Goal: Task Accomplishment & Management: Manage account settings

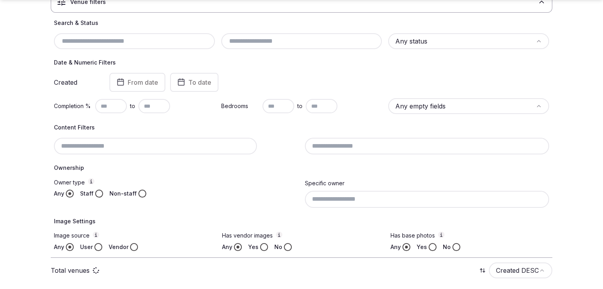
scroll to position [79, 0]
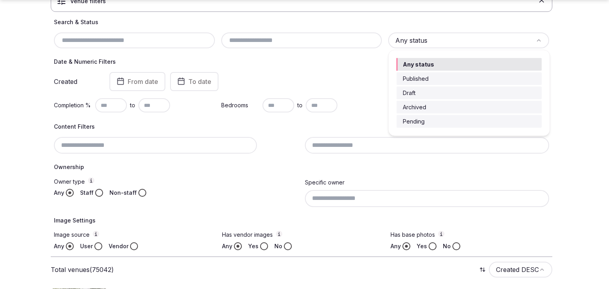
click at [415, 34] on html "Search Popular Destinations Toscana, Italy Riviera Maya, Mexico Indonesia, Bali…" at bounding box center [304, 65] width 609 height 289
click at [353, 81] on html "Search Popular Destinations Toscana, Italy Riviera Maya, Mexico Indonesia, Bali…" at bounding box center [304, 65] width 609 height 289
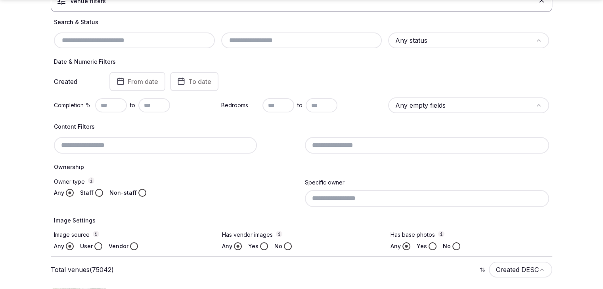
click at [363, 143] on input at bounding box center [427, 145] width 244 height 17
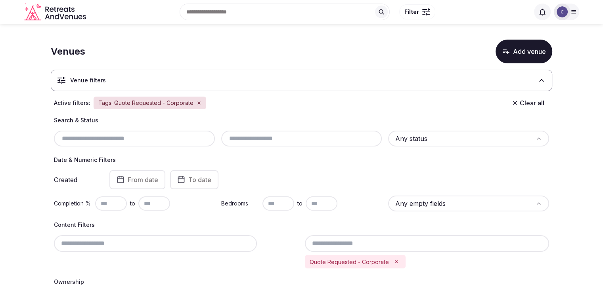
scroll to position [119, 0]
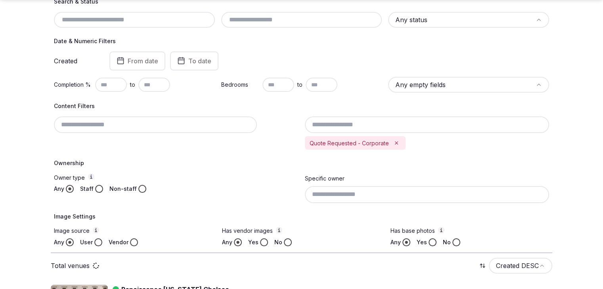
click at [401, 128] on input at bounding box center [427, 124] width 244 height 17
click at [393, 144] on icon "Remove Quote Requested - Corporate" at bounding box center [396, 143] width 6 height 6
click at [431, 144] on icon "Remove Internally Recommended - Corporate Venue" at bounding box center [433, 143] width 6 height 6
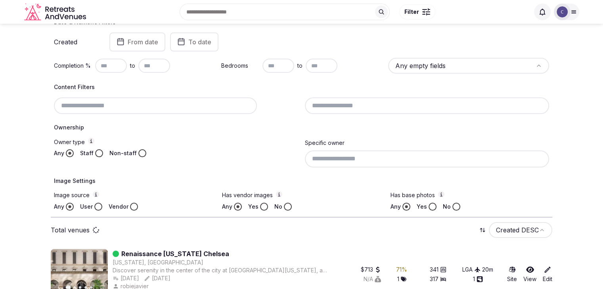
scroll to position [100, 0]
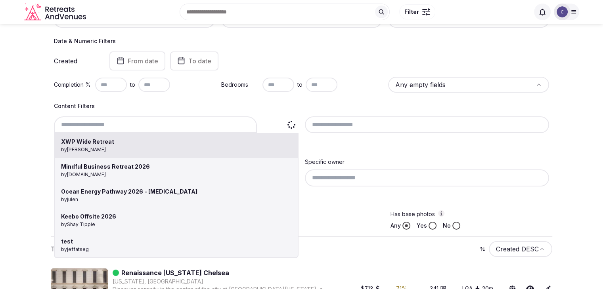
click at [155, 124] on div "XWP Wide Retreat by Thiago Martins Mindful Business Retreat 2026 by nicolesoray…" at bounding box center [176, 124] width 244 height 17
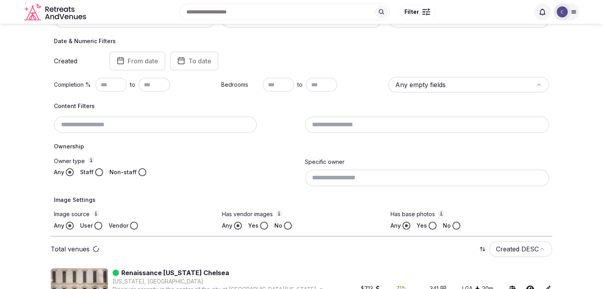
click at [158, 123] on div at bounding box center [176, 124] width 244 height 17
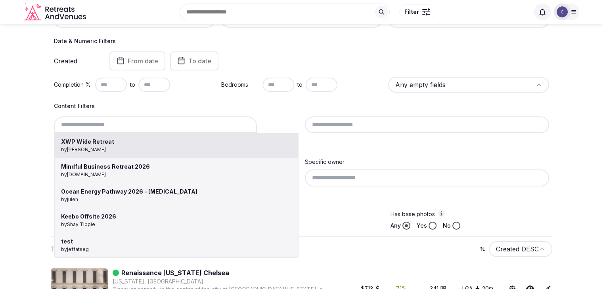
type input "**********"
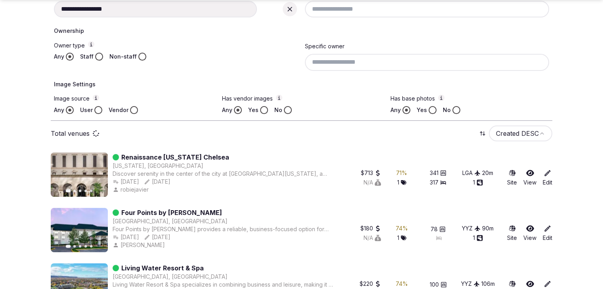
scroll to position [317, 0]
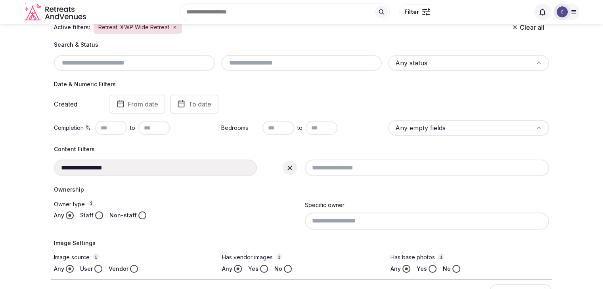
scroll to position [51, 0]
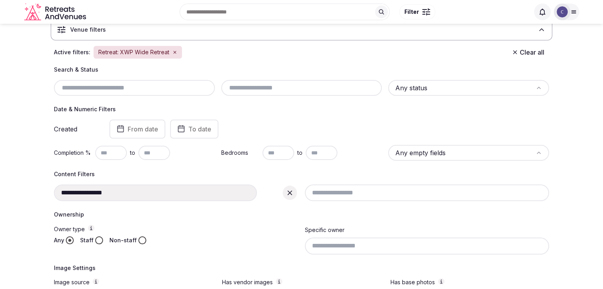
click at [220, 192] on div "**********" at bounding box center [176, 193] width 244 height 17
click at [292, 192] on icon at bounding box center [290, 193] width 8 height 8
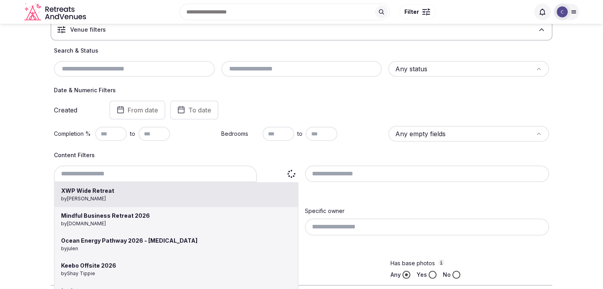
click at [155, 170] on div "XWP Wide Retreat by Thiago Martins Mindful Business Retreat 2026 by nicolesoray…" at bounding box center [176, 174] width 244 height 17
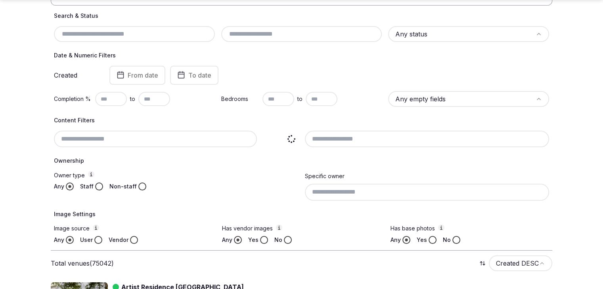
scroll to position [90, 0]
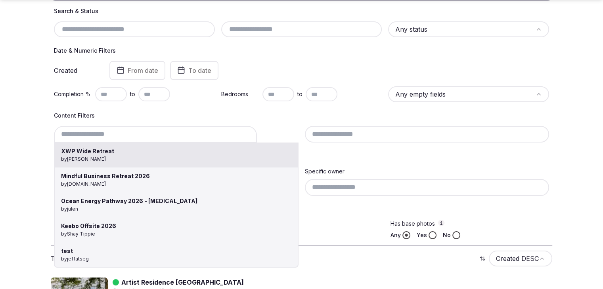
type input "**********"
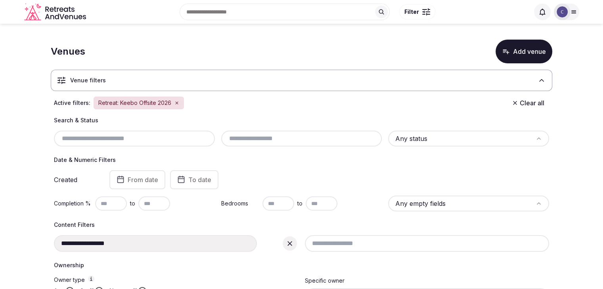
scroll to position [79, 0]
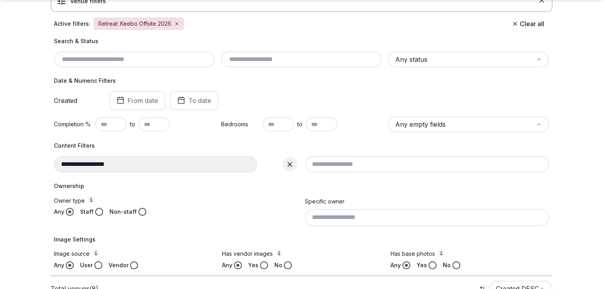
click at [292, 163] on icon at bounding box center [290, 164] width 8 height 8
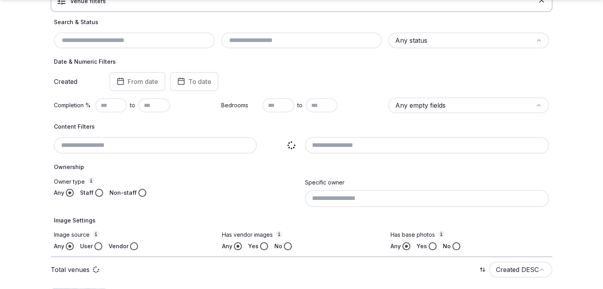
click at [172, 149] on input at bounding box center [155, 145] width 203 height 17
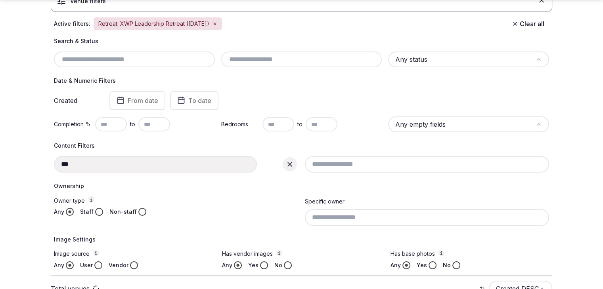
type input "**********"
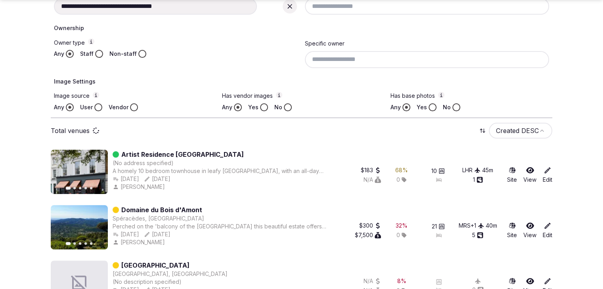
scroll to position [238, 0]
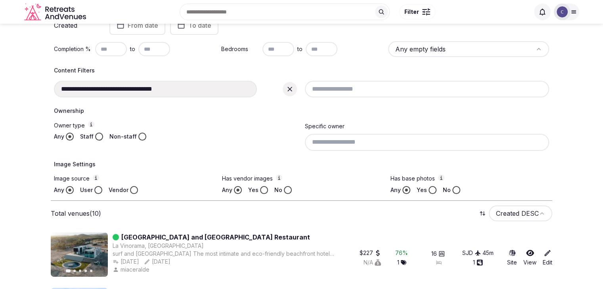
scroll to position [98, 0]
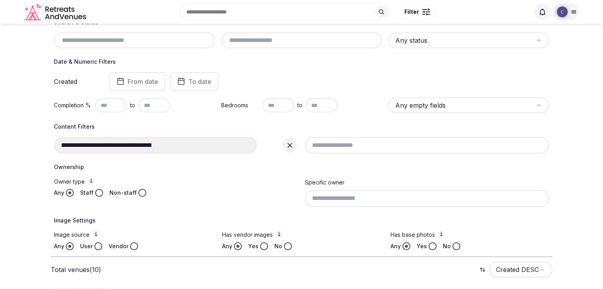
click at [289, 145] on icon at bounding box center [289, 145] width 5 height 5
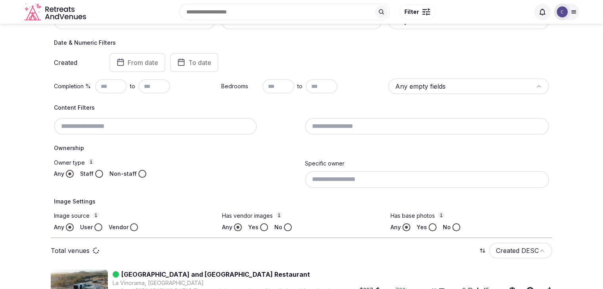
scroll to position [79, 0]
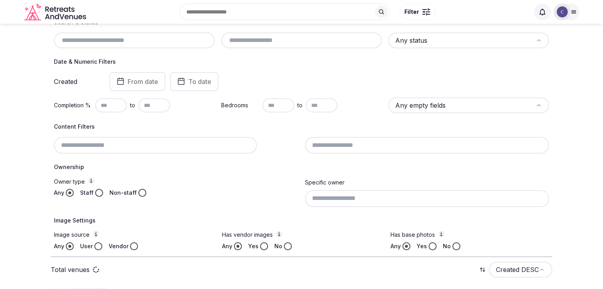
click at [184, 143] on input at bounding box center [155, 145] width 203 height 17
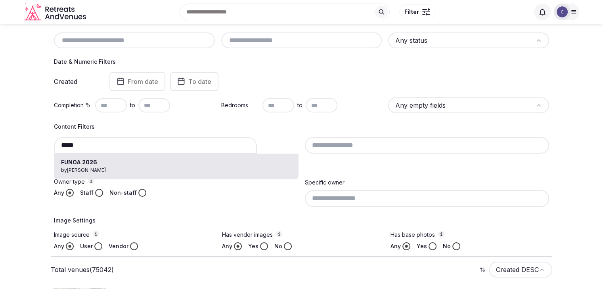
type input "**********"
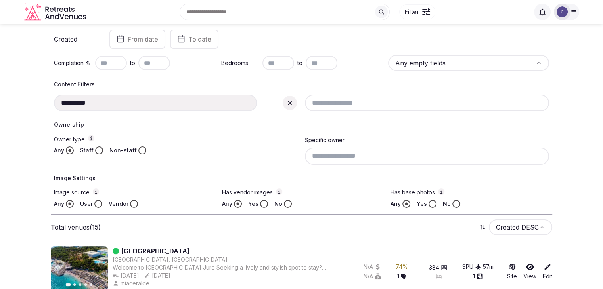
scroll to position [98, 0]
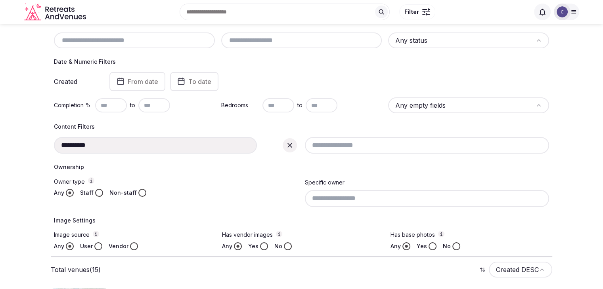
click at [290, 143] on icon at bounding box center [290, 145] width 8 height 8
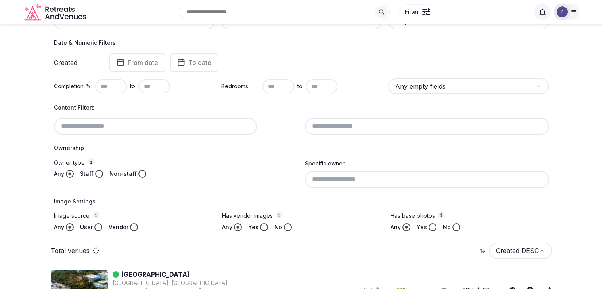
scroll to position [79, 0]
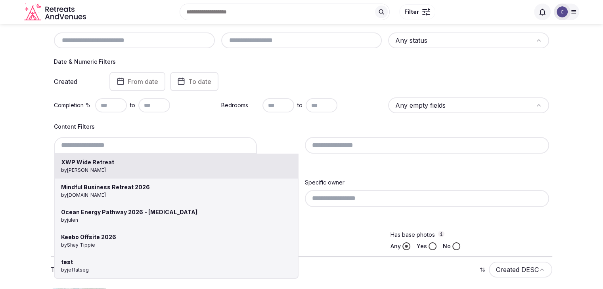
click at [135, 147] on div "XWP Wide Retreat by Thiago Martins Mindful Business Retreat 2026 by nicolesoray…" at bounding box center [176, 145] width 244 height 17
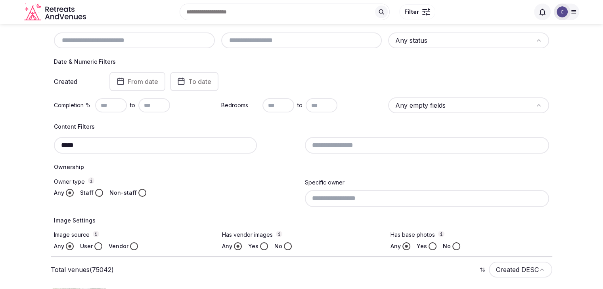
click at [570, 11] on icon at bounding box center [573, 12] width 6 height 6
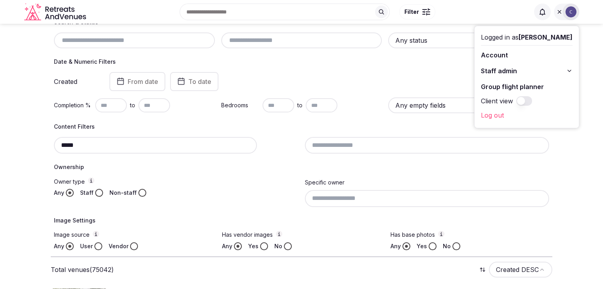
click at [569, 69] on icon at bounding box center [569, 71] width 6 height 6
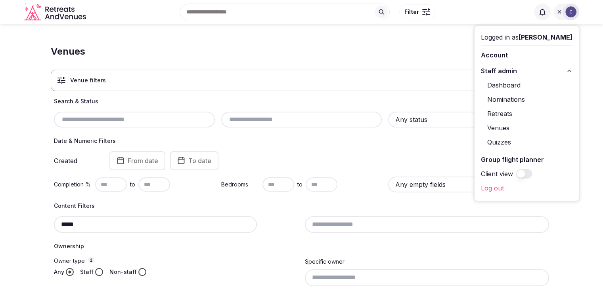
click at [174, 224] on input "*****" at bounding box center [155, 224] width 203 height 17
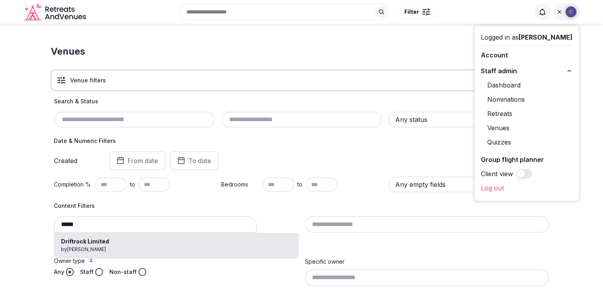
type input "**********"
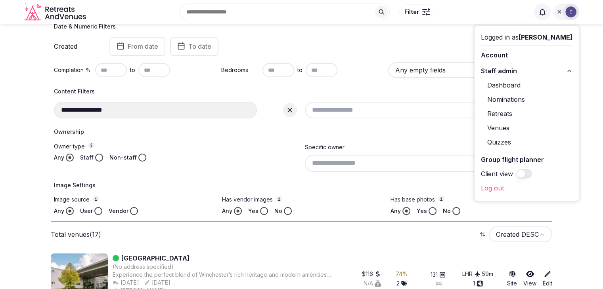
scroll to position [130, 0]
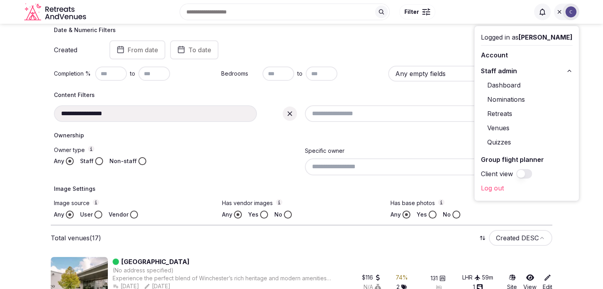
click at [294, 113] on div at bounding box center [290, 114] width 14 height 14
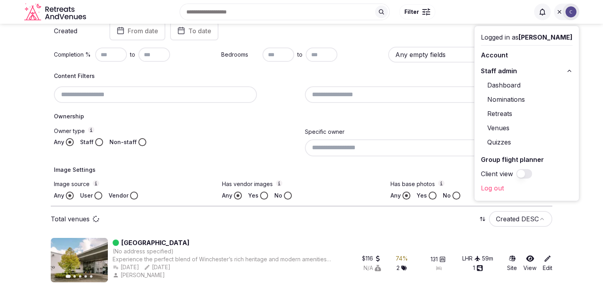
scroll to position [111, 0]
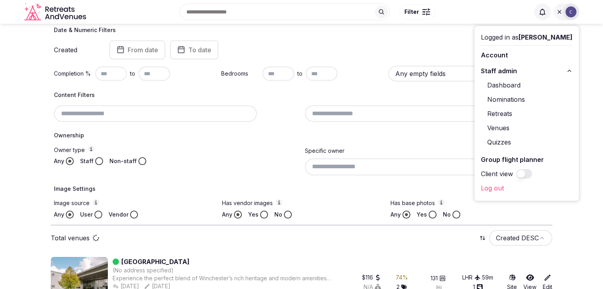
click at [174, 112] on input at bounding box center [155, 113] width 203 height 17
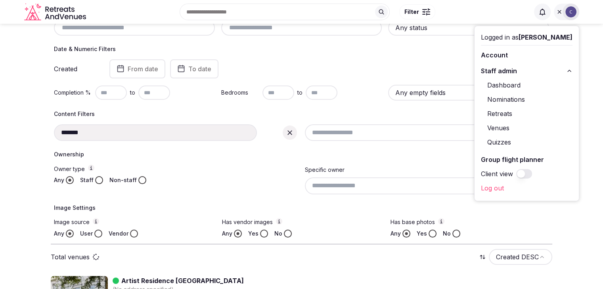
type input "**********"
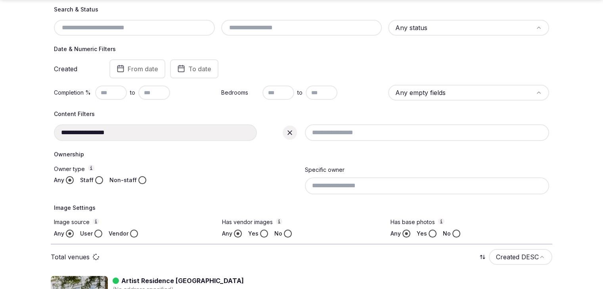
scroll to position [130, 0]
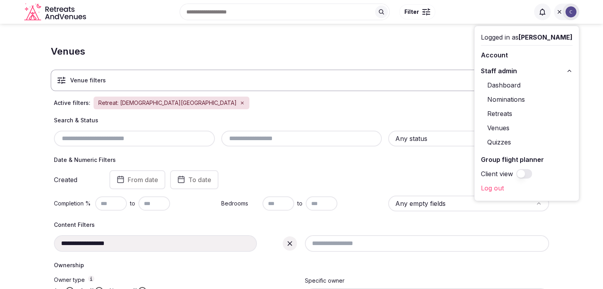
scroll to position [79, 0]
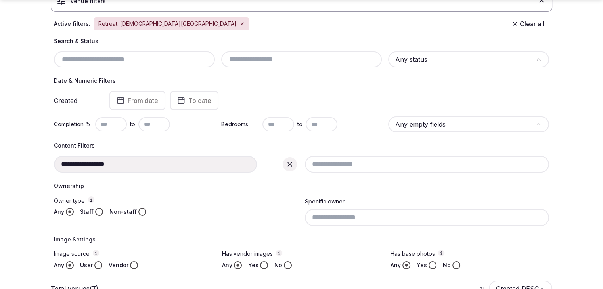
click at [291, 164] on icon at bounding box center [290, 164] width 8 height 8
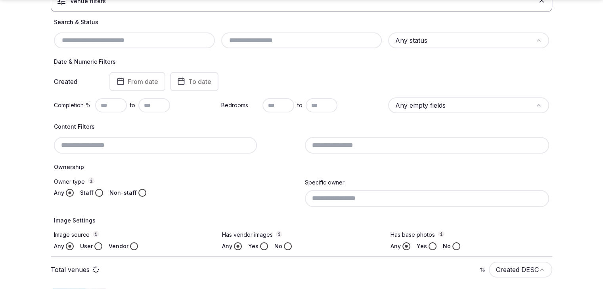
drag, startPoint x: 166, startPoint y: 165, endPoint x: 166, endPoint y: 152, distance: 13.5
click at [166, 163] on h4 "Ownership" at bounding box center [301, 167] width 495 height 8
click at [166, 149] on input at bounding box center [155, 145] width 203 height 17
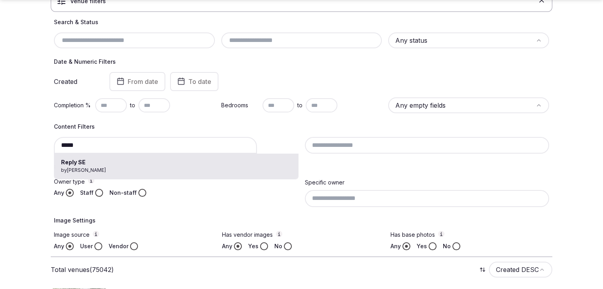
drag, startPoint x: 156, startPoint y: 162, endPoint x: 171, endPoint y: 175, distance: 19.7
type input "********"
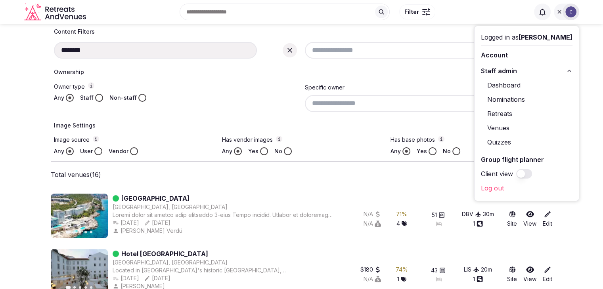
scroll to position [35, 0]
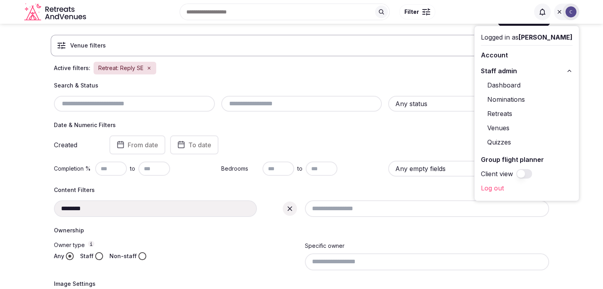
drag, startPoint x: 292, startPoint y: 206, endPoint x: 166, endPoint y: 216, distance: 125.6
click at [292, 207] on icon at bounding box center [290, 209] width 8 height 8
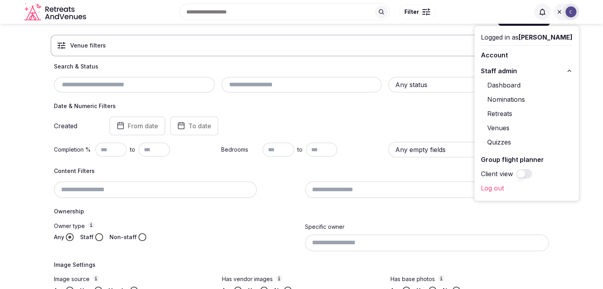
click at [181, 185] on div at bounding box center [176, 189] width 244 height 17
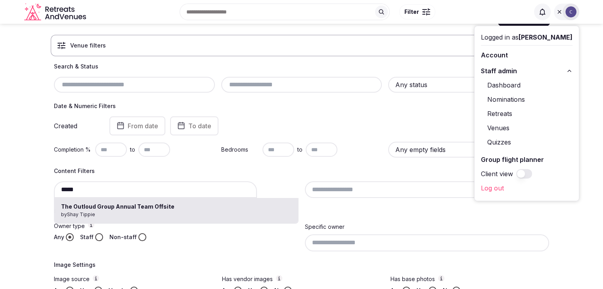
type input "**********"
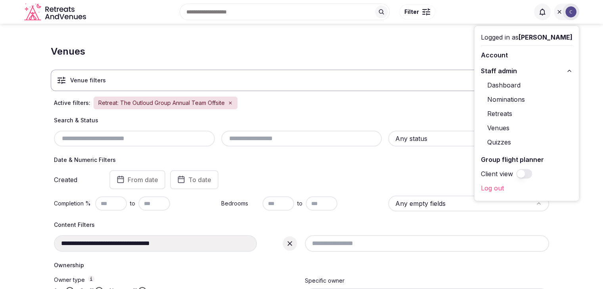
click at [292, 244] on icon at bounding box center [290, 244] width 8 height 8
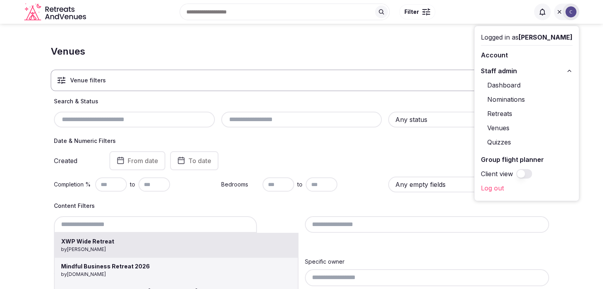
click at [187, 229] on div "XWP Wide Retreat by Thiago Martins Mindful Business Retreat 2026 by nicolesoray…" at bounding box center [176, 224] width 244 height 17
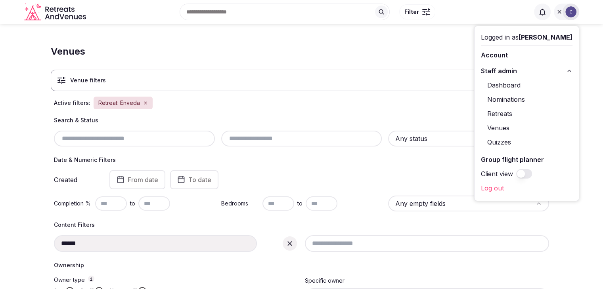
type input "******"
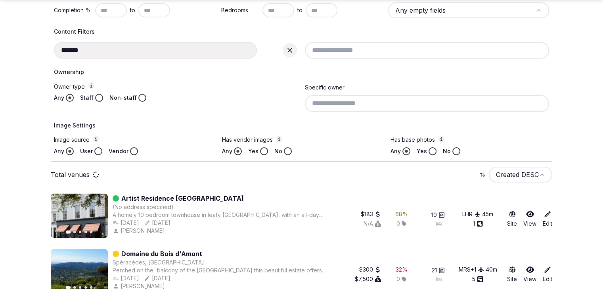
scroll to position [198, 0]
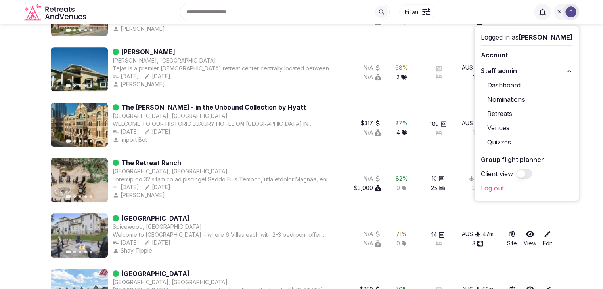
scroll to position [98, 0]
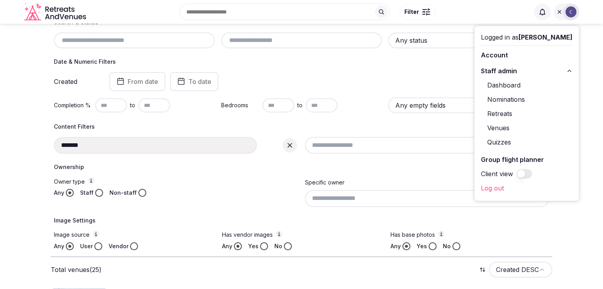
click at [291, 148] on icon at bounding box center [290, 145] width 8 height 8
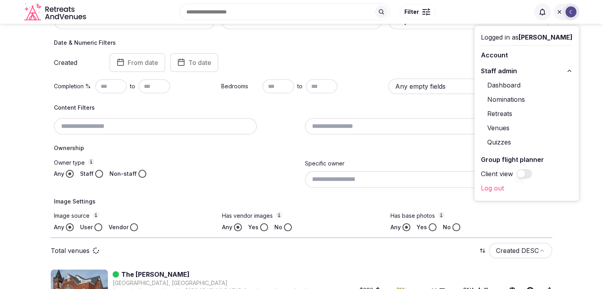
scroll to position [79, 0]
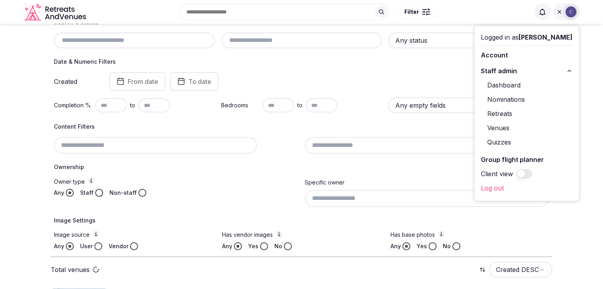
click at [559, 11] on icon at bounding box center [559, 12] width 6 height 6
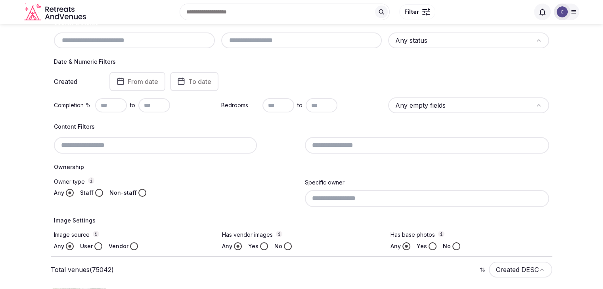
scroll to position [119, 0]
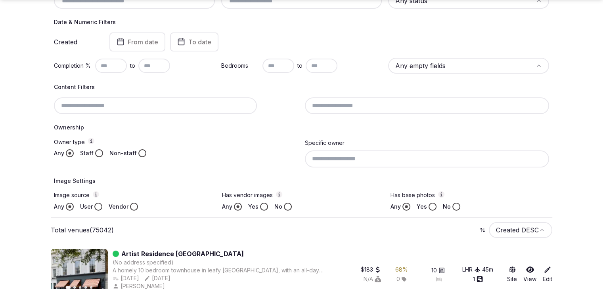
click at [452, 165] on input at bounding box center [427, 159] width 244 height 17
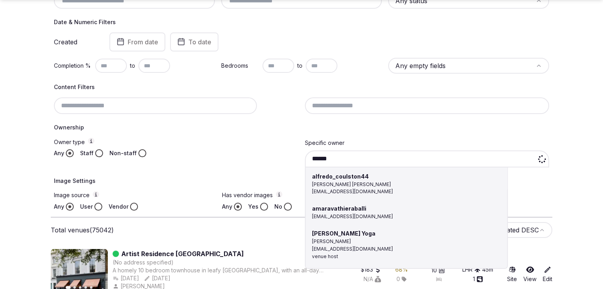
scroll to position [0, 0]
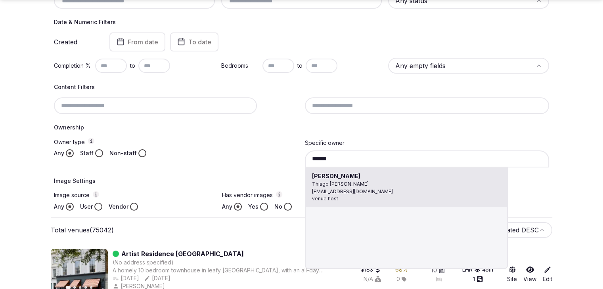
type input "**********"
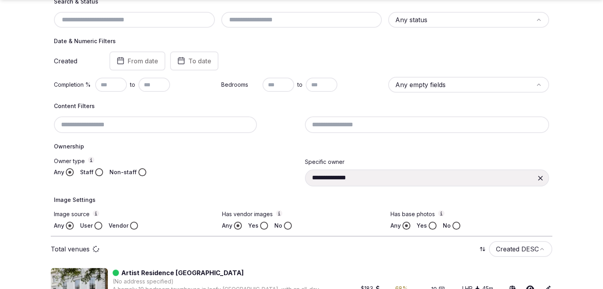
scroll to position [138, 0]
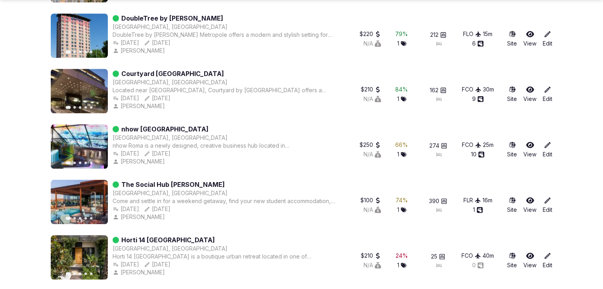
scroll to position [3783, 0]
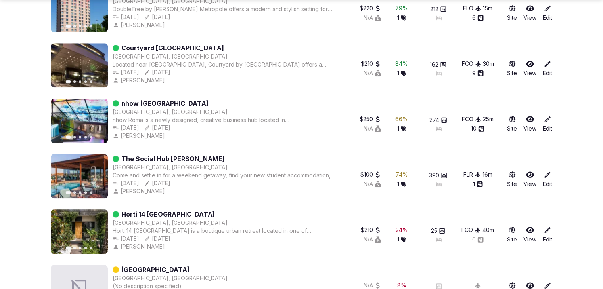
drag, startPoint x: 277, startPoint y: 190, endPoint x: 586, endPoint y: 129, distance: 315.1
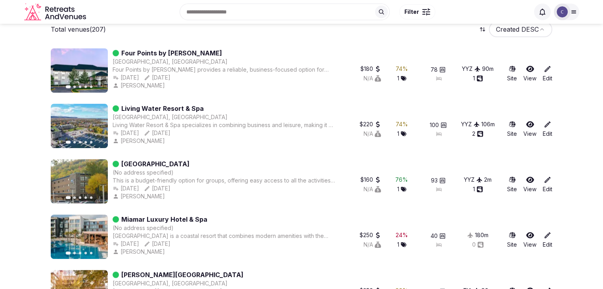
scroll to position [0, 0]
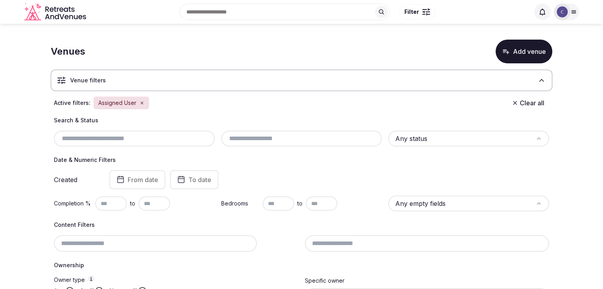
click at [118, 141] on input "text" at bounding box center [134, 139] width 155 height 10
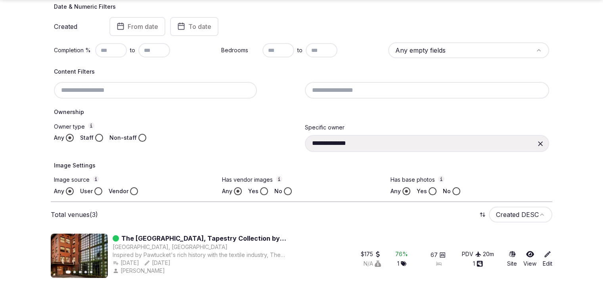
scroll to position [158, 0]
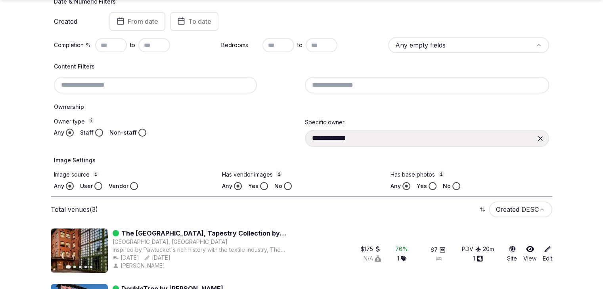
type input "******"
click at [264, 185] on button "Yes" at bounding box center [264, 186] width 8 height 8
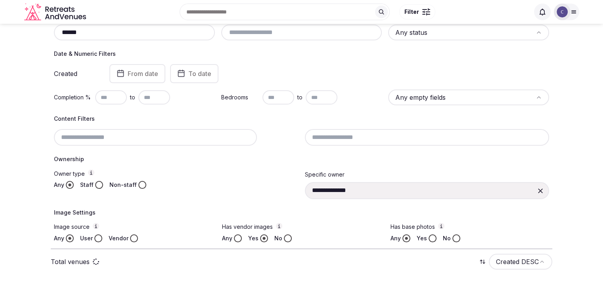
scroll to position [128, 0]
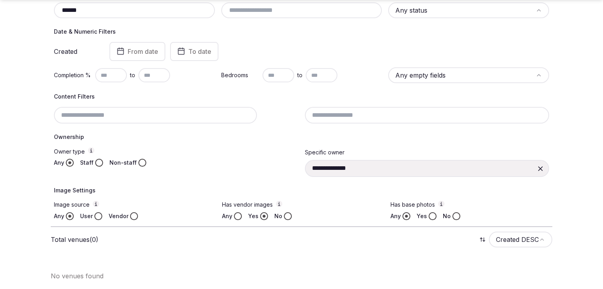
click at [540, 170] on icon at bounding box center [540, 169] width 8 height 8
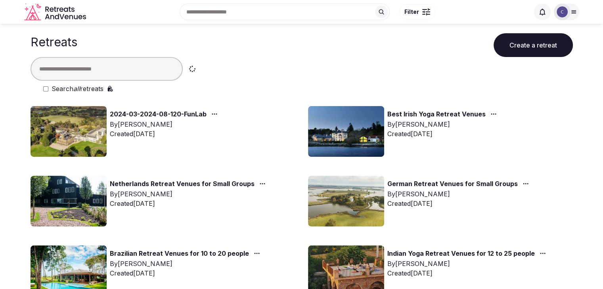
click at [79, 70] on input "text" at bounding box center [107, 69] width 152 height 24
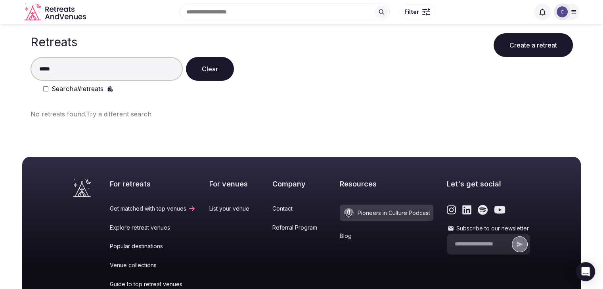
type input "*****"
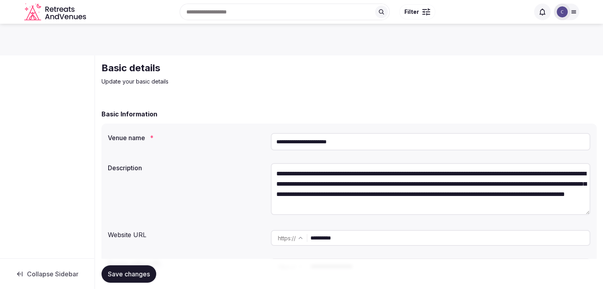
click at [382, 142] on input "**********" at bounding box center [430, 141] width 319 height 17
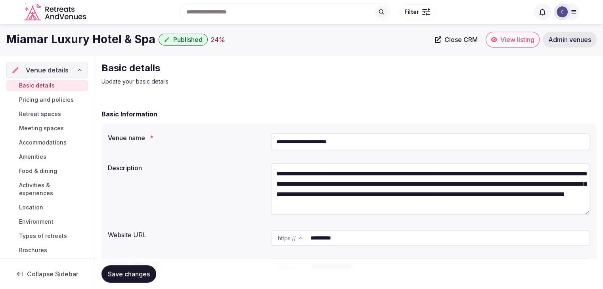
click at [564, 38] on span "Admin venues" at bounding box center [569, 40] width 43 height 8
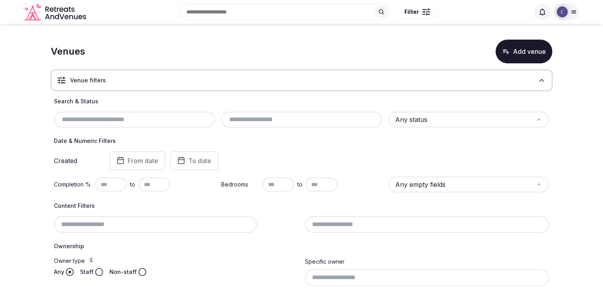
click at [173, 120] on input "text" at bounding box center [134, 120] width 155 height 10
paste input "**********"
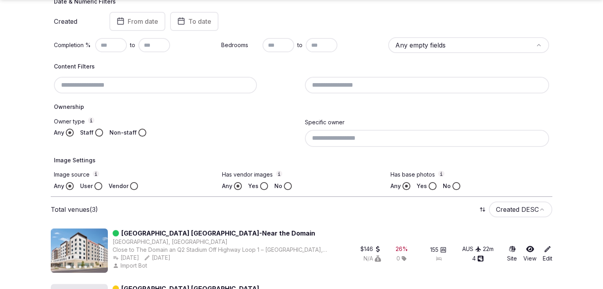
scroll to position [265, 0]
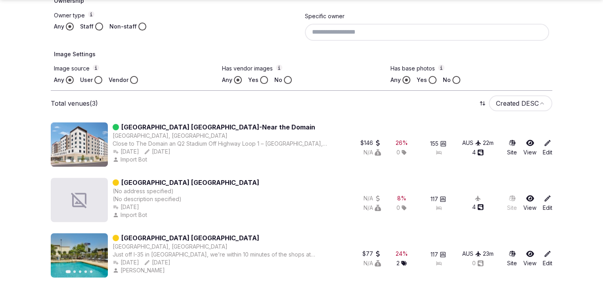
type input "**********"
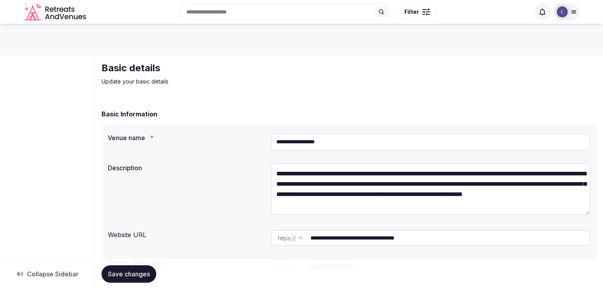
click at [376, 138] on input "**********" at bounding box center [430, 141] width 319 height 17
click at [376, 139] on input "**********" at bounding box center [430, 141] width 319 height 17
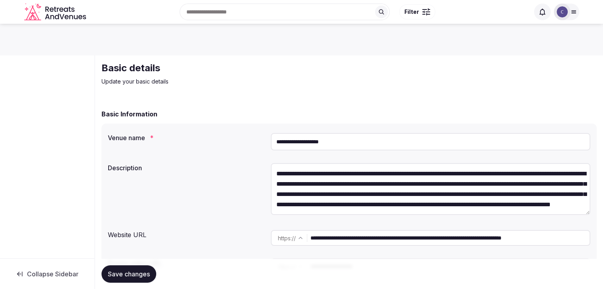
click at [360, 141] on input "**********" at bounding box center [430, 141] width 319 height 17
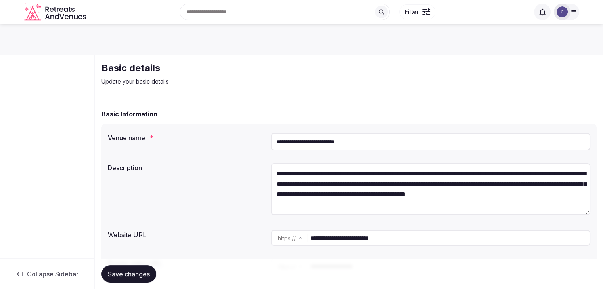
click at [424, 139] on input "**********" at bounding box center [430, 141] width 319 height 17
click at [426, 139] on input "**********" at bounding box center [430, 141] width 319 height 17
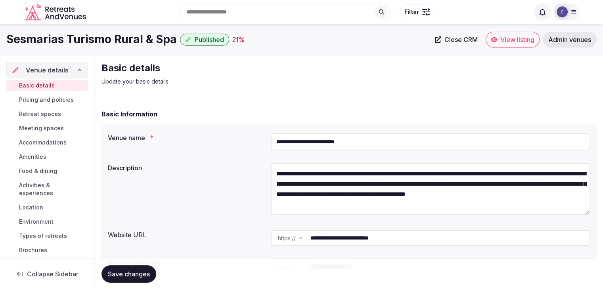
click at [372, 238] on input "**********" at bounding box center [449, 238] width 279 height 16
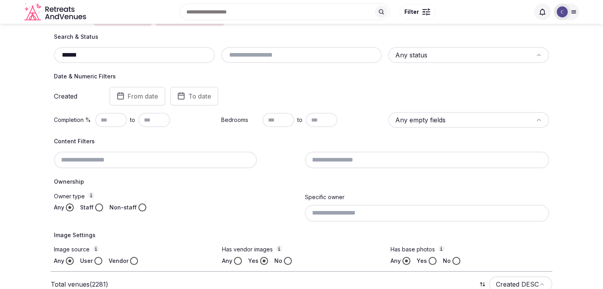
scroll to position [49, 0]
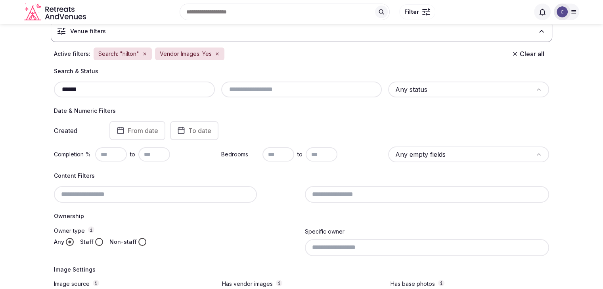
click at [425, 86] on html "Search Popular Destinations [GEOGRAPHIC_DATA], [GEOGRAPHIC_DATA] [GEOGRAPHIC_DA…" at bounding box center [301, 95] width 603 height 289
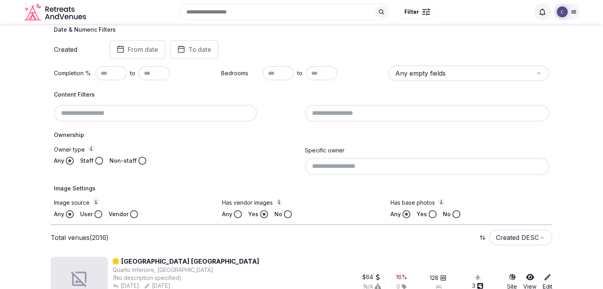
scroll to position [128, 0]
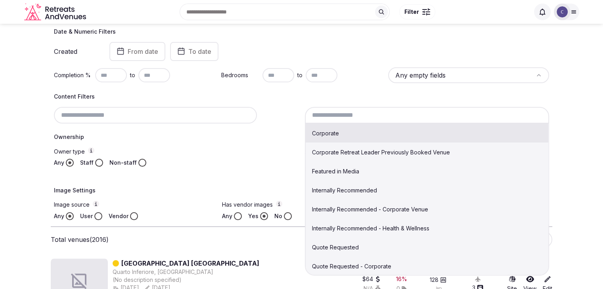
click at [368, 116] on input at bounding box center [427, 115] width 244 height 17
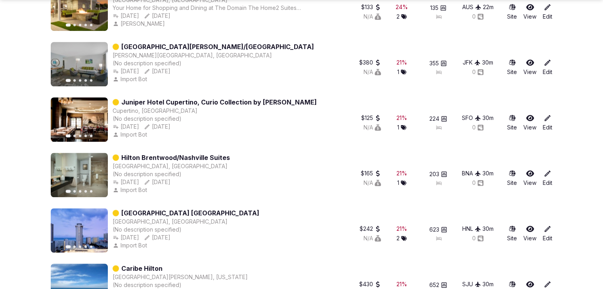
scroll to position [604, 0]
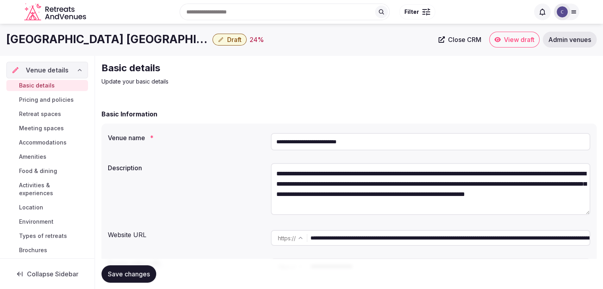
click at [370, 140] on input "**********" at bounding box center [430, 141] width 319 height 17
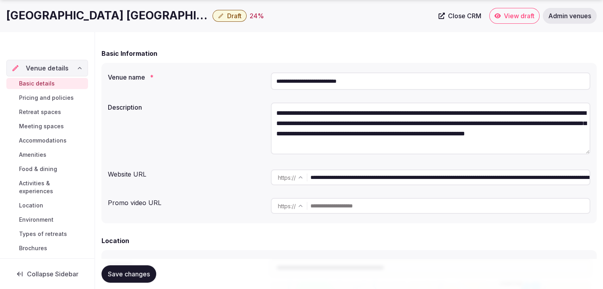
scroll to position [119, 0]
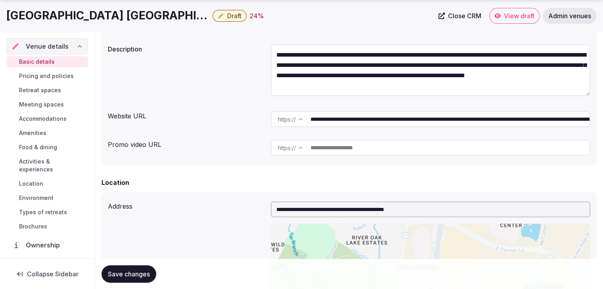
click at [349, 121] on input "**********" at bounding box center [449, 119] width 279 height 16
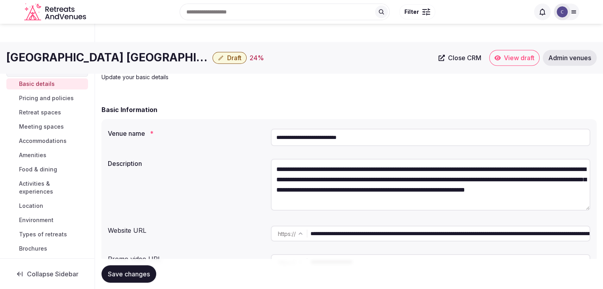
scroll to position [0, 0]
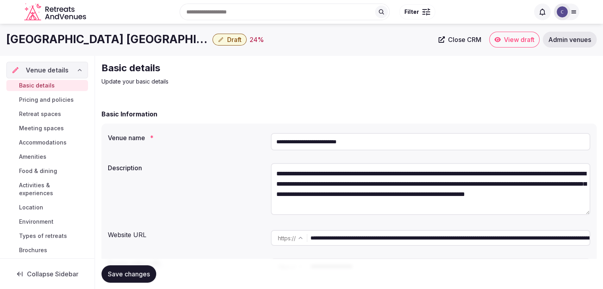
click at [376, 144] on input "**********" at bounding box center [430, 141] width 319 height 17
drag, startPoint x: 487, startPoint y: 238, endPoint x: 295, endPoint y: 238, distance: 191.4
click at [296, 238] on div "**********" at bounding box center [430, 238] width 319 height 16
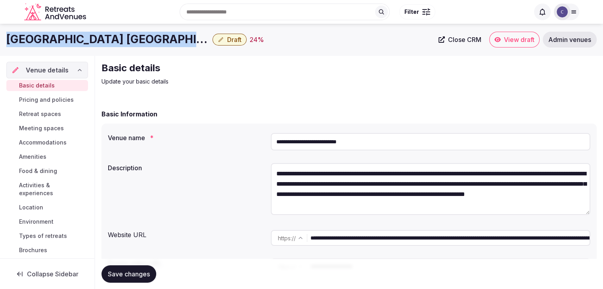
drag, startPoint x: 8, startPoint y: 39, endPoint x: 169, endPoint y: 44, distance: 161.3
click at [169, 44] on h1 "[GEOGRAPHIC_DATA] [GEOGRAPHIC_DATA]" at bounding box center [107, 39] width 203 height 15
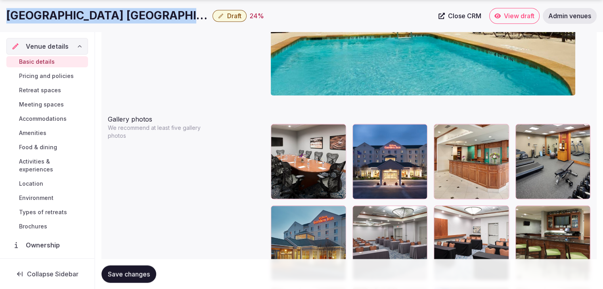
scroll to position [911, 0]
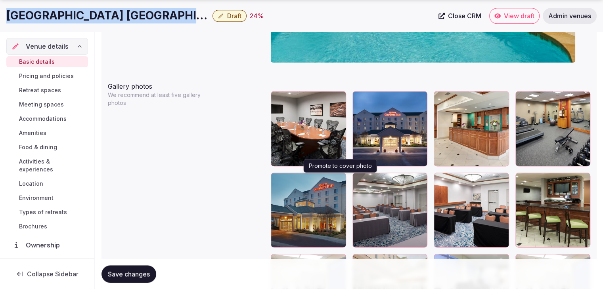
click at [341, 181] on icon "button" at bounding box center [338, 181] width 6 height 6
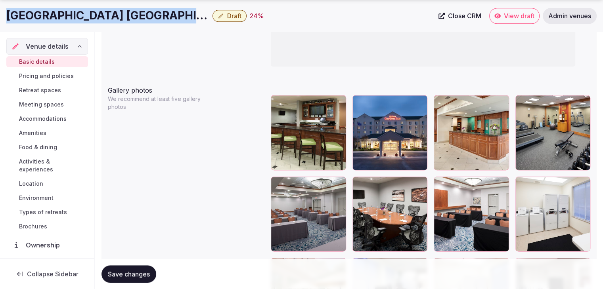
scroll to position [951, 0]
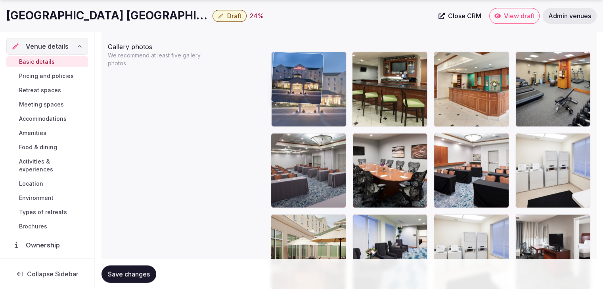
drag, startPoint x: 361, startPoint y: 57, endPoint x: 314, endPoint y: 61, distance: 47.3
click at [314, 61] on body "**********" at bounding box center [301, 24] width 603 height 1951
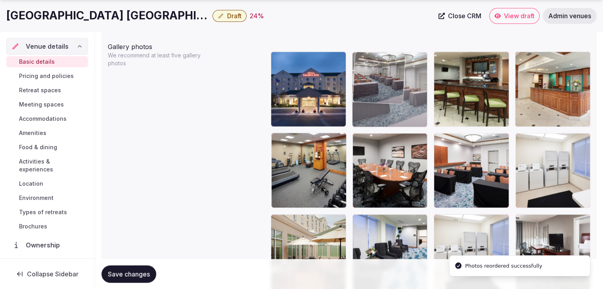
drag, startPoint x: 277, startPoint y: 142, endPoint x: 365, endPoint y: 89, distance: 102.2
click at [365, 89] on body "**********" at bounding box center [301, 24] width 603 height 1951
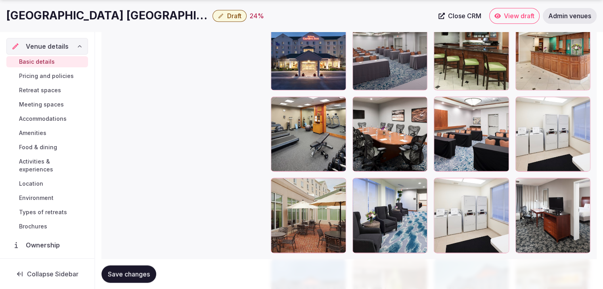
scroll to position [1027, 0]
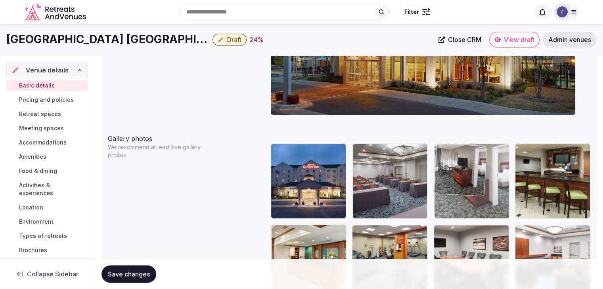
drag, startPoint x: 526, startPoint y: 150, endPoint x: 456, endPoint y: 161, distance: 70.2
click at [455, 158] on body "**********" at bounding box center [301, 116] width 603 height 1951
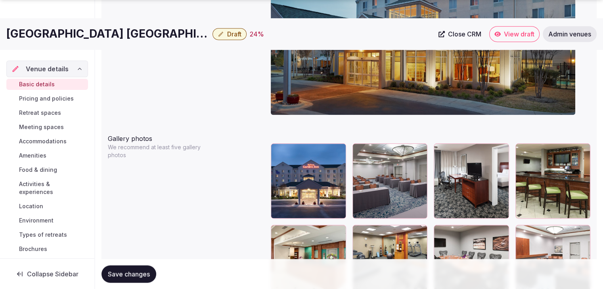
scroll to position [978, 0]
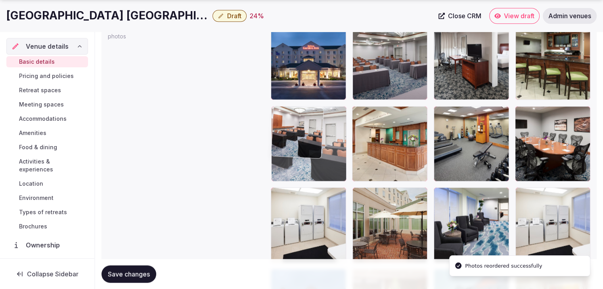
drag, startPoint x: 527, startPoint y: 111, endPoint x: 302, endPoint y: 114, distance: 224.7
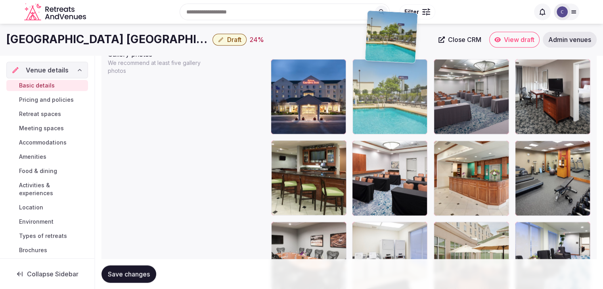
scroll to position [935, 0]
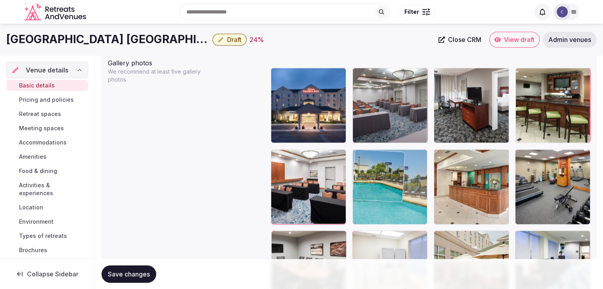
drag, startPoint x: 522, startPoint y: 52, endPoint x: 368, endPoint y: 154, distance: 185.2
click at [366, 148] on body "**********" at bounding box center [301, 40] width 603 height 1951
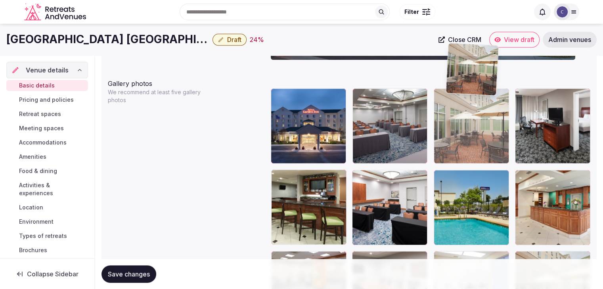
scroll to position [914, 0]
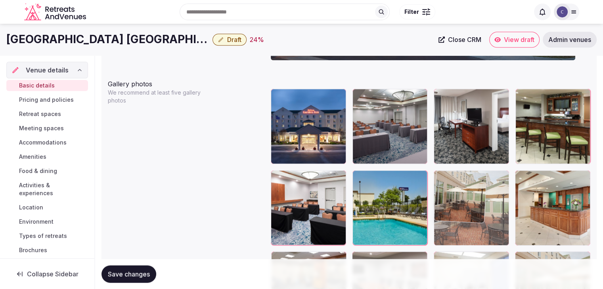
drag, startPoint x: 354, startPoint y: 82, endPoint x: 458, endPoint y: 181, distance: 143.2
click at [454, 164] on body "**********" at bounding box center [301, 61] width 603 height 1951
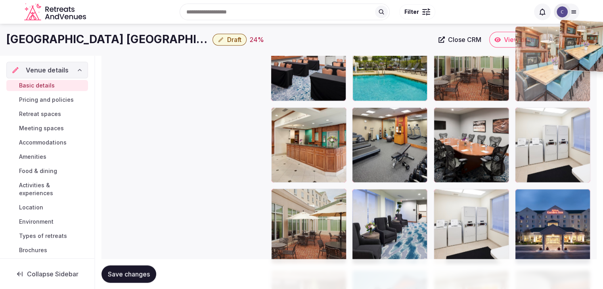
scroll to position [1030, 0]
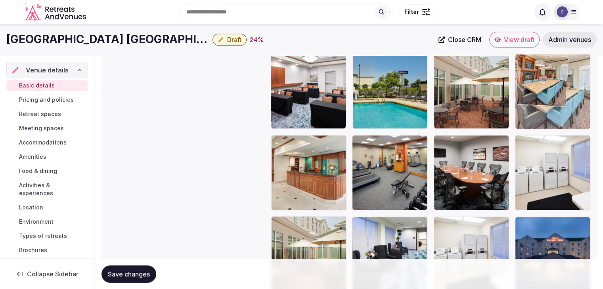
drag, startPoint x: 282, startPoint y: 41, endPoint x: 567, endPoint y: 83, distance: 288.4
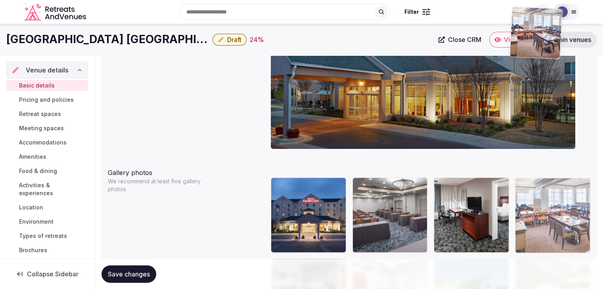
scroll to position [813, 0]
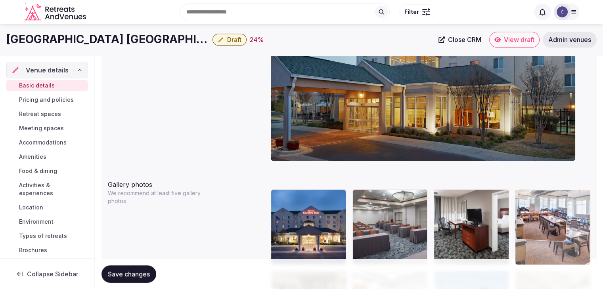
drag, startPoint x: 277, startPoint y: 76, endPoint x: 546, endPoint y: 167, distance: 283.9
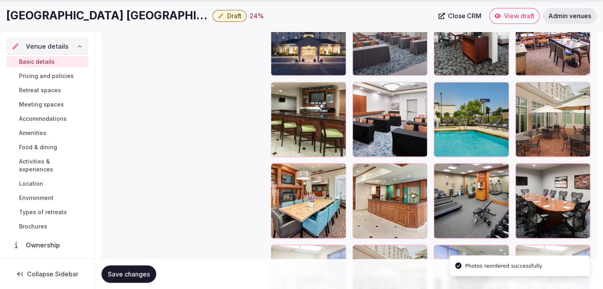
scroll to position [1011, 0]
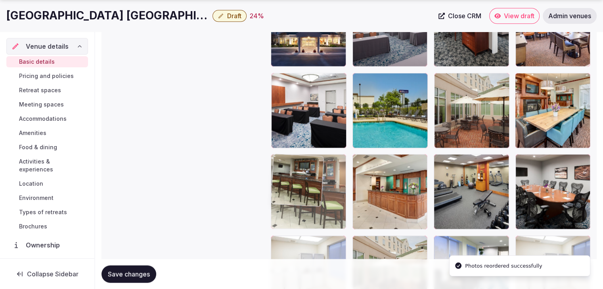
drag, startPoint x: 288, startPoint y: 86, endPoint x: 287, endPoint y: 184, distance: 98.3
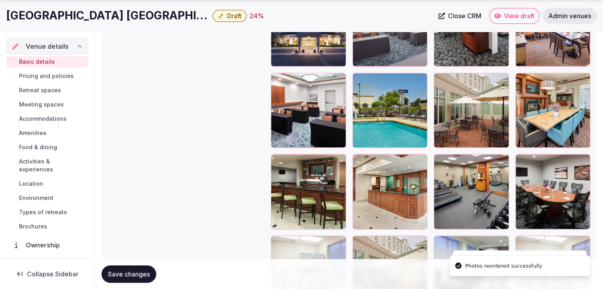
scroll to position [1090, 0]
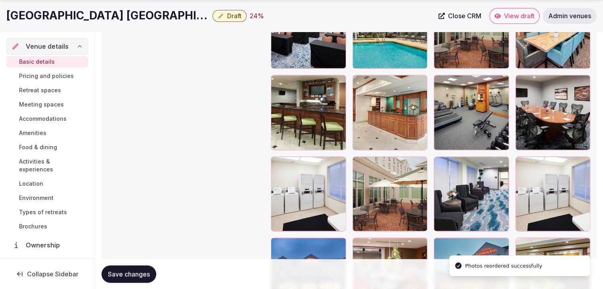
click at [132, 279] on button "Save changes" at bounding box center [128, 273] width 55 height 17
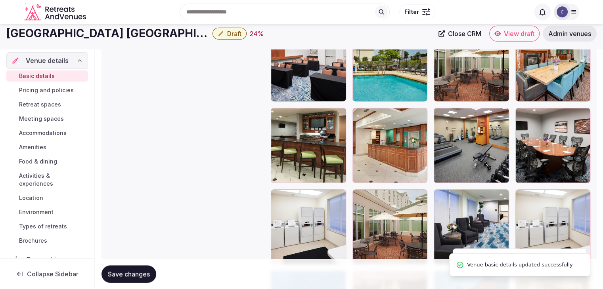
scroll to position [1011, 0]
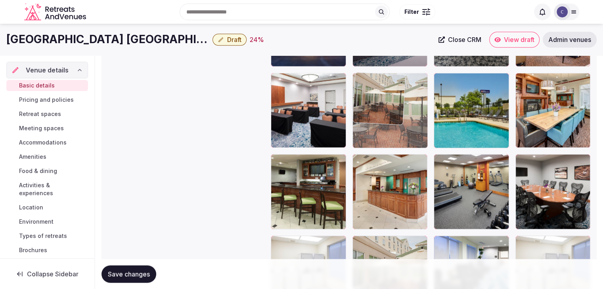
drag, startPoint x: 445, startPoint y: 81, endPoint x: 396, endPoint y: 86, distance: 49.4
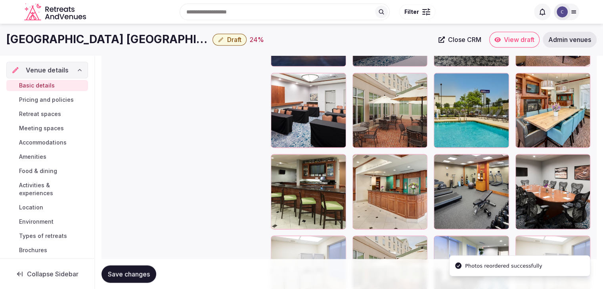
click at [127, 277] on span "Save changes" at bounding box center [129, 274] width 42 height 8
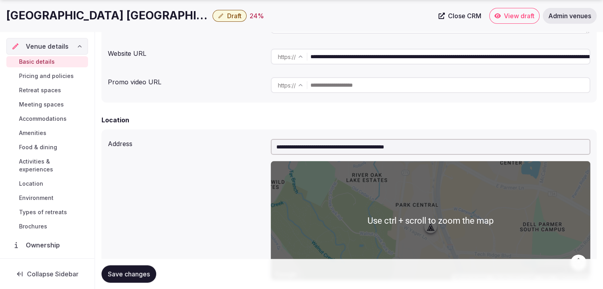
scroll to position [277, 0]
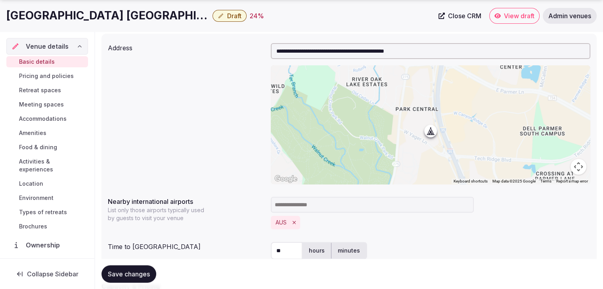
click at [48, 103] on span "Meeting spaces" at bounding box center [41, 105] width 45 height 8
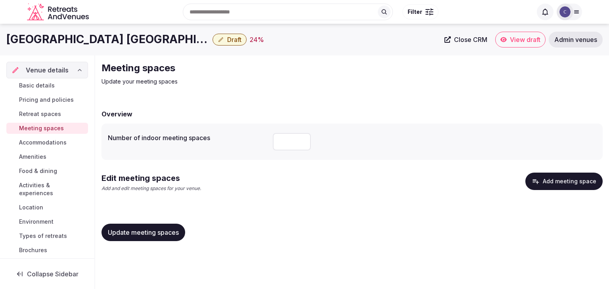
click at [280, 135] on input "number" at bounding box center [292, 141] width 38 height 17
type input "*"
click at [172, 229] on span "Update meeting spaces" at bounding box center [143, 233] width 71 height 8
click at [31, 171] on span "Food & dining" at bounding box center [38, 171] width 38 height 8
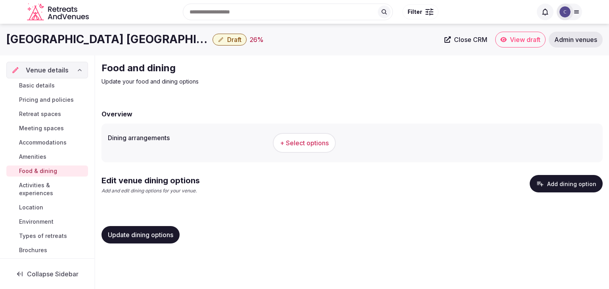
click at [298, 137] on button "+ Select options" at bounding box center [304, 143] width 63 height 20
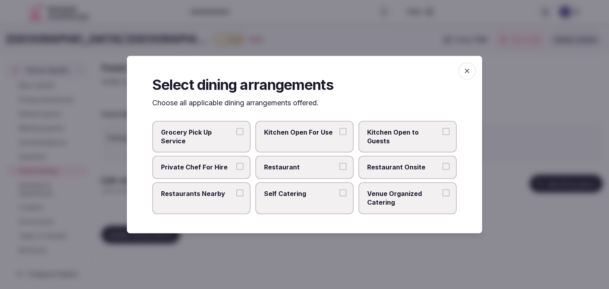
drag, startPoint x: 304, startPoint y: 170, endPoint x: 379, endPoint y: 170, distance: 75.3
click at [305, 170] on span "Restaurant" at bounding box center [300, 167] width 73 height 9
click at [339, 170] on button "Restaurant" at bounding box center [342, 166] width 7 height 7
click at [387, 170] on span "Restaurant Onsite" at bounding box center [403, 167] width 73 height 9
click at [442, 170] on button "Restaurant Onsite" at bounding box center [445, 166] width 7 height 7
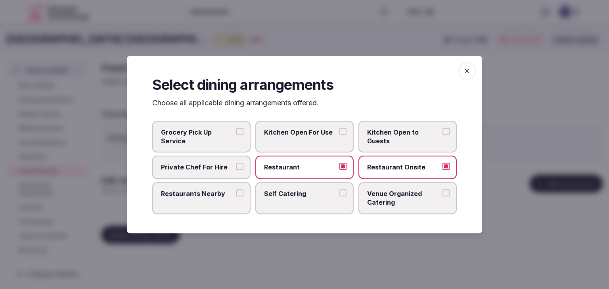
click at [472, 69] on span "button" at bounding box center [466, 70] width 17 height 17
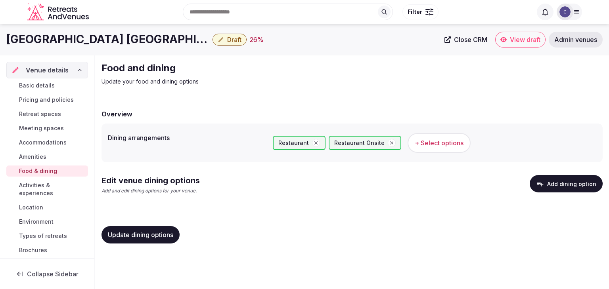
click at [153, 232] on span "Update dining options" at bounding box center [140, 235] width 65 height 8
click at [570, 181] on button "Add dining option" at bounding box center [565, 183] width 73 height 17
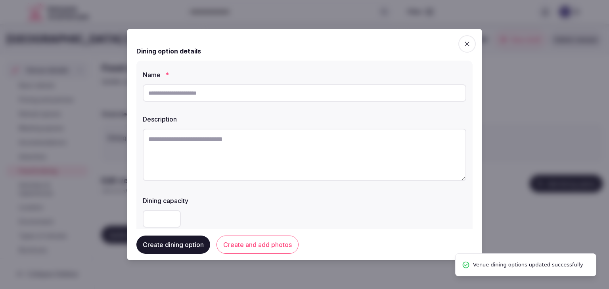
click at [249, 99] on input "text" at bounding box center [304, 92] width 323 height 17
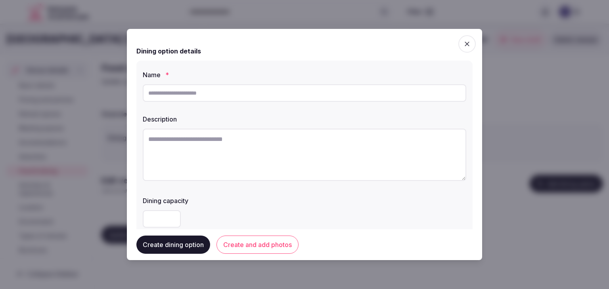
paste input "**********"
type input "**********"
click at [286, 168] on textarea at bounding box center [304, 155] width 323 height 52
paste textarea "**********"
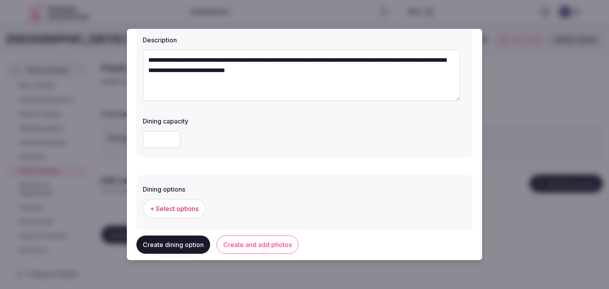
scroll to position [198, 0]
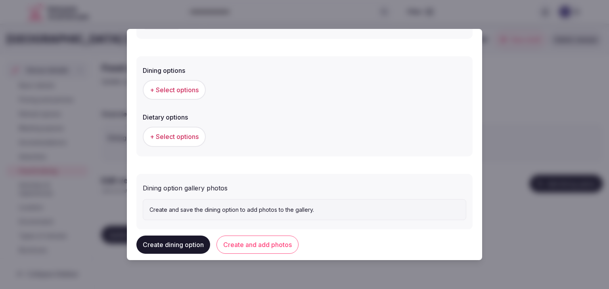
type textarea "**********"
click at [194, 88] on span "+ Select options" at bounding box center [174, 90] width 49 height 9
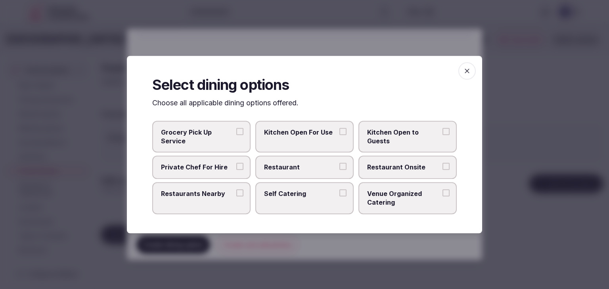
click at [325, 162] on label "Restaurant" at bounding box center [304, 167] width 98 height 23
click at [339, 163] on button "Restaurant" at bounding box center [342, 166] width 7 height 7
click at [409, 168] on span "Restaurant Onsite" at bounding box center [403, 167] width 73 height 9
click at [442, 168] on button "Restaurant Onsite" at bounding box center [445, 166] width 7 height 7
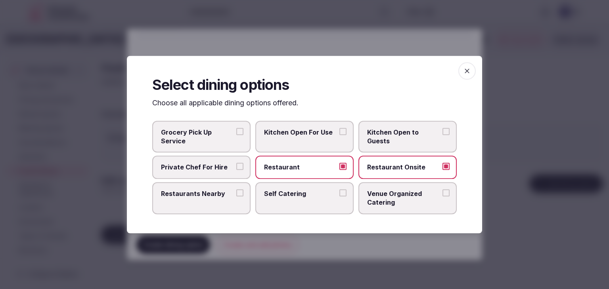
click at [462, 73] on span "button" at bounding box center [466, 70] width 17 height 17
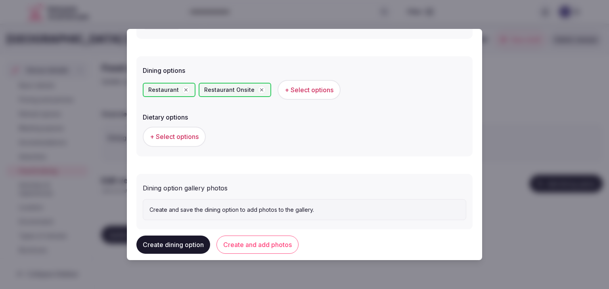
click at [265, 249] on button "Create and add photos" at bounding box center [257, 245] width 82 height 18
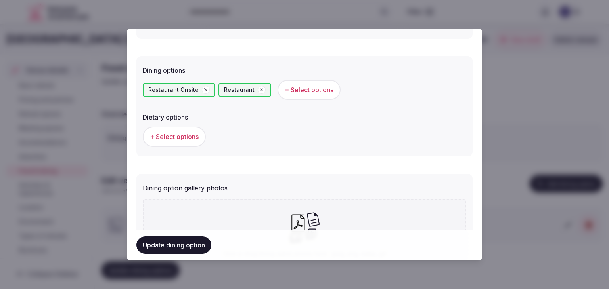
scroll to position [287, 0]
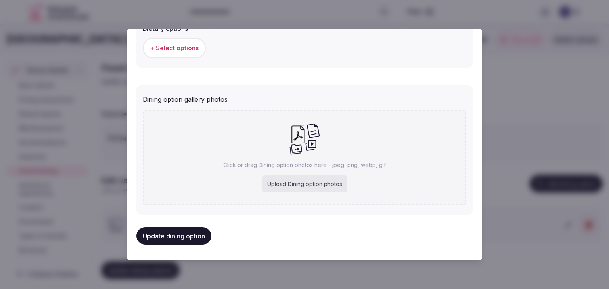
click at [317, 182] on div "Upload Dining option photos" at bounding box center [304, 184] width 84 height 17
type input "**********"
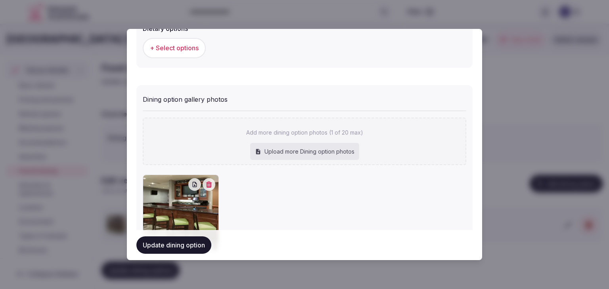
click at [203, 251] on button "Update dining option" at bounding box center [173, 245] width 75 height 17
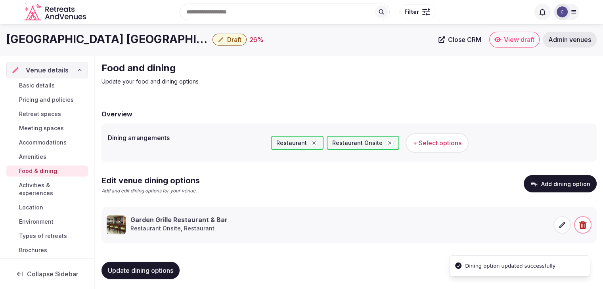
click at [167, 269] on span "Update dining options" at bounding box center [140, 271] width 65 height 8
click at [40, 143] on span "Accommodations" at bounding box center [43, 143] width 48 height 8
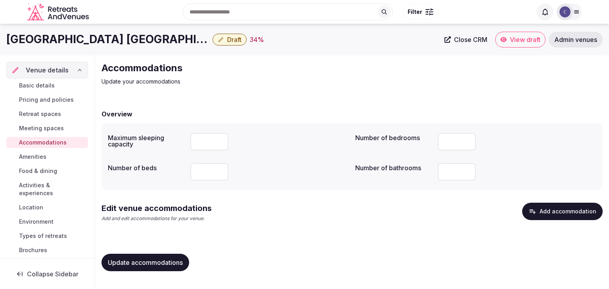
click at [584, 222] on div "Edit venue accommodations Add and edit accommodations for your venue. Add accom…" at bounding box center [351, 216] width 501 height 26
click at [575, 213] on button "Add accommodation" at bounding box center [562, 211] width 80 height 17
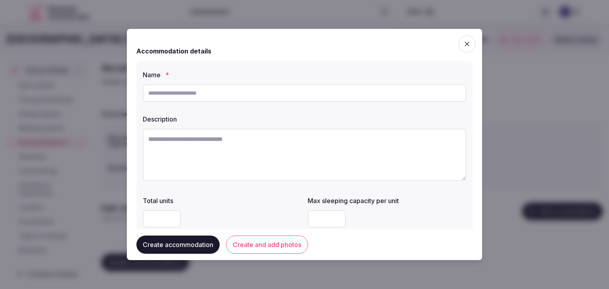
click at [185, 94] on input "text" at bounding box center [304, 92] width 323 height 17
type input "**********"
click at [282, 153] on textarea at bounding box center [304, 155] width 323 height 52
click at [281, 151] on textarea at bounding box center [304, 155] width 323 height 52
paste textarea "**********"
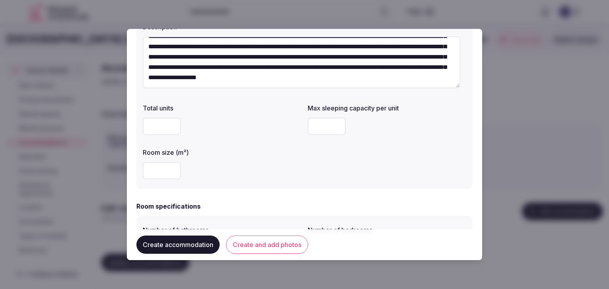
scroll to position [119, 0]
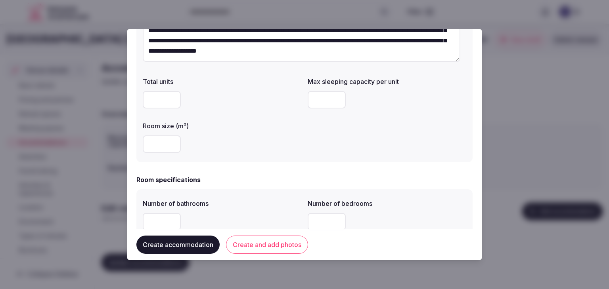
type textarea "**********"
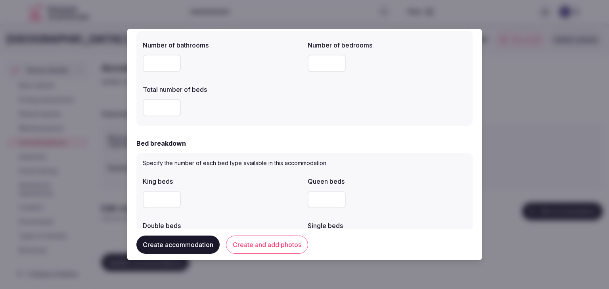
scroll to position [158, 0]
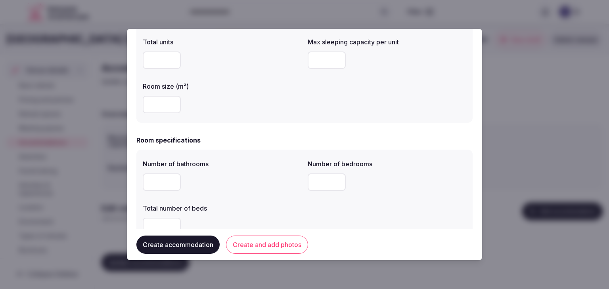
click at [322, 55] on input "number" at bounding box center [326, 60] width 38 height 17
type input "*"
click at [315, 117] on div "**********" at bounding box center [304, 12] width 336 height 221
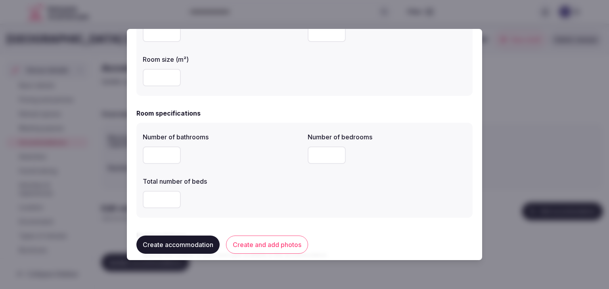
scroll to position [238, 0]
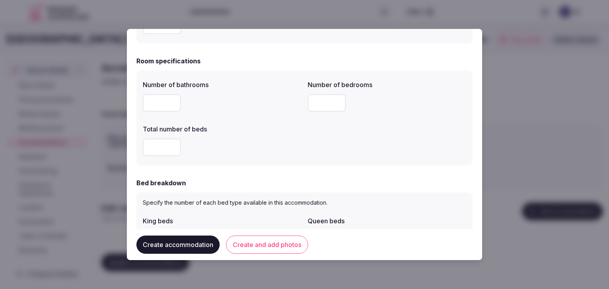
click at [153, 106] on input "number" at bounding box center [162, 102] width 38 height 17
type input "*"
click at [321, 99] on input "number" at bounding box center [326, 102] width 38 height 17
type input "*"
click at [157, 146] on input "number" at bounding box center [162, 147] width 38 height 17
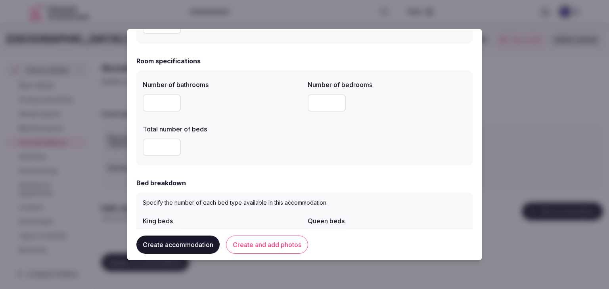
type input "*"
click at [257, 155] on div "*" at bounding box center [222, 147] width 158 height 17
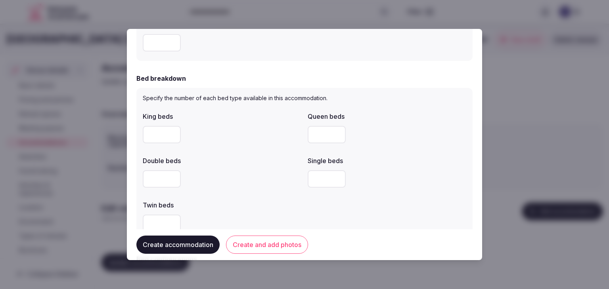
scroll to position [357, 0]
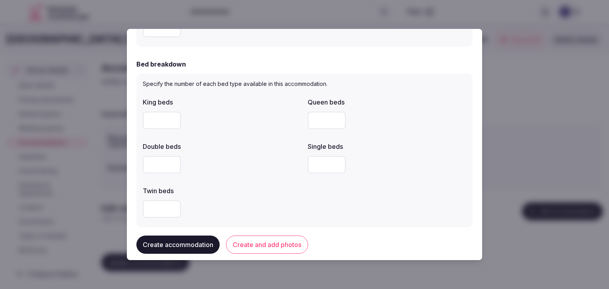
click at [152, 126] on input "number" at bounding box center [162, 120] width 38 height 17
type input "*"
click at [256, 145] on label "Double beds" at bounding box center [222, 146] width 158 height 6
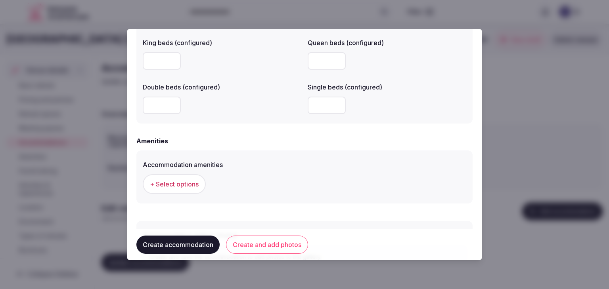
scroll to position [727, 0]
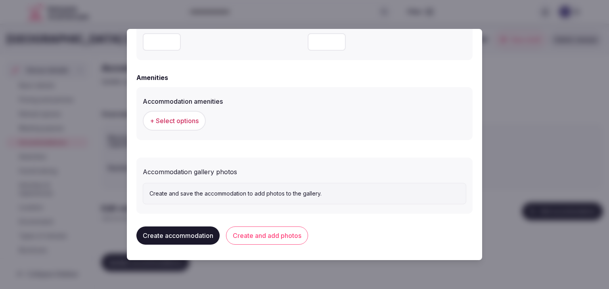
click at [187, 120] on span "+ Select options" at bounding box center [174, 120] width 49 height 9
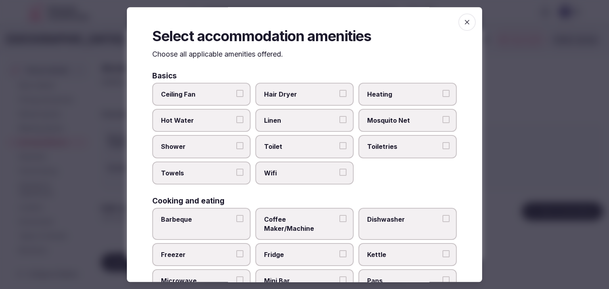
drag, startPoint x: 304, startPoint y: 167, endPoint x: 383, endPoint y: 143, distance: 82.4
click at [305, 167] on label "Wifi" at bounding box center [304, 173] width 98 height 23
click at [339, 169] on button "Wifi" at bounding box center [342, 172] width 7 height 7
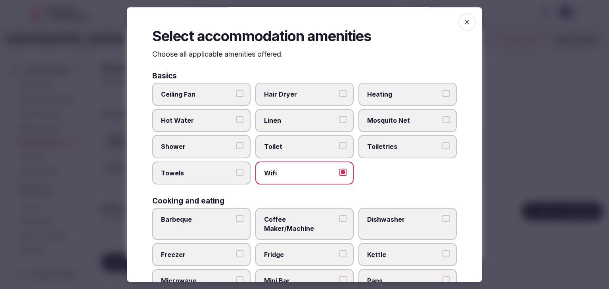
click at [394, 141] on label "Toiletries" at bounding box center [407, 147] width 98 height 23
click at [442, 143] on button "Toiletries" at bounding box center [445, 146] width 7 height 7
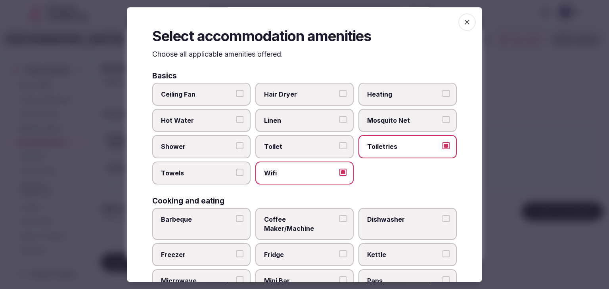
click at [328, 105] on label "Hair Dryer" at bounding box center [304, 94] width 98 height 23
click at [339, 97] on button "Hair Dryer" at bounding box center [342, 93] width 7 height 7
drag, startPoint x: 234, startPoint y: 145, endPoint x: 225, endPoint y: 167, distance: 23.3
click at [233, 145] on label "Shower" at bounding box center [201, 147] width 98 height 23
click at [236, 145] on button "Shower" at bounding box center [239, 146] width 7 height 7
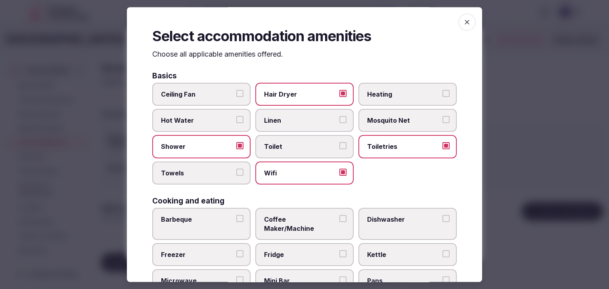
click at [223, 170] on span "Towels" at bounding box center [197, 173] width 73 height 9
click at [236, 170] on button "Towels" at bounding box center [239, 172] width 7 height 7
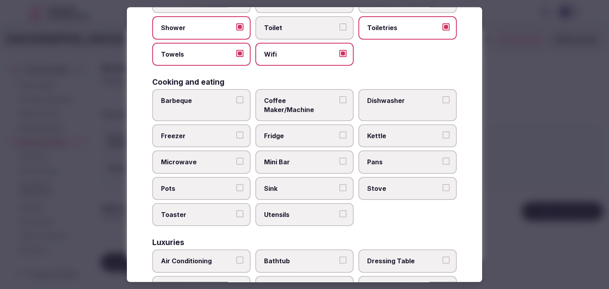
scroll to position [238, 0]
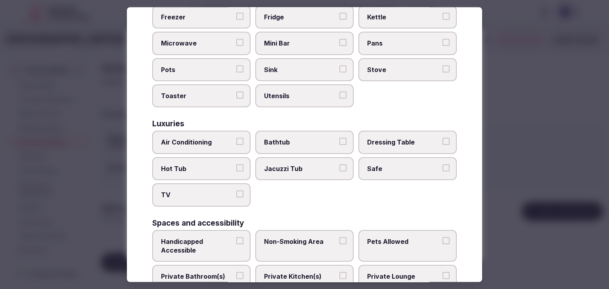
click at [207, 138] on span "Air Conditioning" at bounding box center [197, 142] width 73 height 9
click at [236, 138] on button "Air Conditioning" at bounding box center [239, 141] width 7 height 7
drag, startPoint x: 200, startPoint y: 181, endPoint x: 213, endPoint y: 182, distance: 12.7
click at [201, 191] on span "TV" at bounding box center [197, 195] width 73 height 9
click at [236, 191] on button "TV" at bounding box center [239, 194] width 7 height 7
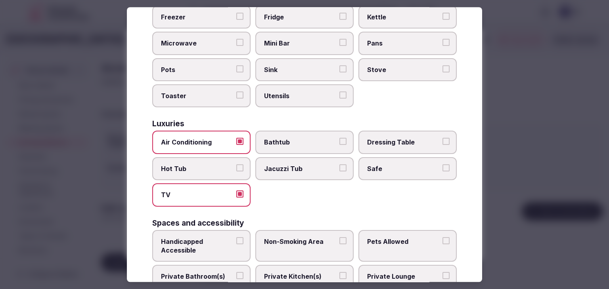
click at [410, 170] on div "Air Conditioning Bathtub Dressing Table Hot Tub Jacuzzi Tub Safe TV" at bounding box center [304, 169] width 304 height 76
click at [410, 168] on label "Safe" at bounding box center [407, 168] width 98 height 23
click at [442, 168] on button "Safe" at bounding box center [445, 167] width 7 height 7
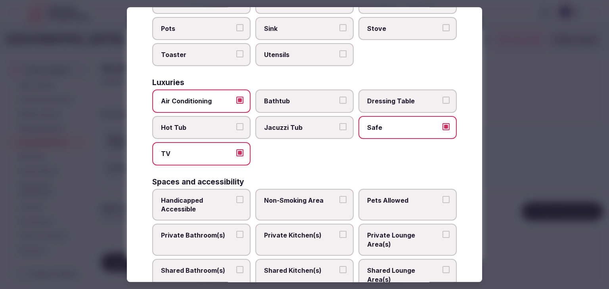
scroll to position [317, 0]
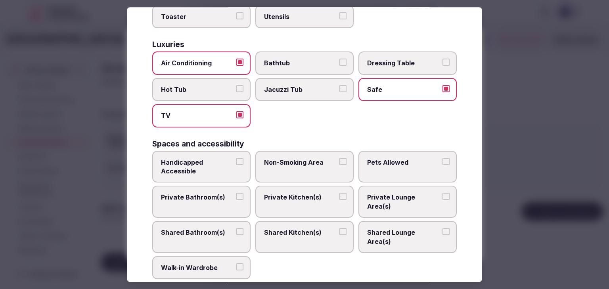
click at [193, 193] on span "Private Bathroom(s)" at bounding box center [197, 197] width 73 height 9
click at [236, 193] on button "Private Bathroom(s)" at bounding box center [239, 196] width 7 height 7
click at [202, 151] on label "Handicapped Accessible" at bounding box center [201, 167] width 98 height 32
click at [236, 158] on button "Handicapped Accessible" at bounding box center [239, 161] width 7 height 7
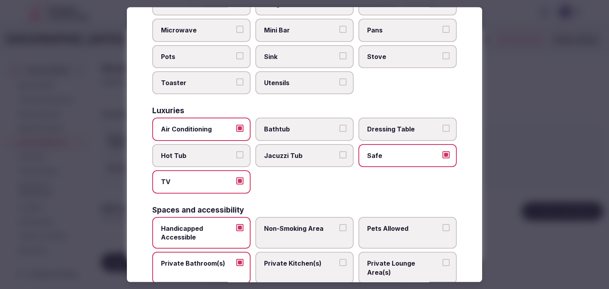
scroll to position [238, 0]
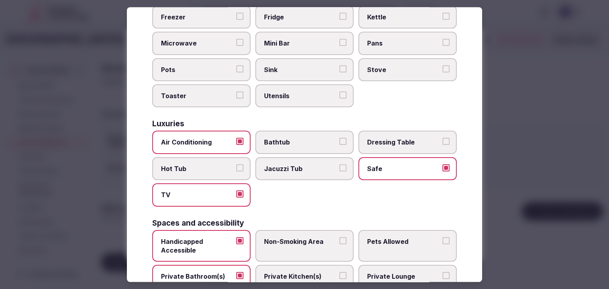
click at [297, 138] on span "Bathtub" at bounding box center [300, 142] width 73 height 9
click at [339, 138] on button "Bathtub" at bounding box center [342, 141] width 7 height 7
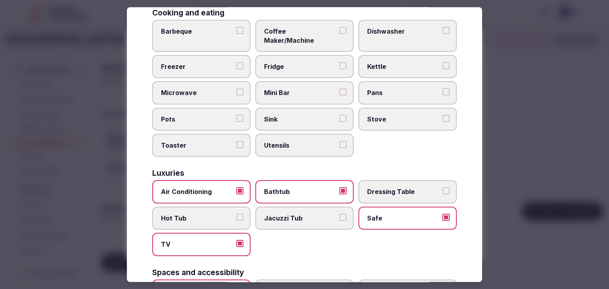
scroll to position [119, 0]
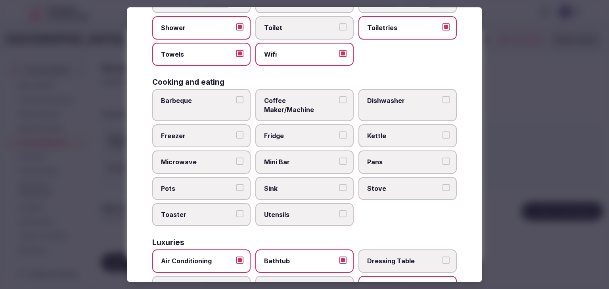
click at [283, 132] on span "Fridge" at bounding box center [300, 136] width 73 height 9
click at [339, 132] on button "Fridge" at bounding box center [342, 135] width 7 height 7
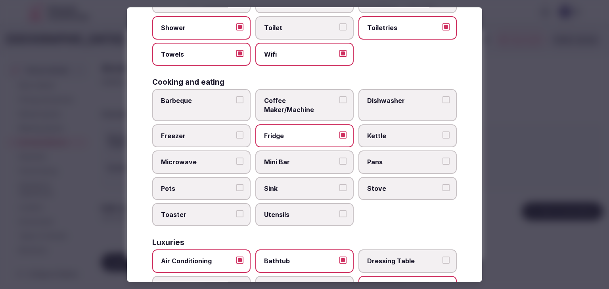
click at [227, 158] on span "Microwave" at bounding box center [197, 162] width 73 height 9
click at [236, 158] on button "Microwave" at bounding box center [239, 161] width 7 height 7
click at [322, 101] on span "Coffee Maker/Machine" at bounding box center [300, 105] width 73 height 18
click at [339, 101] on button "Coffee Maker/Machine" at bounding box center [342, 99] width 7 height 7
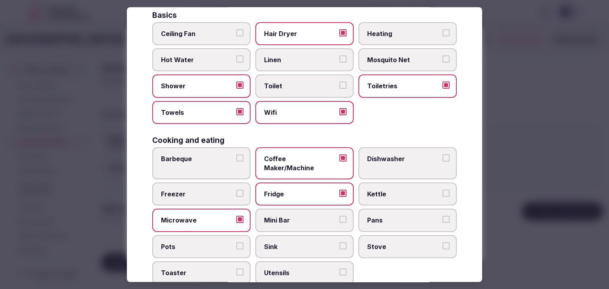
scroll to position [0, 0]
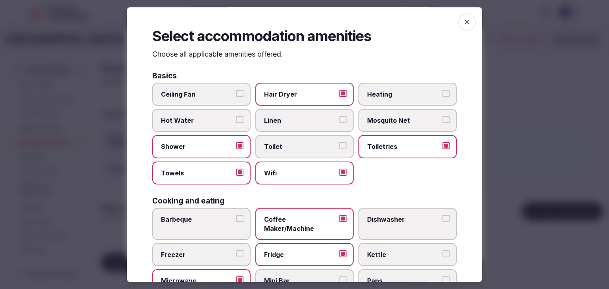
click at [464, 21] on icon "button" at bounding box center [466, 22] width 5 height 5
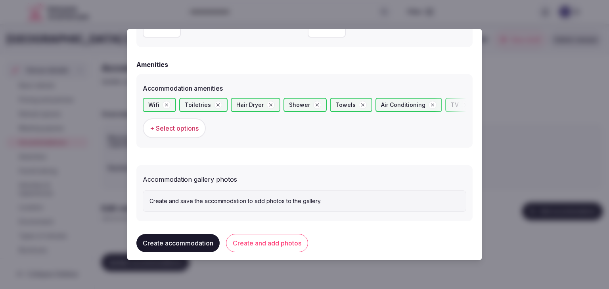
scroll to position [748, 0]
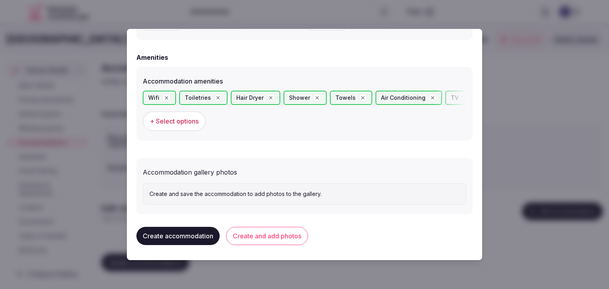
click at [285, 237] on button "Create and add photos" at bounding box center [267, 236] width 82 height 18
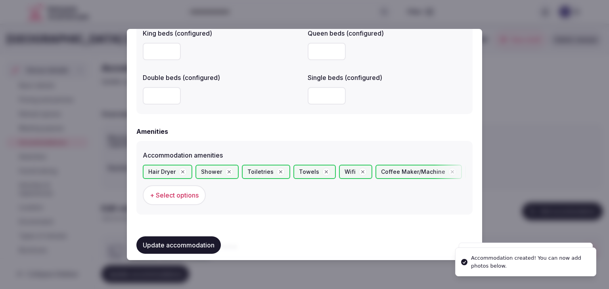
scroll to position [821, 0]
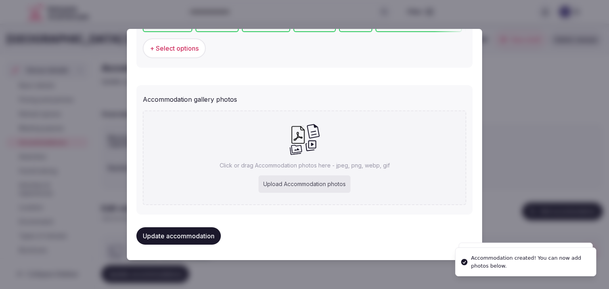
click at [295, 184] on div "Upload Accommodation photos" at bounding box center [304, 184] width 92 height 17
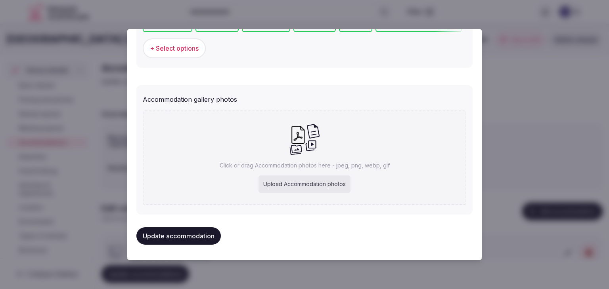
click at [302, 172] on div "Click or drag Accommodation photos here - jpeg, png, webp, gif Upload Accommoda…" at bounding box center [304, 158] width 323 height 95
type input "**********"
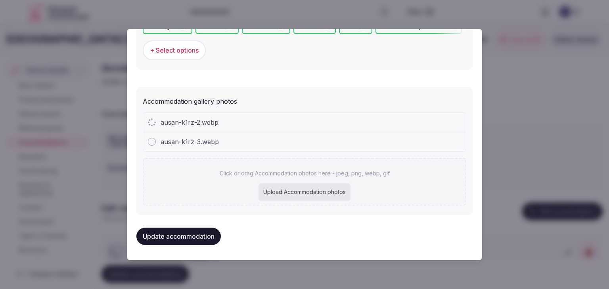
click at [309, 194] on div "Upload Accommodation photos" at bounding box center [304, 191] width 92 height 17
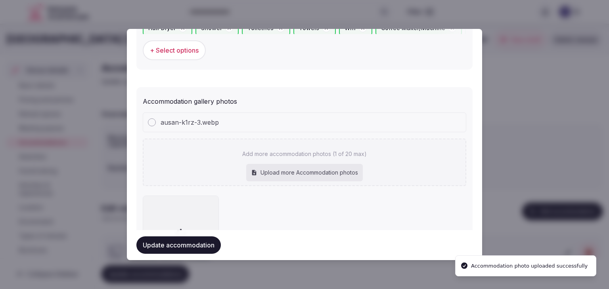
scroll to position [821, 0]
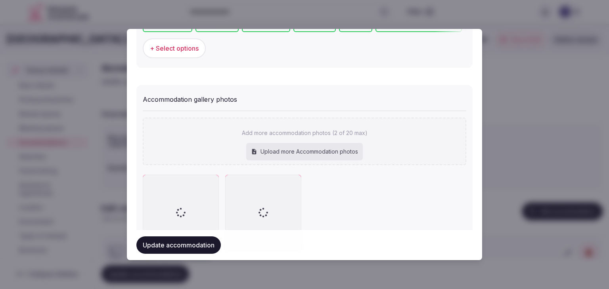
type input "**********"
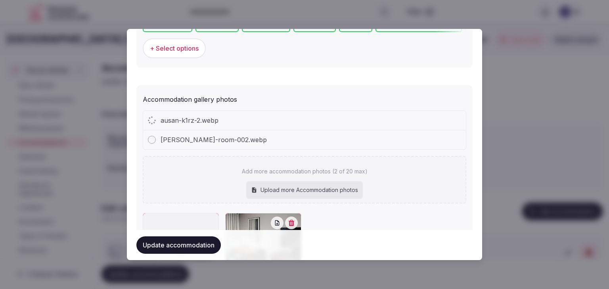
click at [344, 191] on div "Upload more Accommodation photos" at bounding box center [304, 189] width 116 height 17
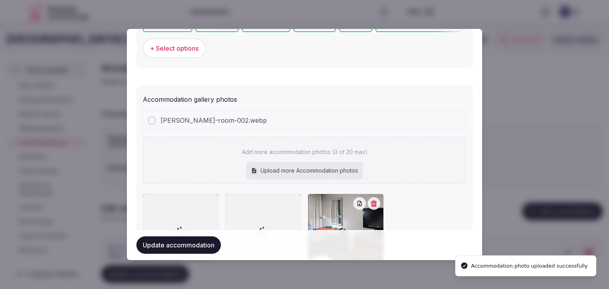
type input "**********"
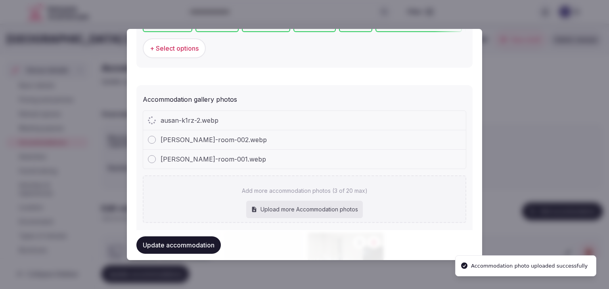
click at [301, 212] on div "Upload more Accommodation photos" at bounding box center [304, 209] width 116 height 17
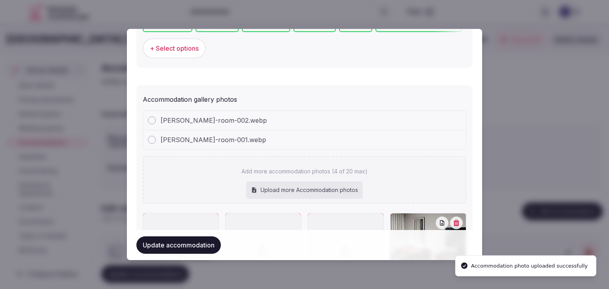
type input "**********"
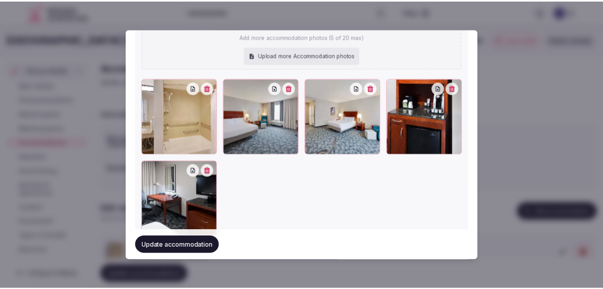
scroll to position [979, 0]
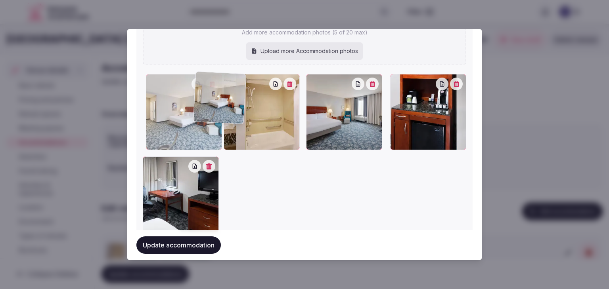
drag, startPoint x: 313, startPoint y: 83, endPoint x: 201, endPoint y: 82, distance: 111.7
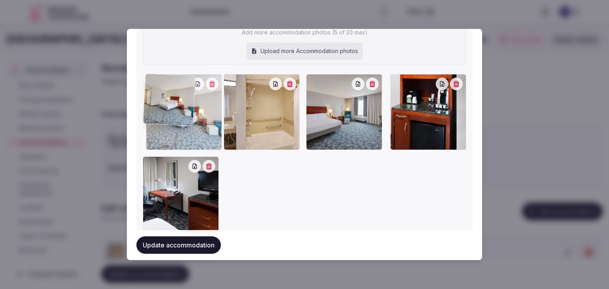
click at [201, 82] on div at bounding box center [184, 112] width 76 height 76
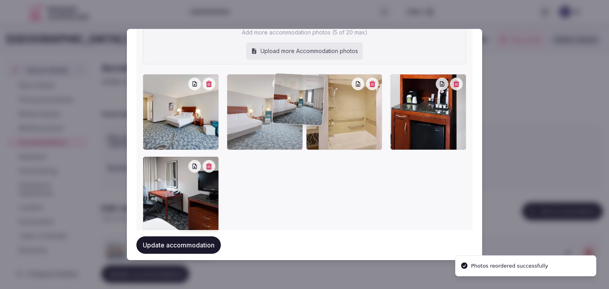
drag, startPoint x: 313, startPoint y: 78, endPoint x: 252, endPoint y: 85, distance: 61.8
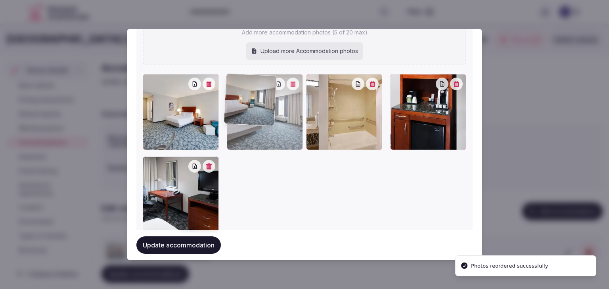
click at [273, 80] on div at bounding box center [265, 112] width 76 height 76
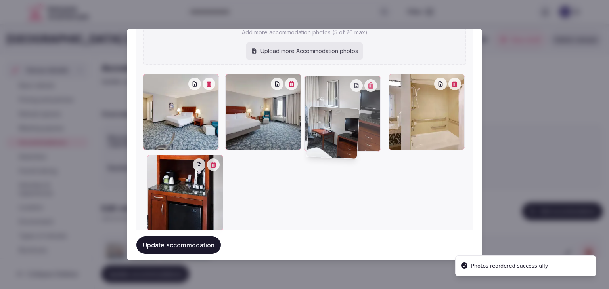
drag, startPoint x: 151, startPoint y: 160, endPoint x: 318, endPoint y: 110, distance: 174.7
click at [318, 110] on div at bounding box center [342, 114] width 76 height 76
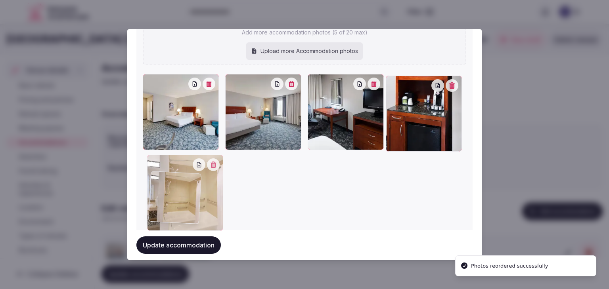
drag, startPoint x: 389, startPoint y: 82, endPoint x: 153, endPoint y: 181, distance: 256.5
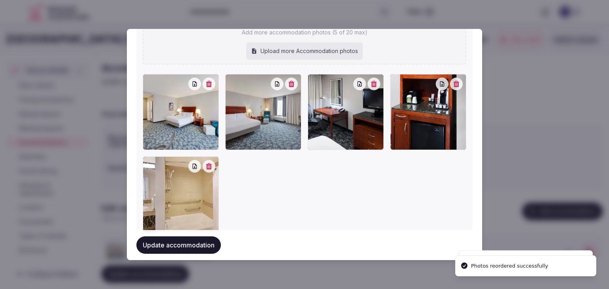
click at [204, 248] on button "Update accommodation" at bounding box center [178, 245] width 84 height 17
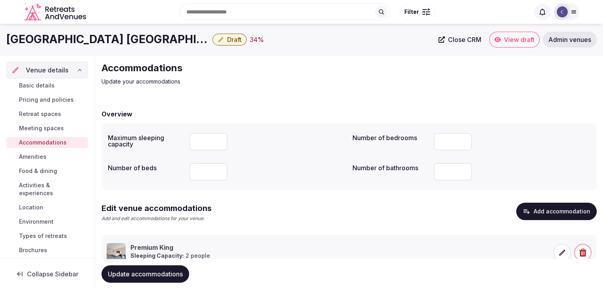
click at [143, 281] on button "Update accommodations" at bounding box center [145, 273] width 88 height 17
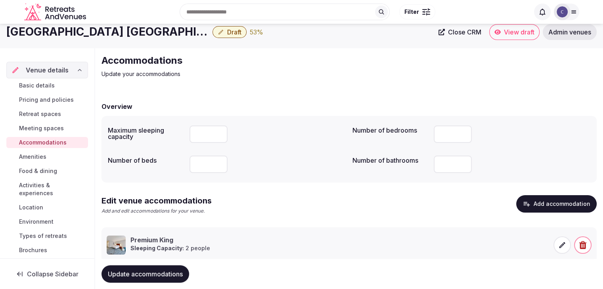
scroll to position [30, 0]
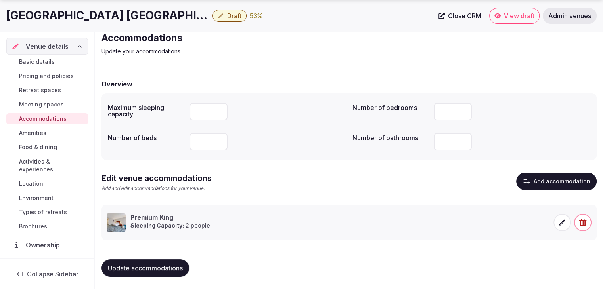
click at [170, 264] on span "Update accommodations" at bounding box center [145, 268] width 75 height 8
click at [46, 149] on span "Food & dining" at bounding box center [38, 147] width 38 height 8
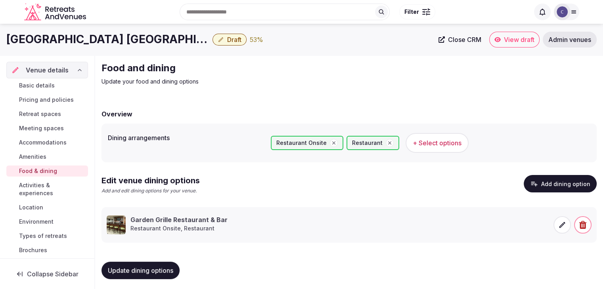
click at [54, 128] on span "Meeting spaces" at bounding box center [41, 128] width 45 height 8
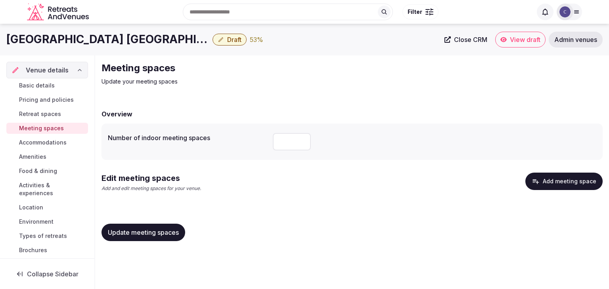
click at [558, 183] on button "Add meeting space" at bounding box center [563, 181] width 77 height 17
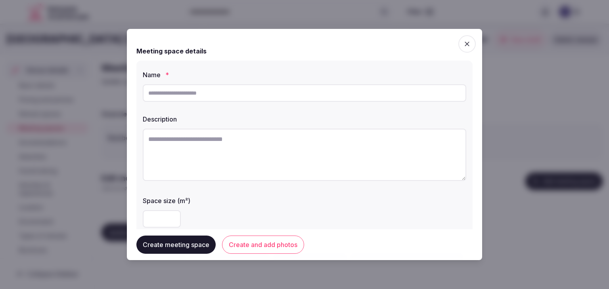
click at [256, 94] on input "text" at bounding box center [304, 92] width 323 height 17
paste input "**********"
type input "**********"
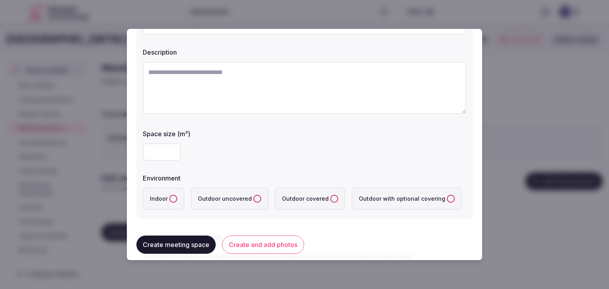
scroll to position [79, 0]
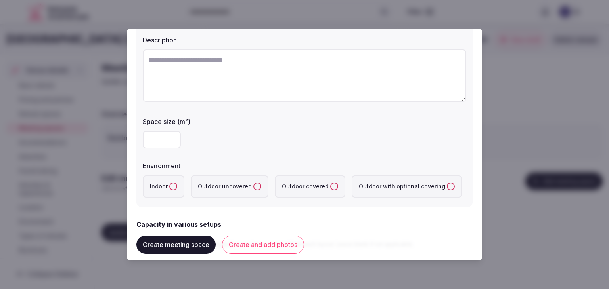
click at [154, 139] on input "number" at bounding box center [162, 139] width 38 height 17
type input "**"
click at [170, 179] on label "Indoor" at bounding box center [164, 187] width 42 height 22
click at [170, 183] on button "Indoor" at bounding box center [173, 187] width 8 height 8
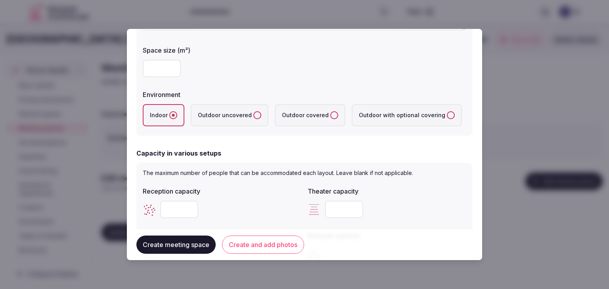
scroll to position [198, 0]
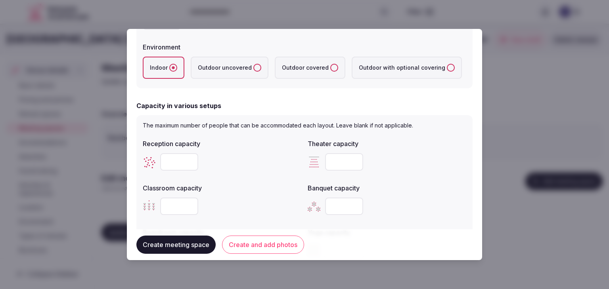
click at [337, 154] on input "number" at bounding box center [344, 161] width 38 height 17
type input "***"
click at [325, 205] on input "number" at bounding box center [344, 206] width 38 height 17
click at [332, 213] on input "number" at bounding box center [344, 206] width 38 height 17
type input "**"
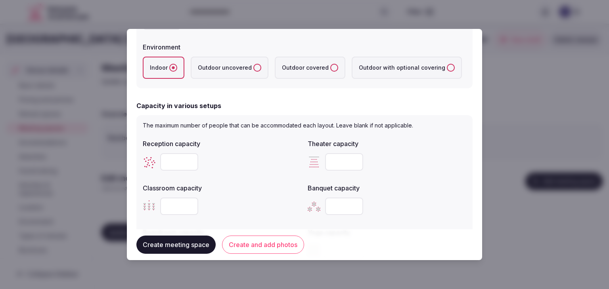
click at [174, 208] on input "number" at bounding box center [179, 206] width 38 height 17
type input "**"
click at [166, 162] on input "number" at bounding box center [179, 161] width 38 height 17
type input "**"
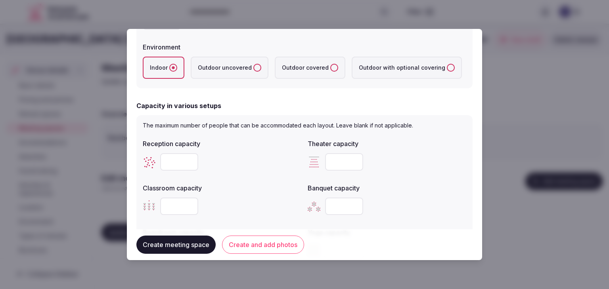
click at [265, 178] on div "Reception capacity ** Theater capacity *** Classroom capacity ** Banquet capaci…" at bounding box center [304, 199] width 323 height 127
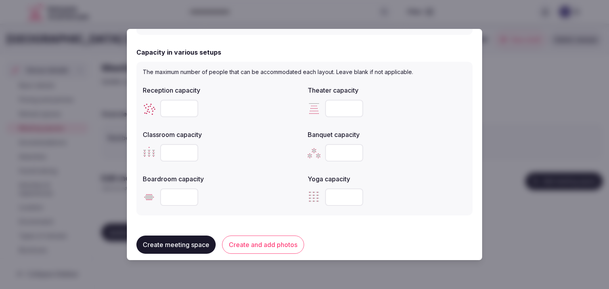
scroll to position [277, 0]
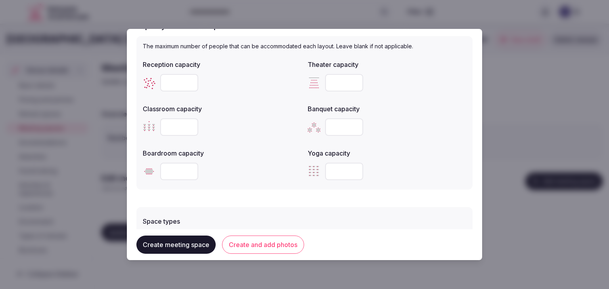
click at [170, 169] on input "number" at bounding box center [179, 171] width 38 height 17
type input "**"
click at [235, 142] on div "Reception capacity ** Theater capacity *** Classroom capacity ** Banquet capaci…" at bounding box center [304, 120] width 323 height 127
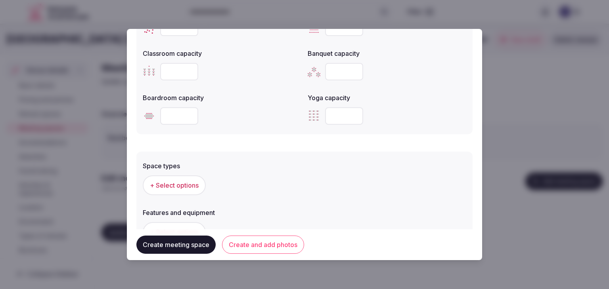
scroll to position [443, 0]
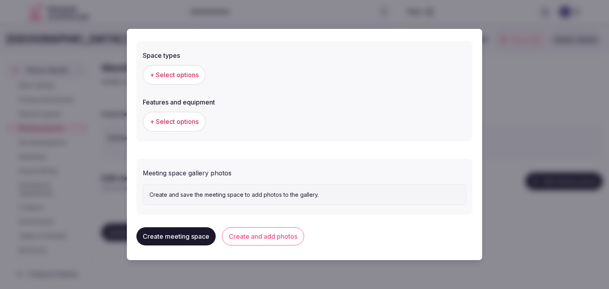
click at [187, 71] on span "+ Select options" at bounding box center [174, 75] width 49 height 9
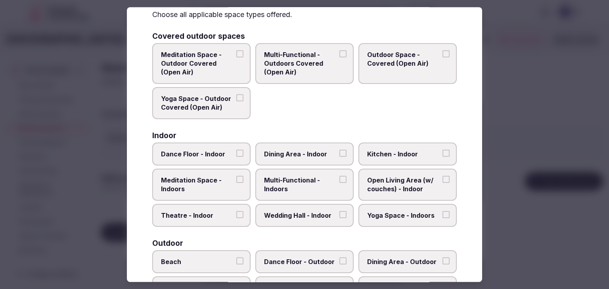
click at [313, 181] on span "Multi-Functional - Indoors" at bounding box center [300, 185] width 73 height 18
click at [339, 181] on button "Multi-Functional - Indoors" at bounding box center [342, 179] width 7 height 7
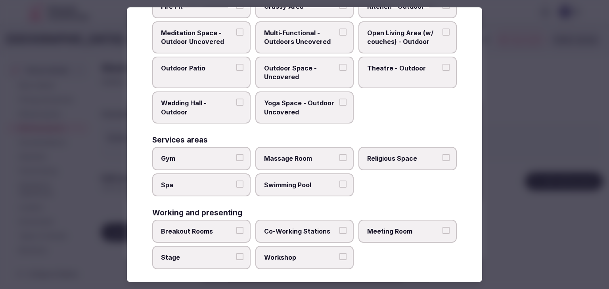
scroll to position [323, 0]
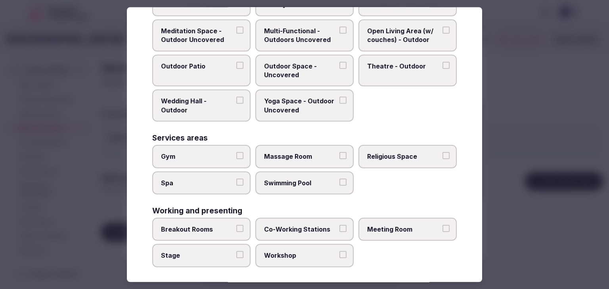
click at [413, 226] on span "Meeting Room" at bounding box center [403, 229] width 73 height 9
click at [442, 226] on button "Meeting Room" at bounding box center [445, 228] width 7 height 7
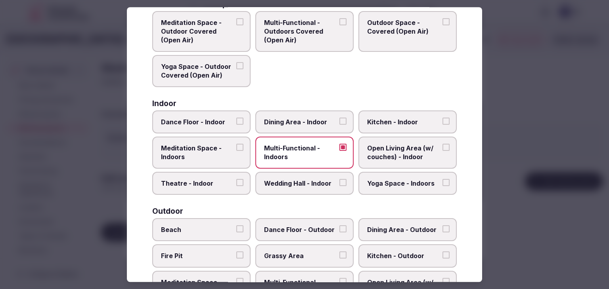
scroll to position [0, 0]
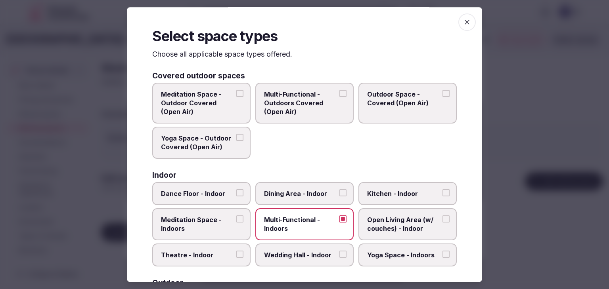
click at [464, 26] on icon "button" at bounding box center [467, 22] width 8 height 8
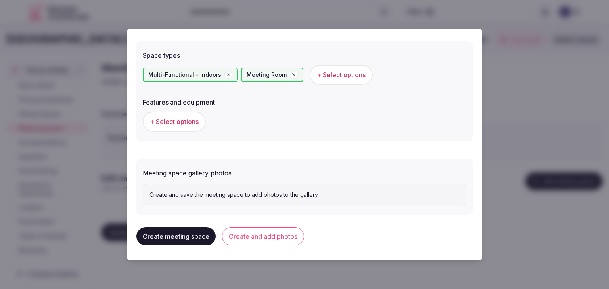
click at [184, 124] on span "+ Select options" at bounding box center [174, 121] width 49 height 9
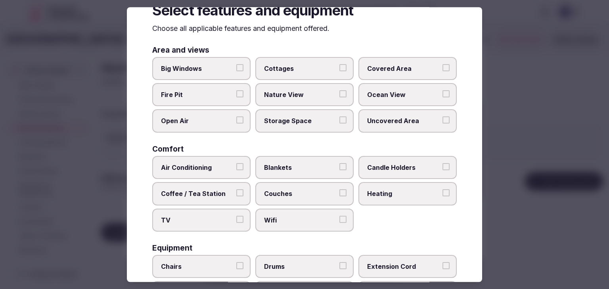
scroll to position [40, 0]
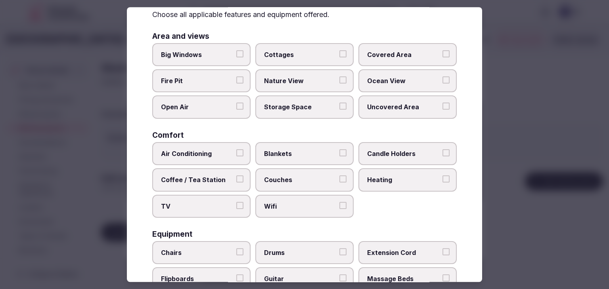
click at [298, 203] on span "Wifi" at bounding box center [300, 206] width 73 height 9
click at [339, 203] on button "Wifi" at bounding box center [342, 205] width 7 height 7
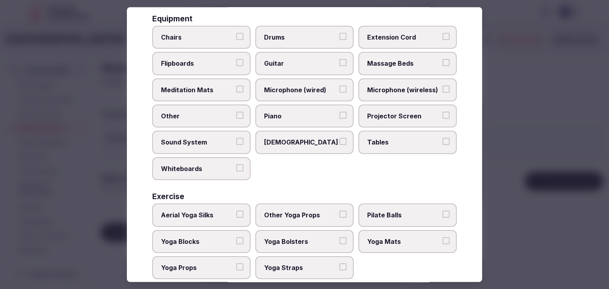
drag, startPoint x: 381, startPoint y: 151, endPoint x: 381, endPoint y: 133, distance: 17.8
click at [381, 150] on div "Chairs Drums Extension Cord Flipboards Guitar Massage Beds Meditation Mats Micr…" at bounding box center [304, 103] width 304 height 155
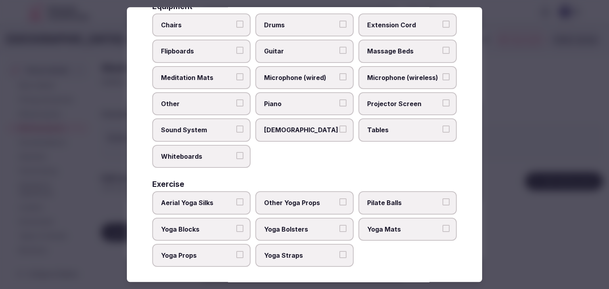
click at [386, 102] on span "Projector Screen" at bounding box center [403, 103] width 73 height 9
click at [442, 102] on button "Projector Screen" at bounding box center [445, 102] width 7 height 7
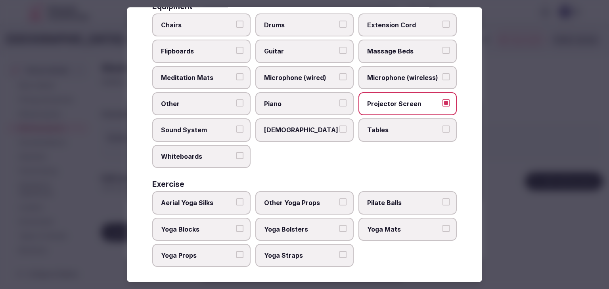
click at [386, 119] on label "Tables" at bounding box center [407, 130] width 98 height 23
click at [442, 126] on button "Tables" at bounding box center [445, 129] width 7 height 7
click at [210, 21] on span "Chairs" at bounding box center [197, 25] width 73 height 9
click at [236, 21] on button "Chairs" at bounding box center [239, 24] width 7 height 7
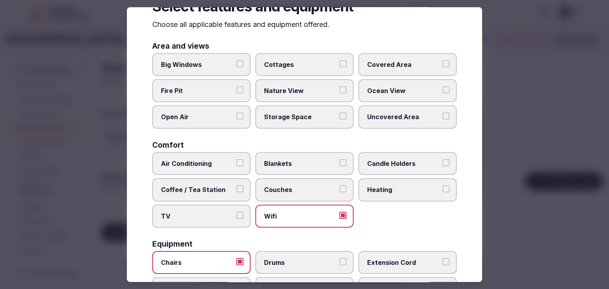
scroll to position [0, 0]
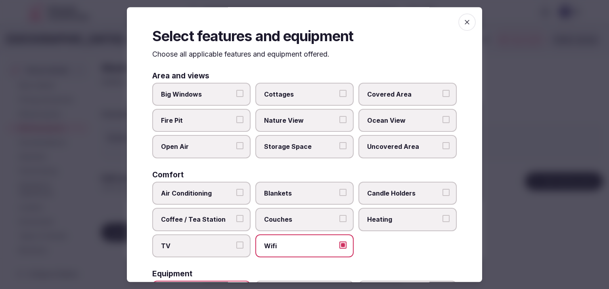
click at [461, 16] on span "button" at bounding box center [466, 21] width 17 height 17
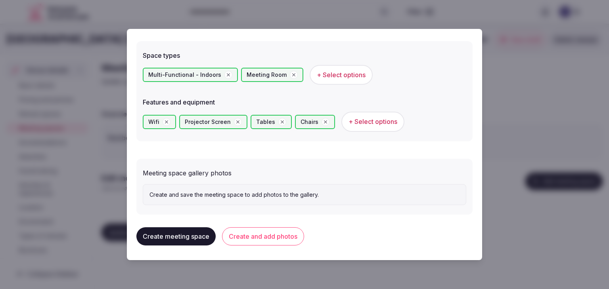
click at [278, 235] on button "Create and add photos" at bounding box center [263, 236] width 82 height 18
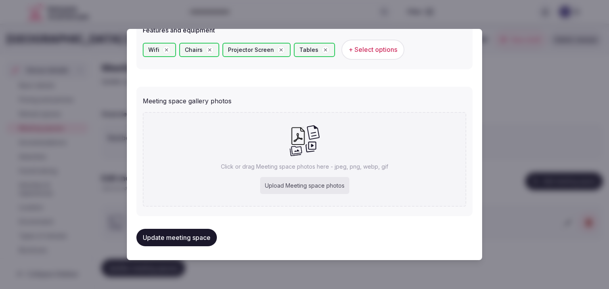
scroll to position [516, 0]
click at [277, 187] on div "Upload Meeting space photos" at bounding box center [304, 184] width 89 height 17
type input "**********"
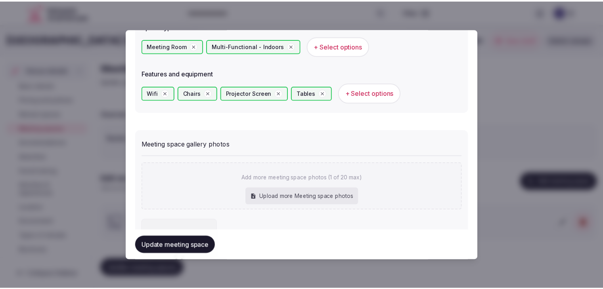
scroll to position [515, 0]
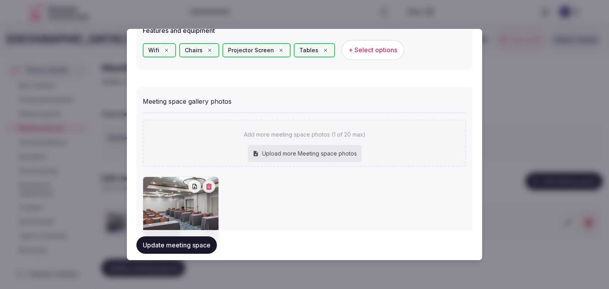
click at [191, 245] on button "Update meeting space" at bounding box center [176, 245] width 80 height 17
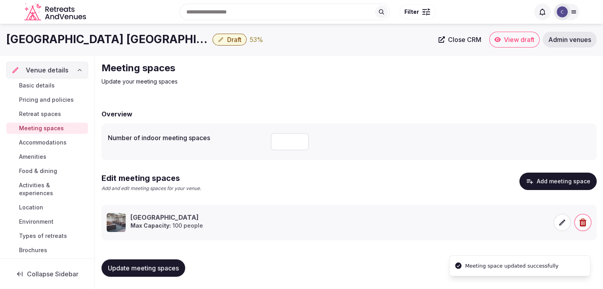
click at [133, 269] on span "Update meeting spaces" at bounding box center [143, 268] width 71 height 8
click at [39, 84] on span "Basic details" at bounding box center [37, 86] width 36 height 8
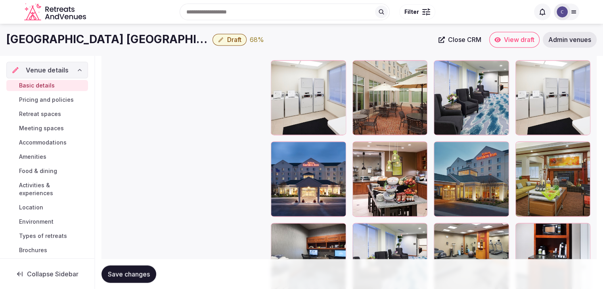
scroll to position [1186, 0]
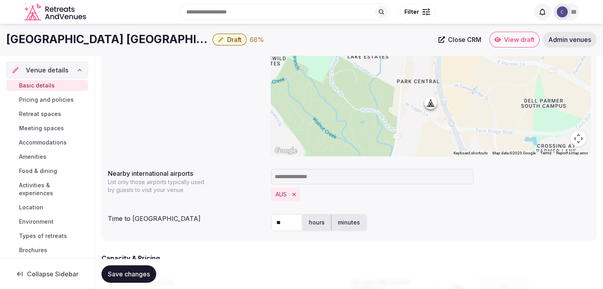
drag, startPoint x: 521, startPoint y: 144, endPoint x: 545, endPoint y: 211, distance: 70.7
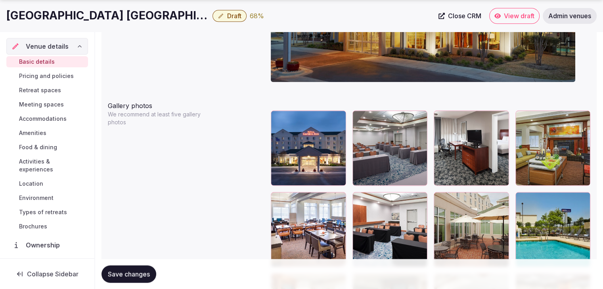
scroll to position [1005, 0]
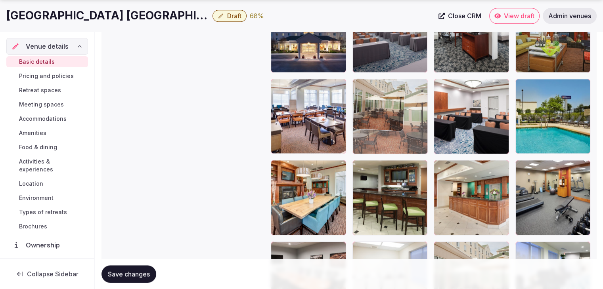
drag, startPoint x: 443, startPoint y: 86, endPoint x: 385, endPoint y: 98, distance: 59.8
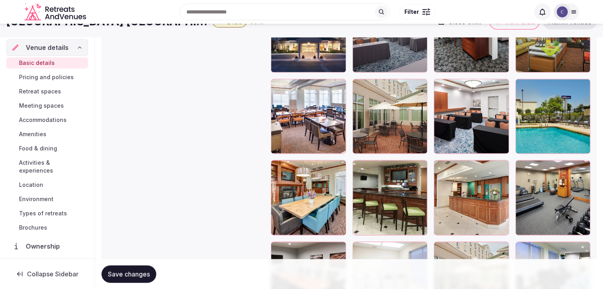
scroll to position [966, 0]
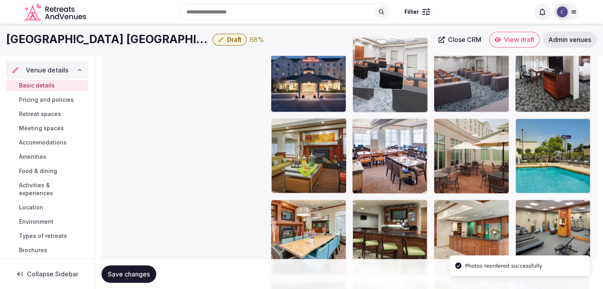
drag, startPoint x: 441, startPoint y: 120, endPoint x: 380, endPoint y: 72, distance: 77.3
click at [380, 72] on body "**********" at bounding box center [301, 9] width 603 height 1951
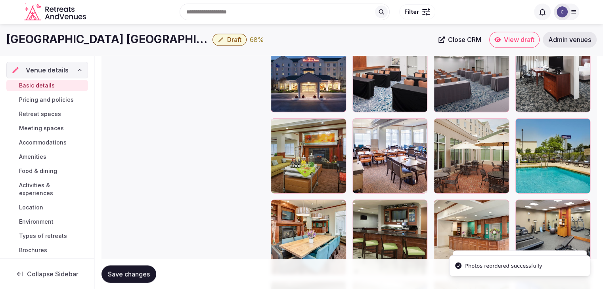
scroll to position [926, 0]
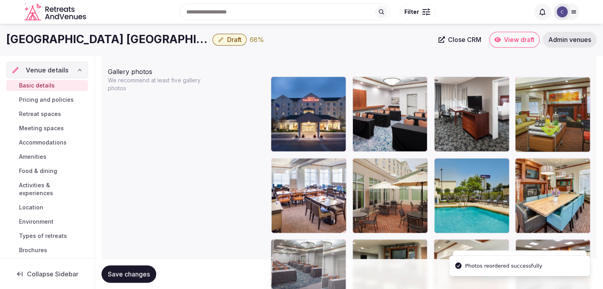
drag, startPoint x: 437, startPoint y: 81, endPoint x: 297, endPoint y: 230, distance: 204.4
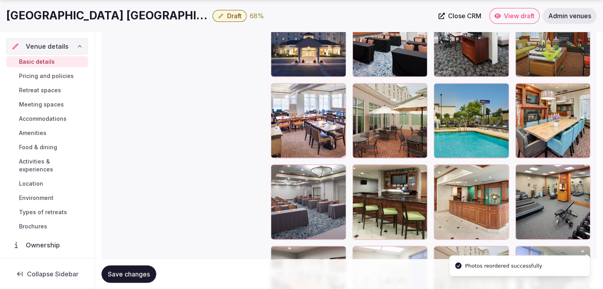
scroll to position [1005, 0]
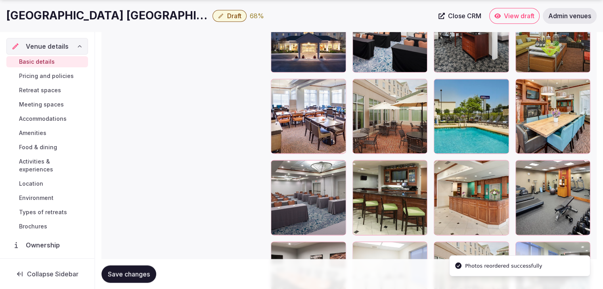
click at [141, 271] on span "Save changes" at bounding box center [129, 274] width 42 height 8
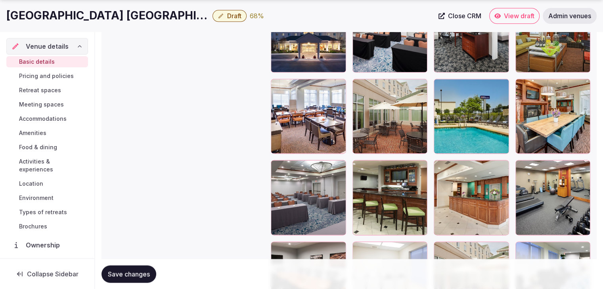
scroll to position [40, 0]
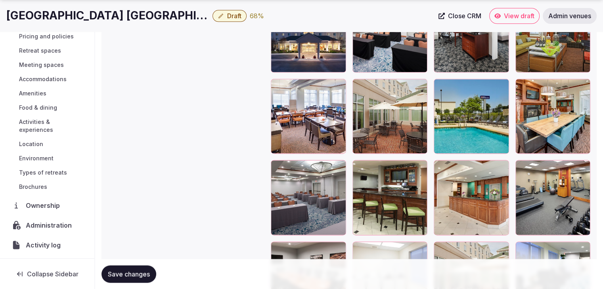
click at [41, 157] on span "Environment" at bounding box center [36, 159] width 34 height 8
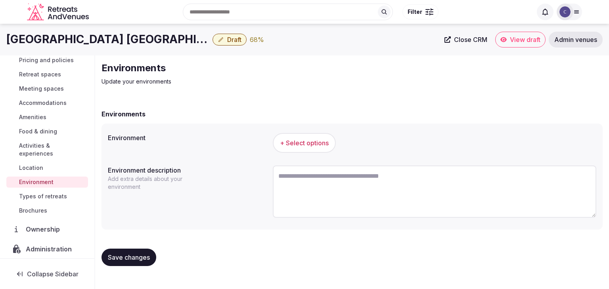
click at [389, 193] on textarea at bounding box center [434, 192] width 323 height 52
paste textarea "**********"
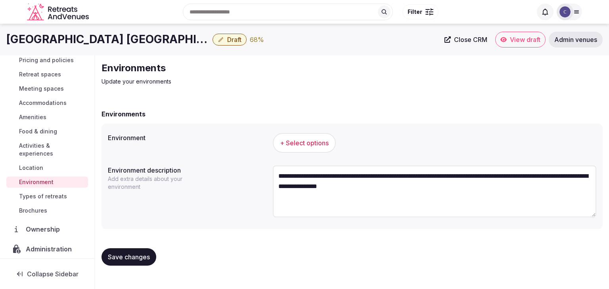
type textarea "**********"
click at [106, 37] on h1 "Hilton Garden Inn Austin North" at bounding box center [107, 39] width 203 height 15
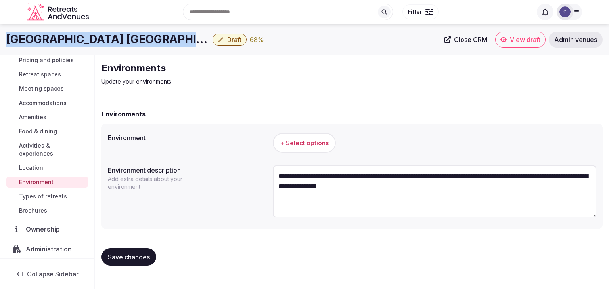
click at [106, 37] on h1 "Hilton Garden Inn Austin North" at bounding box center [107, 39] width 203 height 15
copy div "Hilton Garden Inn Austin North"
click at [299, 144] on span "+ Select options" at bounding box center [304, 143] width 49 height 9
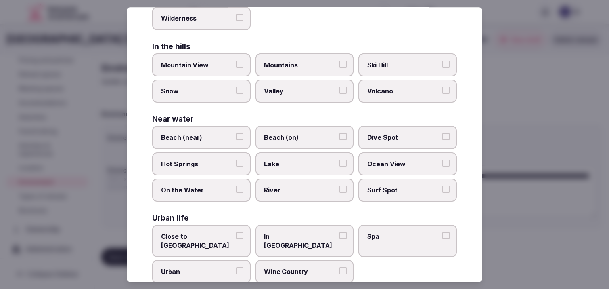
scroll to position [189, 0]
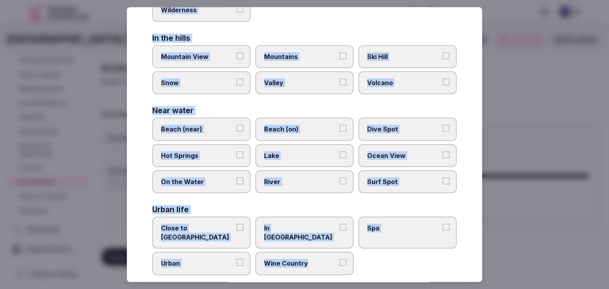
drag, startPoint x: 150, startPoint y: 56, endPoint x: 353, endPoint y: 271, distance: 296.3
click at [353, 271] on div "Select your environment Choose all applicable environments offered. In nature C…" at bounding box center [304, 144] width 355 height 275
copy div "Choose all applicable environments offered. In nature Close to [GEOGRAPHIC_DATA…"
click at [216, 220] on label "Close to [GEOGRAPHIC_DATA]" at bounding box center [201, 233] width 98 height 32
click at [236, 224] on button "Close to [GEOGRAPHIC_DATA]" at bounding box center [239, 227] width 7 height 7
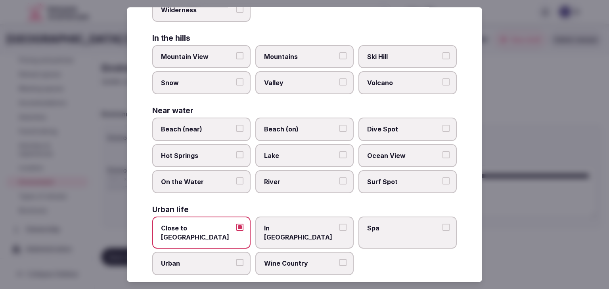
click at [200, 256] on label "Urban" at bounding box center [201, 263] width 98 height 23
click at [236, 260] on button "Urban" at bounding box center [239, 263] width 7 height 7
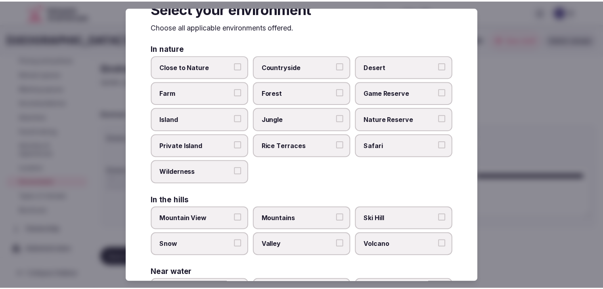
scroll to position [0, 0]
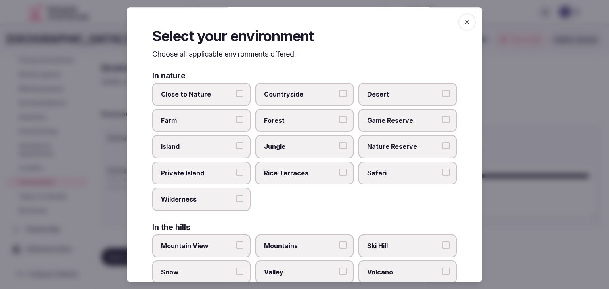
click at [463, 20] on icon "button" at bounding box center [467, 22] width 8 height 8
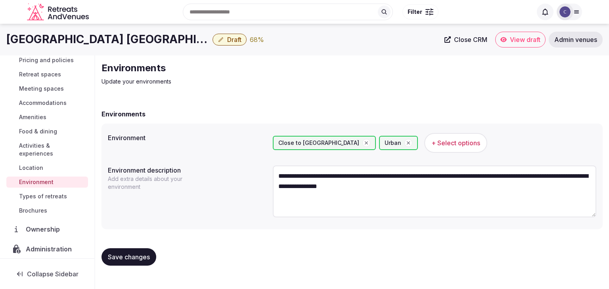
click at [143, 253] on span "Save changes" at bounding box center [129, 257] width 42 height 8
click at [136, 39] on h1 "Hilton Garden Inn Austin North" at bounding box center [107, 39] width 203 height 15
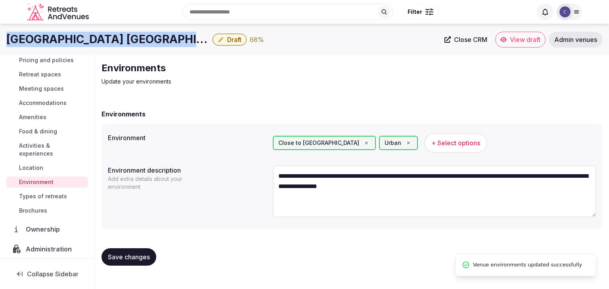
click at [136, 39] on h1 "Hilton Garden Inn Austin North" at bounding box center [107, 39] width 203 height 15
copy div "Hilton Garden Inn Austin North"
click at [136, 255] on span "Save changes" at bounding box center [129, 257] width 42 height 8
click at [31, 149] on span "Activities & experiences" at bounding box center [52, 150] width 66 height 16
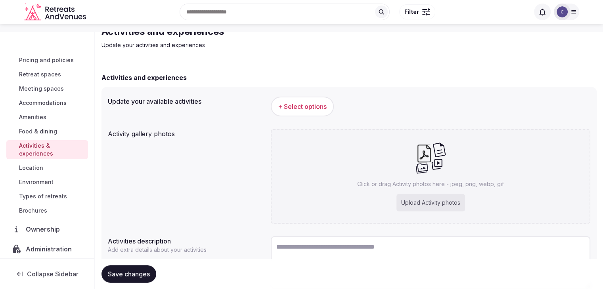
scroll to position [97, 0]
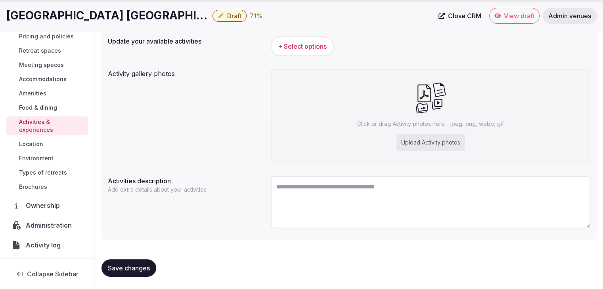
click at [458, 143] on div "Upload Activity photos" at bounding box center [430, 142] width 69 height 17
type input "**********"
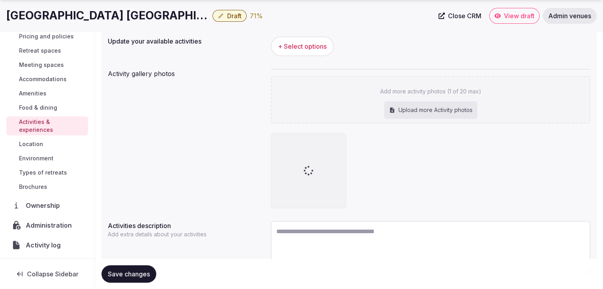
click at [406, 112] on div "Upload more Activity photos" at bounding box center [430, 109] width 93 height 17
type input "**********"
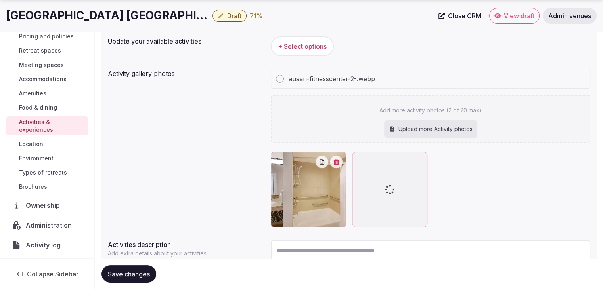
click at [337, 162] on icon "button" at bounding box center [336, 162] width 6 height 6
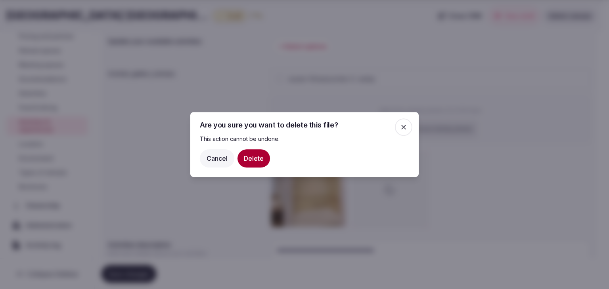
click at [252, 156] on button "Delete" at bounding box center [253, 158] width 32 height 18
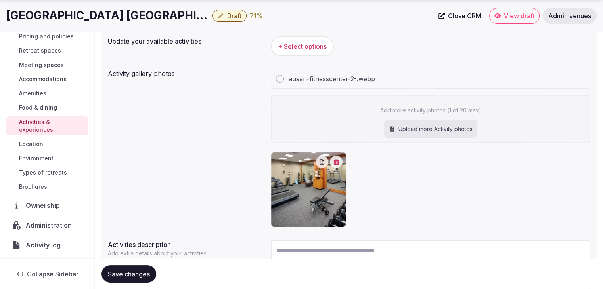
click at [311, 46] on span "+ Select options" at bounding box center [302, 46] width 49 height 9
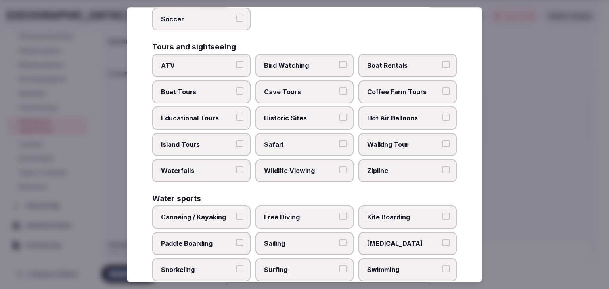
scroll to position [612, 0]
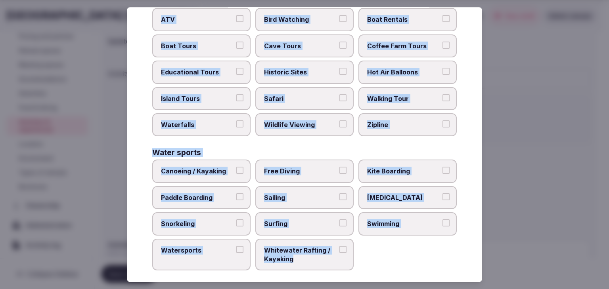
drag, startPoint x: 150, startPoint y: 56, endPoint x: 364, endPoint y: 269, distance: 302.0
click at [364, 269] on div "Select your activities Choose all applicable activities offered. Culture Dancin…" at bounding box center [304, 144] width 355 height 275
copy div "Choose all applicable activities offered. Culture Dancing Food and Culinary Cla…"
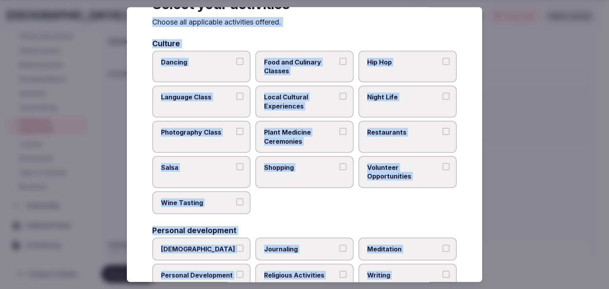
scroll to position [0, 0]
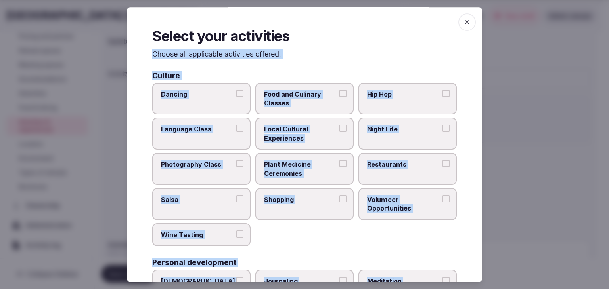
drag, startPoint x: 296, startPoint y: 134, endPoint x: 306, endPoint y: 133, distance: 9.9
click at [296, 133] on span "Local Cultural Experiences" at bounding box center [300, 134] width 73 height 18
click at [339, 132] on button "Local Cultural Experiences" at bounding box center [342, 128] width 7 height 7
drag, startPoint x: 401, startPoint y: 133, endPoint x: 397, endPoint y: 173, distance: 40.3
click at [401, 133] on span "Night Life" at bounding box center [403, 129] width 73 height 9
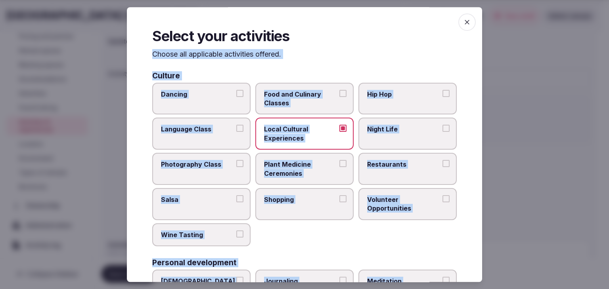
click at [442, 132] on button "Night Life" at bounding box center [445, 128] width 7 height 7
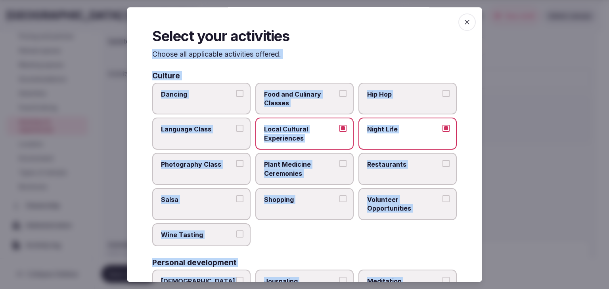
click at [397, 173] on label "Restaurants" at bounding box center [407, 169] width 98 height 32
click at [442, 167] on button "Restaurants" at bounding box center [445, 163] width 7 height 7
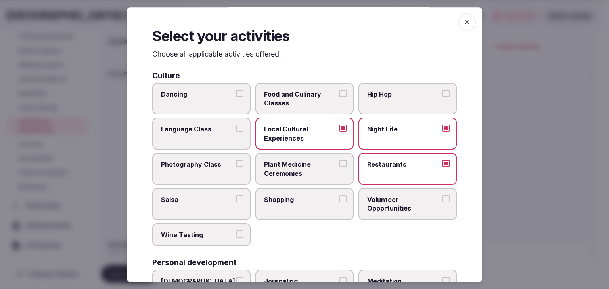
click at [312, 210] on label "Shopping" at bounding box center [304, 204] width 98 height 32
click at [339, 202] on button "Shopping" at bounding box center [342, 198] width 7 height 7
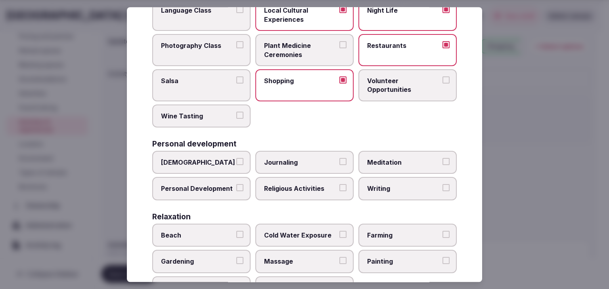
click at [217, 186] on span "Personal Development" at bounding box center [197, 189] width 73 height 9
click at [236, 186] on button "Personal Development" at bounding box center [239, 188] width 7 height 7
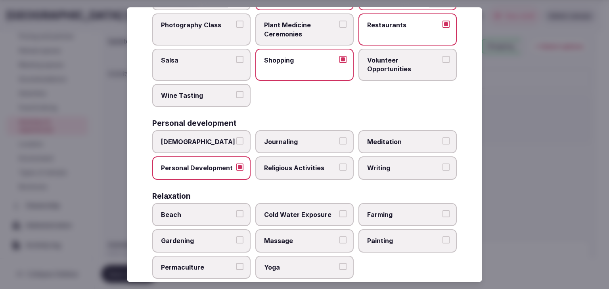
scroll to position [238, 0]
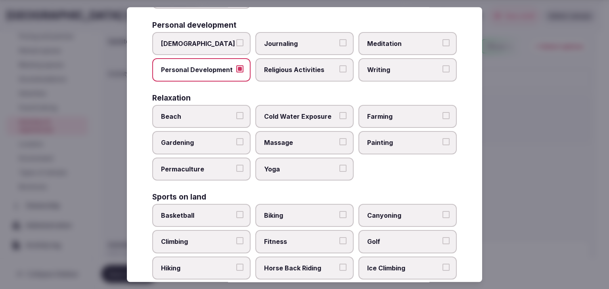
click at [274, 147] on label "Massage" at bounding box center [304, 143] width 98 height 23
click at [339, 146] on button "Massage" at bounding box center [342, 142] width 7 height 7
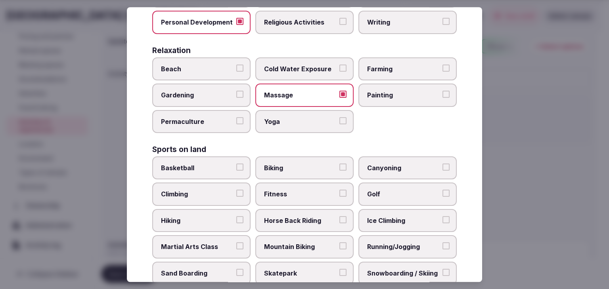
scroll to position [317, 0]
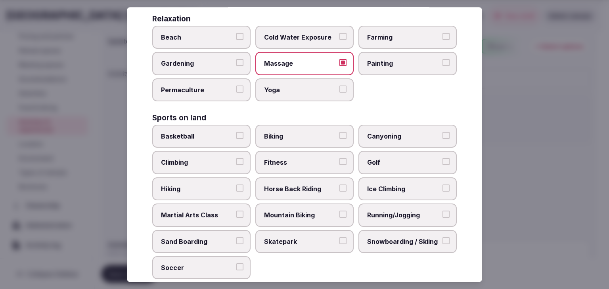
click at [312, 162] on span "Fitness" at bounding box center [300, 162] width 73 height 9
click at [339, 162] on button "Fitness" at bounding box center [342, 161] width 7 height 7
click at [412, 223] on div "Basketball Biking Canyoning Climbing Fitness Golf Hiking Horse Back Riding Ice …" at bounding box center [304, 202] width 304 height 155
click at [407, 212] on span "Running/Jogging" at bounding box center [403, 215] width 73 height 9
click at [442, 212] on button "Running/Jogging" at bounding box center [445, 214] width 7 height 7
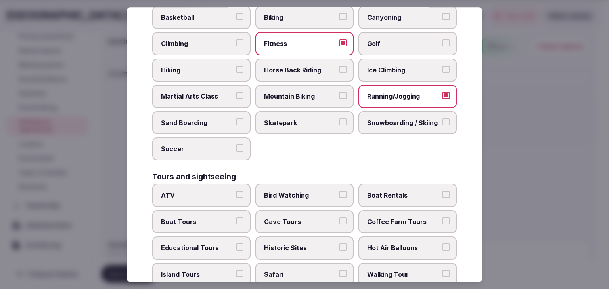
scroll to position [515, 0]
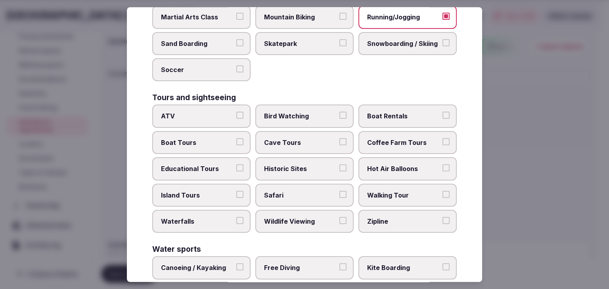
click at [307, 157] on label "Historic Sites" at bounding box center [304, 168] width 98 height 23
click at [339, 164] on button "Historic Sites" at bounding box center [342, 167] width 7 height 7
click at [394, 191] on span "Walking Tour" at bounding box center [403, 195] width 73 height 9
click at [442, 191] on button "Walking Tour" at bounding box center [445, 194] width 7 height 7
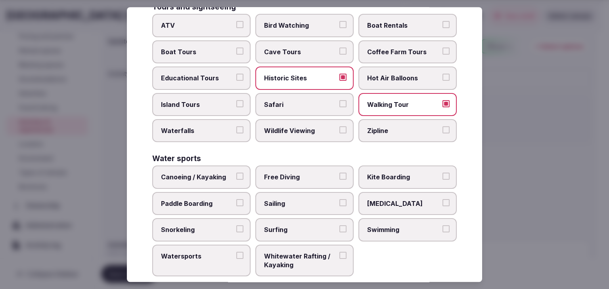
scroll to position [612, 0]
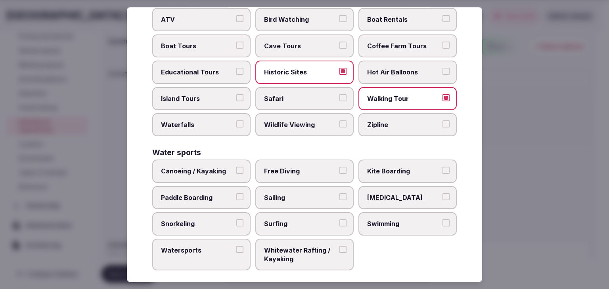
click at [394, 224] on label "Swimming" at bounding box center [407, 223] width 98 height 23
click at [442, 224] on button "Swimming" at bounding box center [445, 223] width 7 height 7
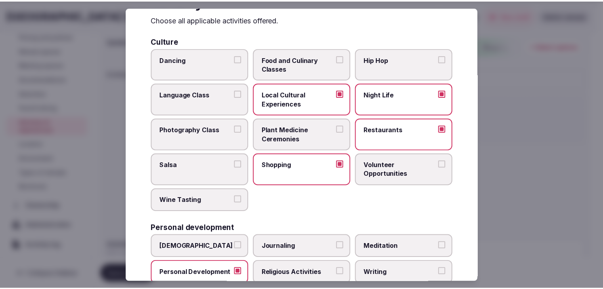
scroll to position [0, 0]
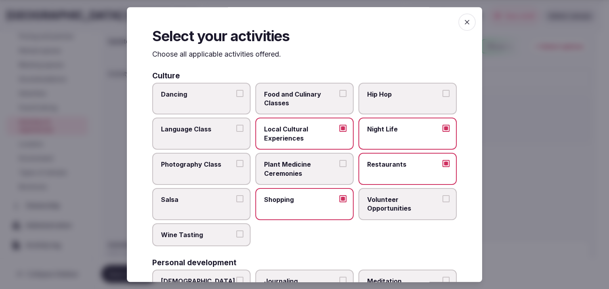
click at [463, 20] on icon "button" at bounding box center [467, 22] width 8 height 8
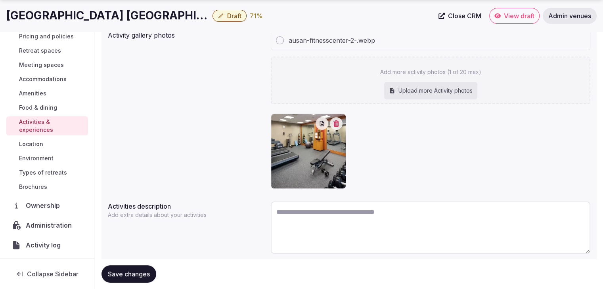
scroll to position [160, 0]
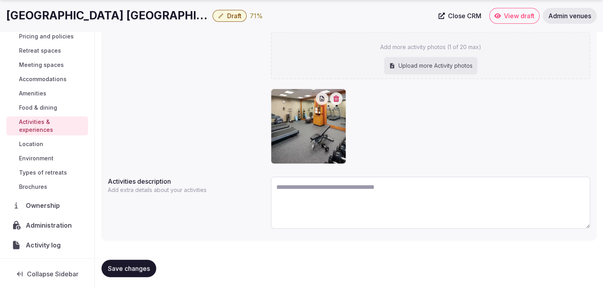
click at [138, 271] on span "Save changes" at bounding box center [129, 269] width 42 height 8
click at [144, 266] on span "Save changes" at bounding box center [129, 269] width 42 height 8
drag, startPoint x: 41, startPoint y: 170, endPoint x: 45, endPoint y: 176, distance: 7.8
click at [41, 170] on span "Types of retreats" at bounding box center [43, 173] width 48 height 8
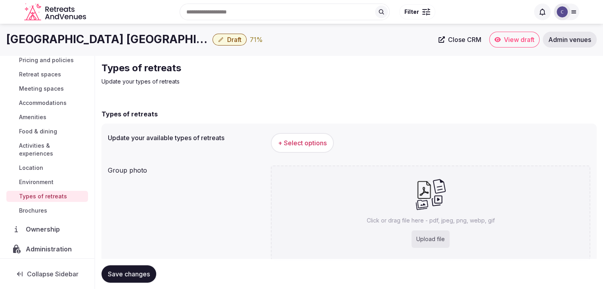
click at [317, 139] on span "+ Select options" at bounding box center [302, 143] width 49 height 9
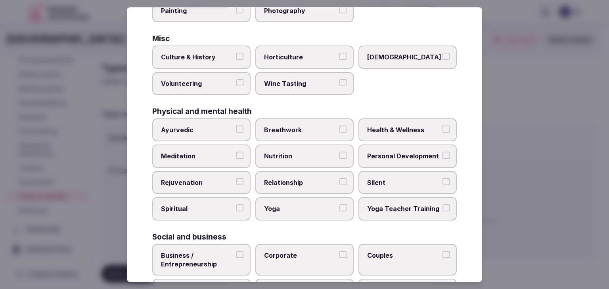
scroll to position [322, 0]
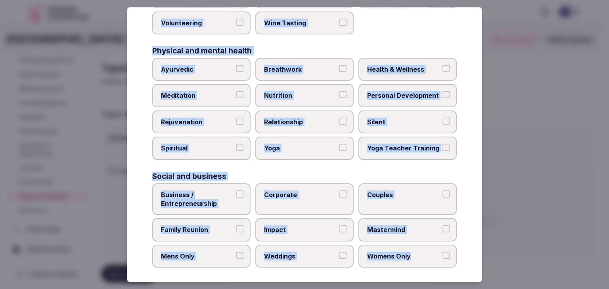
drag, startPoint x: 164, startPoint y: 73, endPoint x: 468, endPoint y: 266, distance: 359.7
click at [468, 266] on div "Select your types of retreats Choose all applicable types of retreats offered. …" at bounding box center [304, 144] width 355 height 275
copy div "Choose all applicable types of retreats offered. Active Adventure Cold Water Ex…"
click at [420, 65] on span "Health & Wellness" at bounding box center [403, 69] width 73 height 9
click at [442, 65] on button "Health & Wellness" at bounding box center [445, 68] width 7 height 7
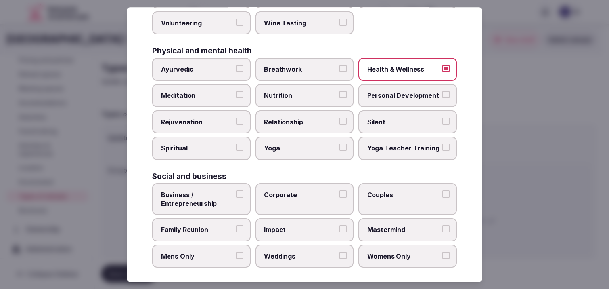
click at [409, 93] on span "Personal Development" at bounding box center [403, 96] width 73 height 9
click at [442, 93] on button "Personal Development" at bounding box center [445, 95] width 7 height 7
click at [185, 201] on span "Business / Entrepreneurship" at bounding box center [197, 200] width 73 height 18
click at [236, 198] on button "Business / Entrepreneurship" at bounding box center [239, 194] width 7 height 7
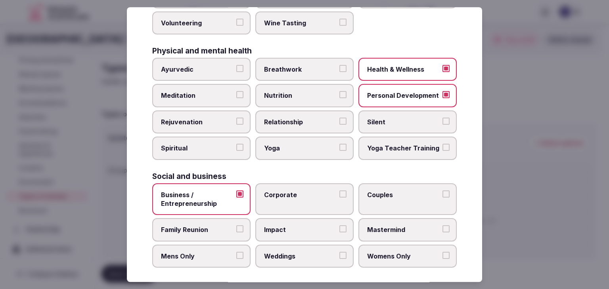
click at [292, 197] on label "Corporate" at bounding box center [304, 199] width 98 height 32
click at [339, 197] on button "Corporate" at bounding box center [342, 194] width 7 height 7
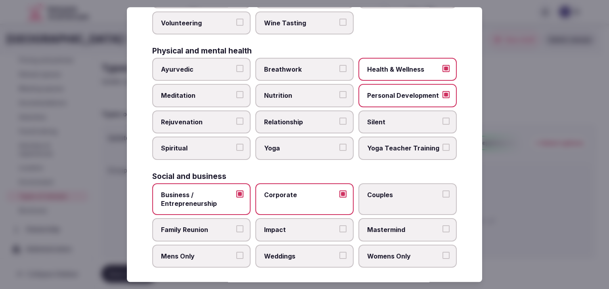
drag, startPoint x: 404, startPoint y: 196, endPoint x: 290, endPoint y: 248, distance: 124.8
click at [403, 197] on label "Couples" at bounding box center [407, 199] width 98 height 32
click at [442, 197] on button "Couples" at bounding box center [445, 194] width 7 height 7
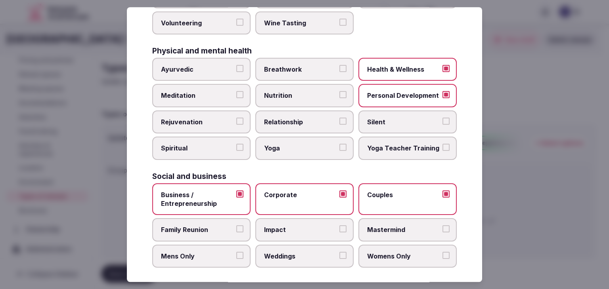
click at [285, 252] on span "Weddings" at bounding box center [300, 256] width 73 height 9
click at [339, 252] on button "Weddings" at bounding box center [342, 255] width 7 height 7
click at [211, 231] on label "Family Reunion" at bounding box center [201, 230] width 98 height 23
click at [236, 231] on button "Family Reunion" at bounding box center [239, 229] width 7 height 7
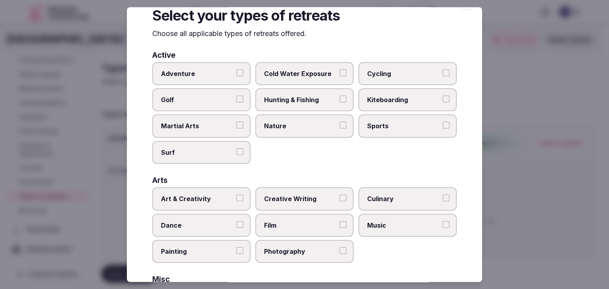
scroll to position [0, 0]
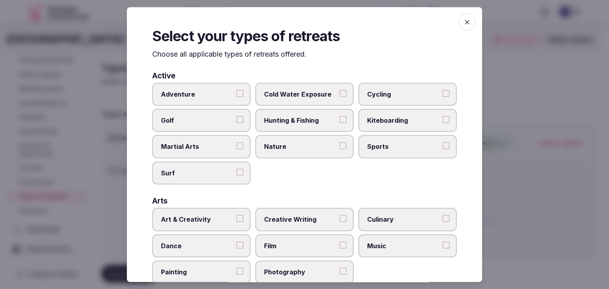
click at [463, 25] on icon "button" at bounding box center [467, 22] width 8 height 8
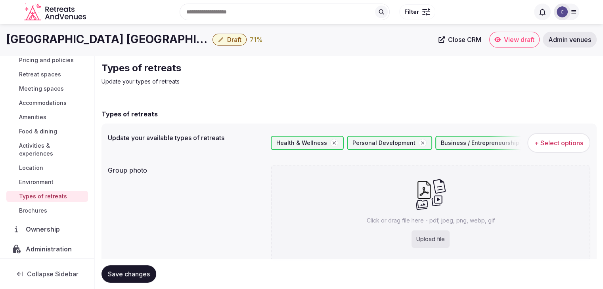
click at [445, 238] on div "Upload file" at bounding box center [430, 239] width 38 height 17
type input "**********"
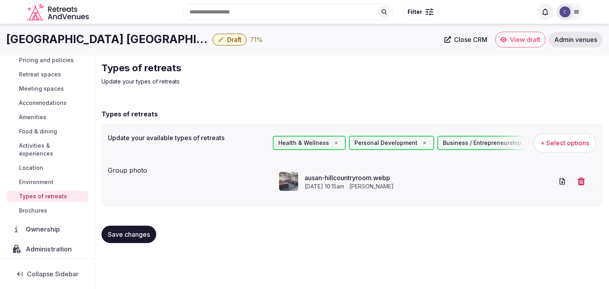
click at [146, 237] on span "Save changes" at bounding box center [129, 235] width 42 height 8
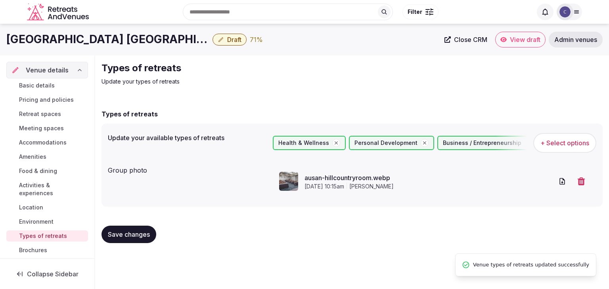
click at [57, 98] on span "Pricing and policies" at bounding box center [46, 100] width 55 height 8
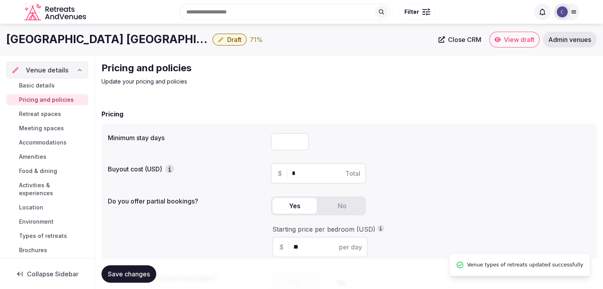
click at [294, 139] on input "number" at bounding box center [290, 141] width 38 height 17
type input "*"
click at [136, 274] on span "Save changes" at bounding box center [129, 274] width 42 height 8
click at [45, 116] on span "Retreat spaces" at bounding box center [40, 114] width 42 height 8
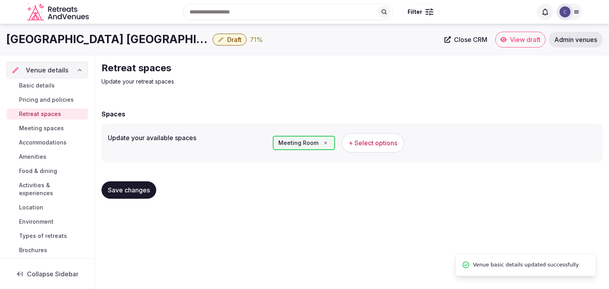
click at [380, 145] on span "+ Select options" at bounding box center [372, 143] width 49 height 9
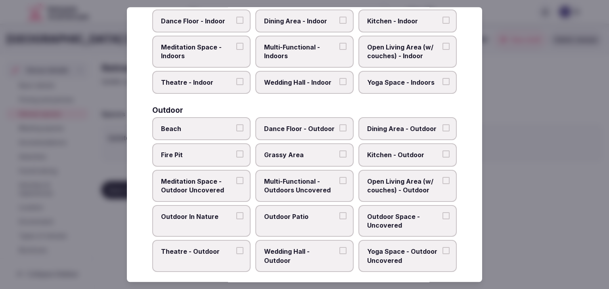
scroll to position [358, 0]
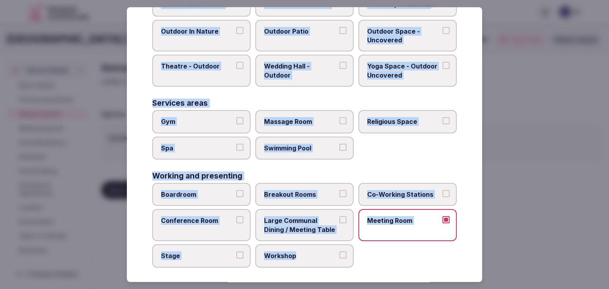
drag, startPoint x: 152, startPoint y: 51, endPoint x: 357, endPoint y: 265, distance: 296.8
click at [357, 265] on div "Select your retreat spaces Choose all applicable retreat spaces offered. Covere…" at bounding box center [304, 144] width 355 height 275
copy div "Choose all applicable retreat spaces offered. Covered outdoor spaces Meditation…"
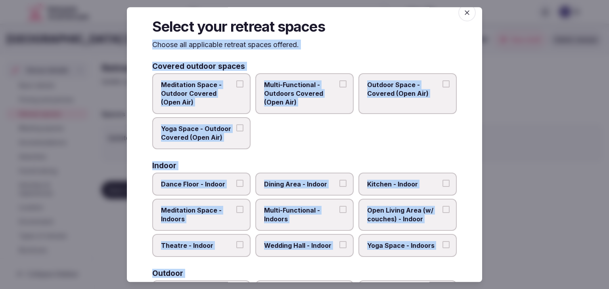
scroll to position [0, 0]
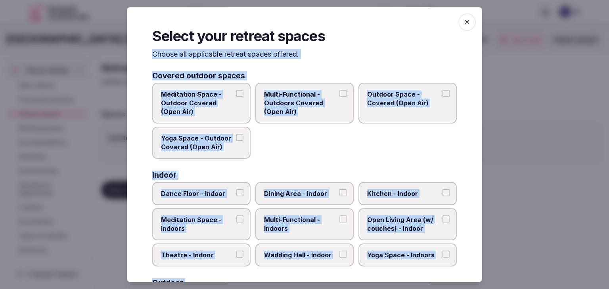
click at [317, 220] on span "Multi-Functional - Indoors" at bounding box center [300, 225] width 73 height 18
click at [339, 220] on button "Multi-Functional - Indoors" at bounding box center [342, 219] width 7 height 7
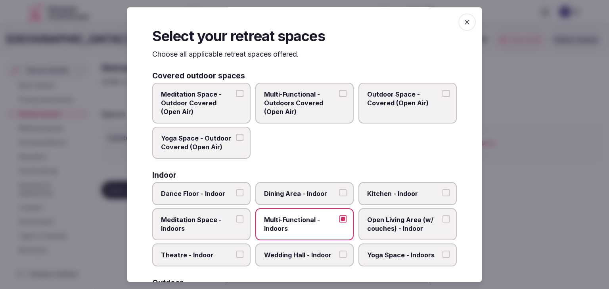
click at [319, 251] on span "Wedding Hall - Indoor" at bounding box center [300, 255] width 73 height 9
click at [339, 251] on button "Wedding Hall - Indoor" at bounding box center [342, 254] width 7 height 7
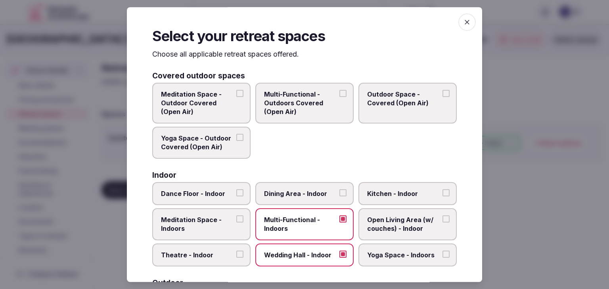
click at [316, 196] on span "Dining Area - Indoor" at bounding box center [300, 193] width 73 height 9
click at [339, 196] on button "Dining Area - Indoor" at bounding box center [342, 192] width 7 height 7
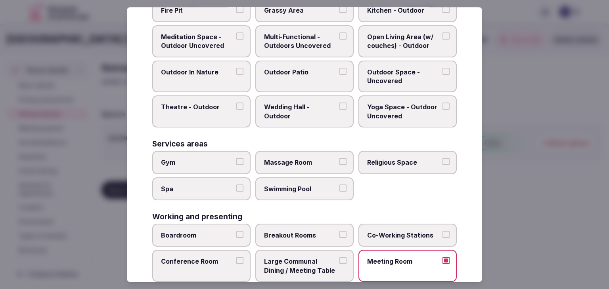
scroll to position [357, 0]
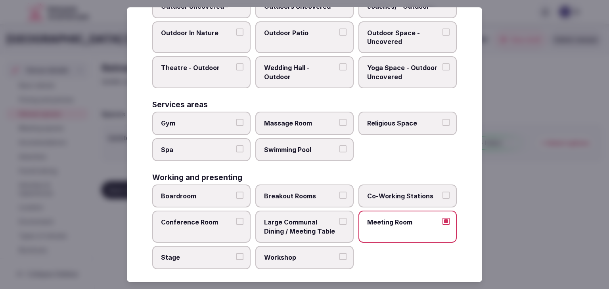
click at [213, 125] on label "Gym" at bounding box center [201, 123] width 98 height 23
click at [236, 125] on button "Gym" at bounding box center [239, 122] width 7 height 7
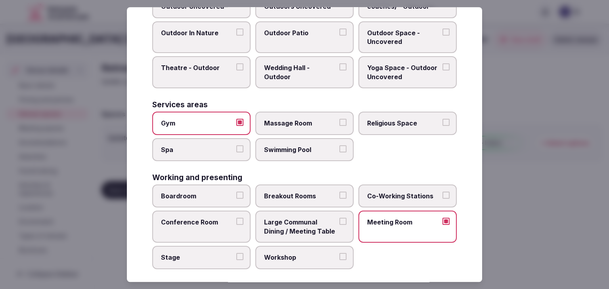
click at [325, 153] on label "Swimming Pool" at bounding box center [304, 149] width 98 height 23
click at [339, 153] on button "Swimming Pool" at bounding box center [342, 148] width 7 height 7
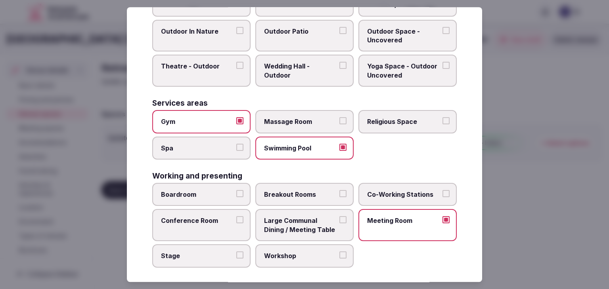
click at [214, 193] on span "Boardroom" at bounding box center [197, 194] width 73 height 9
click at [236, 193] on button "Boardroom" at bounding box center [239, 193] width 7 height 7
click at [284, 191] on span "Breakout Rooms" at bounding box center [300, 194] width 73 height 9
click at [339, 191] on button "Breakout Rooms" at bounding box center [342, 193] width 7 height 7
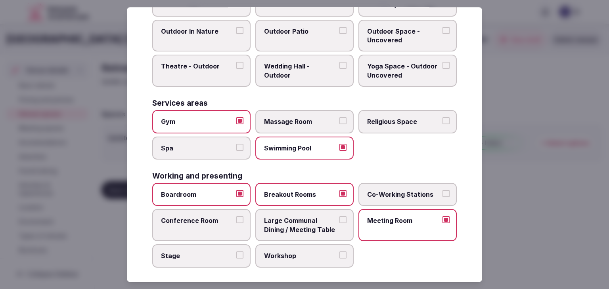
click at [227, 217] on span "Conference Room" at bounding box center [197, 221] width 73 height 9
click at [236, 217] on button "Conference Room" at bounding box center [239, 220] width 7 height 7
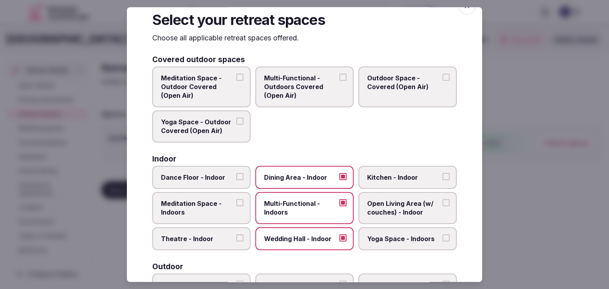
scroll to position [0, 0]
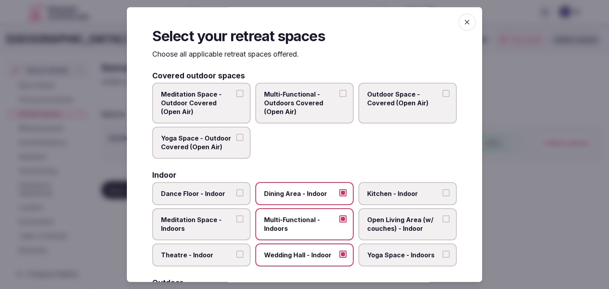
click at [463, 15] on span "button" at bounding box center [466, 21] width 17 height 17
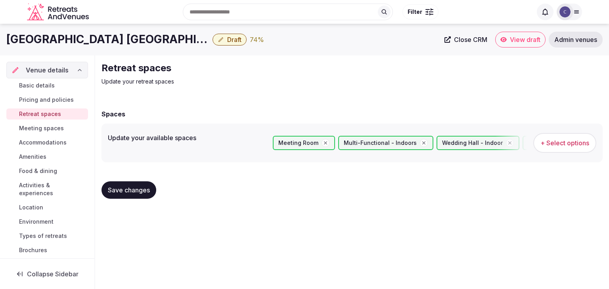
click at [129, 193] on span "Save changes" at bounding box center [129, 190] width 42 height 8
click at [52, 129] on span "Meeting spaces" at bounding box center [41, 128] width 45 height 8
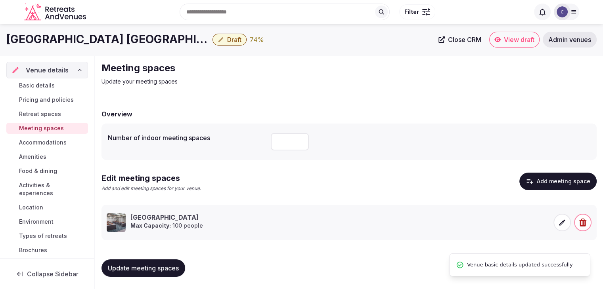
click at [54, 143] on span "Accommodations" at bounding box center [43, 143] width 48 height 8
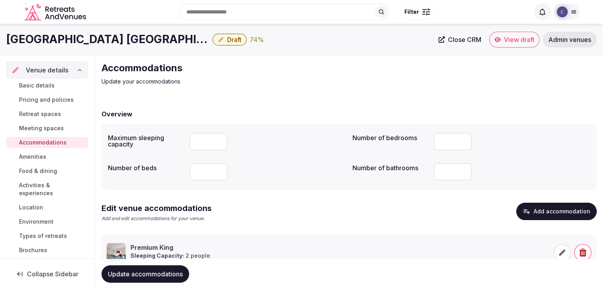
click at [43, 159] on span "Amenities" at bounding box center [32, 157] width 27 height 8
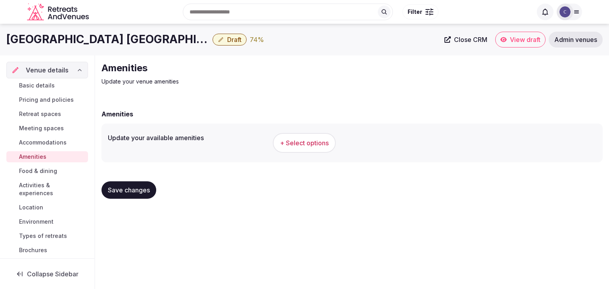
click at [305, 143] on span "+ Select options" at bounding box center [304, 143] width 49 height 9
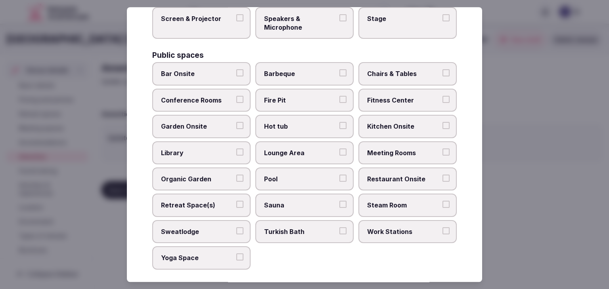
scroll to position [427, 0]
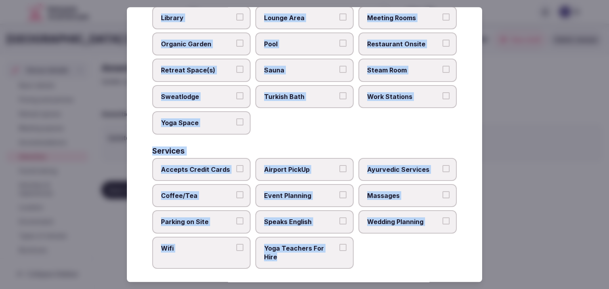
drag, startPoint x: 151, startPoint y: 54, endPoint x: 355, endPoint y: 269, distance: 296.0
click at [355, 270] on div "Select your venue amenities Choose all applicable amenities offered. Activities…" at bounding box center [304, 144] width 355 height 275
copy div "Choose all applicable amenities offered. Activities Bicycles Camping Allowed On…"
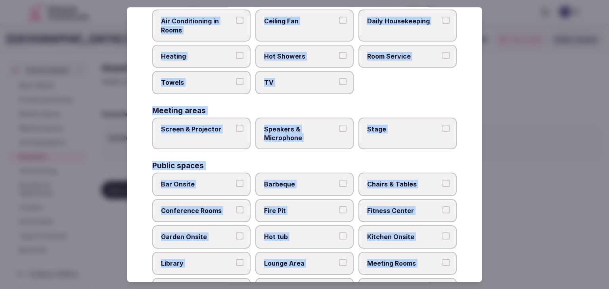
scroll to position [110, 0]
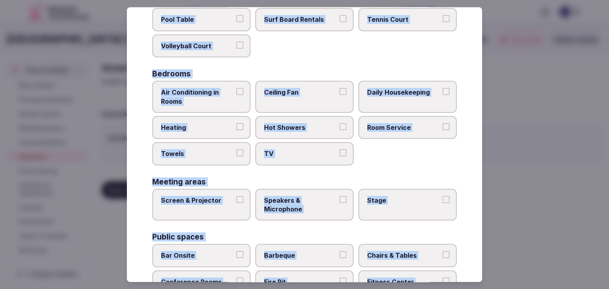
click at [212, 97] on span "Air Conditioning in Rooms" at bounding box center [197, 97] width 73 height 18
click at [236, 95] on button "Air Conditioning in Rooms" at bounding box center [239, 91] width 7 height 7
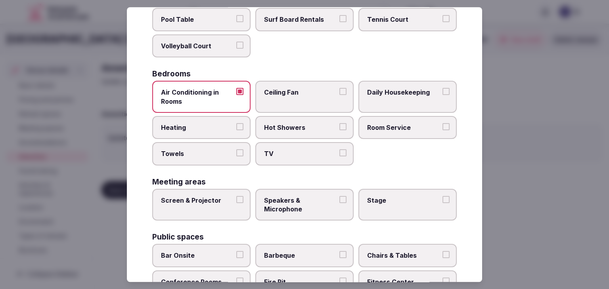
drag, startPoint x: 212, startPoint y: 122, endPoint x: 213, endPoint y: 142, distance: 19.8
click at [212, 124] on span "Heating" at bounding box center [197, 127] width 73 height 9
click at [236, 124] on button "Heating" at bounding box center [239, 126] width 7 height 7
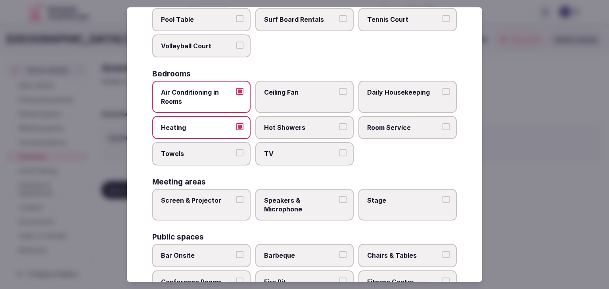
click at [213, 146] on label "Towels" at bounding box center [201, 154] width 98 height 23
click at [236, 150] on button "Towels" at bounding box center [239, 153] width 7 height 7
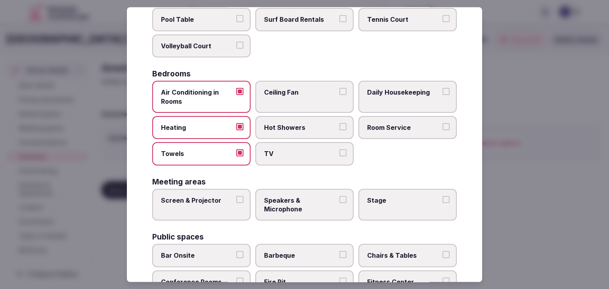
click at [294, 147] on label "TV" at bounding box center [304, 154] width 98 height 23
click at [339, 150] on button "TV" at bounding box center [342, 153] width 7 height 7
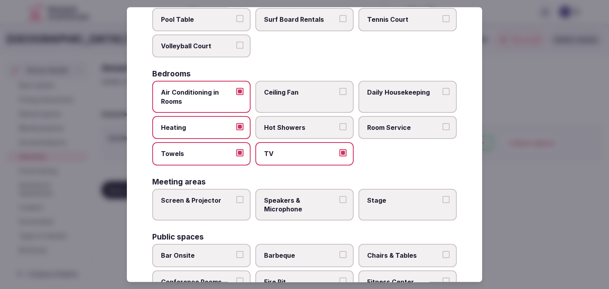
click at [298, 126] on span "Hot Showers" at bounding box center [300, 127] width 73 height 9
click at [339, 126] on button "Hot Showers" at bounding box center [342, 126] width 7 height 7
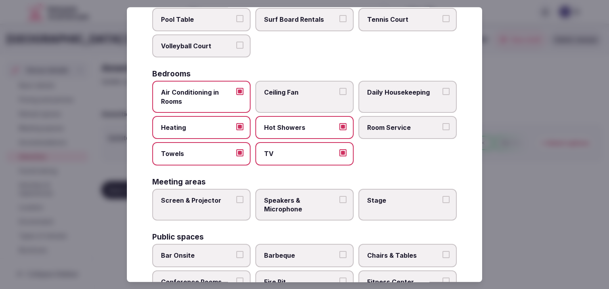
drag, startPoint x: 411, startPoint y: 124, endPoint x: 413, endPoint y: 110, distance: 13.7
click at [411, 123] on span "Room Service" at bounding box center [403, 127] width 73 height 9
click at [442, 123] on button "Room Service" at bounding box center [445, 126] width 7 height 7
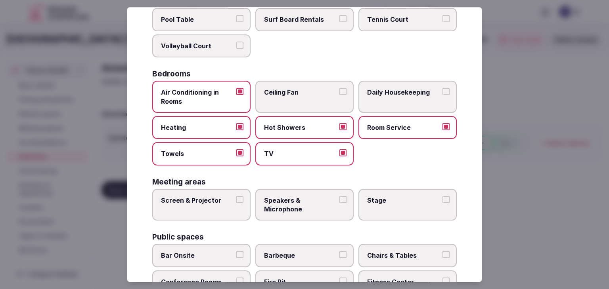
drag, startPoint x: 414, startPoint y: 95, endPoint x: 415, endPoint y: 89, distance: 6.5
click at [414, 95] on span "Daily Housekeeping" at bounding box center [403, 92] width 73 height 9
click at [442, 95] on button "Daily Housekeeping" at bounding box center [445, 91] width 7 height 7
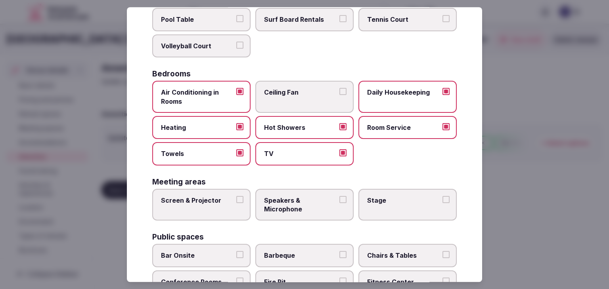
scroll to position [229, 0]
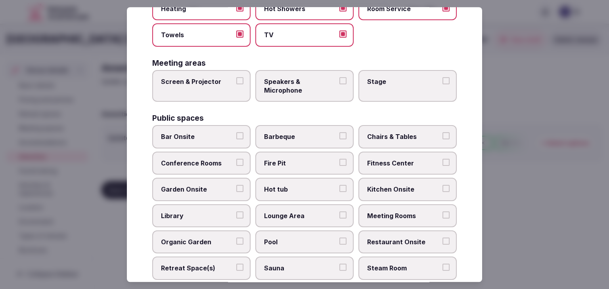
drag, startPoint x: 214, startPoint y: 85, endPoint x: 330, endPoint y: 84, distance: 115.3
click at [216, 85] on label "Screen & Projector" at bounding box center [201, 86] width 98 height 32
click at [236, 84] on button "Screen & Projector" at bounding box center [239, 80] width 7 height 7
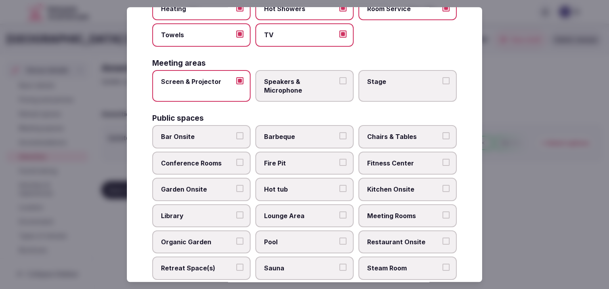
click at [330, 84] on span "Speakers & Microphone" at bounding box center [300, 86] width 73 height 18
click at [339, 84] on button "Speakers & Microphone" at bounding box center [342, 80] width 7 height 7
click at [406, 83] on span "Stage" at bounding box center [403, 81] width 73 height 9
click at [442, 83] on button "Stage" at bounding box center [445, 80] width 7 height 7
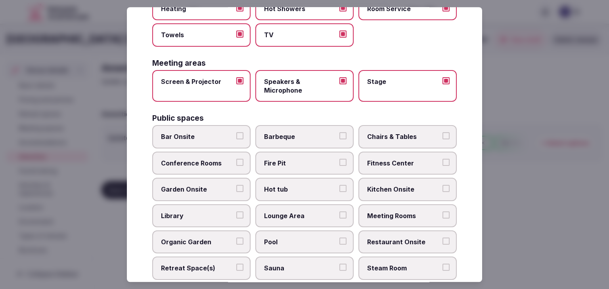
scroll to position [347, 0]
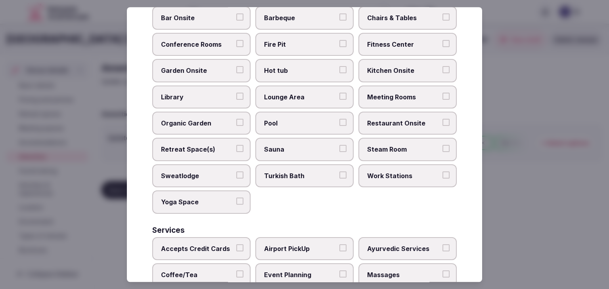
click at [189, 14] on span "Bar Onsite" at bounding box center [197, 18] width 73 height 9
click at [236, 14] on button "Bar Onsite" at bounding box center [239, 17] width 7 height 7
drag, startPoint x: 385, startPoint y: 18, endPoint x: 386, endPoint y: 36, distance: 18.3
click at [385, 18] on span "Chairs & Tables" at bounding box center [403, 18] width 73 height 9
click at [442, 18] on button "Chairs & Tables" at bounding box center [445, 17] width 7 height 7
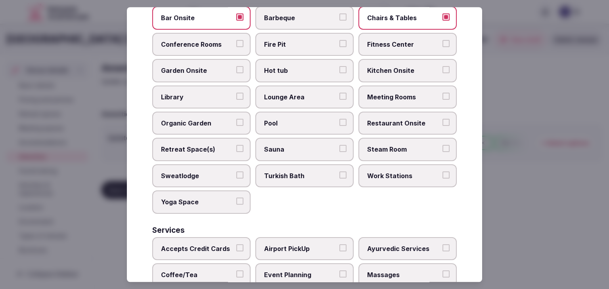
click at [388, 42] on span "Fitness Center" at bounding box center [403, 44] width 73 height 9
click at [442, 42] on button "Fitness Center" at bounding box center [445, 43] width 7 height 7
click at [397, 88] on label "Meeting Rooms" at bounding box center [407, 97] width 98 height 23
click at [442, 93] on button "Meeting Rooms" at bounding box center [445, 96] width 7 height 7
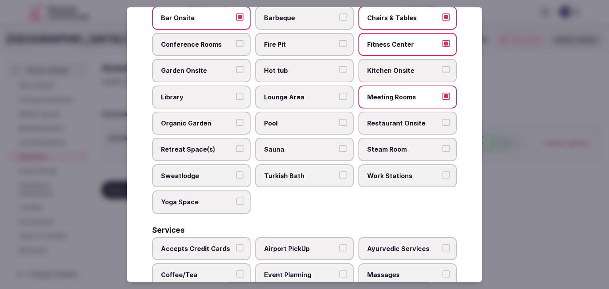
click at [399, 112] on label "Restaurant Onsite" at bounding box center [407, 123] width 98 height 23
click at [442, 119] on button "Restaurant Onsite" at bounding box center [445, 122] width 7 height 7
click at [298, 95] on span "Lounge Area" at bounding box center [300, 97] width 73 height 9
click at [339, 95] on button "Lounge Area" at bounding box center [342, 96] width 7 height 7
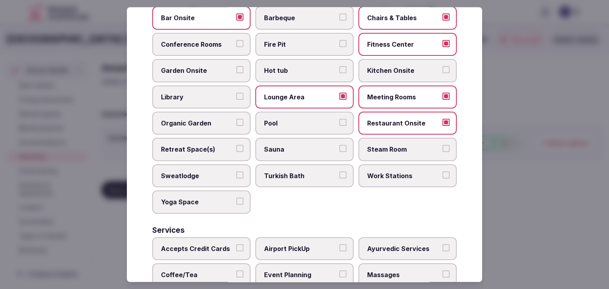
click at [295, 112] on label "Pool" at bounding box center [304, 123] width 98 height 23
click at [339, 119] on button "Pool" at bounding box center [342, 122] width 7 height 7
click at [170, 41] on span "Conference Rooms" at bounding box center [197, 44] width 73 height 9
click at [236, 41] on button "Conference Rooms" at bounding box center [239, 43] width 7 height 7
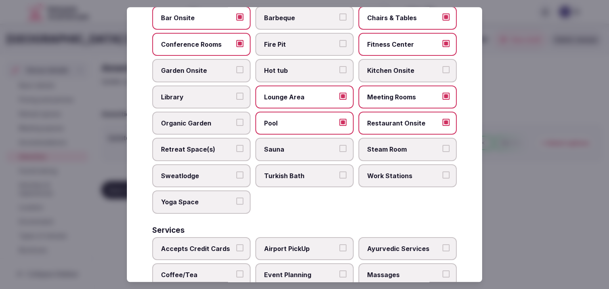
click at [216, 155] on label "Retreat Space(s)" at bounding box center [201, 149] width 98 height 23
click at [236, 153] on button "Retreat Space(s)" at bounding box center [239, 148] width 7 height 7
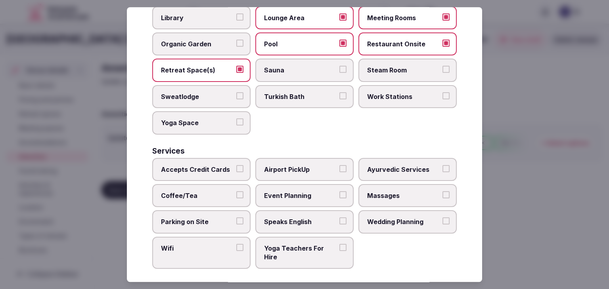
click at [193, 165] on span "Accepts Credit Cards" at bounding box center [197, 169] width 73 height 9
click at [236, 165] on button "Accepts Credit Cards" at bounding box center [239, 168] width 7 height 7
click at [208, 191] on span "Coffee/Tea" at bounding box center [197, 195] width 73 height 9
click at [236, 191] on button "Coffee/Tea" at bounding box center [239, 194] width 7 height 7
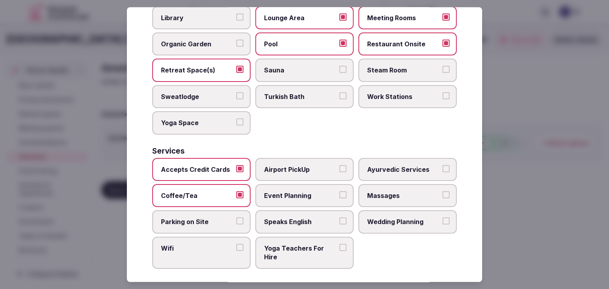
drag, startPoint x: 195, startPoint y: 219, endPoint x: 192, endPoint y: 245, distance: 26.7
click at [195, 219] on span "Parking on Site" at bounding box center [197, 222] width 73 height 9
click at [236, 219] on button "Parking on Site" at bounding box center [239, 221] width 7 height 7
click at [195, 254] on label "Wifi" at bounding box center [201, 253] width 98 height 32
click at [236, 251] on button "Wifi" at bounding box center [239, 247] width 7 height 7
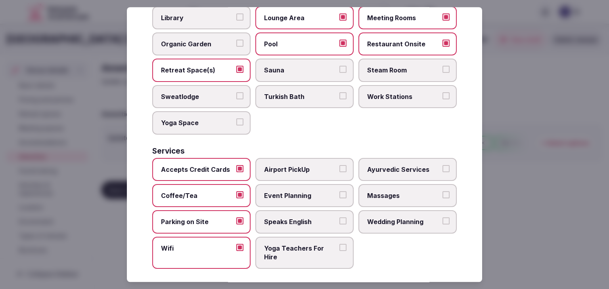
drag, startPoint x: 298, startPoint y: 216, endPoint x: 354, endPoint y: 210, distance: 56.7
click at [298, 218] on span "Speaks English" at bounding box center [300, 222] width 73 height 9
click at [339, 218] on button "Speaks English" at bounding box center [342, 221] width 7 height 7
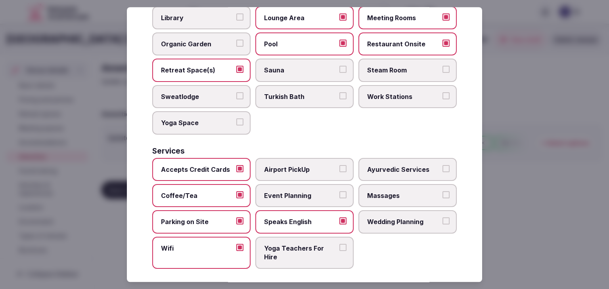
click at [384, 218] on span "Wedding Planning" at bounding box center [403, 222] width 73 height 9
click at [442, 218] on button "Wedding Planning" at bounding box center [445, 221] width 7 height 7
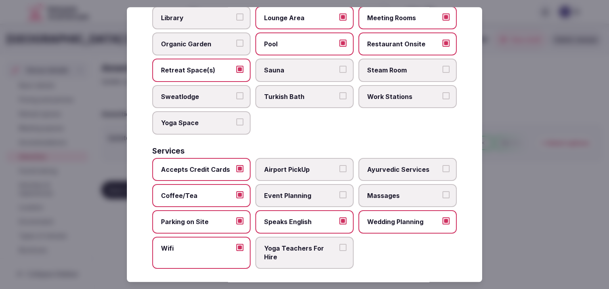
click at [326, 191] on span "Event Planning" at bounding box center [300, 195] width 73 height 9
click at [339, 191] on button "Event Planning" at bounding box center [342, 194] width 7 height 7
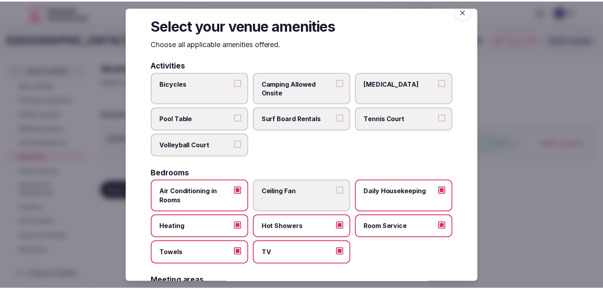
scroll to position [0, 0]
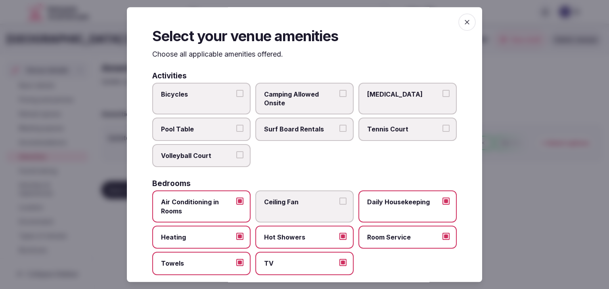
click at [463, 20] on icon "button" at bounding box center [467, 22] width 8 height 8
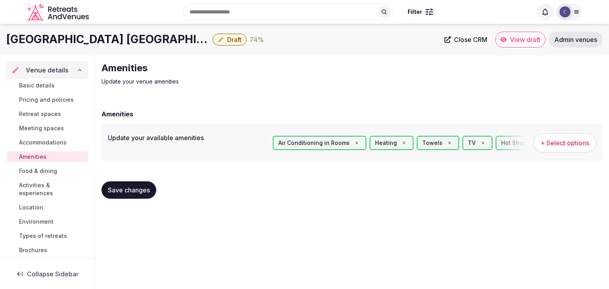
click at [136, 191] on span "Save changes" at bounding box center [129, 190] width 42 height 8
click at [227, 36] on span "Draft" at bounding box center [234, 40] width 14 height 8
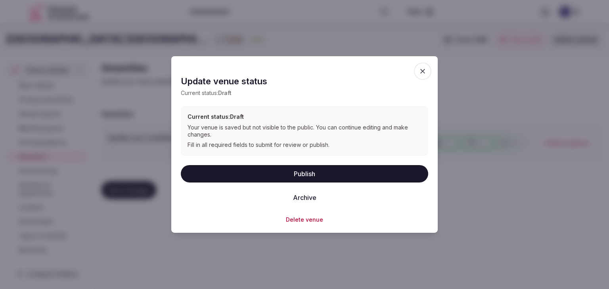
click at [274, 171] on button "Publish" at bounding box center [304, 173] width 247 height 17
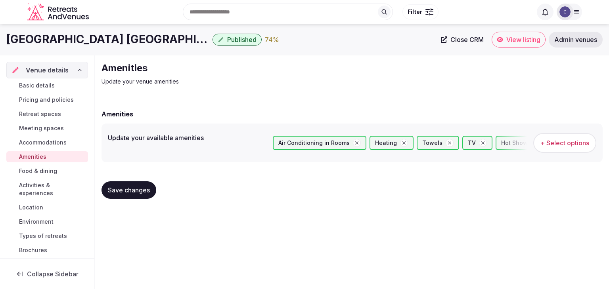
click at [53, 83] on span "Basic details" at bounding box center [37, 86] width 36 height 8
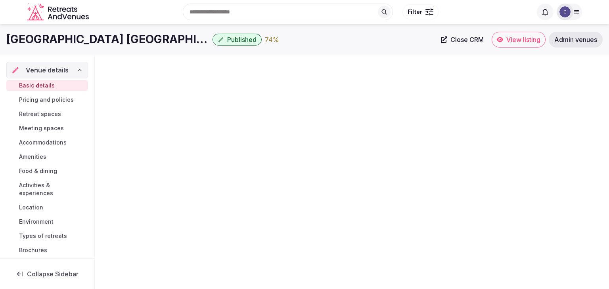
click at [80, 32] on h1 "Hilton Garden Inn Austin North" at bounding box center [107, 39] width 203 height 15
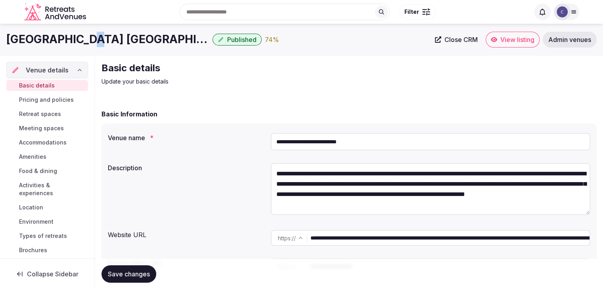
click at [80, 32] on h1 "Hilton Garden Inn Austin North" at bounding box center [107, 39] width 203 height 15
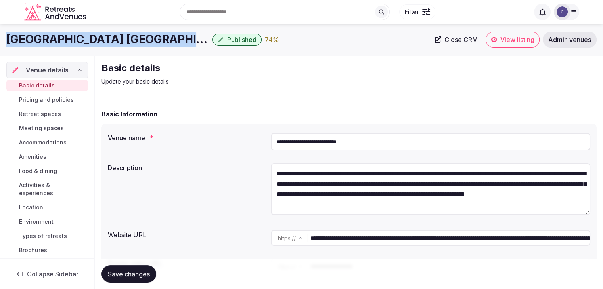
click at [80, 32] on h1 "Hilton Garden Inn Austin North" at bounding box center [107, 39] width 203 height 15
copy div "Hilton Garden Inn Austin North"
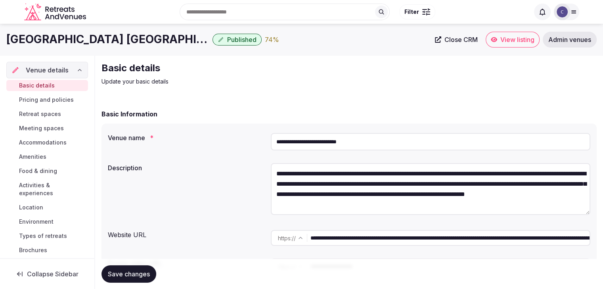
drag, startPoint x: 487, startPoint y: 239, endPoint x: 281, endPoint y: 237, distance: 205.7
click at [281, 237] on div "**********" at bounding box center [430, 238] width 319 height 16
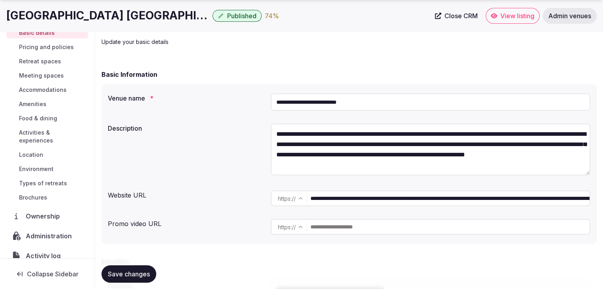
scroll to position [60, 0]
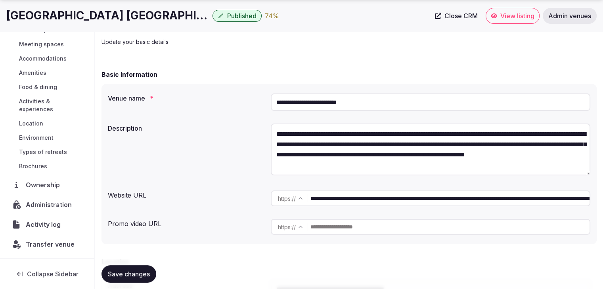
click at [45, 206] on span "Administration" at bounding box center [50, 205] width 49 height 10
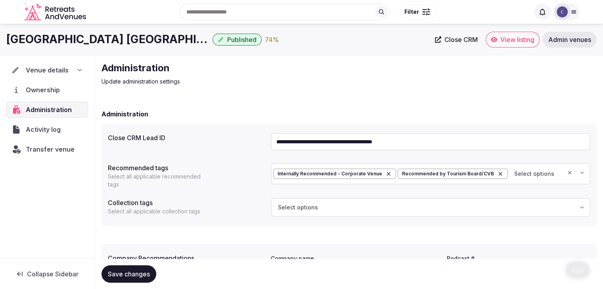
click at [381, 140] on input "**********" at bounding box center [430, 141] width 319 height 17
click at [45, 151] on span "Transfer venue" at bounding box center [50, 150] width 48 height 10
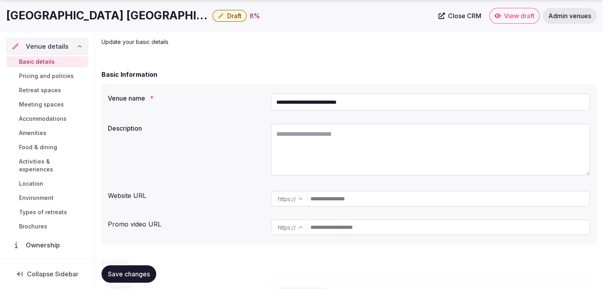
scroll to position [60, 0]
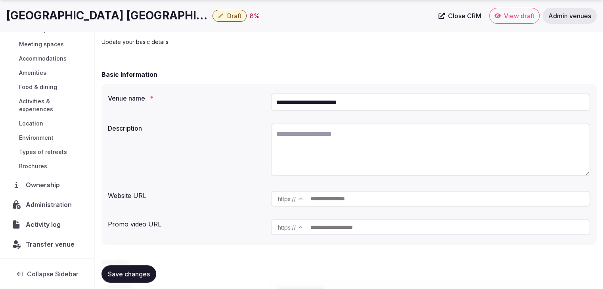
click at [43, 204] on span "Administration" at bounding box center [50, 205] width 49 height 10
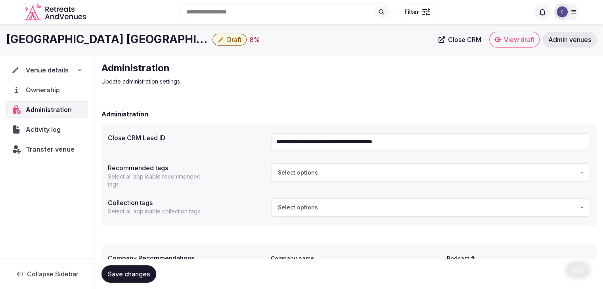
click at [371, 143] on input "**********" at bounding box center [430, 141] width 319 height 17
click at [227, 39] on span "Draft" at bounding box center [234, 40] width 14 height 8
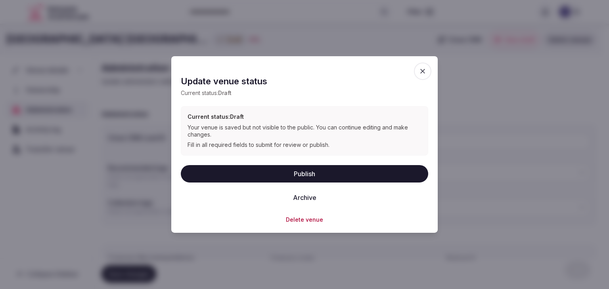
click at [302, 221] on button "Delete venue" at bounding box center [304, 220] width 37 height 8
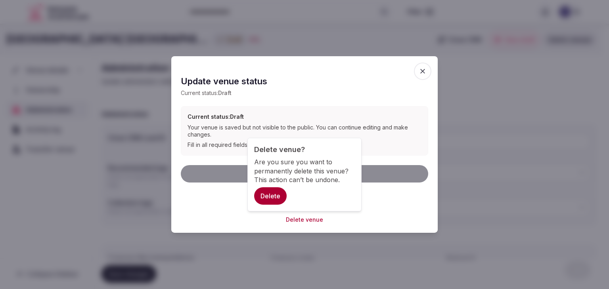
click at [267, 192] on button "Delete" at bounding box center [270, 195] width 32 height 17
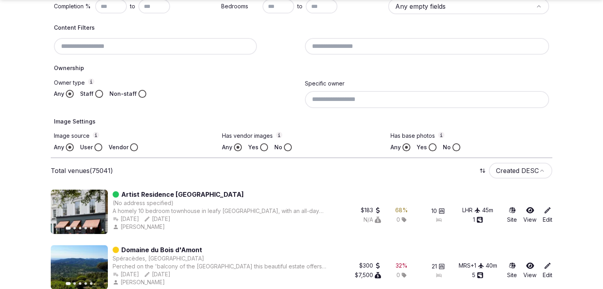
scroll to position [277, 0]
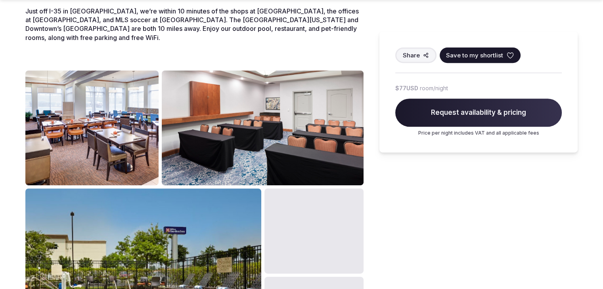
scroll to position [396, 0]
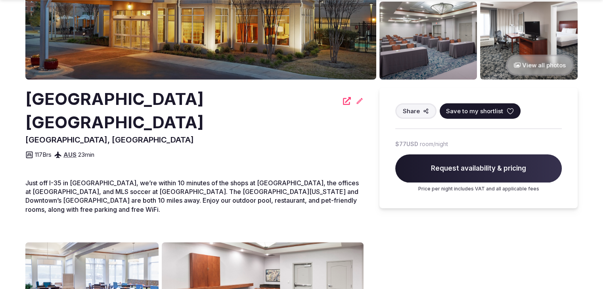
scroll to position [238, 0]
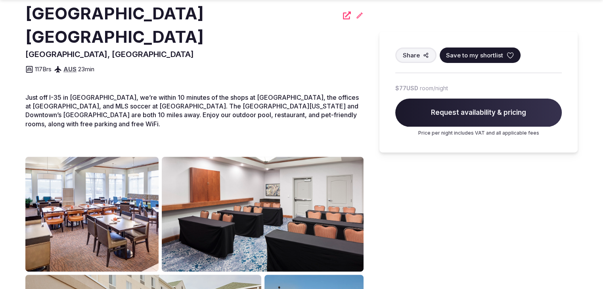
click at [242, 18] on h2 "[GEOGRAPHIC_DATA] [GEOGRAPHIC_DATA]" at bounding box center [181, 25] width 313 height 47
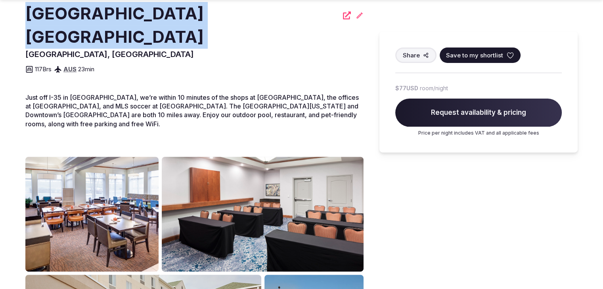
click at [242, 18] on h2 "[GEOGRAPHIC_DATA] [GEOGRAPHIC_DATA]" at bounding box center [181, 25] width 313 height 47
copy div "[GEOGRAPHIC_DATA] [GEOGRAPHIC_DATA]"
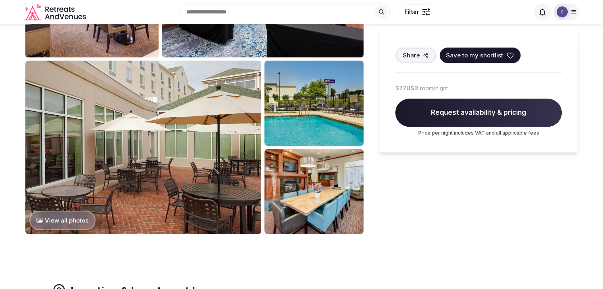
scroll to position [396, 0]
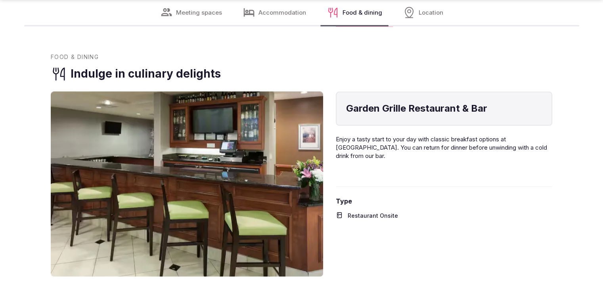
scroll to position [1466, 0]
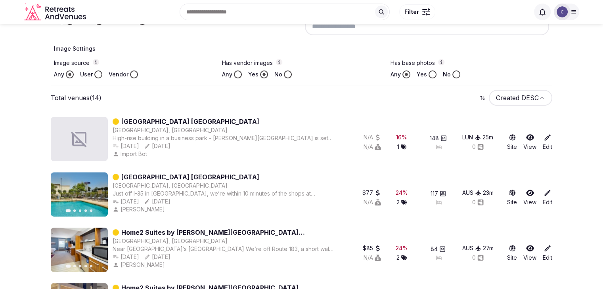
scroll to position [168, 0]
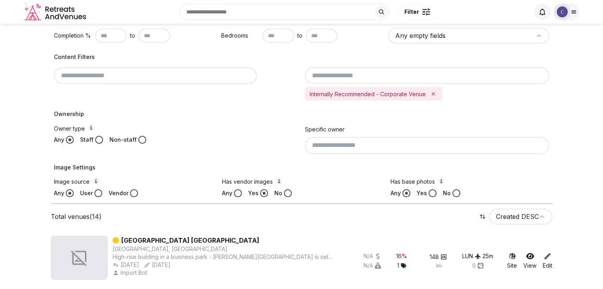
click at [405, 149] on input at bounding box center [427, 145] width 244 height 17
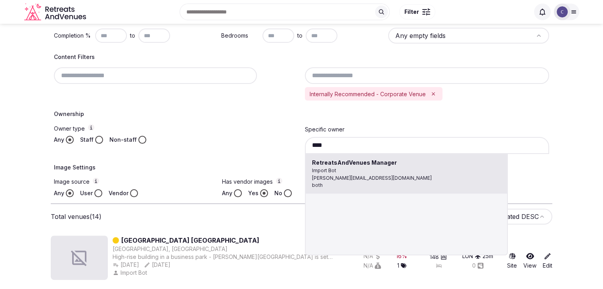
type input "**********"
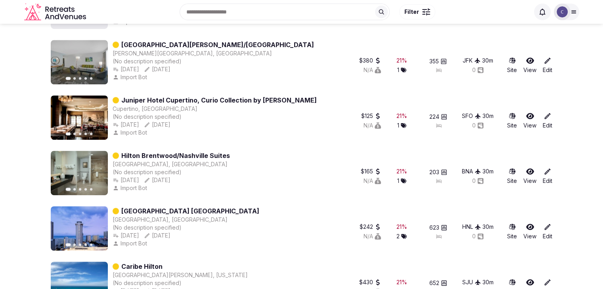
scroll to position [409, 0]
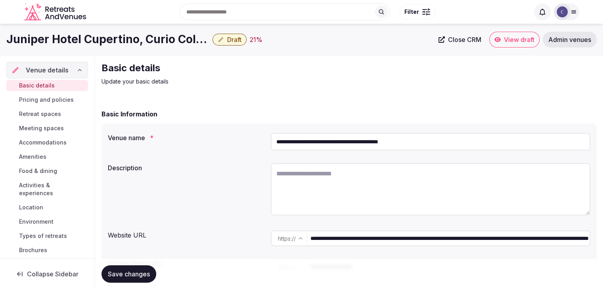
drag, startPoint x: 312, startPoint y: 145, endPoint x: 247, endPoint y: 144, distance: 65.0
click at [247, 144] on div "**********" at bounding box center [349, 142] width 482 height 24
click at [343, 145] on input "**********" at bounding box center [430, 141] width 319 height 17
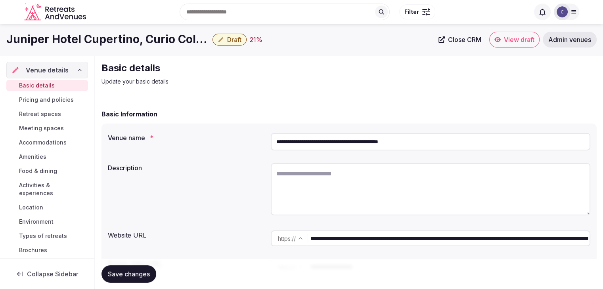
drag, startPoint x: 468, startPoint y: 239, endPoint x: 214, endPoint y: 229, distance: 254.2
click at [214, 229] on div "**********" at bounding box center [349, 238] width 482 height 22
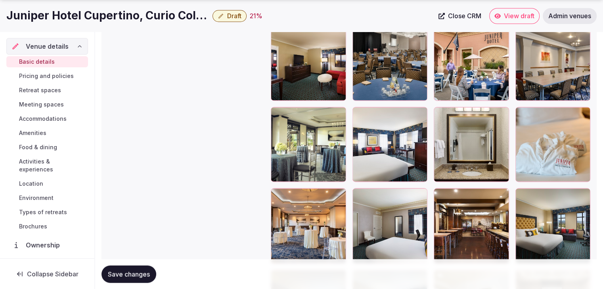
scroll to position [1661, 0]
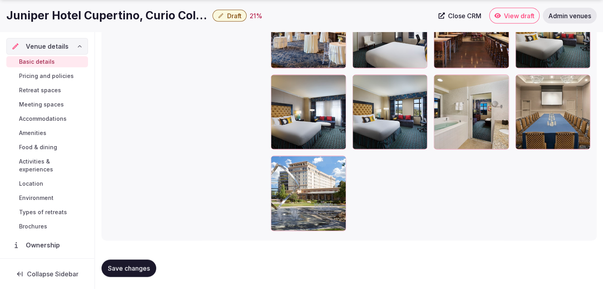
click at [338, 166] on button "button" at bounding box center [338, 164] width 10 height 10
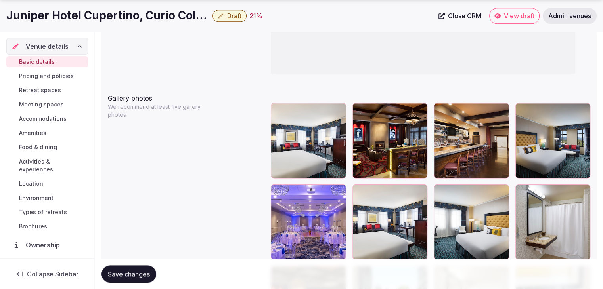
scroll to position [941, 0]
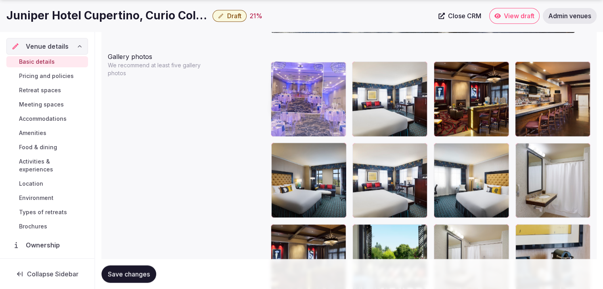
drag, startPoint x: 274, startPoint y: 149, endPoint x: 287, endPoint y: 97, distance: 54.0
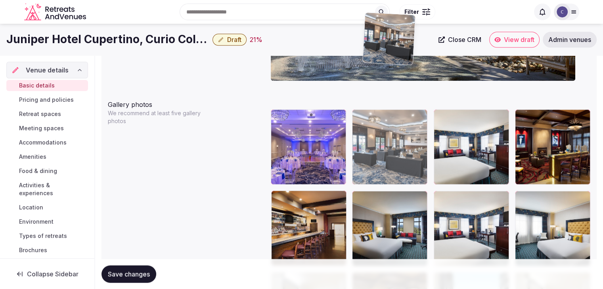
scroll to position [887, 0]
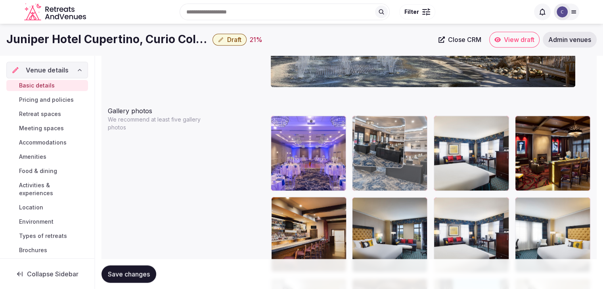
drag, startPoint x: 277, startPoint y: 154, endPoint x: 363, endPoint y: 125, distance: 90.5
click at [363, 122] on body "**********" at bounding box center [301, 88] width 603 height 1951
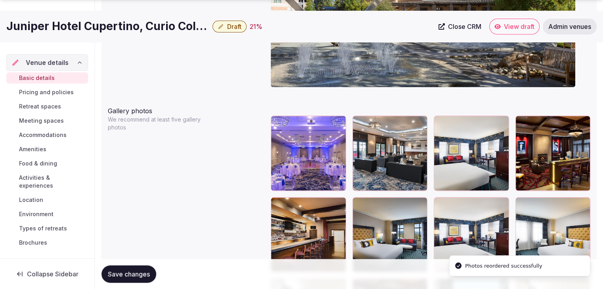
scroll to position [966, 0]
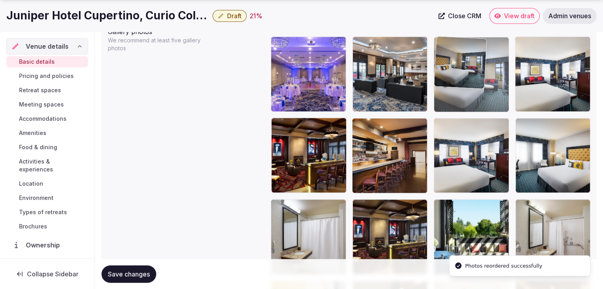
drag, startPoint x: 363, startPoint y: 123, endPoint x: 438, endPoint y: 69, distance: 92.8
click at [438, 69] on body "**********" at bounding box center [301, 9] width 603 height 1951
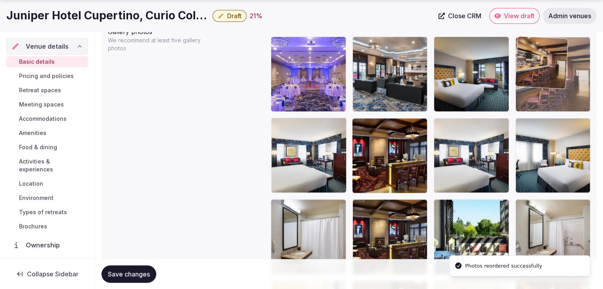
drag, startPoint x: 362, startPoint y: 126, endPoint x: 512, endPoint y: 76, distance: 157.8
click at [512, 76] on body "**********" at bounding box center [301, 9] width 603 height 1951
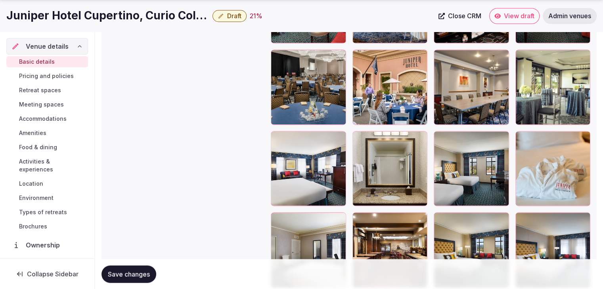
scroll to position [1521, 0]
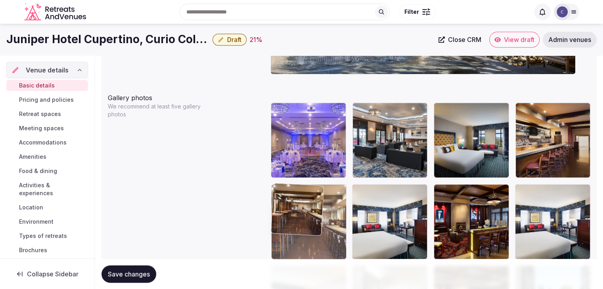
drag, startPoint x: 357, startPoint y: 141, endPoint x: 283, endPoint y: 195, distance: 92.2
click at [283, 195] on body "**********" at bounding box center [301, 75] width 603 height 1951
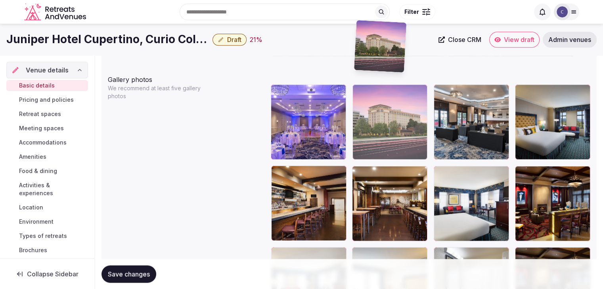
scroll to position [915, 0]
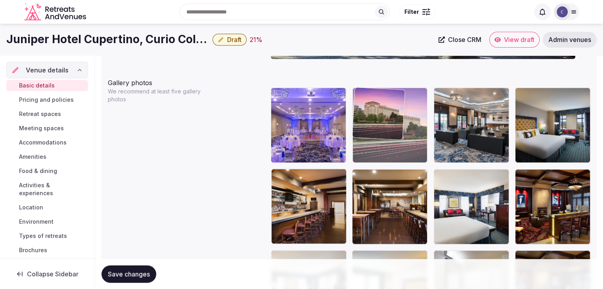
drag, startPoint x: 524, startPoint y: 118, endPoint x: 402, endPoint y: 121, distance: 122.1
click at [361, 87] on body "**********" at bounding box center [301, 60] width 603 height 1951
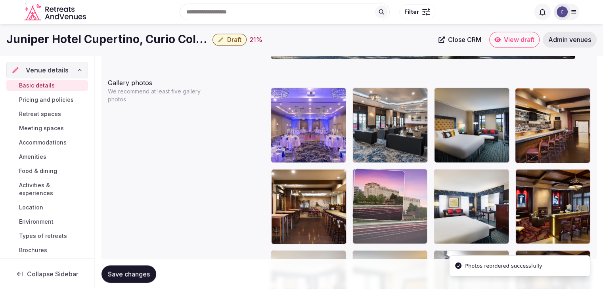
drag, startPoint x: 363, startPoint y: 92, endPoint x: 368, endPoint y: 197, distance: 104.4
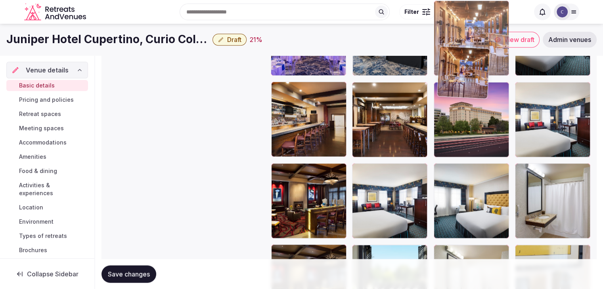
scroll to position [999, 0]
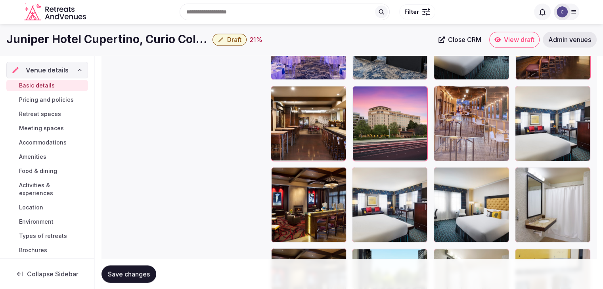
drag, startPoint x: 282, startPoint y: 158, endPoint x: 456, endPoint y: 89, distance: 186.7
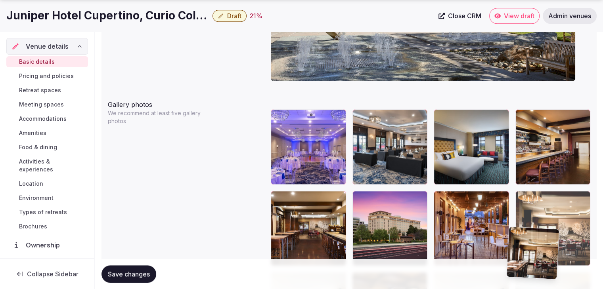
scroll to position [897, 0]
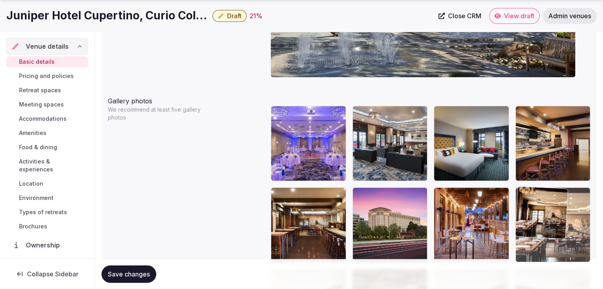
drag, startPoint x: 357, startPoint y: 78, endPoint x: 523, endPoint y: 206, distance: 209.6
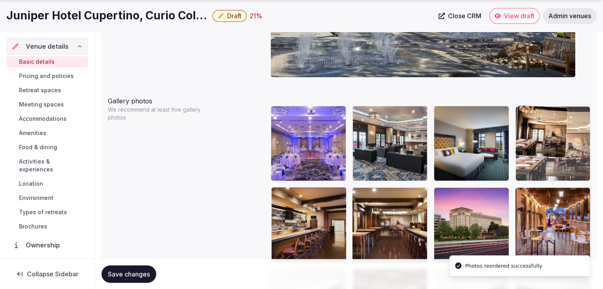
drag, startPoint x: 534, startPoint y: 139, endPoint x: 535, endPoint y: 131, distance: 8.0
click at [535, 131] on body "**********" at bounding box center [301, 78] width 603 height 1951
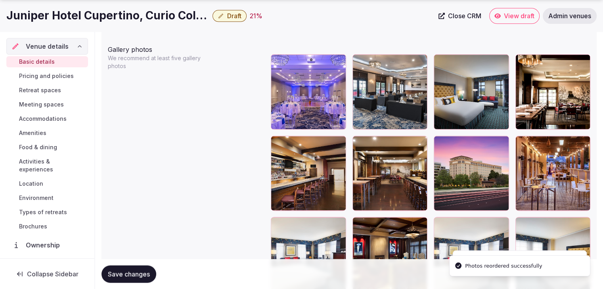
scroll to position [976, 0]
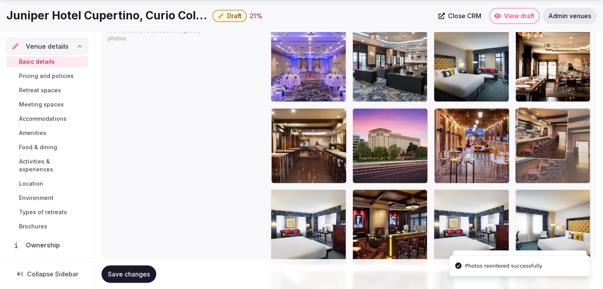
drag, startPoint x: 275, startPoint y: 111, endPoint x: 555, endPoint y: 111, distance: 279.3
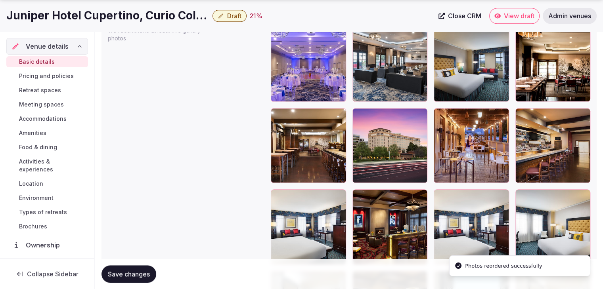
click at [139, 275] on span "Save changes" at bounding box center [129, 274] width 42 height 8
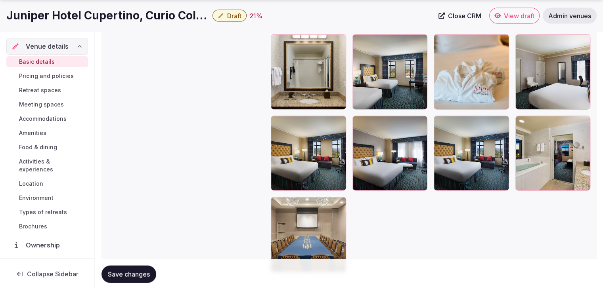
scroll to position [1650, 0]
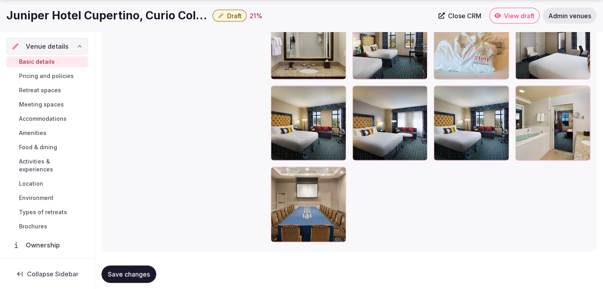
click at [141, 273] on span "Save changes" at bounding box center [129, 274] width 42 height 8
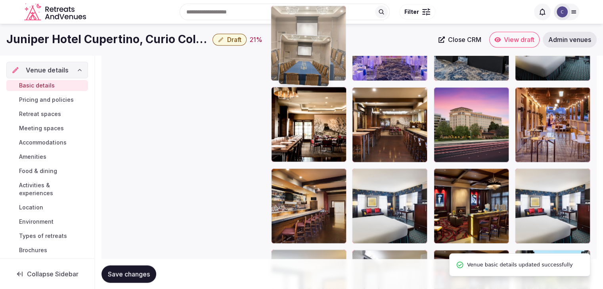
scroll to position [991, 0]
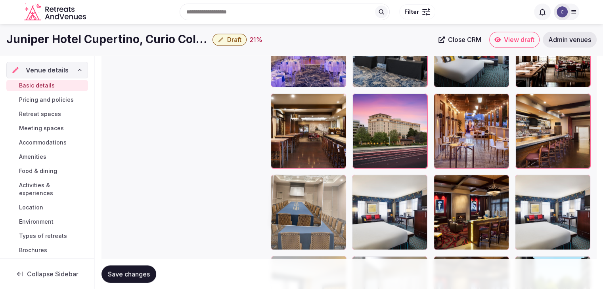
drag, startPoint x: 279, startPoint y: 174, endPoint x: 286, endPoint y: 180, distance: 8.7
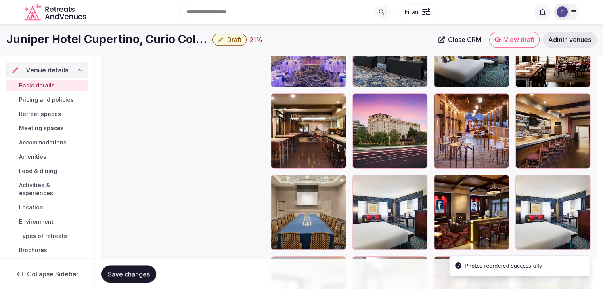
click at [130, 270] on span "Save changes" at bounding box center [129, 274] width 42 height 8
click at [51, 100] on span "Pricing and policies" at bounding box center [46, 100] width 55 height 8
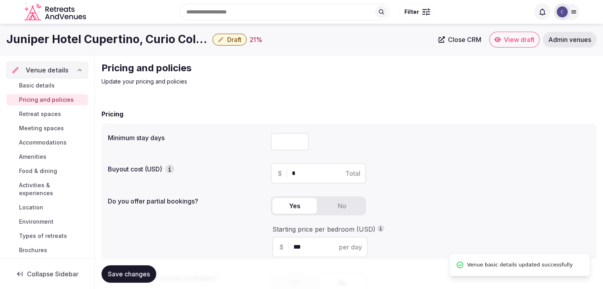
click at [295, 144] on input "number" at bounding box center [290, 141] width 38 height 17
type input "*"
click at [139, 271] on span "Save changes" at bounding box center [129, 274] width 42 height 8
click at [138, 271] on span "Save changes" at bounding box center [129, 274] width 42 height 8
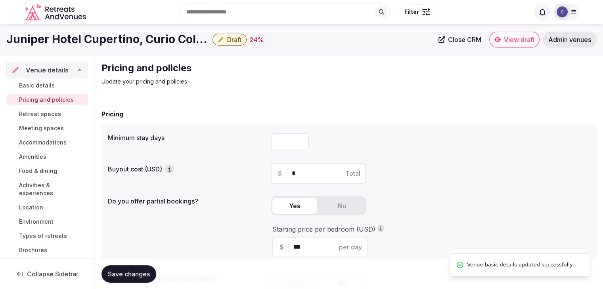
click at [50, 113] on span "Retreat spaces" at bounding box center [40, 114] width 42 height 8
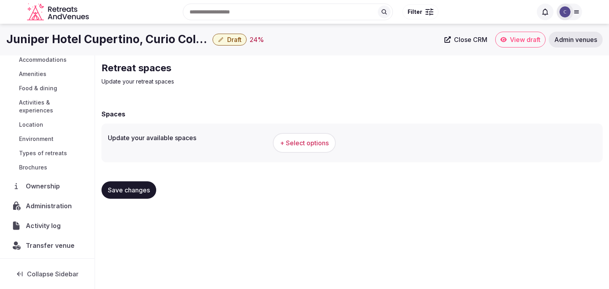
scroll to position [84, 0]
click at [49, 207] on span "Administration" at bounding box center [50, 205] width 49 height 10
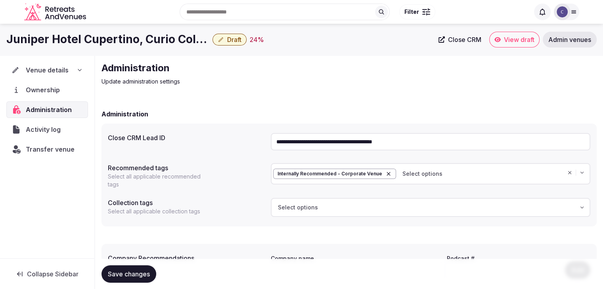
click at [334, 137] on input "**********" at bounding box center [430, 141] width 319 height 17
click at [75, 67] on div "Venue details" at bounding box center [46, 70] width 71 height 10
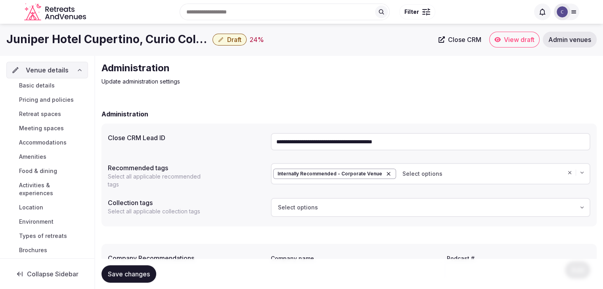
drag, startPoint x: 44, startPoint y: 81, endPoint x: 52, endPoint y: 88, distance: 10.4
click at [44, 82] on span "Basic details" at bounding box center [37, 86] width 36 height 8
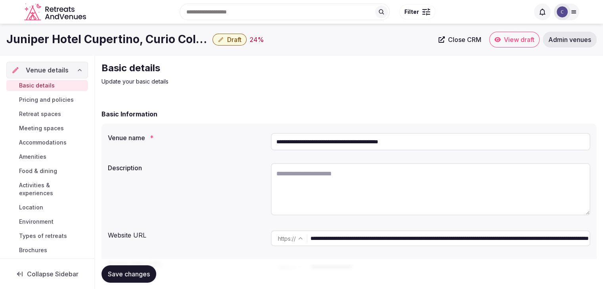
drag, startPoint x: 467, startPoint y: 239, endPoint x: 293, endPoint y: 235, distance: 174.0
click at [293, 235] on div "**********" at bounding box center [430, 239] width 319 height 16
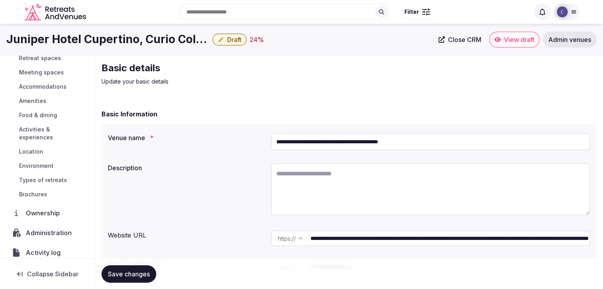
scroll to position [79, 0]
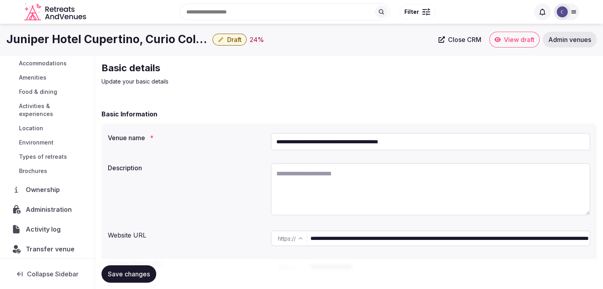
click at [62, 210] on span "Administration" at bounding box center [50, 210] width 49 height 10
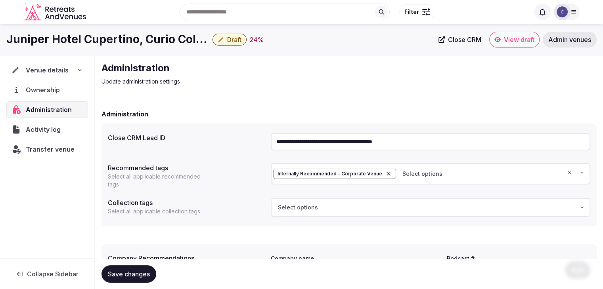
click at [320, 141] on input "**********" at bounding box center [430, 141] width 319 height 17
click at [43, 147] on span "Transfer venue" at bounding box center [50, 150] width 48 height 10
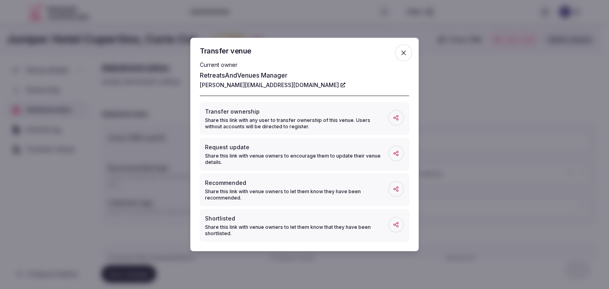
click at [406, 55] on icon "button" at bounding box center [403, 53] width 8 height 8
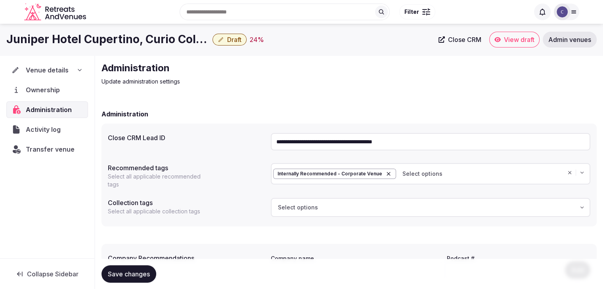
click at [77, 67] on icon at bounding box center [79, 70] width 6 height 6
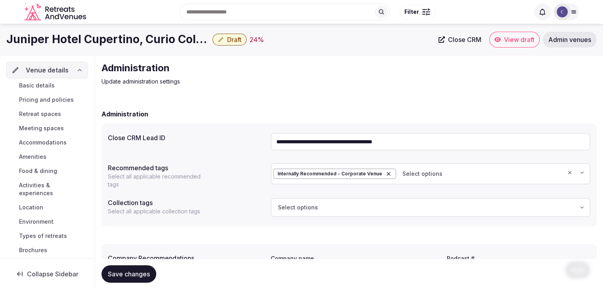
drag, startPoint x: 50, startPoint y: 83, endPoint x: 229, endPoint y: 221, distance: 226.3
click at [50, 84] on span "Basic details" at bounding box center [37, 86] width 36 height 8
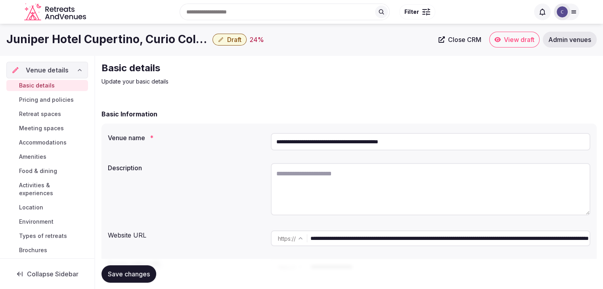
click at [57, 142] on span "Accommodations" at bounding box center [43, 143] width 48 height 8
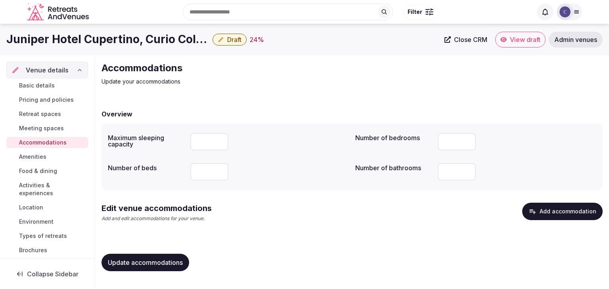
click at [48, 172] on span "Food & dining" at bounding box center [38, 171] width 38 height 8
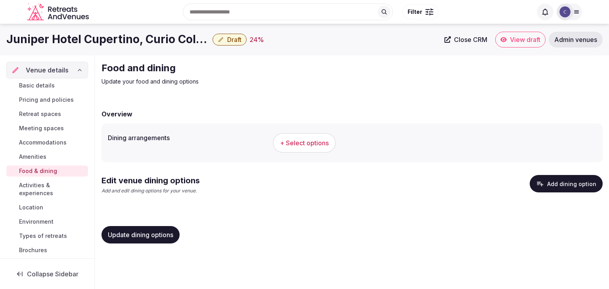
click at [111, 48] on div "Juniper Hotel Cupertino, Curio Collection by Hilton Draft 24 % Close CRM View d…" at bounding box center [304, 40] width 609 height 32
click at [111, 45] on h1 "Juniper Hotel Cupertino, Curio Collection by [PERSON_NAME]" at bounding box center [107, 39] width 203 height 15
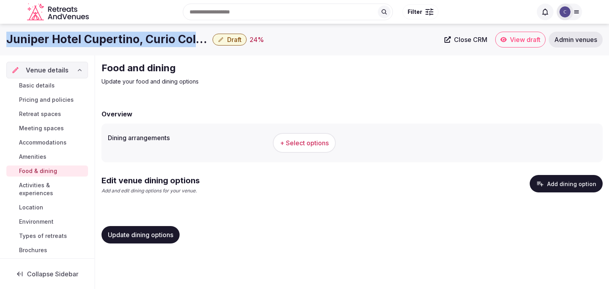
click at [111, 45] on h1 "Juniper Hotel Cupertino, Curio Collection by [PERSON_NAME]" at bounding box center [107, 39] width 203 height 15
click at [307, 142] on span "+ Select options" at bounding box center [304, 143] width 49 height 9
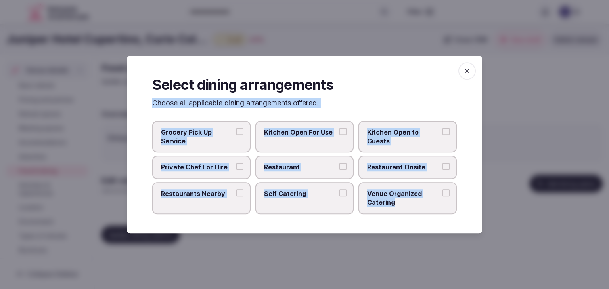
drag, startPoint x: 147, startPoint y: 103, endPoint x: 446, endPoint y: 202, distance: 314.3
click at [446, 202] on div "Select dining arrangements Choose all applicable dining arrangements offered. G…" at bounding box center [304, 145] width 355 height 178
copy div "Choose all applicable dining arrangements offered. Grocery Pick Up Service Kitc…"
click at [324, 172] on span "Restaurant" at bounding box center [300, 167] width 73 height 9
click at [339, 170] on button "Restaurant" at bounding box center [342, 166] width 7 height 7
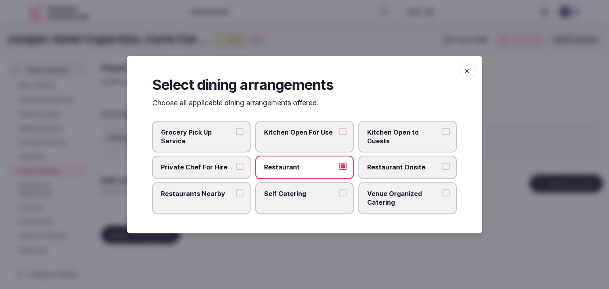
click at [394, 169] on span "Restaurant Onsite" at bounding box center [403, 167] width 73 height 9
click at [442, 169] on button "Restaurant Onsite" at bounding box center [445, 166] width 7 height 7
click at [391, 209] on label "Venue Organized Catering" at bounding box center [407, 198] width 98 height 32
click at [442, 197] on button "Venue Organized Catering" at bounding box center [445, 192] width 7 height 7
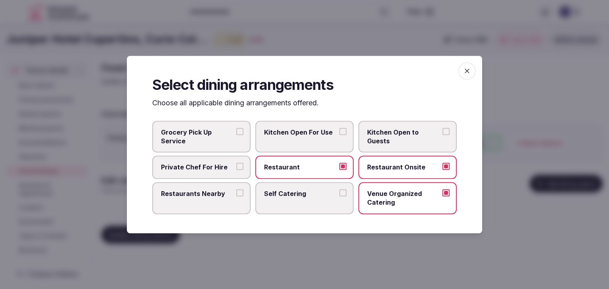
click at [201, 193] on span "Restaurants Nearby" at bounding box center [197, 193] width 73 height 9
click at [236, 193] on button "Restaurants Nearby" at bounding box center [239, 192] width 7 height 7
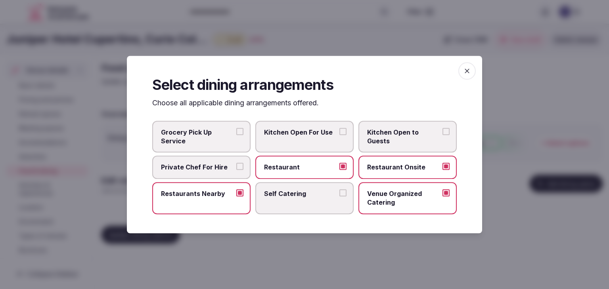
click at [470, 71] on icon "button" at bounding box center [467, 71] width 8 height 8
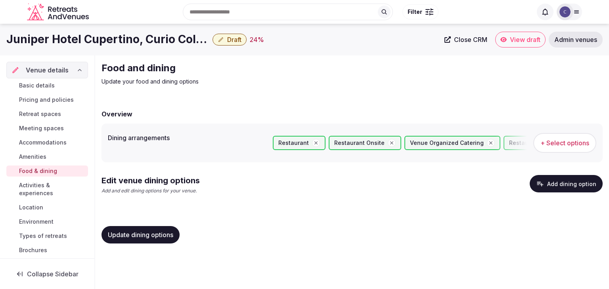
click at [168, 233] on span "Update dining options" at bounding box center [140, 235] width 65 height 8
click at [571, 178] on button "Add dining option" at bounding box center [565, 183] width 73 height 17
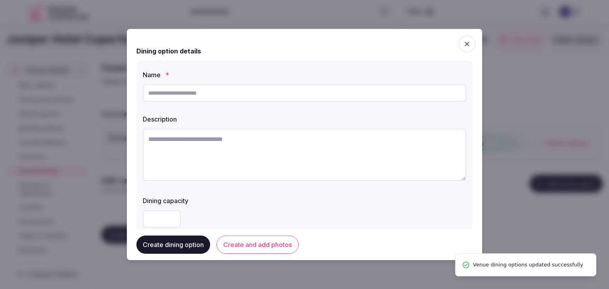
click at [305, 92] on input "text" at bounding box center [304, 92] width 323 height 17
paste input "**********"
type input "**********"
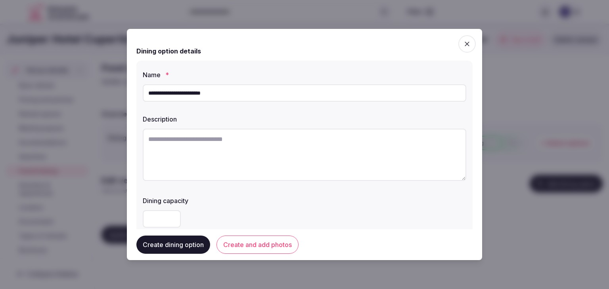
click at [274, 149] on textarea at bounding box center [304, 155] width 323 height 52
paste textarea "**********"
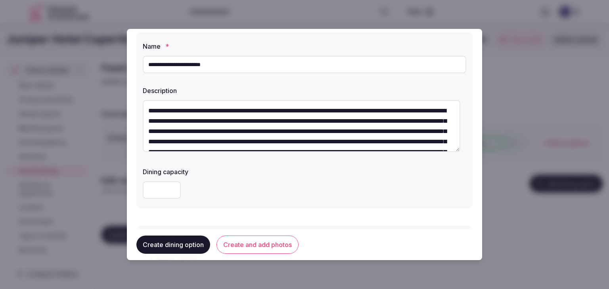
scroll to position [119, 0]
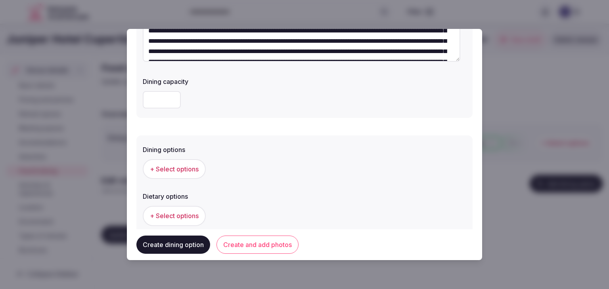
type textarea "**********"
click at [188, 165] on span "+ Select options" at bounding box center [174, 169] width 49 height 9
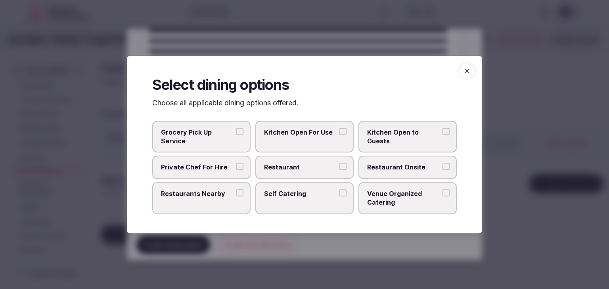
click at [288, 166] on span "Restaurant" at bounding box center [300, 167] width 73 height 9
click at [339, 166] on button "Restaurant" at bounding box center [342, 166] width 7 height 7
click at [379, 163] on span "Restaurant Onsite" at bounding box center [403, 167] width 73 height 9
click at [442, 163] on button "Restaurant Onsite" at bounding box center [445, 166] width 7 height 7
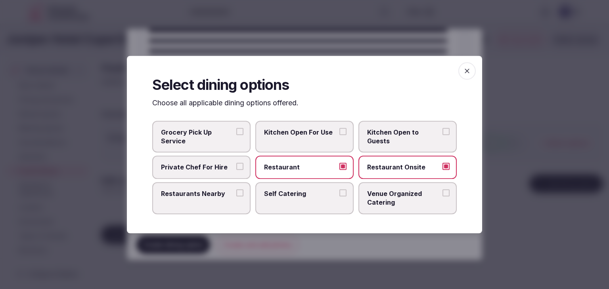
click at [212, 184] on label "Restaurants Nearby" at bounding box center [201, 198] width 98 height 32
click at [236, 189] on button "Restaurants Nearby" at bounding box center [239, 192] width 7 height 7
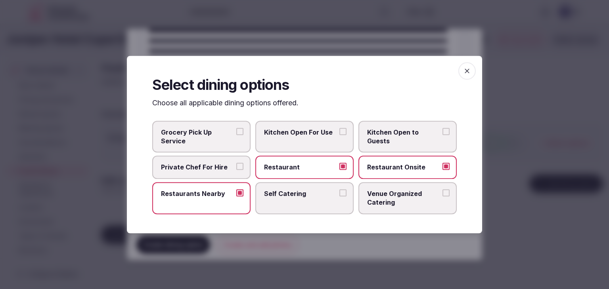
click at [470, 70] on icon "button" at bounding box center [467, 71] width 8 height 8
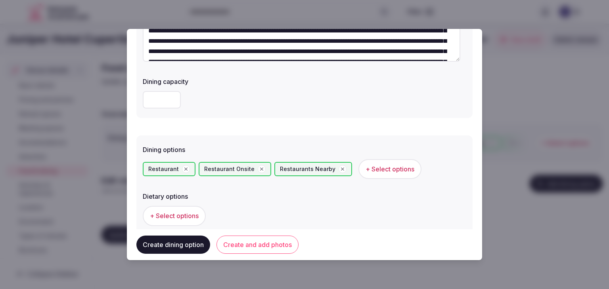
scroll to position [198, 0]
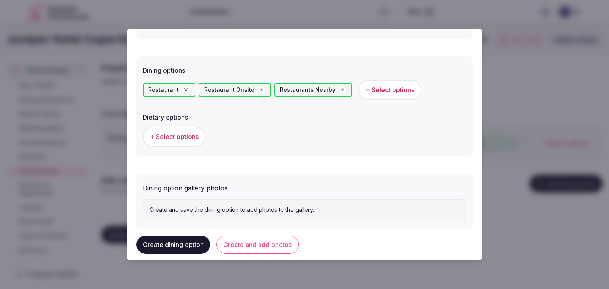
click at [283, 242] on button "Create and add photos" at bounding box center [257, 245] width 82 height 18
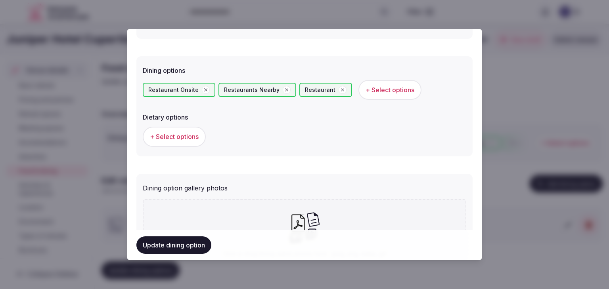
scroll to position [287, 0]
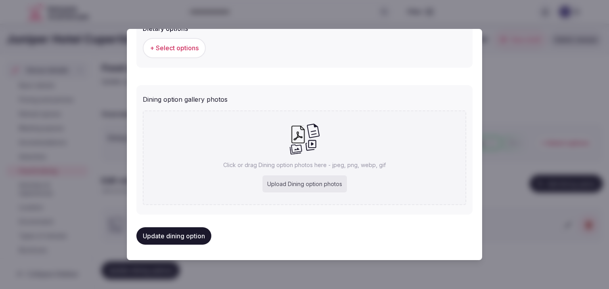
click at [290, 179] on div "Upload Dining option photos" at bounding box center [304, 184] width 84 height 17
type input "**********"
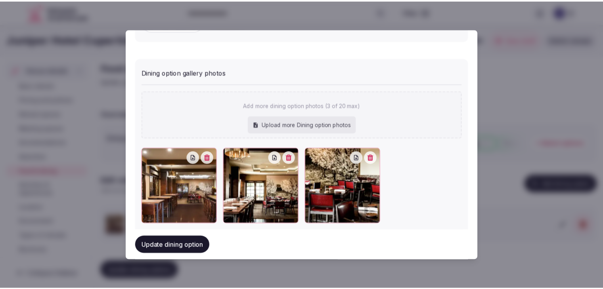
scroll to position [330, 0]
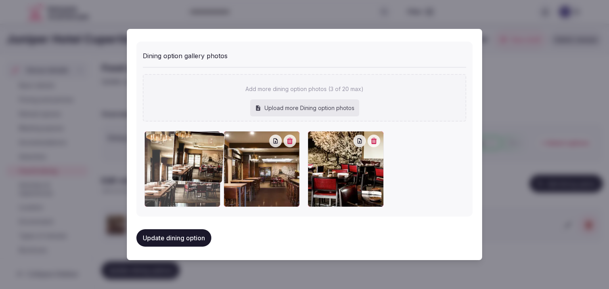
drag, startPoint x: 237, startPoint y: 137, endPoint x: 188, endPoint y: 138, distance: 48.8
click at [188, 138] on div at bounding box center [182, 169] width 76 height 76
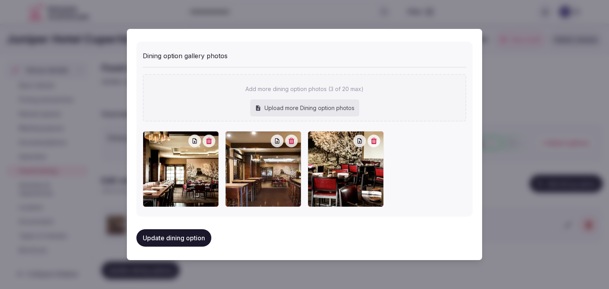
click at [191, 235] on button "Update dining option" at bounding box center [173, 237] width 75 height 17
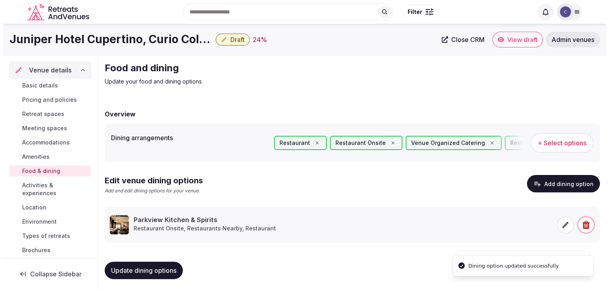
scroll to position [2, 0]
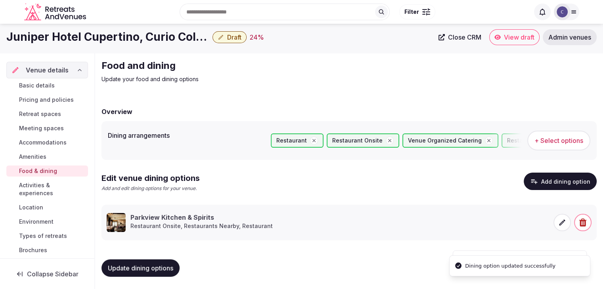
click at [171, 262] on button "Update dining options" at bounding box center [140, 268] width 78 height 17
drag, startPoint x: 511, startPoint y: 32, endPoint x: 515, endPoint y: 37, distance: 6.5
click at [563, 222] on icon at bounding box center [562, 223] width 6 height 6
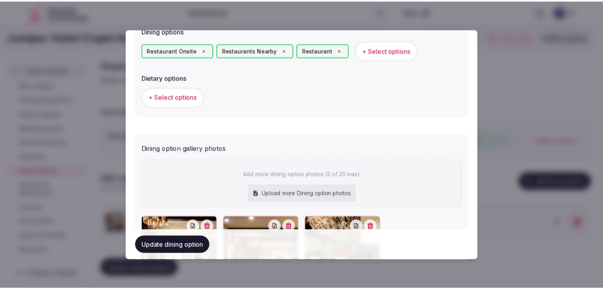
scroll to position [323, 0]
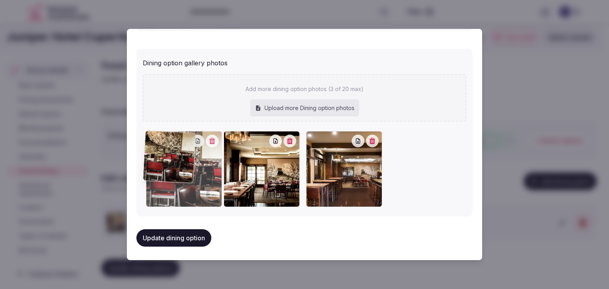
drag, startPoint x: 311, startPoint y: 139, endPoint x: 184, endPoint y: 139, distance: 126.8
click at [184, 139] on div at bounding box center [184, 169] width 76 height 76
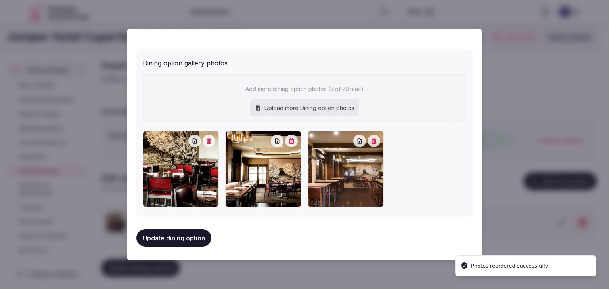
click at [200, 240] on button "Update dining option" at bounding box center [173, 237] width 75 height 17
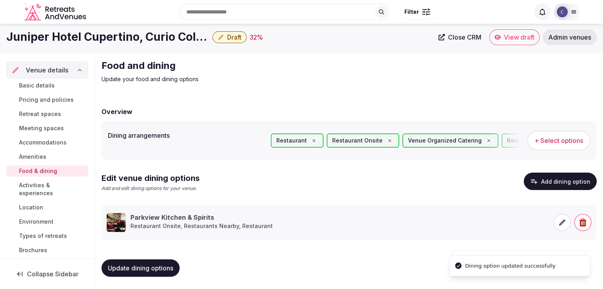
click at [162, 260] on button "Update dining options" at bounding box center [140, 268] width 78 height 17
click at [40, 124] on link "Meeting spaces" at bounding box center [47, 128] width 82 height 11
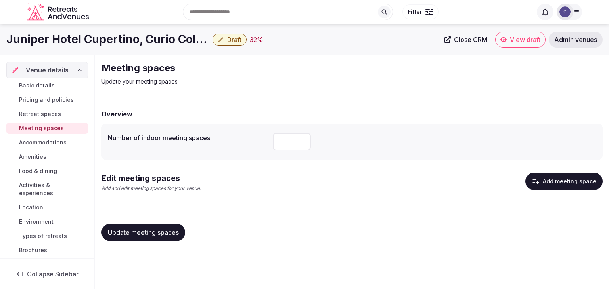
click at [284, 138] on input "number" at bounding box center [292, 141] width 38 height 17
type input "*"
click at [163, 235] on span "Update meeting spaces" at bounding box center [143, 233] width 71 height 8
click at [584, 187] on button "Add meeting space" at bounding box center [563, 181] width 77 height 17
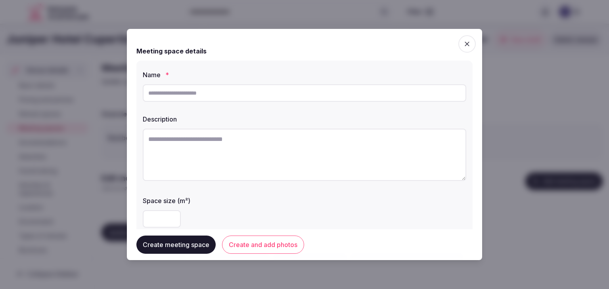
click at [241, 108] on div "Name * Description Space size (m²) Environment Indoor Outdoor uncovered Outdoor…" at bounding box center [304, 174] width 336 height 226
click at [233, 94] on input "text" at bounding box center [304, 92] width 323 height 17
paste input "**********"
type input "**********"
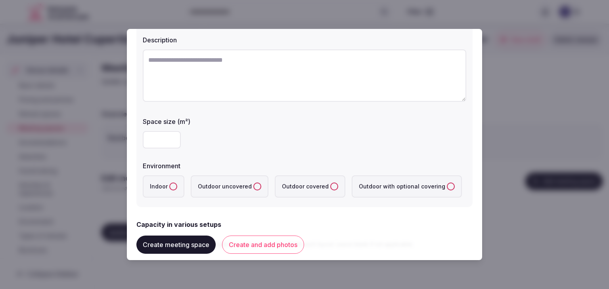
click at [155, 138] on input "number" at bounding box center [162, 139] width 38 height 17
type input "***"
click at [174, 182] on label "Indoor" at bounding box center [164, 187] width 42 height 22
click at [174, 183] on button "Indoor" at bounding box center [173, 187] width 8 height 8
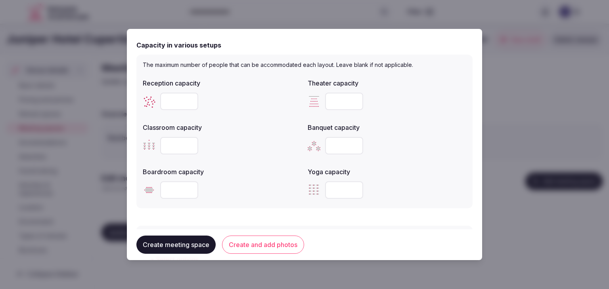
scroll to position [317, 0]
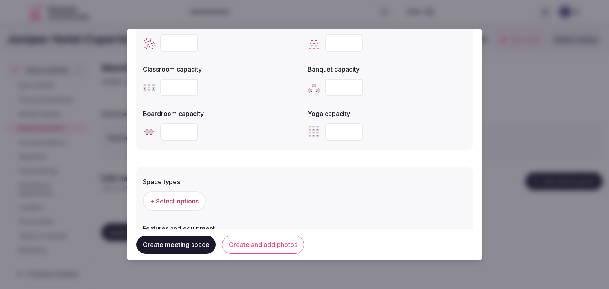
click at [336, 83] on input "number" at bounding box center [344, 87] width 38 height 17
paste input "***"
type input "***"
click at [280, 121] on div at bounding box center [222, 132] width 158 height 24
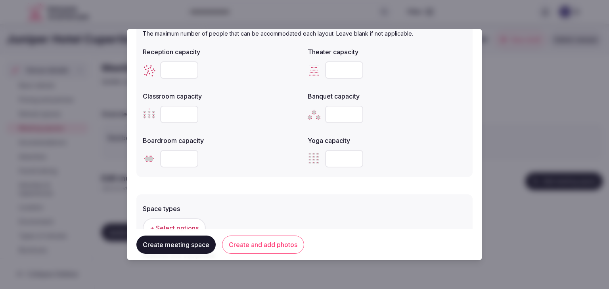
scroll to position [277, 0]
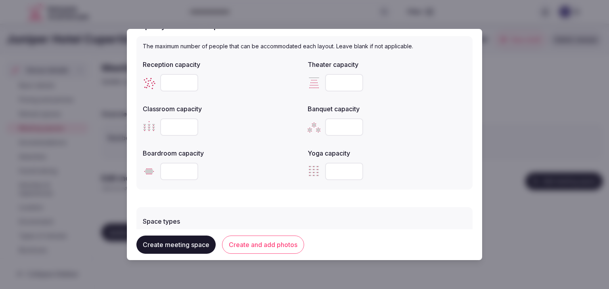
click at [151, 78] on icon at bounding box center [149, 82] width 13 height 13
click at [179, 88] on input "number" at bounding box center [179, 82] width 38 height 17
type input "***"
drag, startPoint x: 342, startPoint y: 84, endPoint x: 337, endPoint y: 84, distance: 5.2
click at [342, 84] on input "number" at bounding box center [344, 82] width 38 height 17
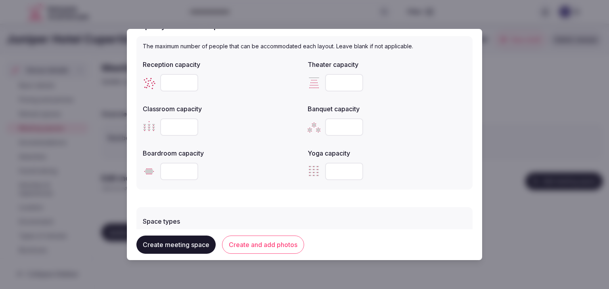
paste input "***"
type input "***"
click at [170, 123] on input "number" at bounding box center [179, 126] width 38 height 17
click at [171, 123] on input "number" at bounding box center [179, 126] width 38 height 17
type input "**"
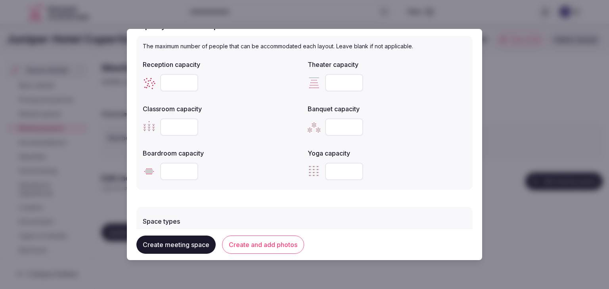
click at [242, 135] on div "**" at bounding box center [222, 126] width 158 height 17
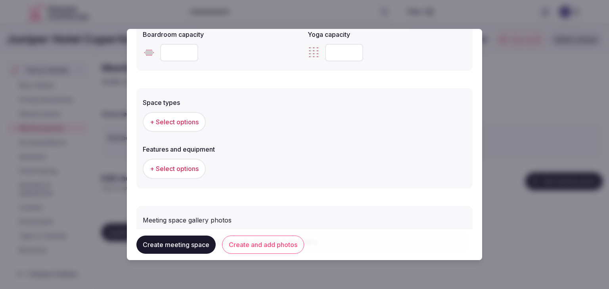
scroll to position [443, 0]
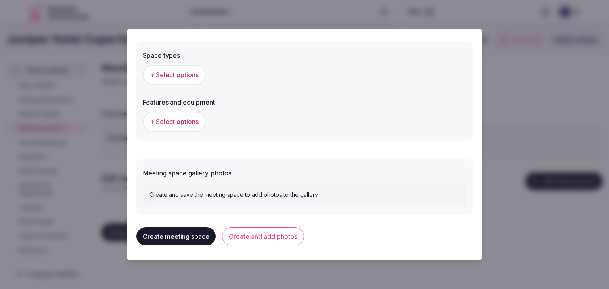
click at [190, 75] on span "+ Select options" at bounding box center [174, 75] width 49 height 9
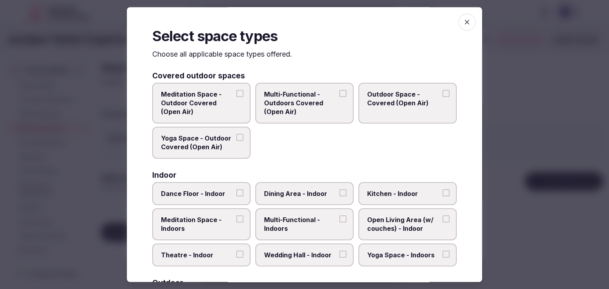
click at [287, 223] on span "Multi-Functional - Indoors" at bounding box center [300, 225] width 73 height 18
click at [339, 223] on button "Multi-Functional - Indoors" at bounding box center [342, 219] width 7 height 7
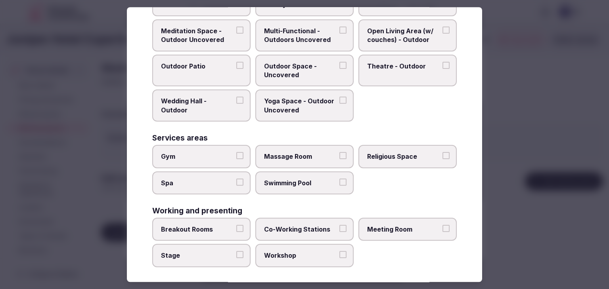
click at [384, 220] on label "Meeting Room" at bounding box center [407, 229] width 98 height 23
click at [442, 225] on button "Meeting Room" at bounding box center [445, 228] width 7 height 7
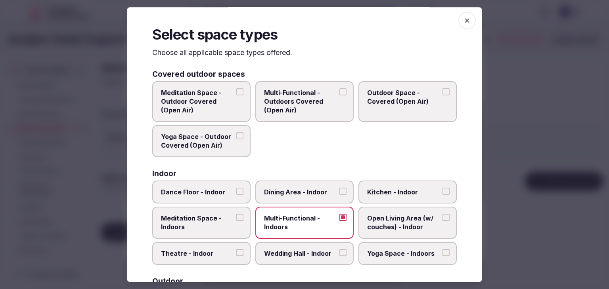
scroll to position [0, 0]
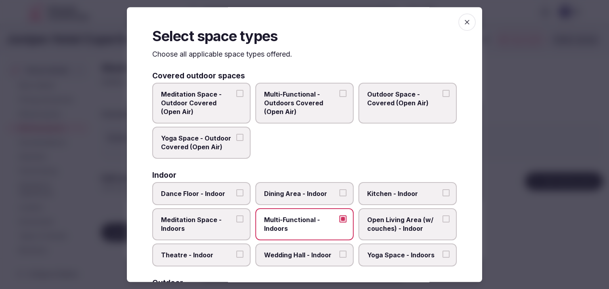
click at [463, 18] on icon "button" at bounding box center [467, 22] width 8 height 8
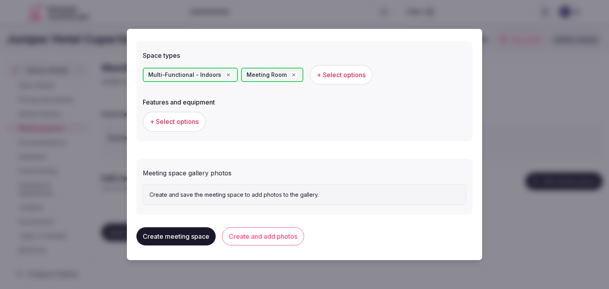
click at [184, 122] on span "+ Select options" at bounding box center [174, 121] width 49 height 9
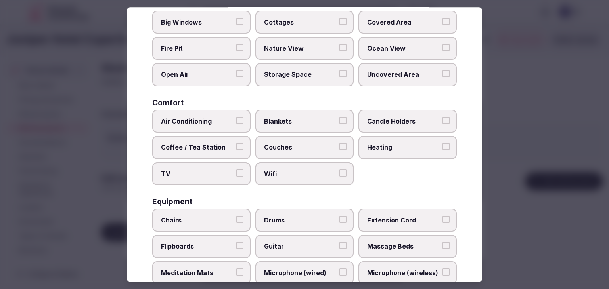
scroll to position [119, 0]
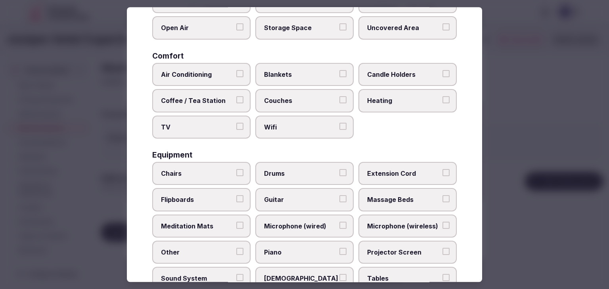
click at [283, 126] on span "Wifi" at bounding box center [300, 127] width 73 height 9
click at [339, 126] on button "Wifi" at bounding box center [342, 126] width 7 height 7
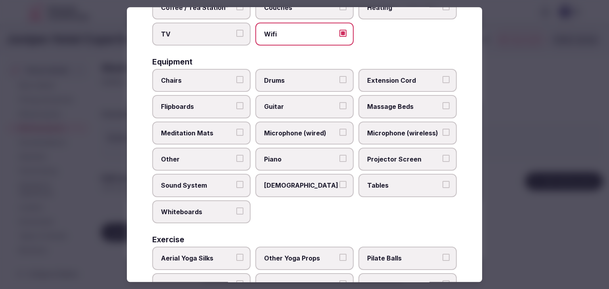
scroll to position [238, 0]
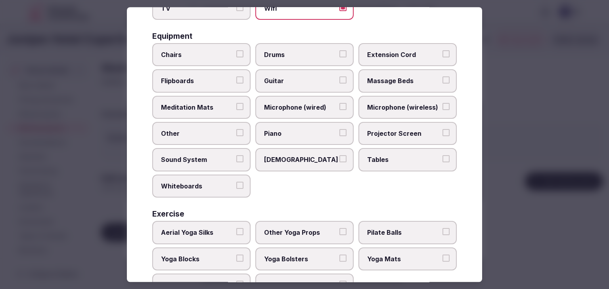
click at [381, 129] on span "Projector Screen" at bounding box center [403, 133] width 73 height 9
click at [442, 129] on button "Projector Screen" at bounding box center [445, 132] width 7 height 7
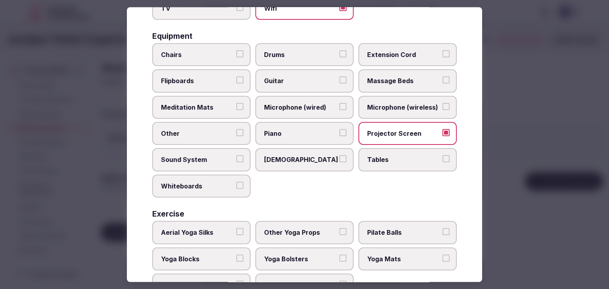
click at [376, 156] on span "Tables" at bounding box center [403, 160] width 73 height 9
click at [442, 156] on button "Tables" at bounding box center [445, 159] width 7 height 7
click at [193, 46] on label "Chairs" at bounding box center [201, 54] width 98 height 23
click at [236, 50] on button "Chairs" at bounding box center [239, 53] width 7 height 7
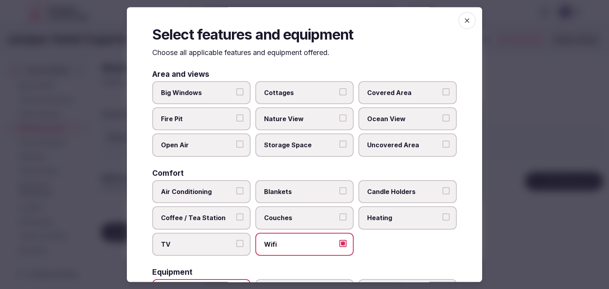
scroll to position [0, 0]
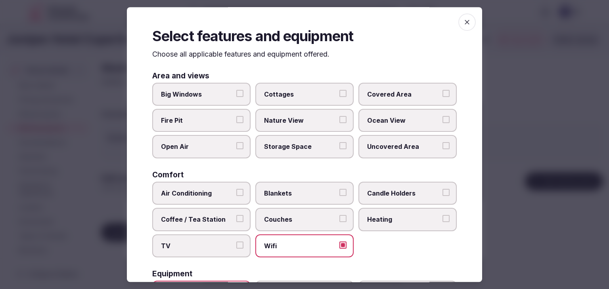
click at [463, 25] on icon "button" at bounding box center [467, 22] width 8 height 8
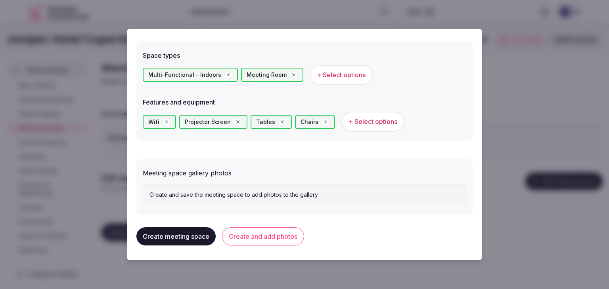
click at [276, 239] on button "Create and add photos" at bounding box center [263, 236] width 82 height 18
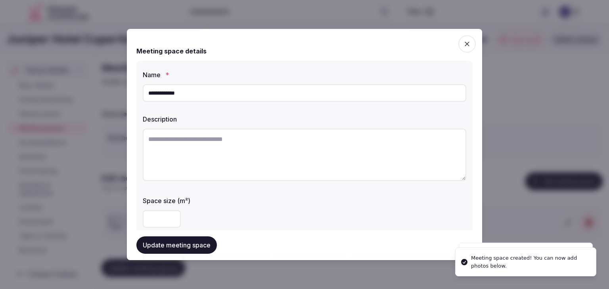
click at [190, 243] on button "Update meeting space" at bounding box center [176, 245] width 80 height 17
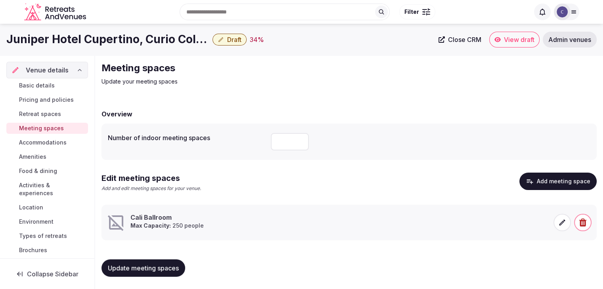
click at [119, 38] on h1 "Juniper Hotel Cupertino, Curio Collection by [PERSON_NAME]" at bounding box center [107, 39] width 203 height 15
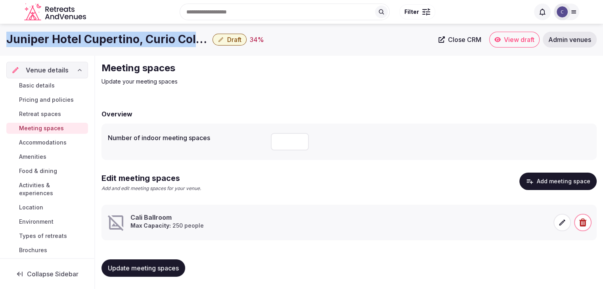
click at [119, 38] on h1 "Juniper Hotel Cupertino, Curio Collection by [PERSON_NAME]" at bounding box center [107, 39] width 203 height 15
copy div "Juniper Hotel Cupertino, Curio Collection by [PERSON_NAME]"
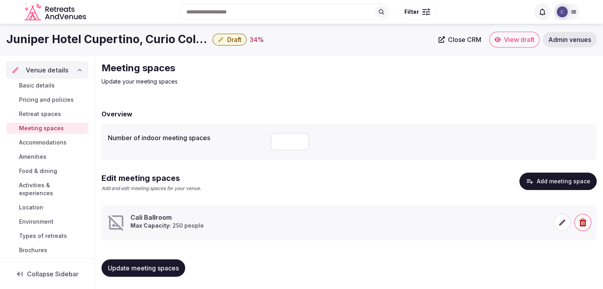
click at [559, 225] on icon at bounding box center [562, 223] width 8 height 8
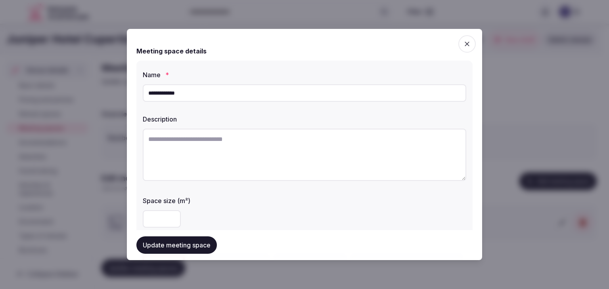
click at [287, 86] on input "**********" at bounding box center [304, 92] width 323 height 17
drag, startPoint x: 293, startPoint y: 124, endPoint x: 293, endPoint y: 145, distance: 21.0
click at [293, 125] on div "Description" at bounding box center [304, 148] width 323 height 75
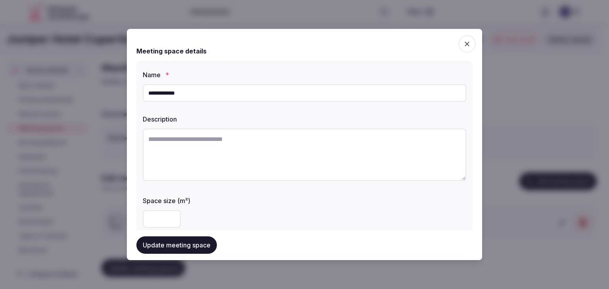
click at [293, 151] on textarea at bounding box center [304, 155] width 323 height 52
paste textarea "**********"
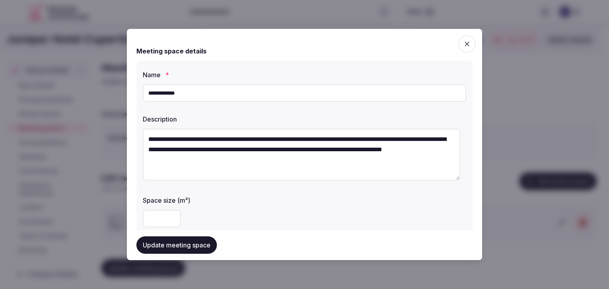
drag, startPoint x: 152, startPoint y: 139, endPoint x: 132, endPoint y: 137, distance: 20.0
click at [132, 137] on div "**********" at bounding box center [304, 144] width 355 height 231
type textarea "**********"
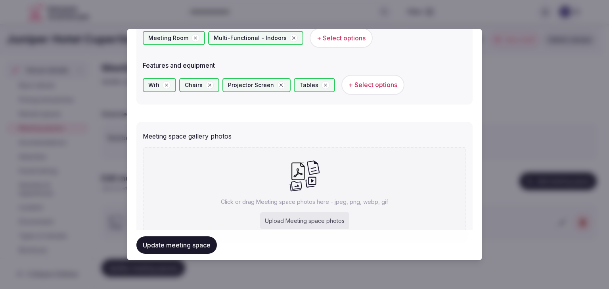
scroll to position [516, 0]
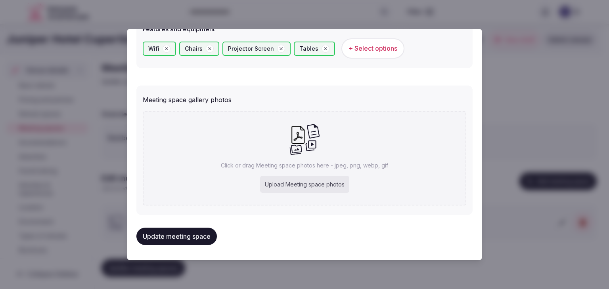
click at [315, 185] on div "Upload Meeting space photos" at bounding box center [304, 184] width 89 height 17
click at [312, 178] on div "Upload Meeting space photos" at bounding box center [304, 184] width 89 height 17
type input "**********"
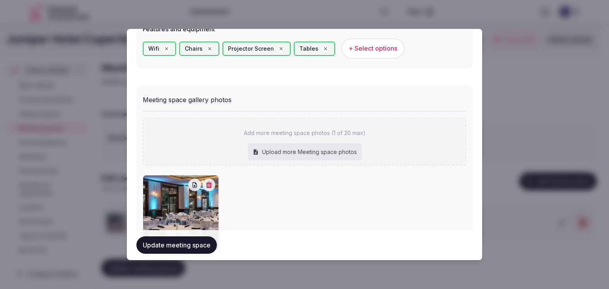
click at [211, 252] on button "Update meeting space" at bounding box center [176, 245] width 80 height 17
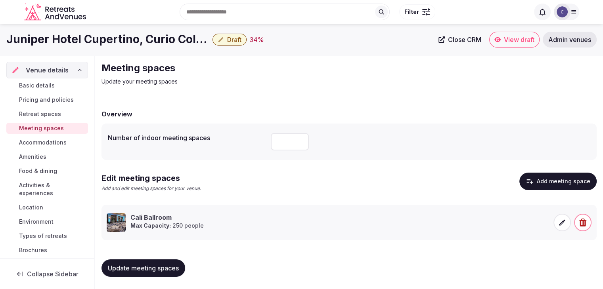
click at [117, 268] on span "Update meeting spaces" at bounding box center [143, 268] width 71 height 8
click at [143, 267] on span "Update meeting spaces" at bounding box center [143, 268] width 71 height 8
click at [32, 187] on span "Activities & experiences" at bounding box center [52, 189] width 66 height 16
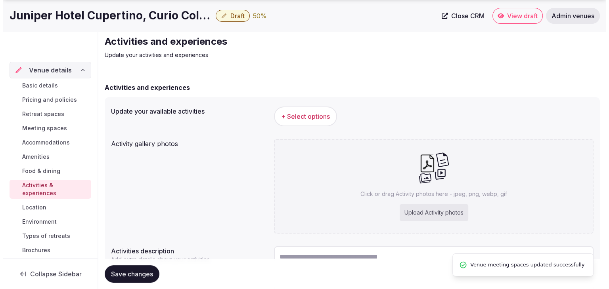
scroll to position [79, 0]
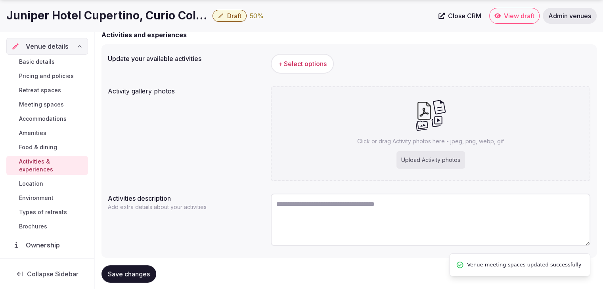
click at [427, 162] on div "Upload Activity photos" at bounding box center [430, 159] width 69 height 17
type input "**********"
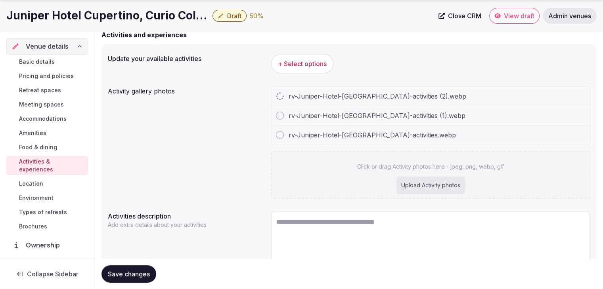
click at [56, 8] on h1 "Juniper Hotel Cupertino, Curio Collection by [PERSON_NAME]" at bounding box center [107, 15] width 203 height 15
click at [56, 10] on h1 "Juniper Hotel Cupertino, Curio Collection by [PERSON_NAME]" at bounding box center [107, 15] width 203 height 15
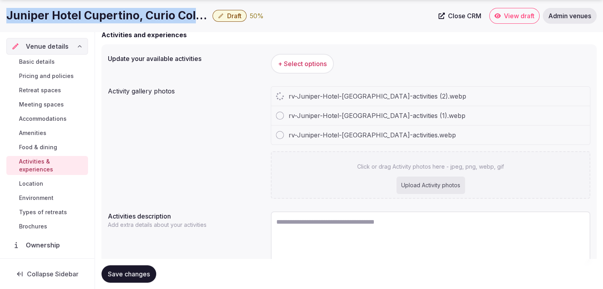
click at [56, 10] on h1 "Juniper Hotel Cupertino, Curio Collection by [PERSON_NAME]" at bounding box center [107, 15] width 203 height 15
copy div "Juniper Hotel Cupertino, Curio Collection by [PERSON_NAME]"
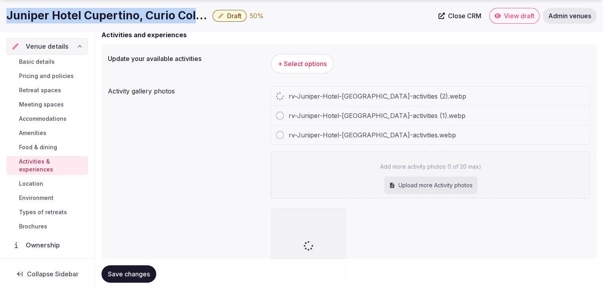
click at [306, 62] on span "+ Select options" at bounding box center [302, 63] width 49 height 9
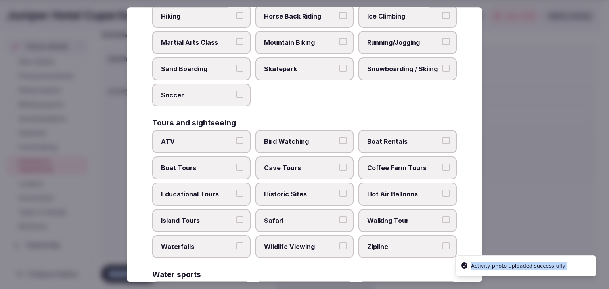
scroll to position [612, 0]
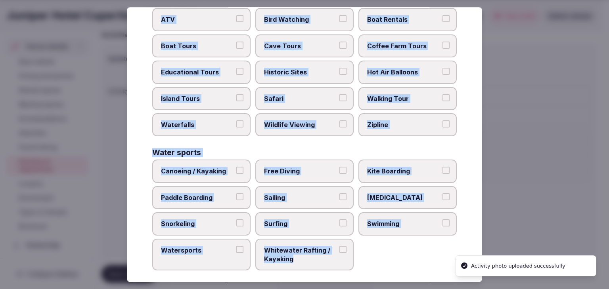
drag, startPoint x: 152, startPoint y: 53, endPoint x: 350, endPoint y: 268, distance: 292.5
click at [350, 268] on div "Select your activities Choose all applicable activities offered. Culture Dancin…" at bounding box center [304, 144] width 355 height 275
copy div "Choose all applicable activities offered. Culture Dancing Food and Culinary Cla…"
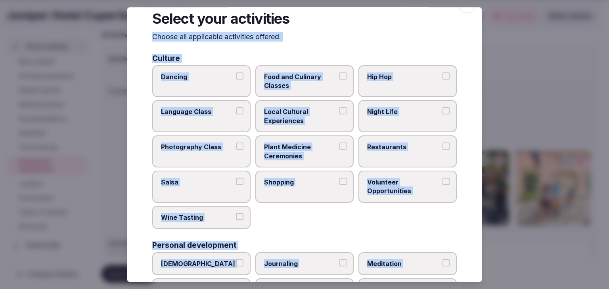
scroll to position [0, 0]
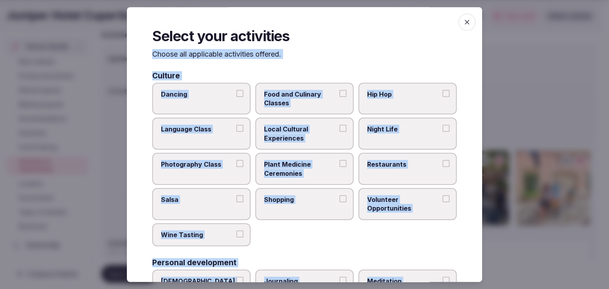
click at [398, 139] on label "Night Life" at bounding box center [407, 134] width 98 height 32
click at [442, 132] on button "Night Life" at bounding box center [445, 128] width 7 height 7
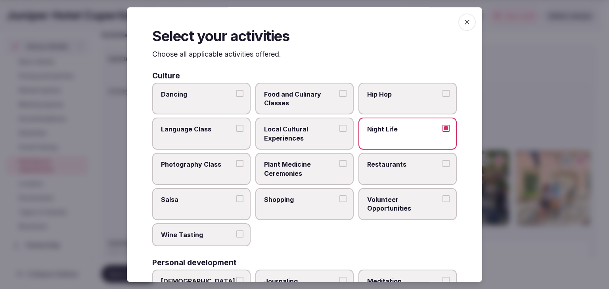
click at [391, 172] on label "Restaurants" at bounding box center [407, 169] width 98 height 32
click at [442, 167] on button "Restaurants" at bounding box center [445, 163] width 7 height 7
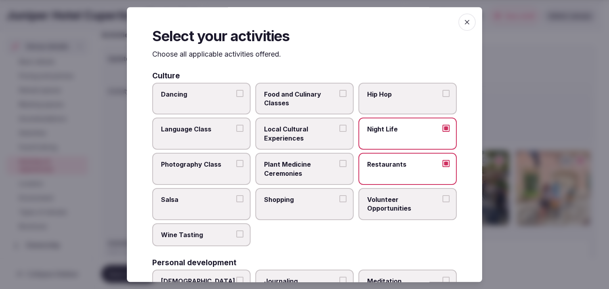
click at [297, 136] on span "Local Cultural Experiences" at bounding box center [300, 134] width 73 height 18
click at [339, 132] on button "Local Cultural Experiences" at bounding box center [342, 128] width 7 height 7
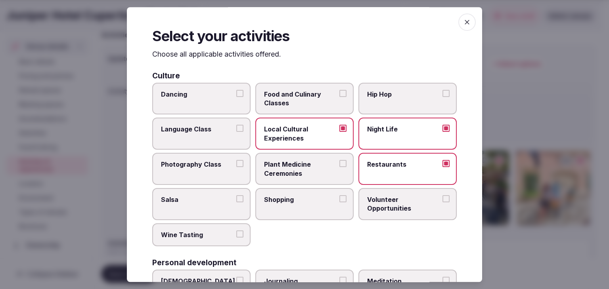
click at [284, 210] on label "Shopping" at bounding box center [304, 204] width 98 height 32
click at [339, 202] on button "Shopping" at bounding box center [342, 198] width 7 height 7
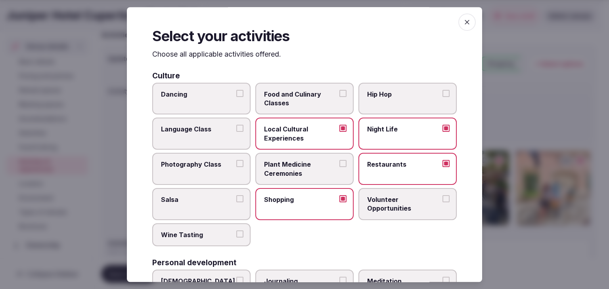
click at [178, 241] on label "Wine Tasting" at bounding box center [201, 234] width 98 height 23
click at [236, 238] on button "Wine Tasting" at bounding box center [239, 234] width 7 height 7
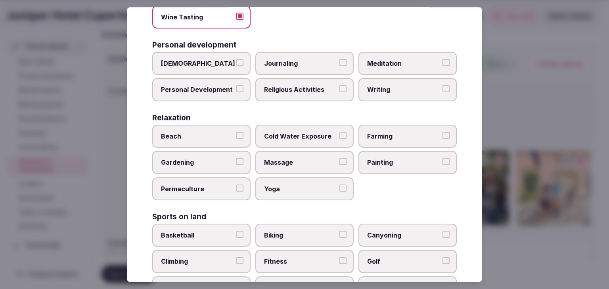
scroll to position [238, 0]
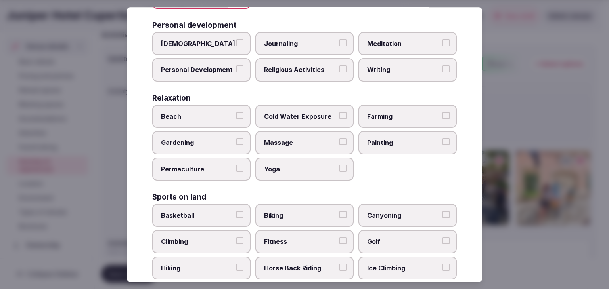
click at [227, 69] on span "Personal Development" at bounding box center [197, 70] width 73 height 9
click at [236, 69] on button "Personal Development" at bounding box center [239, 69] width 7 height 7
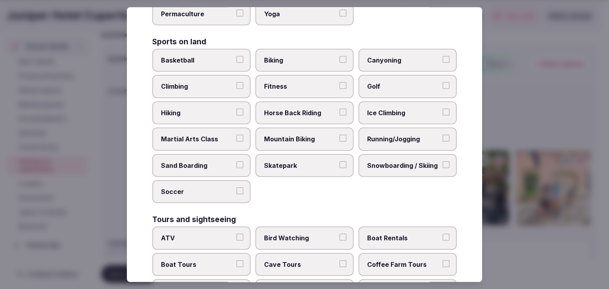
scroll to position [396, 0]
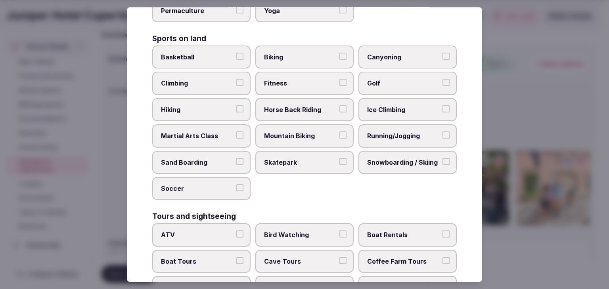
click at [298, 75] on label "Fitness" at bounding box center [304, 83] width 98 height 23
click at [339, 79] on button "Fitness" at bounding box center [342, 82] width 7 height 7
click at [374, 132] on span "Running/Jogging" at bounding box center [403, 136] width 73 height 9
click at [442, 132] on button "Running/Jogging" at bounding box center [445, 135] width 7 height 7
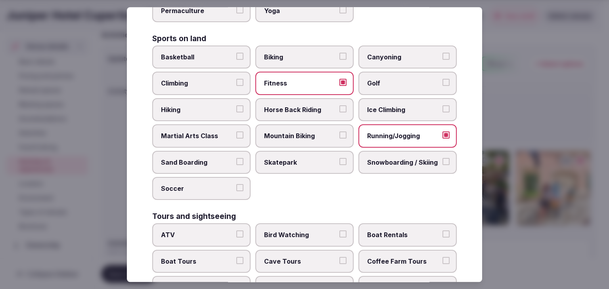
click at [382, 79] on span "Golf" at bounding box center [403, 83] width 73 height 9
click at [442, 79] on button "Golf" at bounding box center [445, 82] width 7 height 7
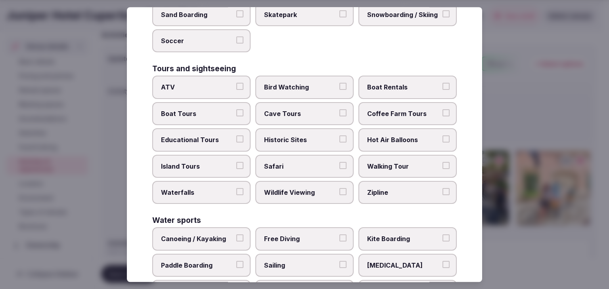
scroll to position [594, 0]
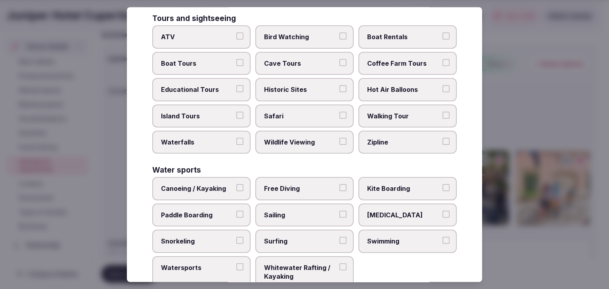
click at [301, 85] on span "Historic Sites" at bounding box center [300, 89] width 73 height 9
click at [339, 85] on button "Historic Sites" at bounding box center [342, 88] width 7 height 7
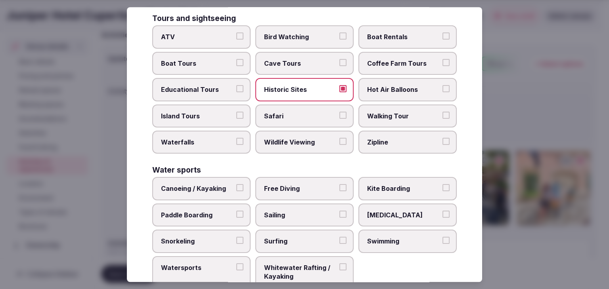
click at [396, 115] on label "Walking Tour" at bounding box center [407, 116] width 98 height 23
click at [442, 115] on button "Walking Tour" at bounding box center [445, 115] width 7 height 7
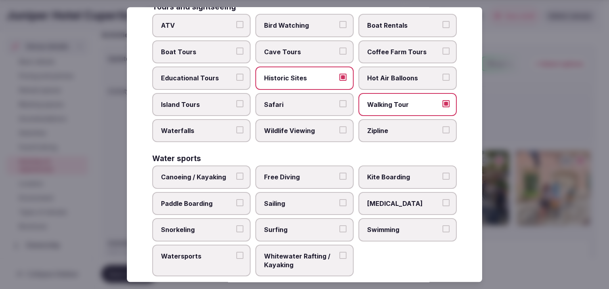
scroll to position [612, 0]
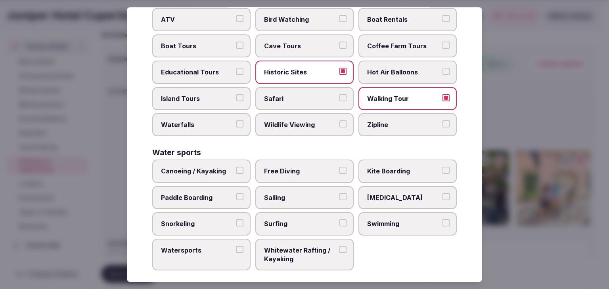
click at [380, 220] on span "Swimming" at bounding box center [403, 224] width 73 height 9
click at [442, 220] on button "Swimming" at bounding box center [445, 223] width 7 height 7
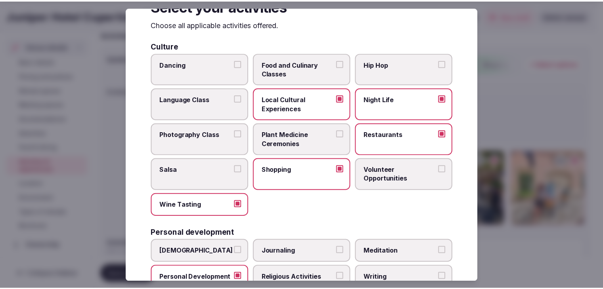
scroll to position [0, 0]
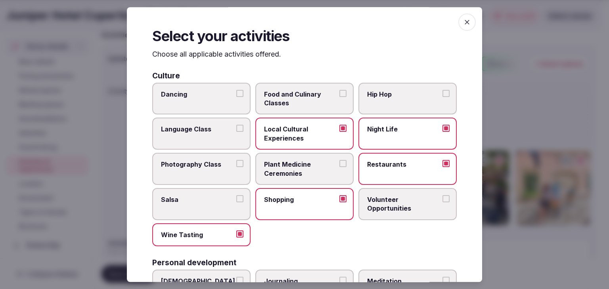
click at [467, 15] on div "Select your activities Choose all applicable activities offered. Culture Dancin…" at bounding box center [304, 144] width 355 height 275
click at [464, 19] on icon "button" at bounding box center [467, 22] width 8 height 8
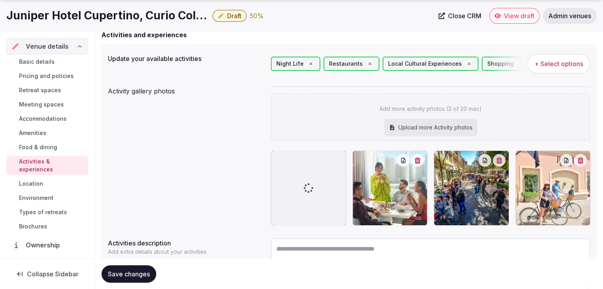
click at [132, 275] on span "Save changes" at bounding box center [129, 274] width 42 height 8
click at [133, 277] on span "Save changes" at bounding box center [129, 274] width 42 height 8
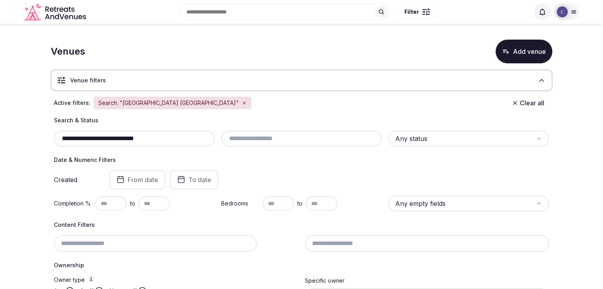
click at [179, 141] on input "**********" at bounding box center [134, 139] width 155 height 10
paste input "**********"
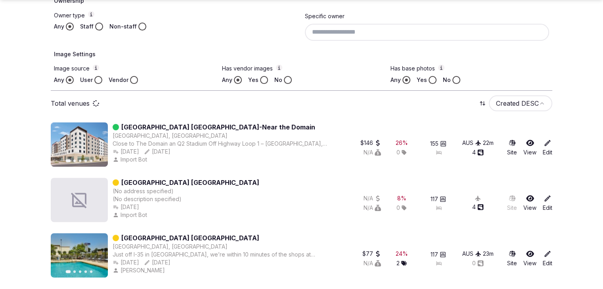
scroll to position [209, 0]
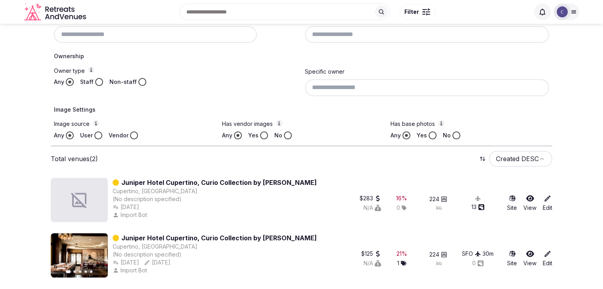
type input "**********"
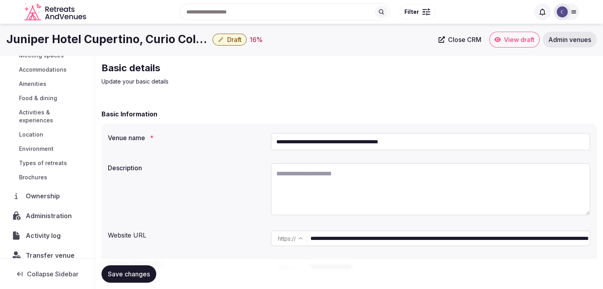
scroll to position [84, 0]
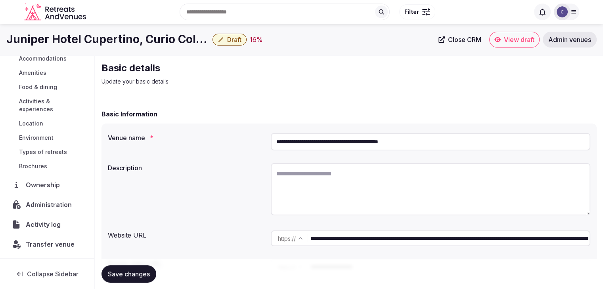
click at [240, 40] on span "Draft" at bounding box center [234, 40] width 14 height 8
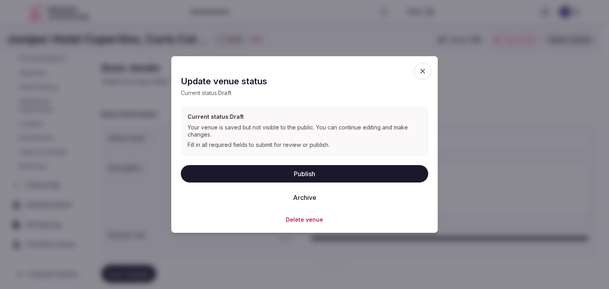
click at [303, 220] on button "Delete venue" at bounding box center [304, 220] width 37 height 8
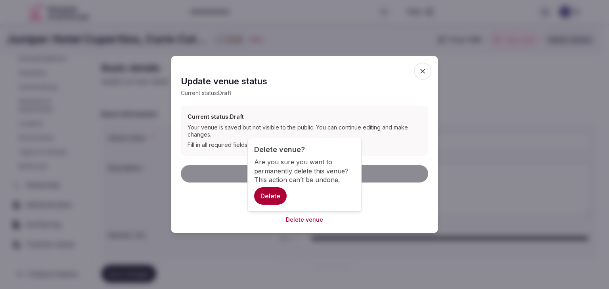
click at [269, 199] on button "Delete" at bounding box center [270, 195] width 32 height 17
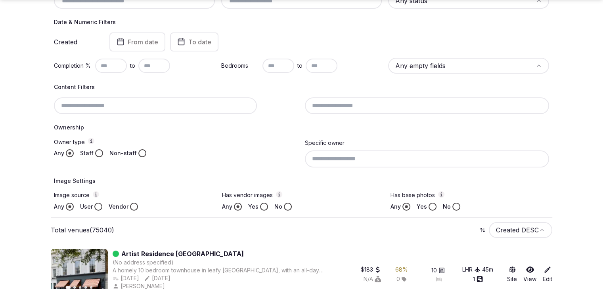
scroll to position [317, 0]
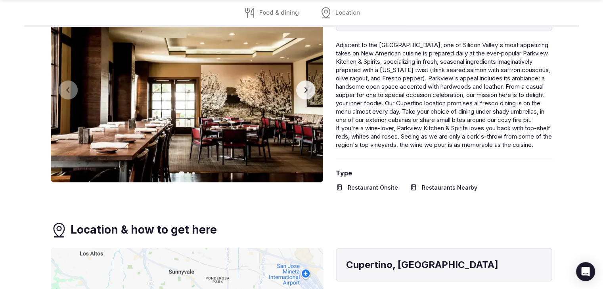
scroll to position [792, 0]
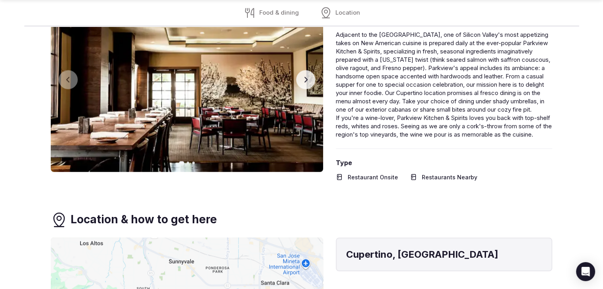
drag, startPoint x: 300, startPoint y: 3, endPoint x: 292, endPoint y: 212, distance: 209.0
click at [292, 212] on div "Food & dining Indulge in culinary delights Parkview Kitchen & Spirits Previous …" at bounding box center [301, 191] width 501 height 487
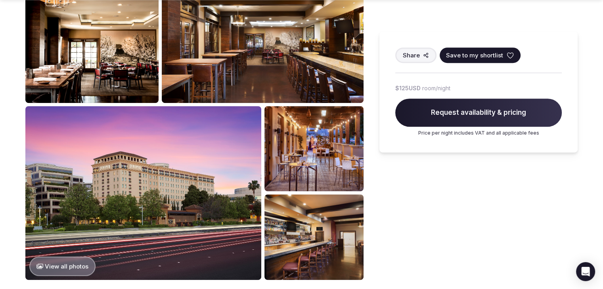
scroll to position [396, 0]
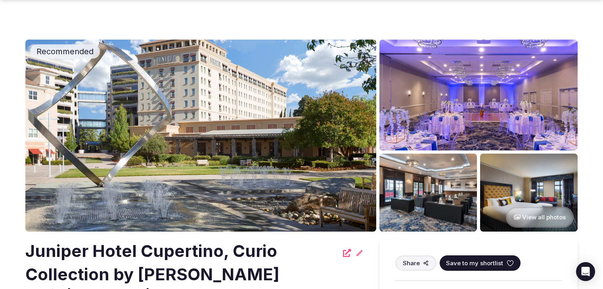
scroll to position [396, 0]
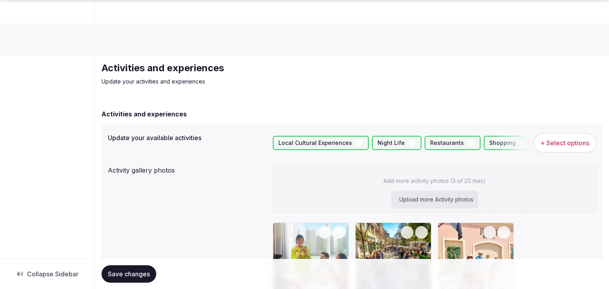
scroll to position [78, 0]
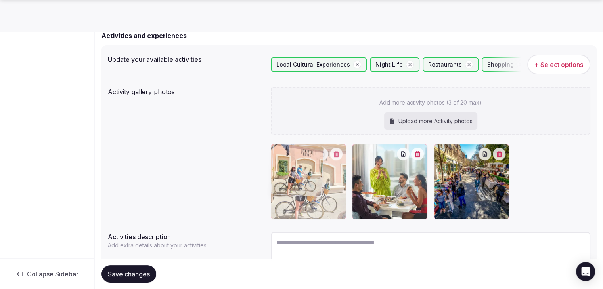
drag, startPoint x: 440, startPoint y: 149, endPoint x: 287, endPoint y: 150, distance: 152.6
click at [287, 150] on body "Search Popular Destinations [GEOGRAPHIC_DATA], [GEOGRAPHIC_DATA] [GEOGRAPHIC_DA…" at bounding box center [301, 134] width 603 height 424
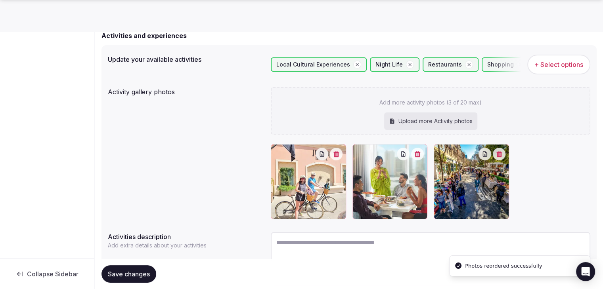
click at [425, 115] on div "Upload more Activity photos" at bounding box center [430, 121] width 93 height 17
click at [552, 68] on span "+ Select options" at bounding box center [558, 64] width 49 height 9
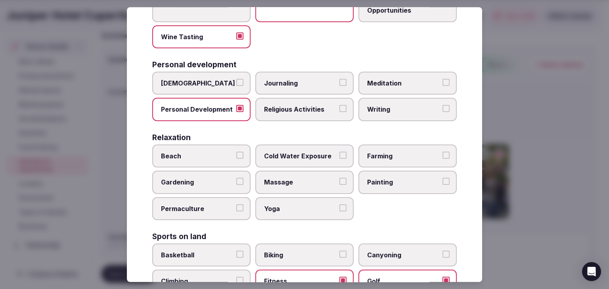
scroll to position [317, 0]
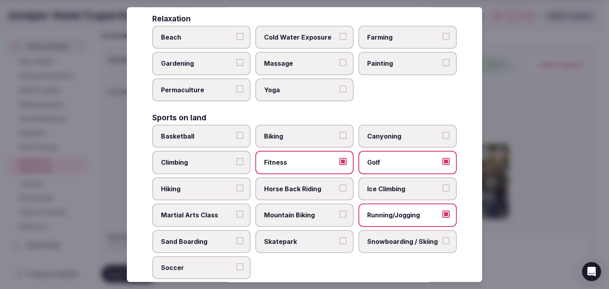
click at [310, 132] on span "Biking" at bounding box center [300, 136] width 73 height 9
click at [339, 132] on button "Biking" at bounding box center [342, 135] width 7 height 7
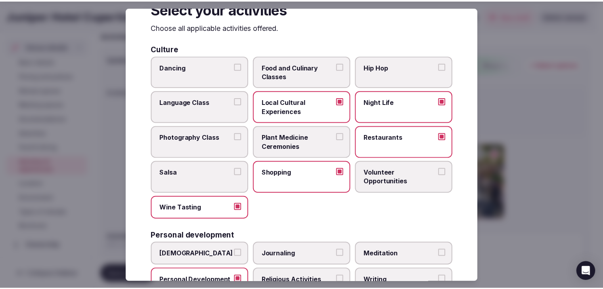
scroll to position [0, 0]
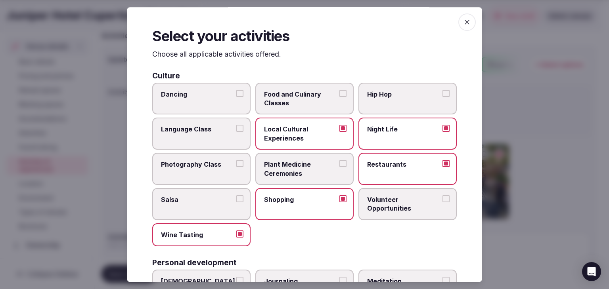
click at [461, 18] on span "button" at bounding box center [466, 21] width 17 height 17
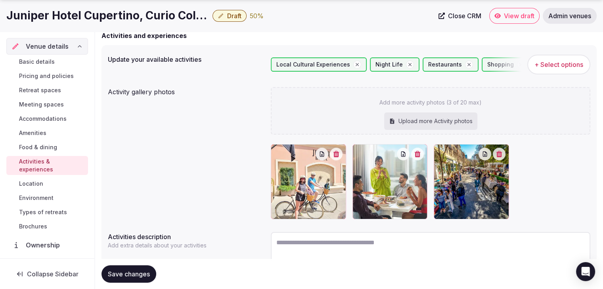
click at [133, 273] on span "Save changes" at bounding box center [129, 274] width 42 height 8
drag, startPoint x: 141, startPoint y: 276, endPoint x: 147, endPoint y: 275, distance: 6.5
click at [141, 276] on span "Save changes" at bounding box center [129, 274] width 42 height 8
click at [49, 198] on span "Environment" at bounding box center [36, 198] width 34 height 8
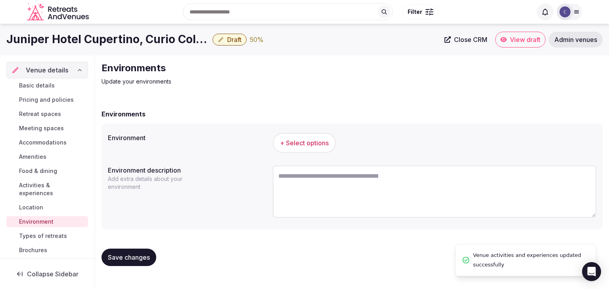
click at [311, 139] on span "+ Select options" at bounding box center [304, 143] width 49 height 9
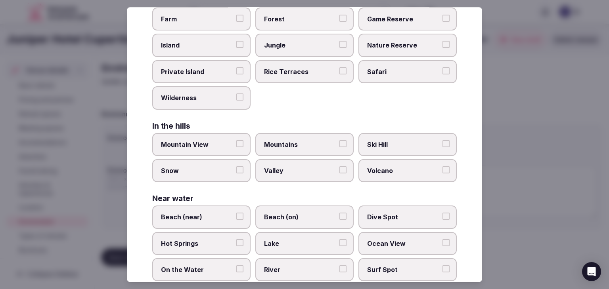
scroll to position [189, 0]
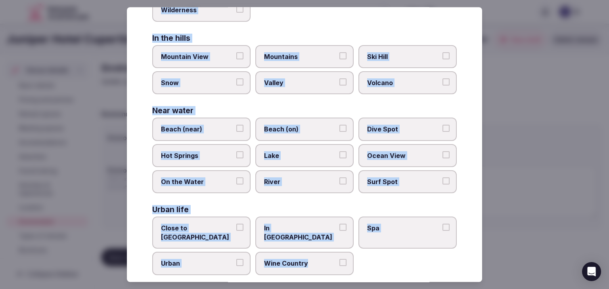
drag, startPoint x: 153, startPoint y: 53, endPoint x: 348, endPoint y: 274, distance: 295.1
click at [348, 274] on div "Select your environment Choose all applicable environments offered. In nature C…" at bounding box center [304, 144] width 355 height 275
copy div "Choose all applicable environments offered. In nature Close to [GEOGRAPHIC_DATA…"
drag, startPoint x: 204, startPoint y: 221, endPoint x: 202, endPoint y: 258, distance: 36.5
click at [205, 224] on span "Close to [GEOGRAPHIC_DATA]" at bounding box center [197, 233] width 73 height 18
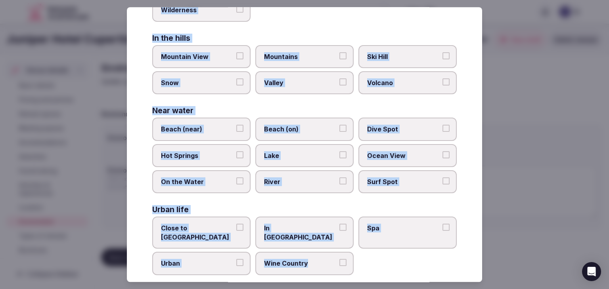
click at [236, 224] on button "Close to [GEOGRAPHIC_DATA]" at bounding box center [239, 227] width 7 height 7
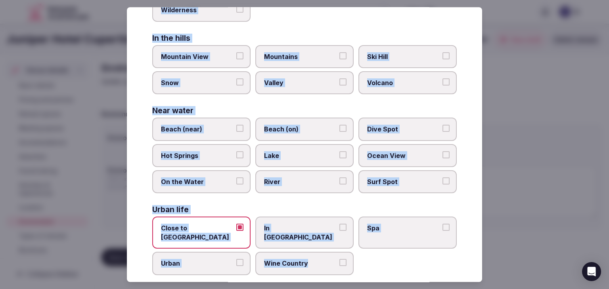
click at [202, 258] on label "Urban" at bounding box center [201, 263] width 98 height 23
click at [236, 260] on button "Urban" at bounding box center [239, 263] width 7 height 7
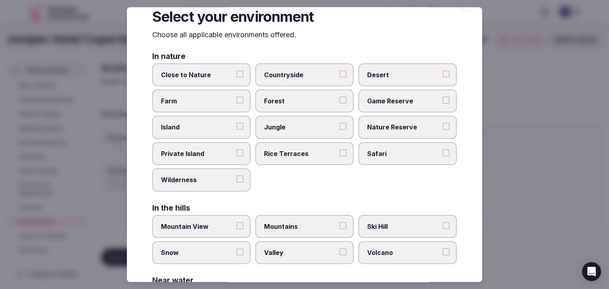
scroll to position [0, 0]
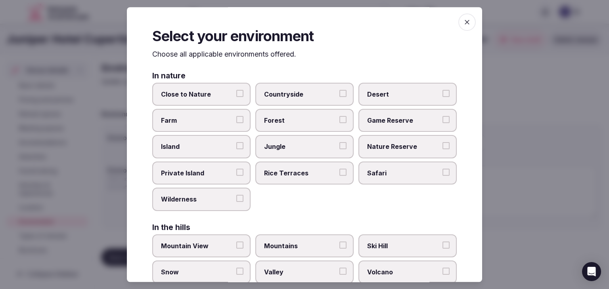
click at [458, 21] on span "button" at bounding box center [466, 21] width 17 height 17
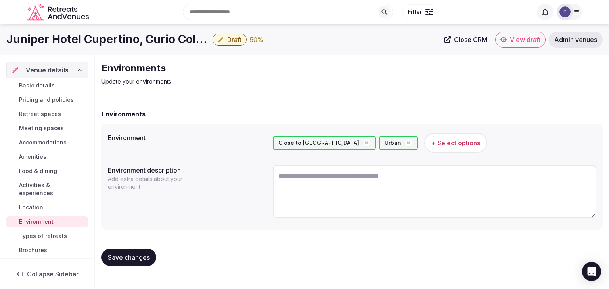
click at [332, 202] on textarea at bounding box center [434, 192] width 323 height 52
paste textarea "**********"
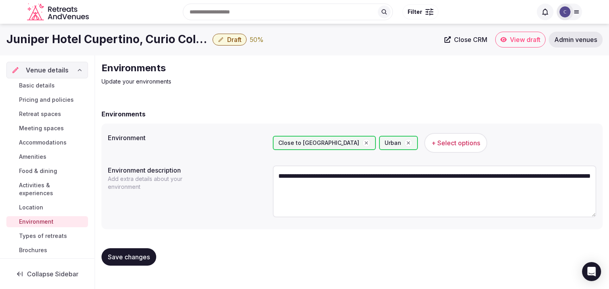
type textarea "**********"
click at [132, 250] on div "Save changes" at bounding box center [351, 257] width 501 height 30
click at [134, 253] on span "Save changes" at bounding box center [129, 257] width 42 height 8
click at [35, 235] on span "Types of retreats" at bounding box center [43, 236] width 48 height 8
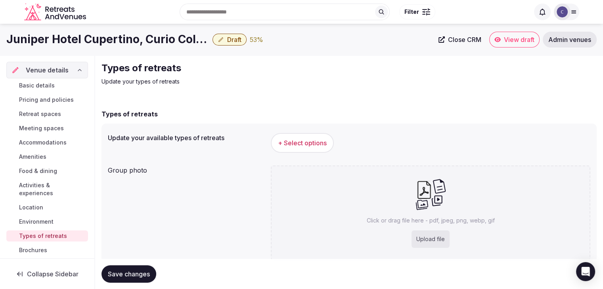
click at [434, 243] on div "Upload file" at bounding box center [430, 239] width 38 height 17
type input "**********"
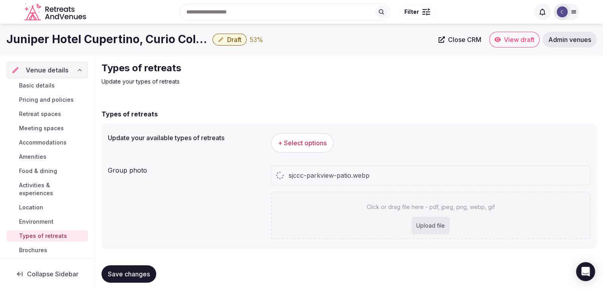
click at [319, 148] on button "+ Select options" at bounding box center [302, 143] width 63 height 20
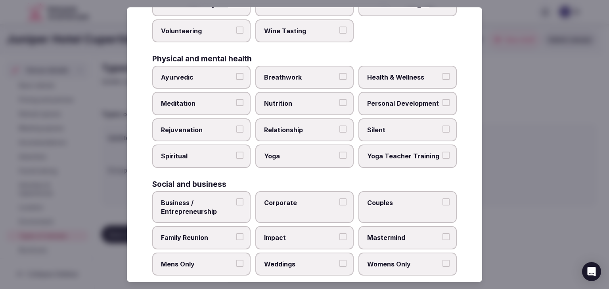
scroll to position [322, 0]
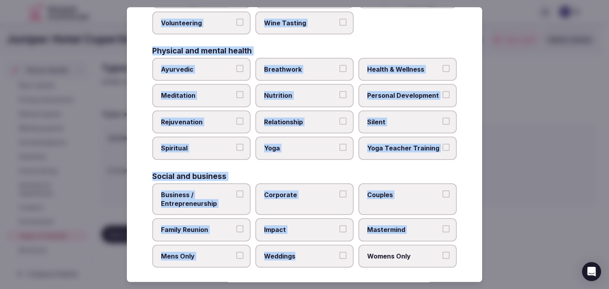
drag, startPoint x: 151, startPoint y: 53, endPoint x: 437, endPoint y: 248, distance: 347.1
click at [437, 248] on div "Select your types of retreats Choose all applicable types of retreats offered. …" at bounding box center [304, 144] width 355 height 275
copy div "Choose all applicable types of retreats offered. Active Adventure Cold Water Ex…"
click at [420, 68] on span "Health & Wellness" at bounding box center [403, 69] width 73 height 9
click at [442, 68] on button "Health & Wellness" at bounding box center [445, 68] width 7 height 7
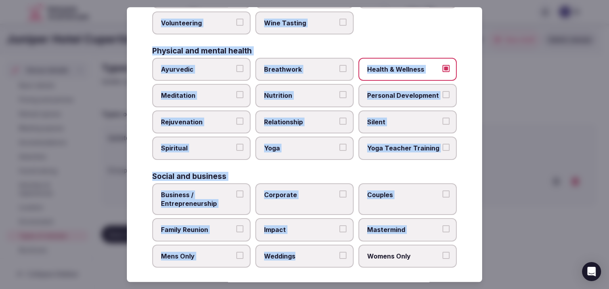
click at [412, 88] on label "Personal Development" at bounding box center [407, 95] width 98 height 23
click at [442, 92] on button "Personal Development" at bounding box center [445, 95] width 7 height 7
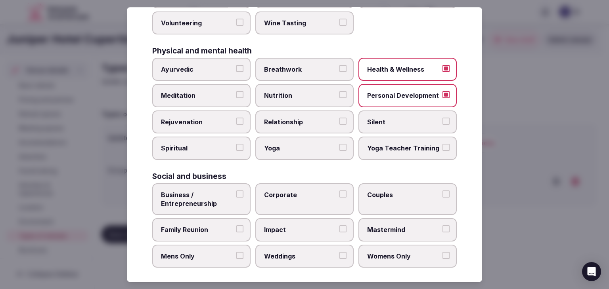
click at [212, 119] on span "Rejuvenation" at bounding box center [197, 122] width 73 height 9
click at [236, 119] on button "Rejuvenation" at bounding box center [239, 121] width 7 height 7
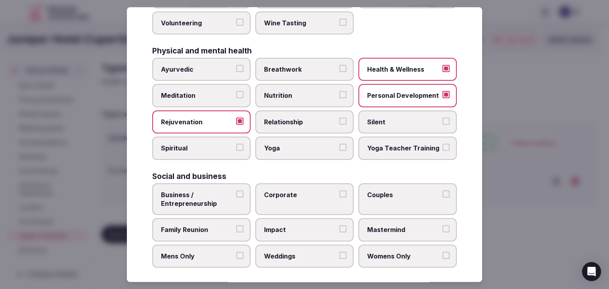
click at [203, 191] on span "Business / Entrepreneurship" at bounding box center [197, 200] width 73 height 18
click at [236, 191] on button "Business / Entrepreneurship" at bounding box center [239, 194] width 7 height 7
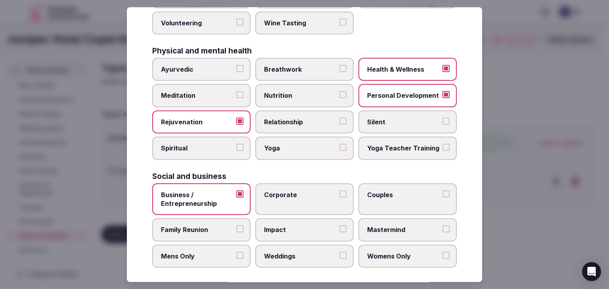
click at [286, 191] on span "Corporate" at bounding box center [300, 195] width 73 height 9
click at [339, 191] on button "Corporate" at bounding box center [342, 194] width 7 height 7
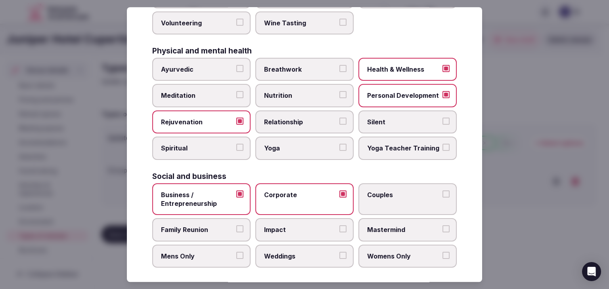
drag, startPoint x: 229, startPoint y: 219, endPoint x: 259, endPoint y: 237, distance: 35.5
click at [229, 221] on label "Family Reunion" at bounding box center [201, 230] width 98 height 23
click at [236, 226] on button "Family Reunion" at bounding box center [239, 229] width 7 height 7
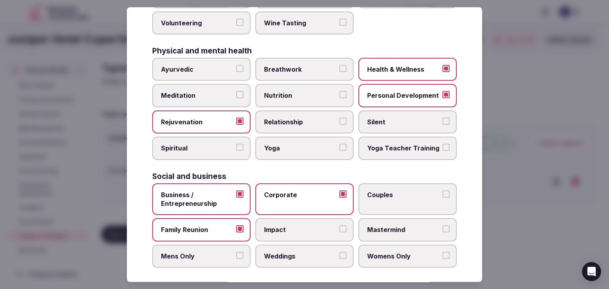
click at [272, 245] on label "Weddings" at bounding box center [304, 256] width 98 height 23
click at [339, 252] on button "Weddings" at bounding box center [342, 255] width 7 height 7
click at [371, 204] on label "Couples" at bounding box center [407, 199] width 98 height 32
click at [442, 198] on button "Couples" at bounding box center [445, 194] width 7 height 7
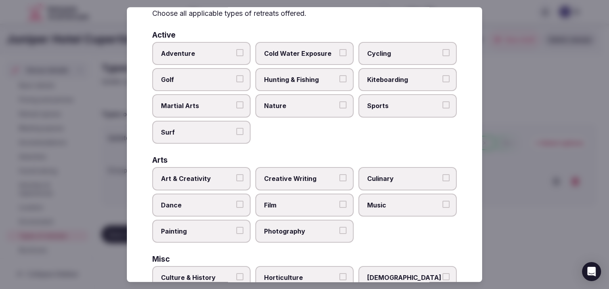
scroll to position [0, 0]
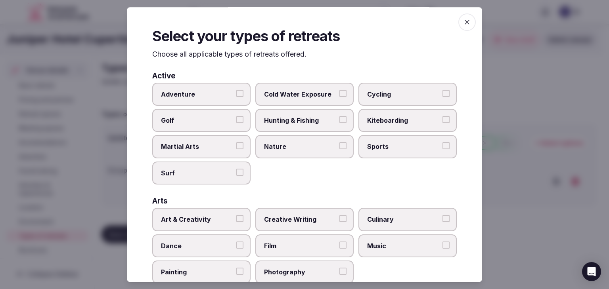
click at [463, 21] on icon "button" at bounding box center [467, 22] width 8 height 8
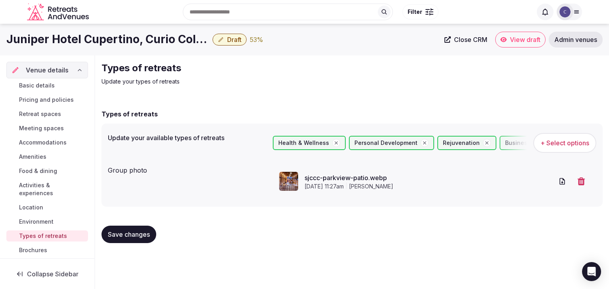
click at [129, 232] on span "Save changes" at bounding box center [129, 235] width 42 height 8
click at [44, 94] on link "Pricing and policies" at bounding box center [47, 99] width 82 height 11
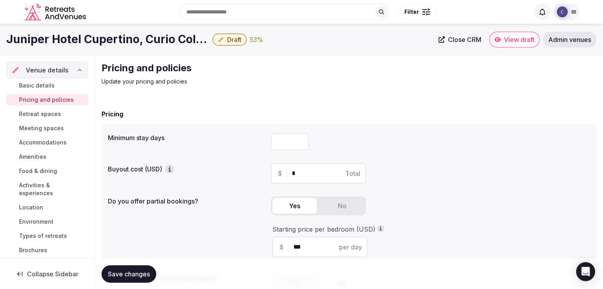
click at [47, 115] on span "Retreat spaces" at bounding box center [40, 114] width 42 height 8
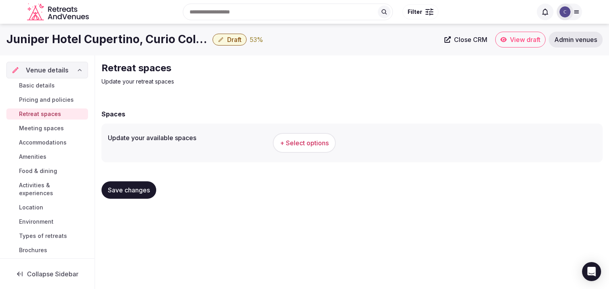
click at [109, 40] on h1 "Juniper Hotel Cupertino, Curio Collection by Hilton" at bounding box center [107, 39] width 203 height 15
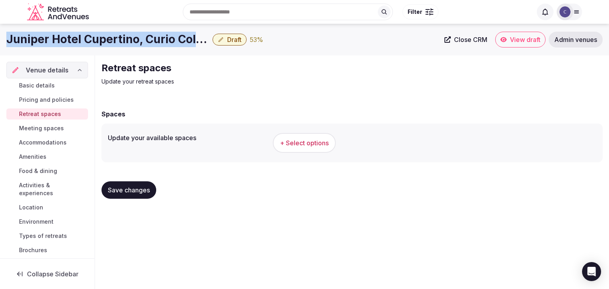
click at [109, 40] on h1 "Juniper Hotel Cupertino, Curio Collection by Hilton" at bounding box center [107, 39] width 203 height 15
copy div "Juniper Hotel Cupertino, Curio Collection by Hilton"
click at [298, 143] on span "+ Select options" at bounding box center [304, 143] width 49 height 9
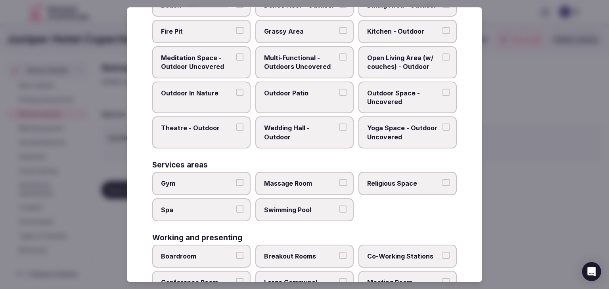
scroll to position [358, 0]
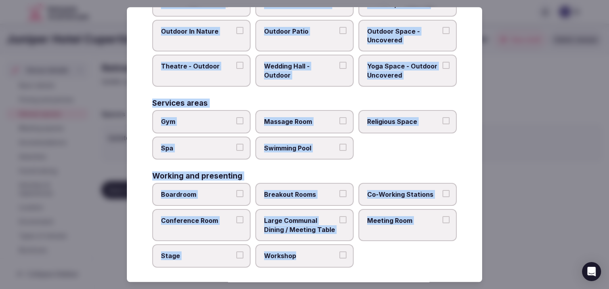
drag, startPoint x: 153, startPoint y: 57, endPoint x: 351, endPoint y: 258, distance: 283.3
click at [351, 258] on div "Select your retreat spaces Choose all applicable retreat spaces offered. Covere…" at bounding box center [304, 144] width 355 height 275
copy div "Choose all applicable retreat spaces offered. Covered outdoor spaces Meditation…"
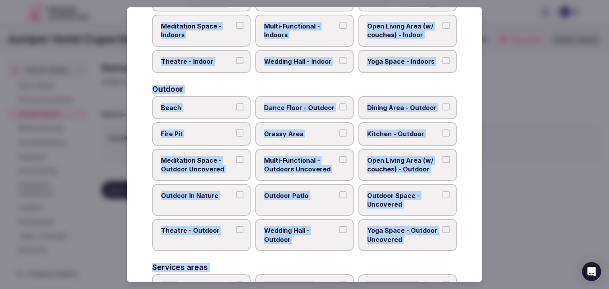
scroll to position [120, 0]
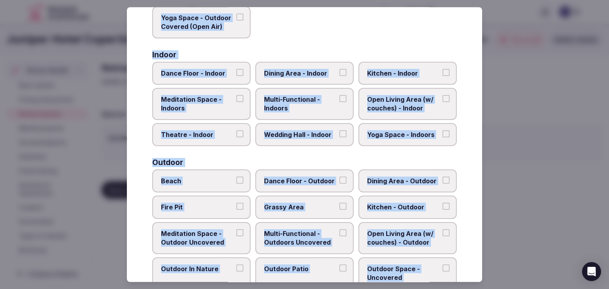
click at [294, 111] on span "Multi-Functional - Indoors" at bounding box center [300, 104] width 73 height 18
click at [339, 102] on button "Multi-Functional - Indoors" at bounding box center [342, 98] width 7 height 7
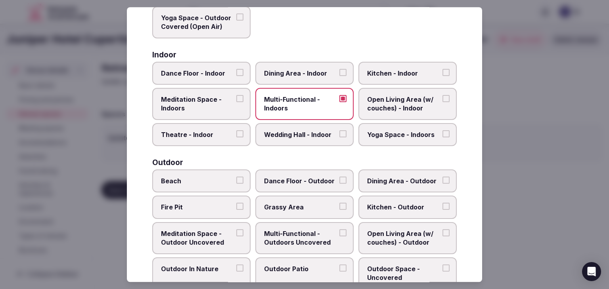
click at [294, 132] on span "Wedding Hall - Indoor" at bounding box center [300, 134] width 73 height 9
click at [339, 132] on button "Wedding Hall - Indoor" at bounding box center [342, 133] width 7 height 7
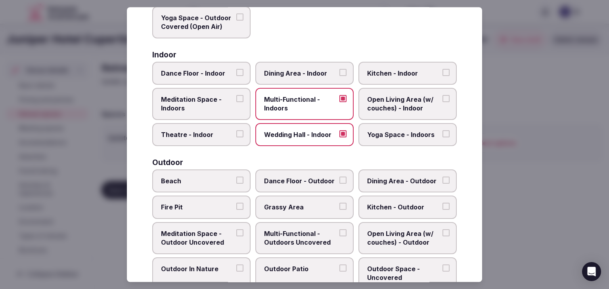
click at [296, 69] on span "Dining Area - Indoor" at bounding box center [300, 73] width 73 height 9
click at [339, 69] on button "Dining Area - Indoor" at bounding box center [342, 72] width 7 height 7
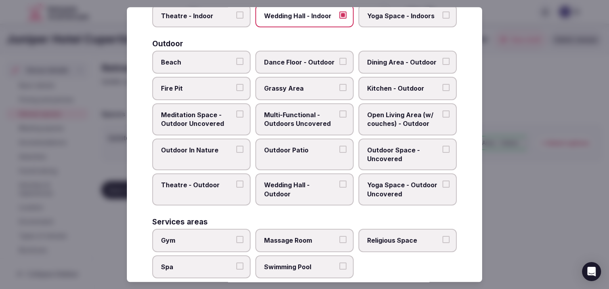
scroll to position [279, 0]
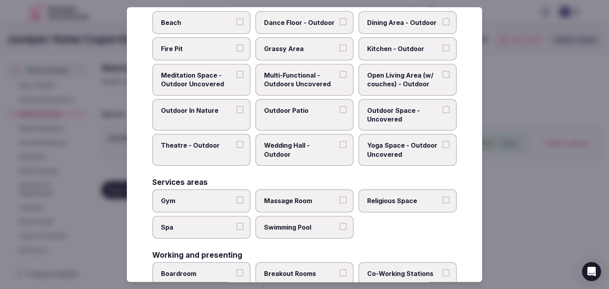
click at [307, 79] on span "Multi-Functional - Outdoors Uncovered" at bounding box center [300, 80] width 73 height 18
click at [339, 78] on button "Multi-Functional - Outdoors Uncovered" at bounding box center [342, 74] width 7 height 7
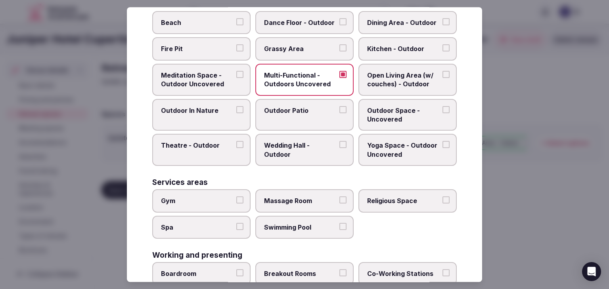
click at [305, 107] on span "Outdoor Patio" at bounding box center [300, 110] width 73 height 9
click at [339, 107] on button "Outdoor Patio" at bounding box center [342, 109] width 7 height 7
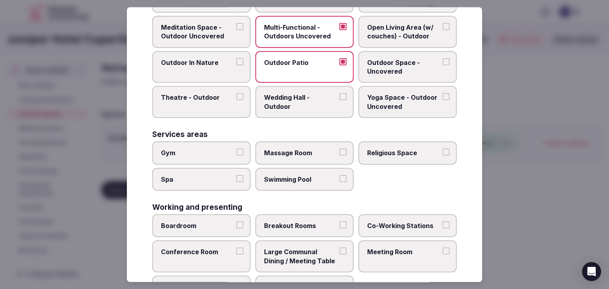
scroll to position [358, 0]
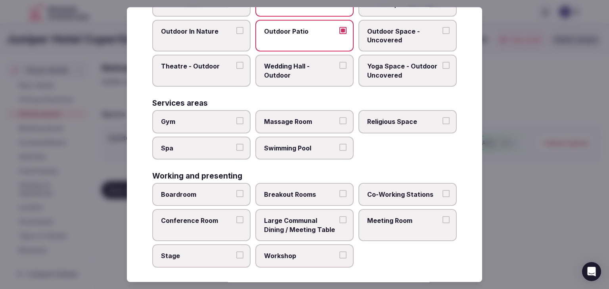
click at [205, 117] on span "Gym" at bounding box center [197, 121] width 73 height 9
click at [236, 117] on button "Gym" at bounding box center [239, 120] width 7 height 7
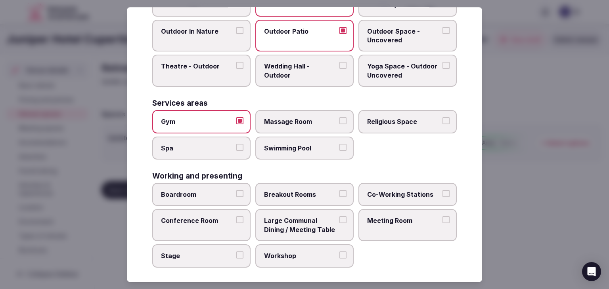
click at [209, 192] on span "Boardroom" at bounding box center [197, 194] width 73 height 9
click at [236, 192] on button "Boardroom" at bounding box center [239, 193] width 7 height 7
click at [305, 191] on span "Breakout Rooms" at bounding box center [300, 194] width 73 height 9
click at [339, 191] on button "Breakout Rooms" at bounding box center [342, 193] width 7 height 7
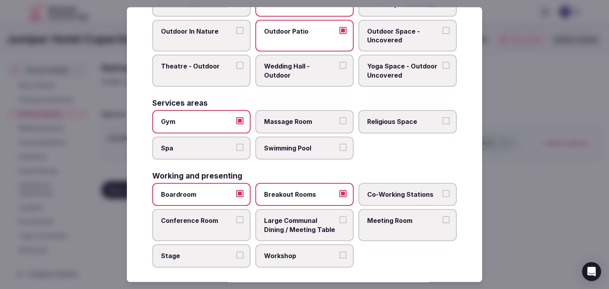
click at [399, 228] on label "Meeting Room" at bounding box center [407, 226] width 98 height 32
click at [442, 224] on button "Meeting Room" at bounding box center [445, 220] width 7 height 7
click at [215, 217] on span "Conference Room" at bounding box center [197, 221] width 73 height 9
click at [236, 217] on button "Conference Room" at bounding box center [239, 220] width 7 height 7
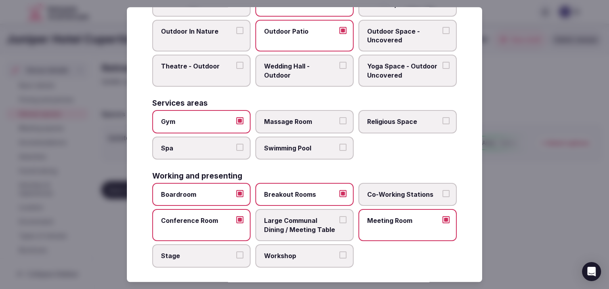
click at [281, 252] on span "Workshop" at bounding box center [300, 256] width 73 height 9
click at [339, 252] on button "Workshop" at bounding box center [342, 255] width 7 height 7
click at [218, 254] on span "Stage" at bounding box center [197, 256] width 73 height 9
click at [236, 254] on button "Stage" at bounding box center [239, 255] width 7 height 7
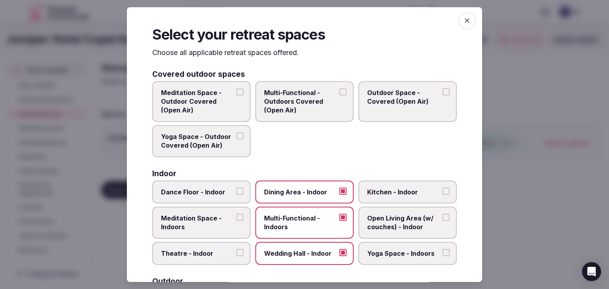
scroll to position [0, 0]
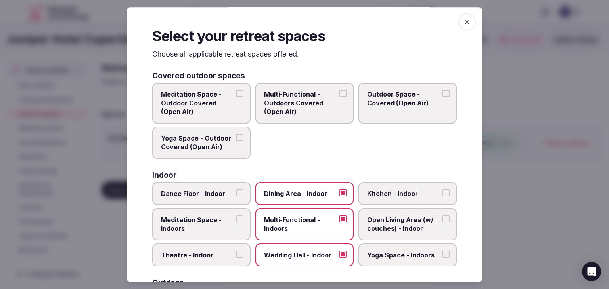
click at [463, 19] on icon "button" at bounding box center [467, 22] width 8 height 8
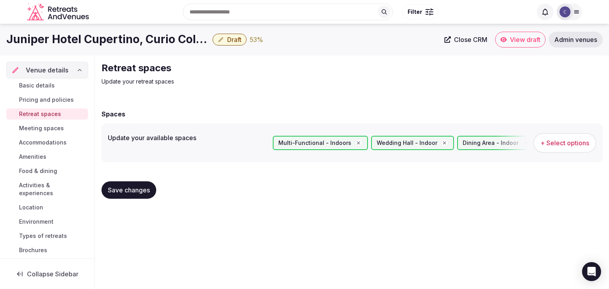
click at [130, 190] on span "Save changes" at bounding box center [129, 190] width 42 height 8
click at [138, 190] on span "Save changes" at bounding box center [129, 190] width 42 height 8
click at [59, 129] on span "Meeting spaces" at bounding box center [41, 128] width 45 height 8
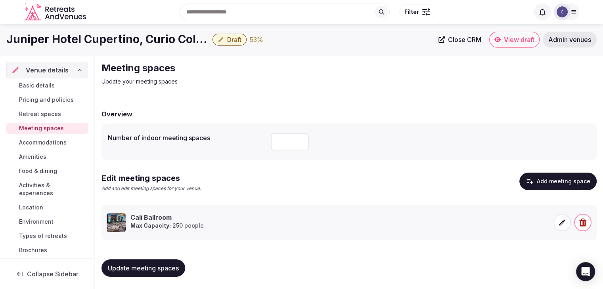
click at [54, 143] on span "Accommodations" at bounding box center [43, 143] width 48 height 8
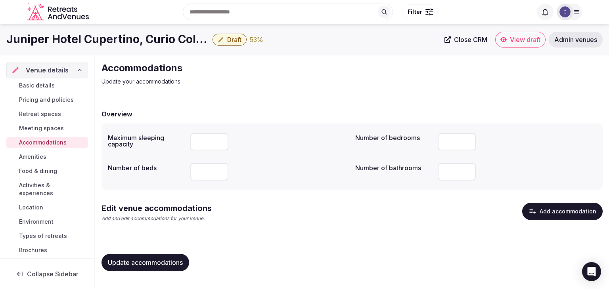
click at [46, 158] on span "Amenities" at bounding box center [32, 157] width 27 height 8
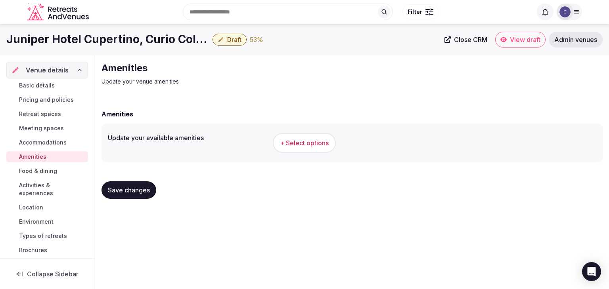
click at [32, 140] on span "Accommodations" at bounding box center [43, 143] width 48 height 8
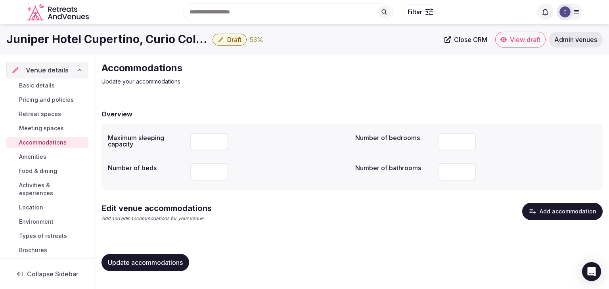
click at [572, 215] on button "Add accommodation" at bounding box center [562, 211] width 80 height 17
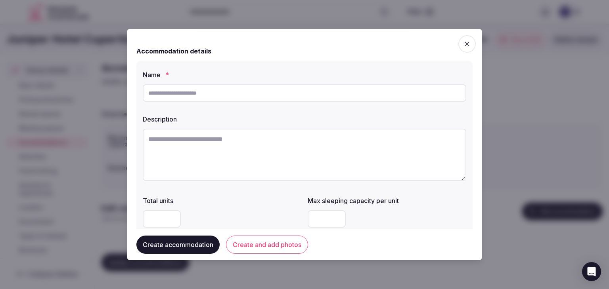
click at [278, 99] on input "text" at bounding box center [304, 92] width 323 height 17
type input "**********"
click at [292, 144] on textarea at bounding box center [304, 155] width 323 height 52
click at [257, 143] on textarea at bounding box center [304, 155] width 323 height 52
paste textarea "**********"
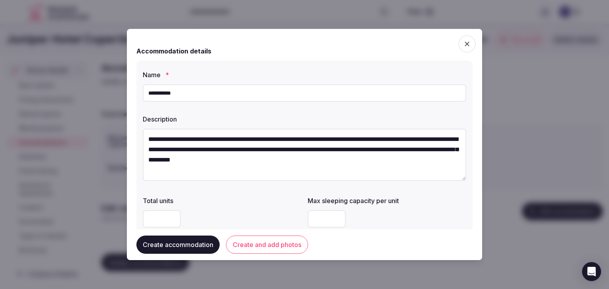
scroll to position [4, 0]
type textarea "**********"
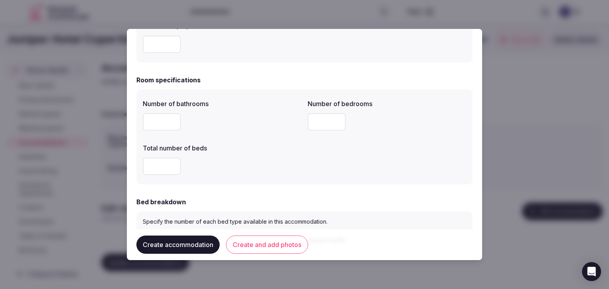
scroll to position [158, 0]
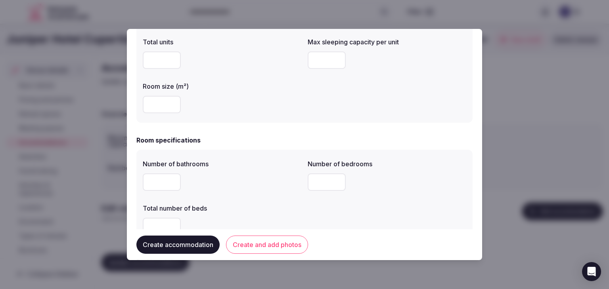
click at [317, 54] on input "number" at bounding box center [326, 60] width 38 height 17
type input "*"
click at [152, 184] on input "number" at bounding box center [162, 182] width 38 height 17
type input "*"
click at [320, 186] on input "number" at bounding box center [326, 182] width 38 height 17
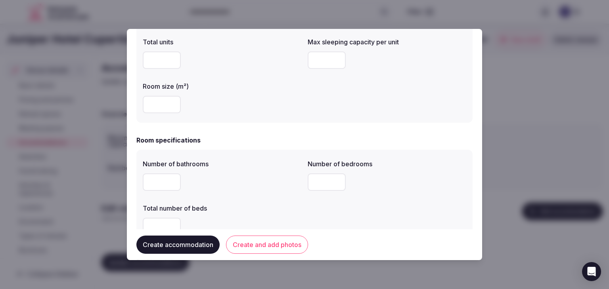
type input "*"
click at [246, 210] on label "Total number of beds" at bounding box center [222, 208] width 158 height 6
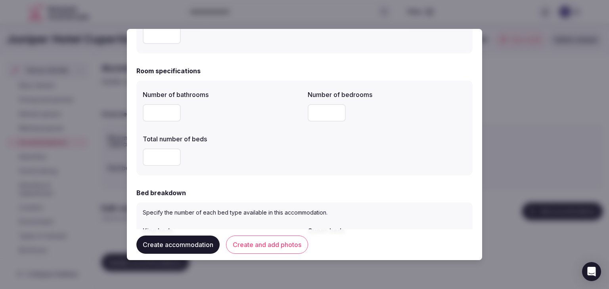
scroll to position [238, 0]
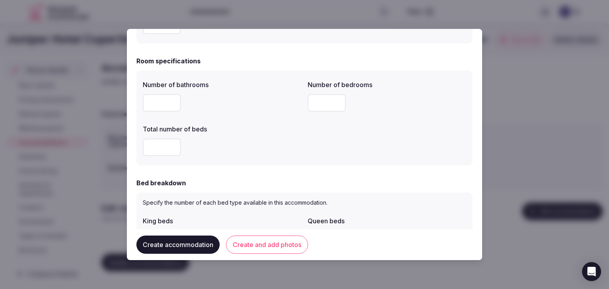
click at [154, 134] on div "Total number of beds" at bounding box center [222, 140] width 158 height 38
click at [154, 147] on input "number" at bounding box center [162, 147] width 38 height 17
type input "*"
click at [259, 175] on form "**********" at bounding box center [304, 252] width 336 height 903
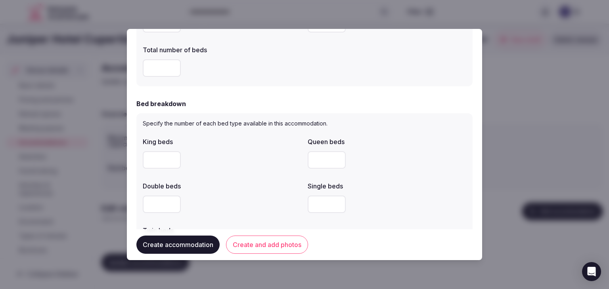
click at [166, 163] on input "number" at bounding box center [162, 159] width 38 height 17
type input "*"
drag, startPoint x: 260, startPoint y: 172, endPoint x: 264, endPoint y: 176, distance: 6.2
click at [260, 172] on div "*" at bounding box center [222, 160] width 158 height 24
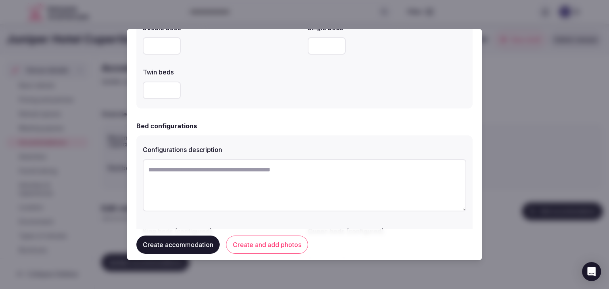
click at [258, 102] on div at bounding box center [222, 90] width 158 height 24
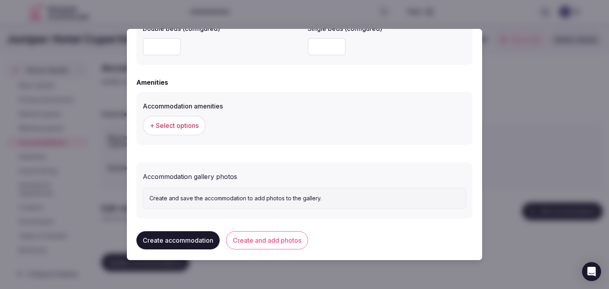
scroll to position [727, 0]
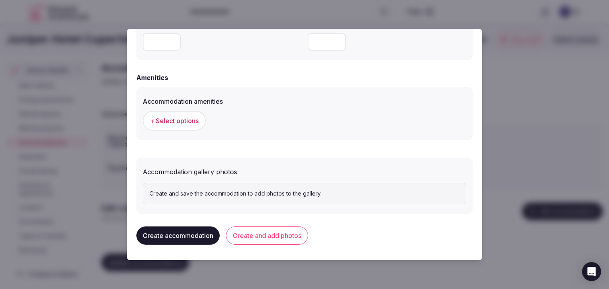
click at [183, 122] on span "+ Select options" at bounding box center [174, 120] width 49 height 9
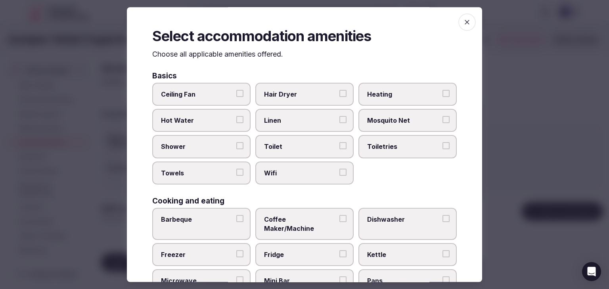
click at [313, 175] on span "Wifi" at bounding box center [300, 173] width 73 height 9
click at [339, 175] on button "Wifi" at bounding box center [342, 172] width 7 height 7
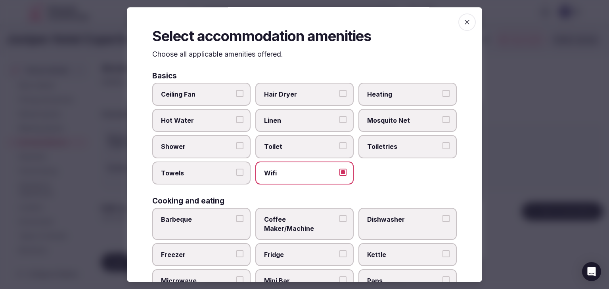
click at [392, 143] on span "Toiletries" at bounding box center [403, 147] width 73 height 9
click at [442, 143] on button "Toiletries" at bounding box center [445, 146] width 7 height 7
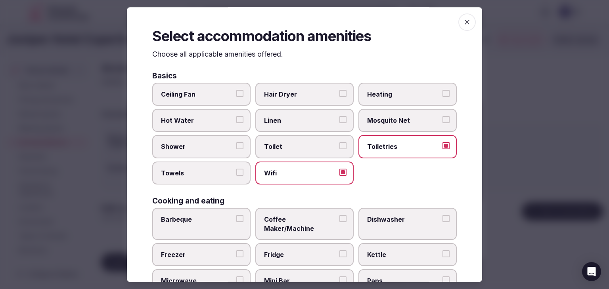
click at [326, 97] on span "Hair Dryer" at bounding box center [300, 94] width 73 height 9
click at [339, 97] on button "Hair Dryer" at bounding box center [342, 93] width 7 height 7
drag, startPoint x: 212, startPoint y: 147, endPoint x: 204, endPoint y: 174, distance: 27.7
click at [212, 147] on span "Shower" at bounding box center [197, 147] width 73 height 9
click at [236, 147] on button "Shower" at bounding box center [239, 146] width 7 height 7
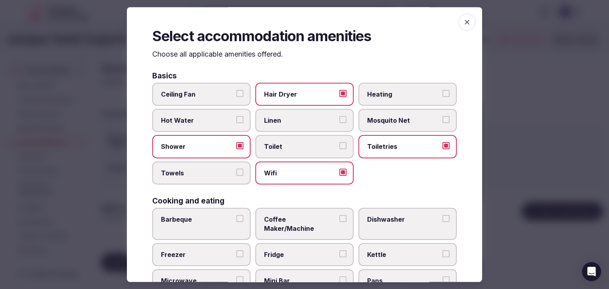
click at [204, 174] on span "Towels" at bounding box center [197, 173] width 73 height 9
click at [236, 174] on button "Towels" at bounding box center [239, 172] width 7 height 7
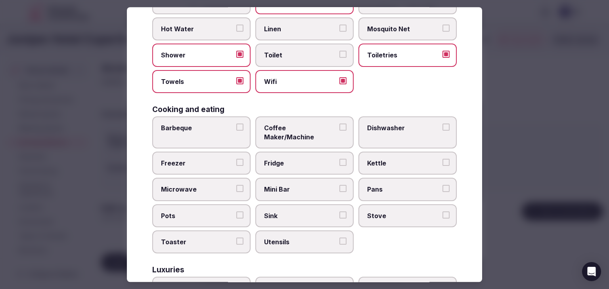
scroll to position [119, 0]
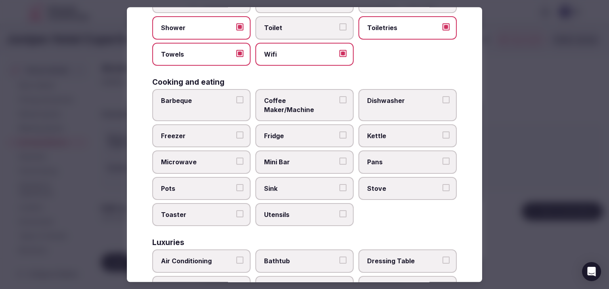
drag, startPoint x: 289, startPoint y: 104, endPoint x: 285, endPoint y: 126, distance: 22.1
click at [289, 105] on label "Coffee Maker/Machine" at bounding box center [304, 105] width 98 height 32
click at [339, 103] on button "Coffee Maker/Machine" at bounding box center [342, 99] width 7 height 7
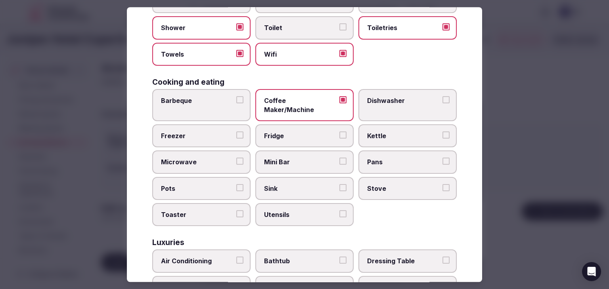
click at [285, 132] on span "Fridge" at bounding box center [300, 136] width 73 height 9
click at [339, 132] on button "Fridge" at bounding box center [342, 135] width 7 height 7
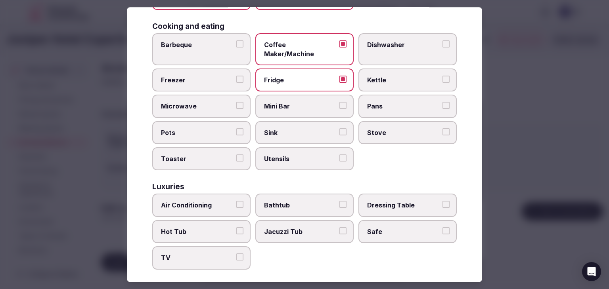
scroll to position [198, 0]
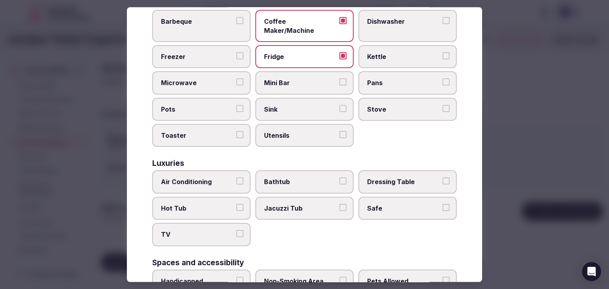
click at [231, 178] on span "Air Conditioning" at bounding box center [197, 182] width 73 height 9
click at [236, 178] on button "Air Conditioning" at bounding box center [239, 181] width 7 height 7
click at [211, 231] on label "TV" at bounding box center [201, 234] width 98 height 23
click at [236, 231] on button "TV" at bounding box center [239, 234] width 7 height 7
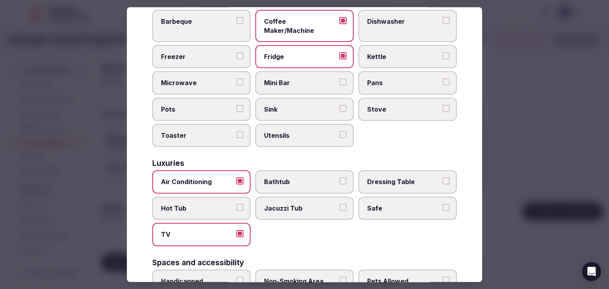
click at [368, 204] on span "Safe" at bounding box center [403, 208] width 73 height 9
click at [442, 204] on button "Safe" at bounding box center [445, 207] width 7 height 7
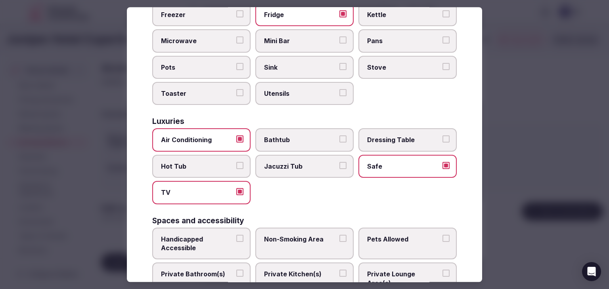
scroll to position [317, 0]
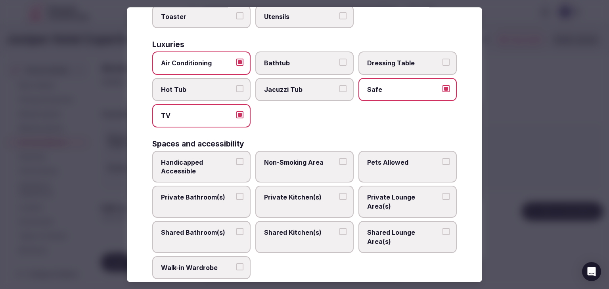
click at [181, 193] on span "Private Bathroom(s)" at bounding box center [197, 197] width 73 height 9
click at [236, 193] on button "Private Bathroom(s)" at bounding box center [239, 196] width 7 height 7
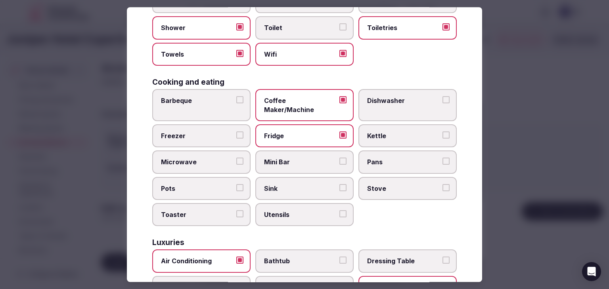
scroll to position [0, 0]
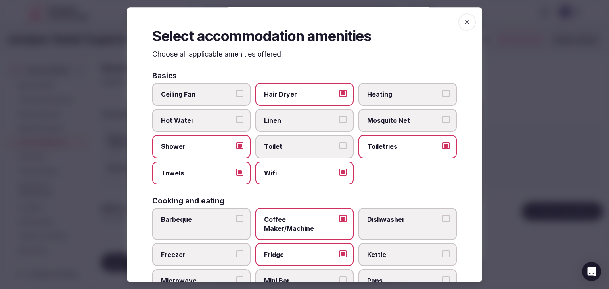
click at [459, 27] on span "button" at bounding box center [466, 21] width 17 height 17
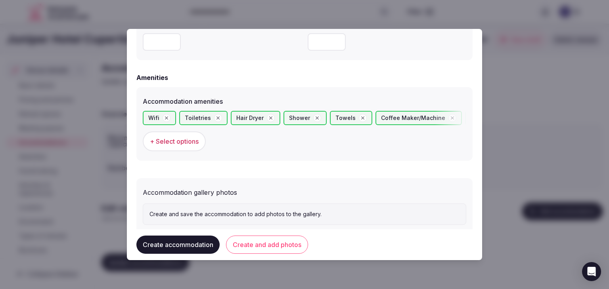
click at [275, 241] on button "Create and add photos" at bounding box center [267, 245] width 82 height 18
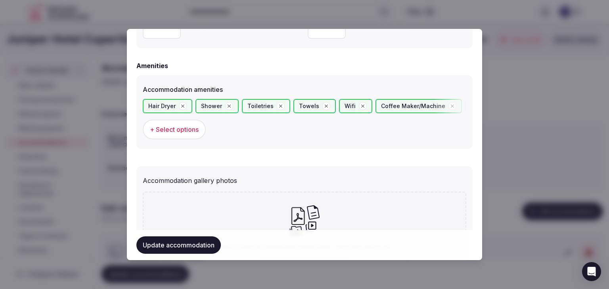
scroll to position [821, 0]
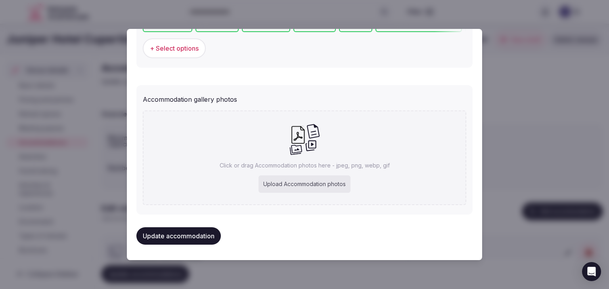
click at [317, 181] on div "Upload Accommodation photos" at bounding box center [304, 184] width 92 height 17
type input "**********"
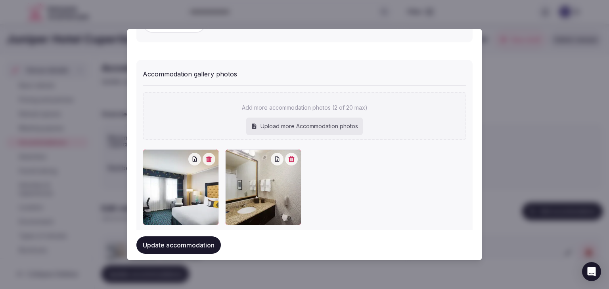
scroll to position [864, 0]
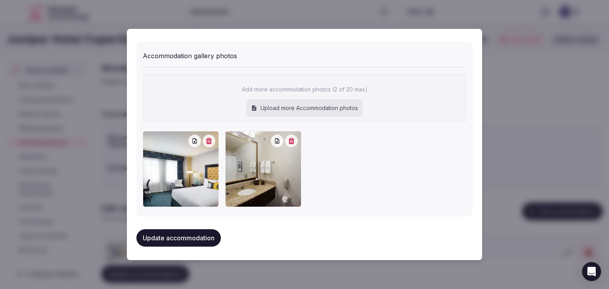
click at [194, 232] on button "Update accommodation" at bounding box center [178, 237] width 84 height 17
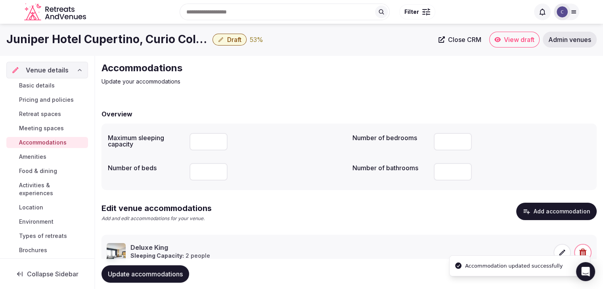
click at [194, 232] on div "Edit venue accommodations Add and edit accommodations for your venue. Add accom…" at bounding box center [348, 237] width 495 height 68
click at [182, 273] on span "Update accommodations" at bounding box center [145, 274] width 75 height 8
click at [42, 153] on span "Amenities" at bounding box center [32, 157] width 27 height 8
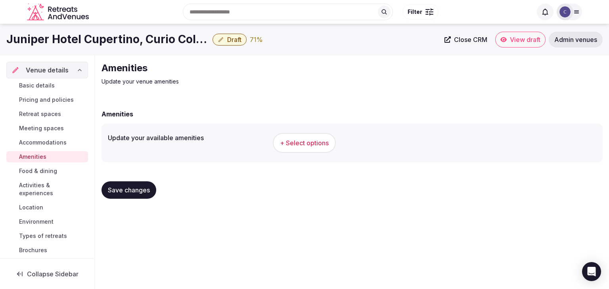
click at [136, 37] on h1 "Juniper Hotel Cupertino, Curio Collection by Hilton" at bounding box center [107, 39] width 203 height 15
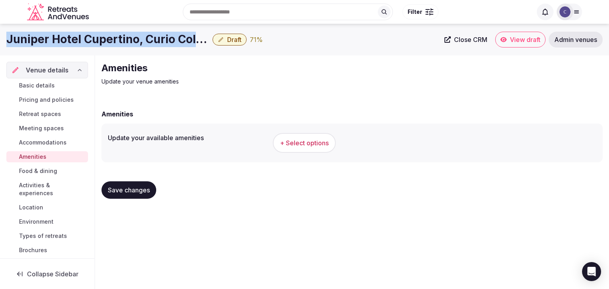
click at [136, 37] on h1 "Juniper Hotel Cupertino, Curio Collection by Hilton" at bounding box center [107, 39] width 203 height 15
copy div "Juniper Hotel Cupertino, Curio Collection by Hilton"
click at [310, 150] on button "+ Select options" at bounding box center [304, 143] width 63 height 20
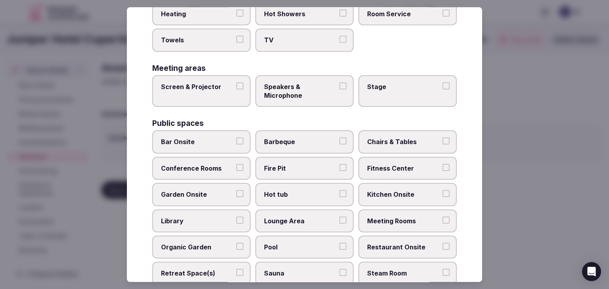
scroll to position [427, 0]
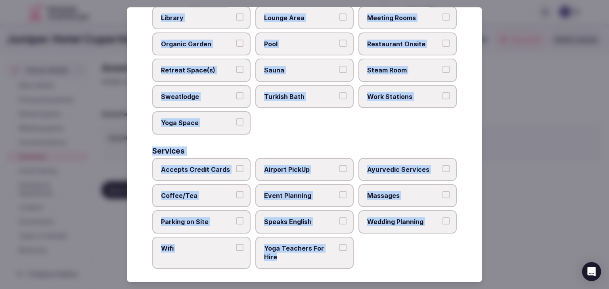
drag, startPoint x: 152, startPoint y: 55, endPoint x: 365, endPoint y: 271, distance: 303.7
click at [365, 271] on div "Select your venue amenities Choose all applicable amenities offered. Activities…" at bounding box center [304, 144] width 355 height 275
copy div "Choose all applicable amenities offered. Activities Bicycles Camping Allowed On…"
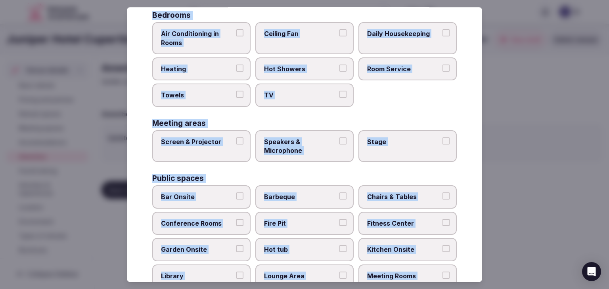
scroll to position [149, 0]
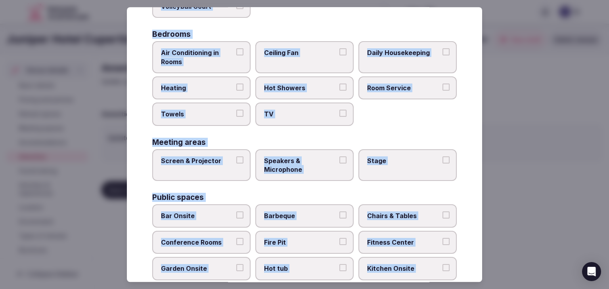
click at [192, 56] on span "Air Conditioning in Rooms" at bounding box center [197, 57] width 73 height 18
click at [236, 55] on button "Air Conditioning in Rooms" at bounding box center [239, 51] width 7 height 7
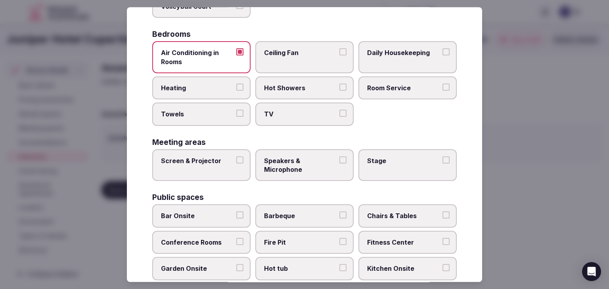
click at [192, 87] on span "Heating" at bounding box center [197, 88] width 73 height 9
click at [236, 87] on button "Heating" at bounding box center [239, 87] width 7 height 7
click at [193, 110] on span "Towels" at bounding box center [197, 114] width 73 height 9
click at [236, 110] on button "Towels" at bounding box center [239, 113] width 7 height 7
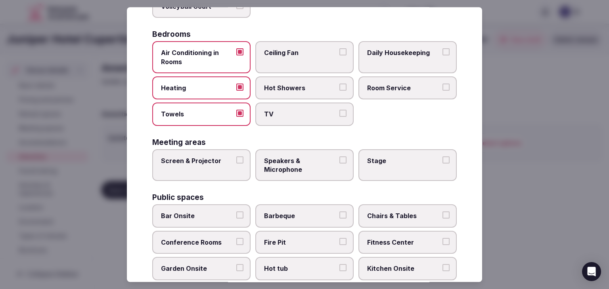
click at [272, 110] on span "TV" at bounding box center [300, 114] width 73 height 9
click at [339, 110] on button "TV" at bounding box center [342, 113] width 7 height 7
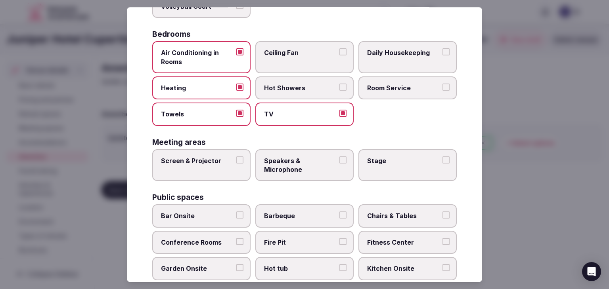
click at [282, 85] on span "Hot Showers" at bounding box center [300, 88] width 73 height 9
click at [339, 85] on button "Hot Showers" at bounding box center [342, 87] width 7 height 7
drag, startPoint x: 343, startPoint y: 86, endPoint x: 347, endPoint y: 84, distance: 4.5
click at [344, 86] on label "Hot Showers" at bounding box center [304, 87] width 98 height 23
click at [344, 86] on button "Hot Showers" at bounding box center [342, 87] width 7 height 7
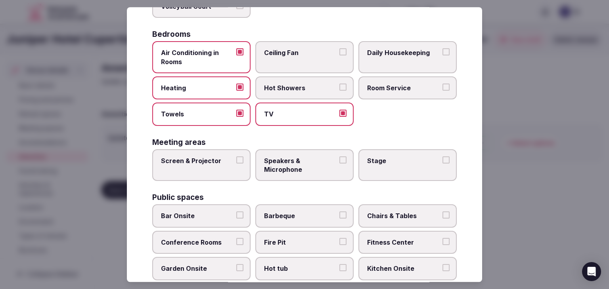
click at [371, 87] on span "Room Service" at bounding box center [403, 88] width 73 height 9
click at [442, 87] on button "Room Service" at bounding box center [445, 87] width 7 height 7
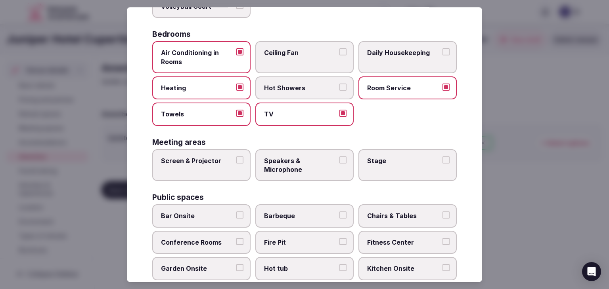
click at [339, 88] on button "Hot Showers" at bounding box center [342, 87] width 7 height 7
click at [384, 69] on label "Daily Housekeeping" at bounding box center [407, 57] width 98 height 32
click at [442, 55] on button "Daily Housekeeping" at bounding box center [445, 51] width 7 height 7
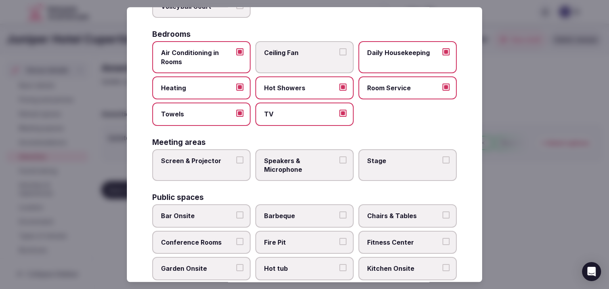
click at [223, 161] on span "Screen & Projector" at bounding box center [197, 161] width 73 height 9
click at [236, 161] on button "Screen & Projector" at bounding box center [239, 160] width 7 height 7
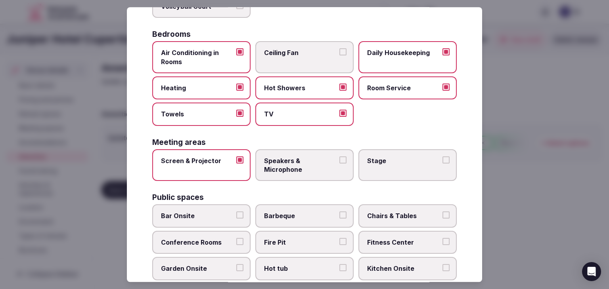
click at [334, 159] on label "Speakers & Microphone" at bounding box center [304, 165] width 98 height 32
click at [339, 159] on button "Speakers & Microphone" at bounding box center [342, 160] width 7 height 7
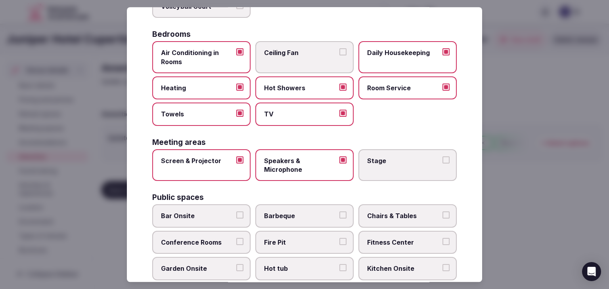
click at [420, 174] on label "Stage" at bounding box center [407, 165] width 98 height 32
click at [442, 164] on button "Stage" at bounding box center [445, 160] width 7 height 7
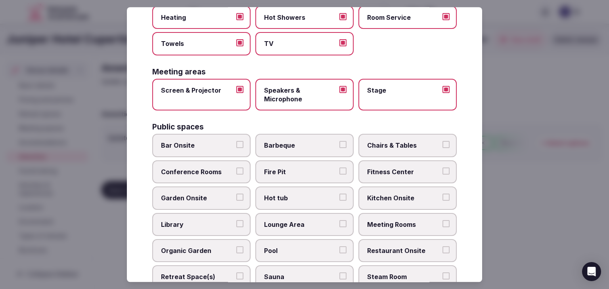
scroll to position [229, 0]
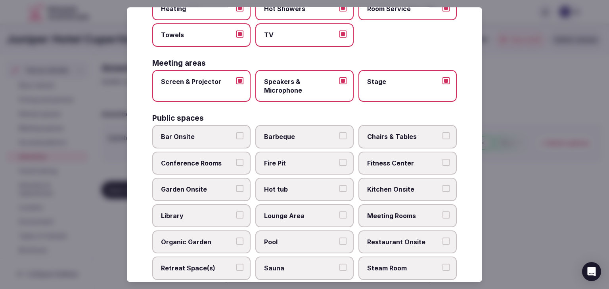
click at [199, 135] on span "Bar Onsite" at bounding box center [197, 137] width 73 height 9
click at [236, 135] on button "Bar Onsite" at bounding box center [239, 136] width 7 height 7
click at [391, 137] on span "Chairs & Tables" at bounding box center [403, 137] width 73 height 9
click at [442, 137] on button "Chairs & Tables" at bounding box center [445, 136] width 7 height 7
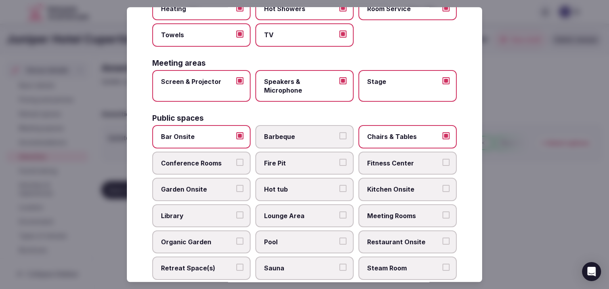
drag, startPoint x: 387, startPoint y: 163, endPoint x: 390, endPoint y: 204, distance: 41.3
click at [387, 164] on span "Fitness Center" at bounding box center [403, 163] width 73 height 9
click at [442, 164] on button "Fitness Center" at bounding box center [445, 162] width 7 height 7
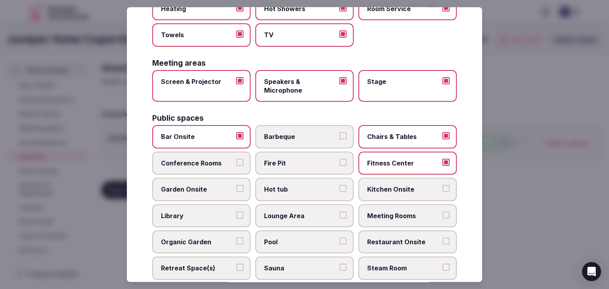
click at [391, 212] on span "Meeting Rooms" at bounding box center [403, 216] width 73 height 9
click at [442, 212] on button "Meeting Rooms" at bounding box center [445, 215] width 7 height 7
click at [391, 240] on span "Restaurant Onsite" at bounding box center [403, 242] width 73 height 9
click at [442, 240] on button "Restaurant Onsite" at bounding box center [445, 241] width 7 height 7
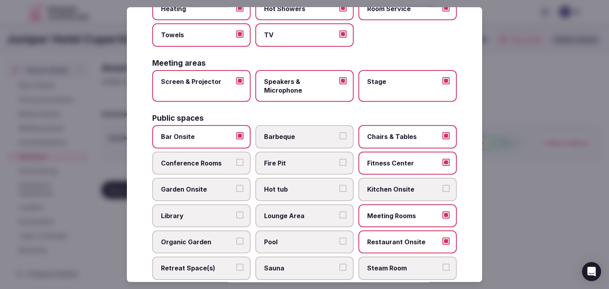
click at [314, 220] on label "Lounge Area" at bounding box center [304, 215] width 98 height 23
click at [339, 219] on button "Lounge Area" at bounding box center [342, 215] width 7 height 7
click at [223, 167] on label "Conference Rooms" at bounding box center [201, 163] width 98 height 23
click at [236, 166] on button "Conference Rooms" at bounding box center [239, 162] width 7 height 7
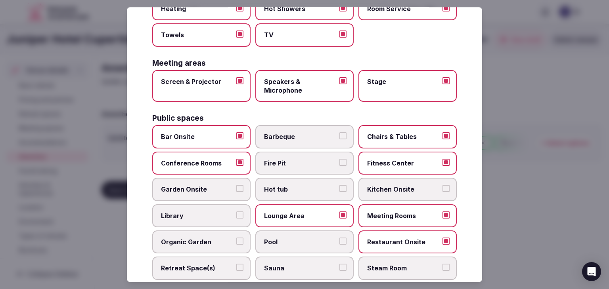
click at [225, 264] on span "Retreat Space(s)" at bounding box center [197, 268] width 73 height 9
click at [236, 264] on button "Retreat Space(s)" at bounding box center [239, 267] width 7 height 7
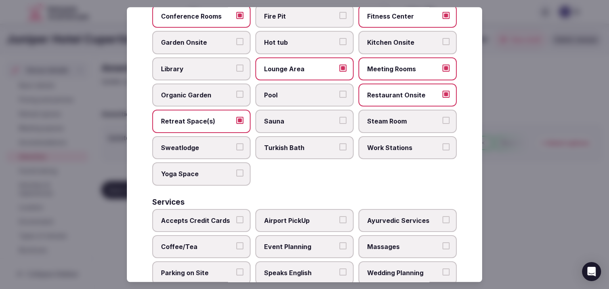
scroll to position [387, 0]
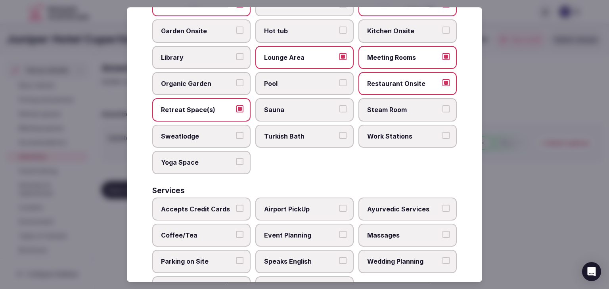
click at [180, 205] on span "Accepts Credit Cards" at bounding box center [197, 209] width 73 height 9
click at [236, 205] on button "Accepts Credit Cards" at bounding box center [239, 208] width 7 height 7
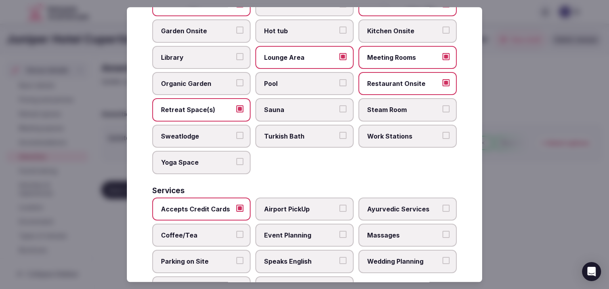
click at [176, 232] on span "Coffee/Tea" at bounding box center [197, 235] width 73 height 9
click at [236, 232] on button "Coffee/Tea" at bounding box center [239, 234] width 7 height 7
click at [180, 258] on span "Parking on Site" at bounding box center [197, 262] width 73 height 9
click at [236, 258] on button "Parking on Site" at bounding box center [239, 261] width 7 height 7
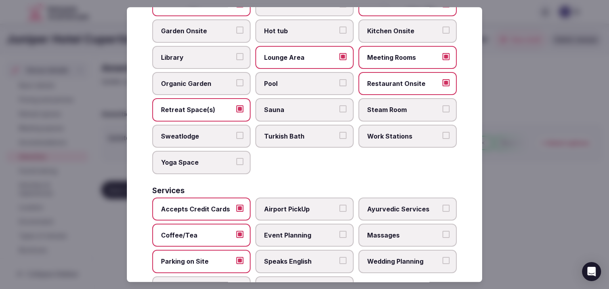
scroll to position [427, 0]
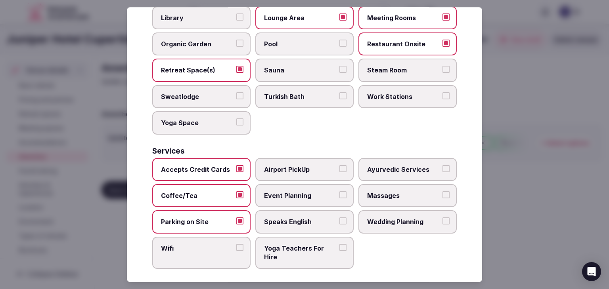
click at [186, 246] on span "Wifi" at bounding box center [197, 248] width 73 height 9
click at [236, 246] on button "Wifi" at bounding box center [239, 247] width 7 height 7
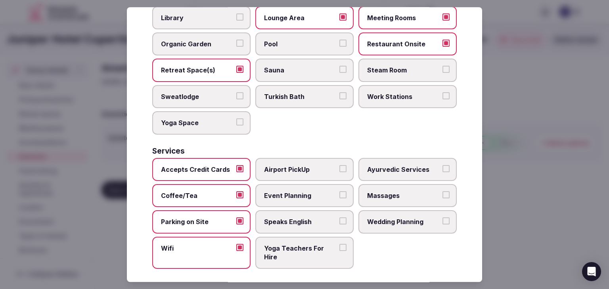
click at [309, 194] on span "Event Planning" at bounding box center [300, 195] width 73 height 9
click at [339, 194] on button "Event Planning" at bounding box center [342, 194] width 7 height 7
click at [307, 218] on span "Speaks English" at bounding box center [300, 222] width 73 height 9
click at [339, 218] on button "Speaks English" at bounding box center [342, 221] width 7 height 7
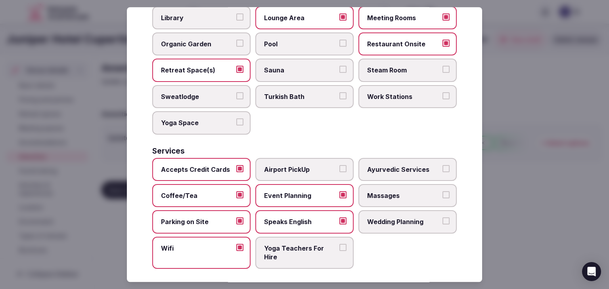
click at [385, 222] on label "Wedding Planning" at bounding box center [407, 222] width 98 height 23
click at [442, 222] on button "Wedding Planning" at bounding box center [445, 221] width 7 height 7
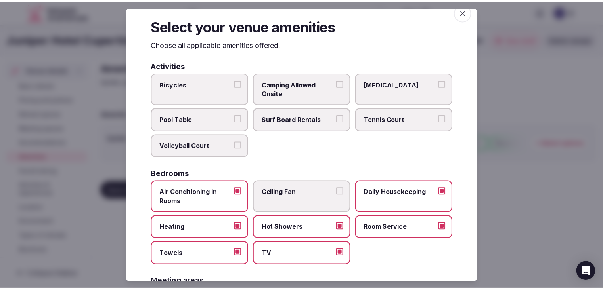
scroll to position [0, 0]
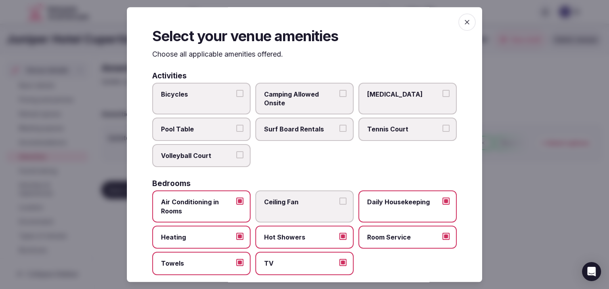
click at [463, 23] on icon "button" at bounding box center [467, 22] width 8 height 8
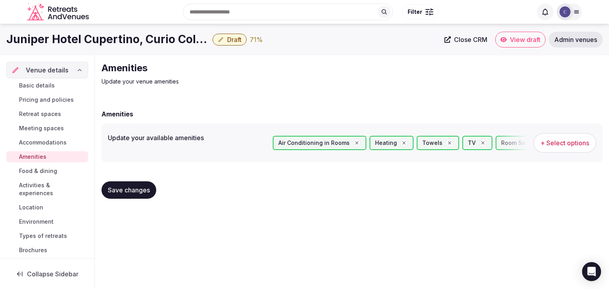
click at [147, 195] on button "Save changes" at bounding box center [128, 189] width 55 height 17
click at [133, 189] on span "Save changes" at bounding box center [129, 190] width 42 height 8
click at [35, 175] on link "Food & dining" at bounding box center [47, 171] width 82 height 11
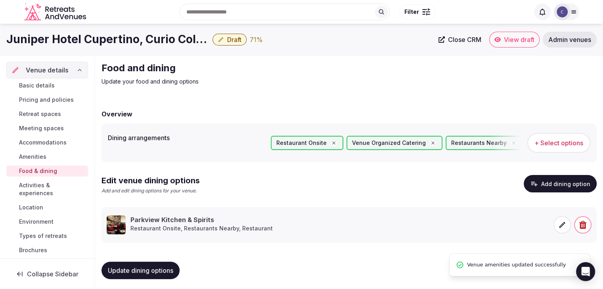
click at [40, 188] on span "Activities & experiences" at bounding box center [52, 189] width 66 height 16
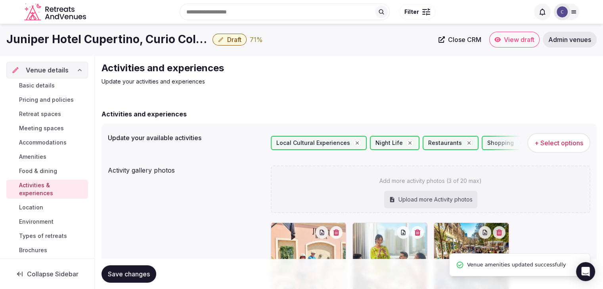
click at [40, 208] on span "Location" at bounding box center [31, 208] width 24 height 8
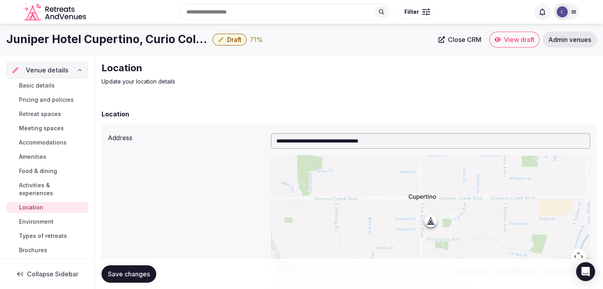
click at [40, 221] on span "Environment" at bounding box center [36, 222] width 34 height 8
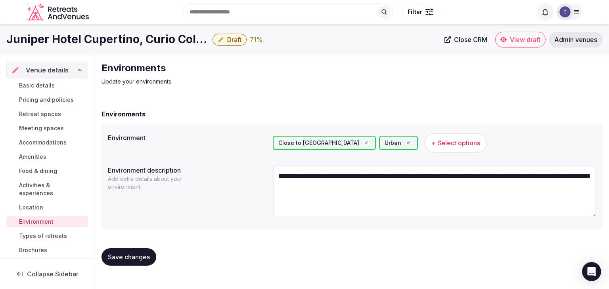
click at [40, 84] on span "Basic details" at bounding box center [37, 86] width 36 height 8
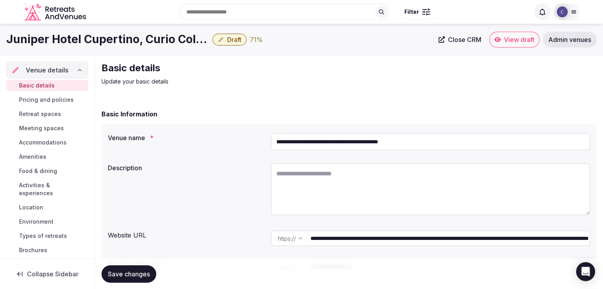
click at [316, 199] on textarea at bounding box center [430, 189] width 319 height 52
paste textarea "**********"
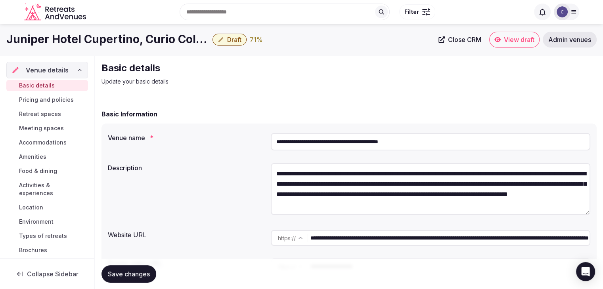
type textarea "**********"
click at [143, 275] on span "Save changes" at bounding box center [129, 274] width 42 height 8
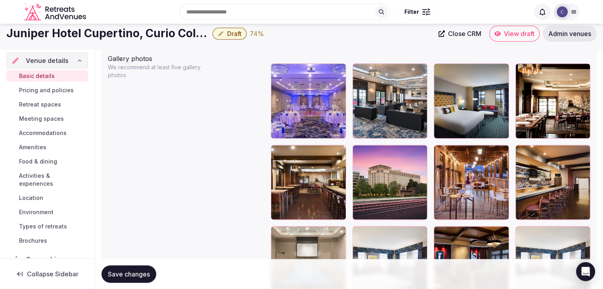
scroll to position [911, 0]
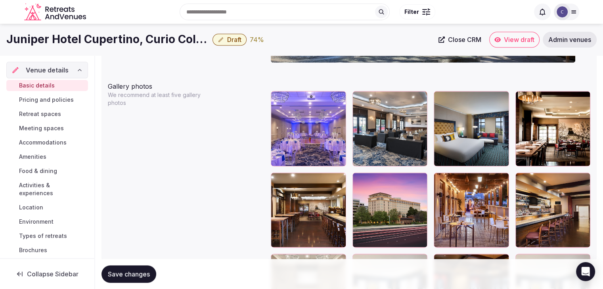
click at [420, 183] on button "button" at bounding box center [419, 181] width 10 height 10
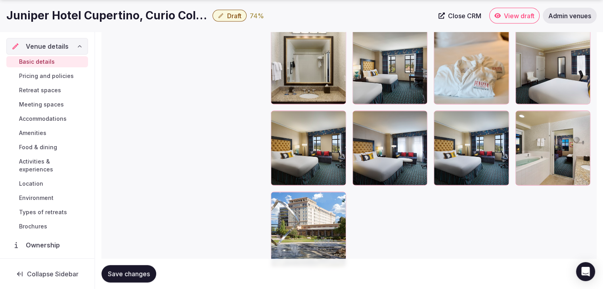
scroll to position [1661, 0]
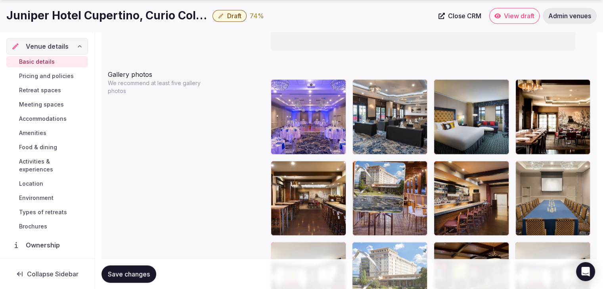
drag, startPoint x: 281, startPoint y: 164, endPoint x: 369, endPoint y: 208, distance: 99.2
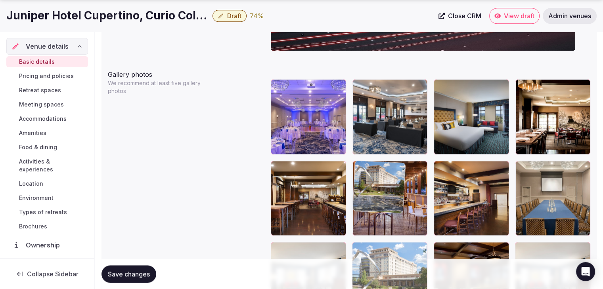
click at [368, 211] on body "**********" at bounding box center [301, 52] width 603 height 1951
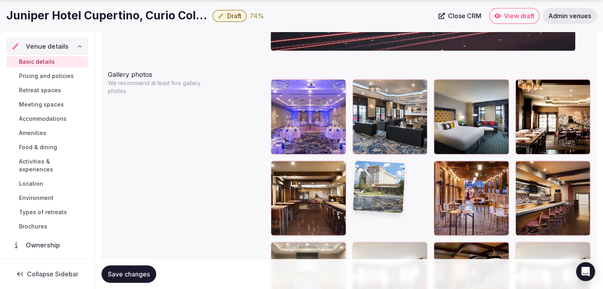
scroll to position [924, 0]
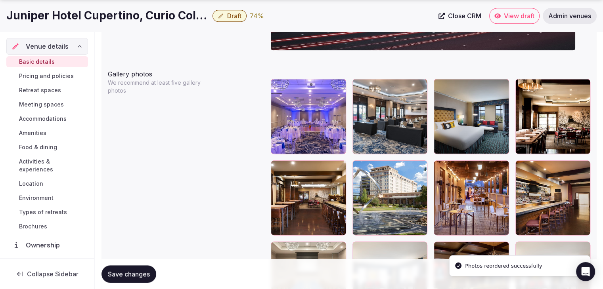
click at [144, 271] on span "Save changes" at bounding box center [129, 274] width 42 height 8
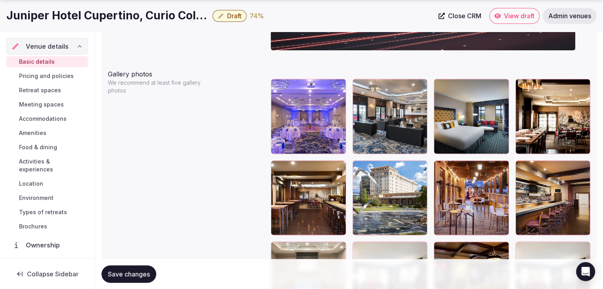
click at [231, 13] on span "Draft" at bounding box center [234, 16] width 14 height 8
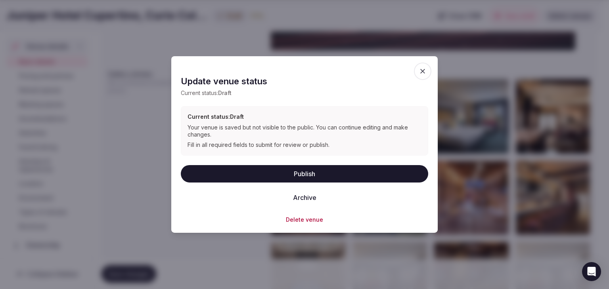
click at [325, 168] on button "Publish" at bounding box center [304, 173] width 247 height 17
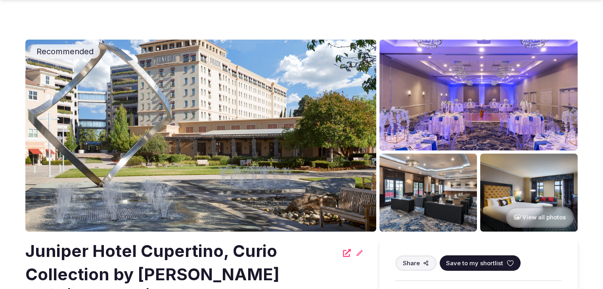
scroll to position [158, 0]
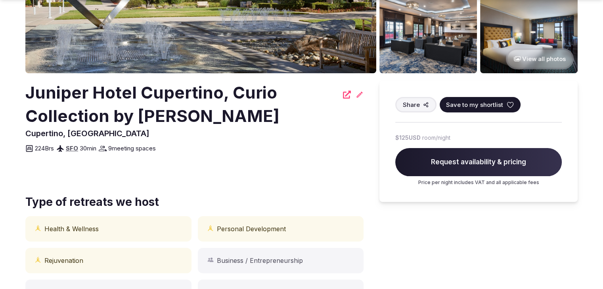
click at [124, 94] on h2 "Juniper Hotel Cupertino, Curio Collection by [PERSON_NAME]" at bounding box center [181, 104] width 313 height 47
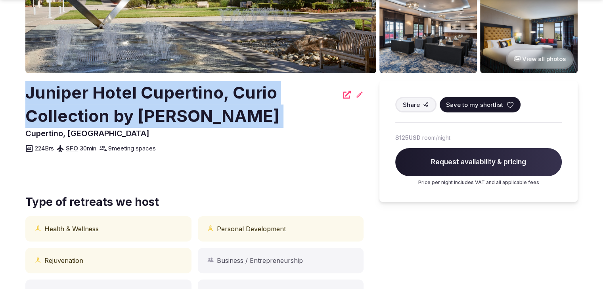
click at [124, 94] on h2 "Juniper Hotel Cupertino, Curio Collection by [PERSON_NAME]" at bounding box center [181, 104] width 313 height 47
copy div "Juniper Hotel Cupertino, Curio Collection by [PERSON_NAME]"
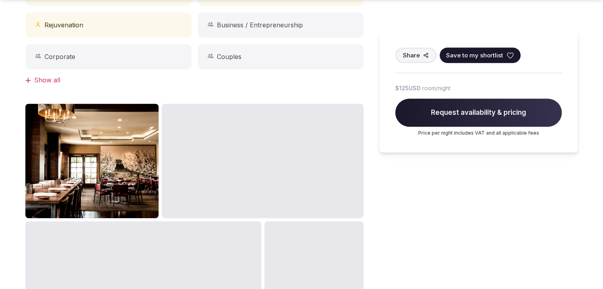
scroll to position [555, 0]
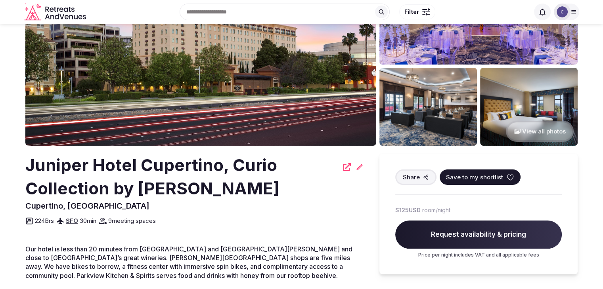
scroll to position [40, 0]
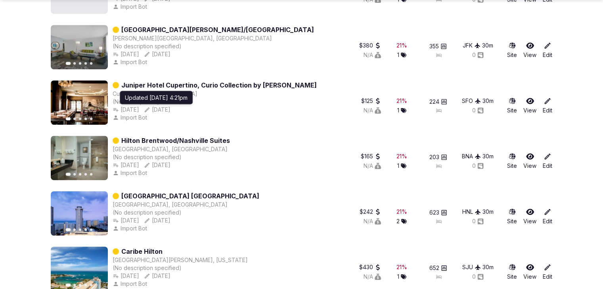
scroll to position [448, 0]
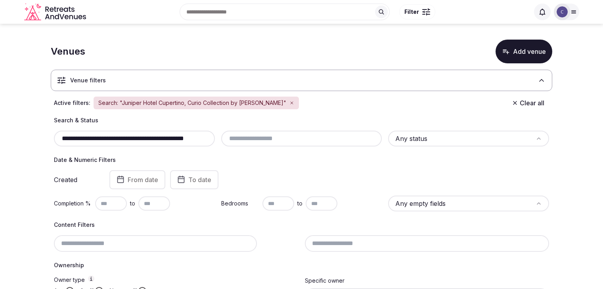
scroll to position [209, 0]
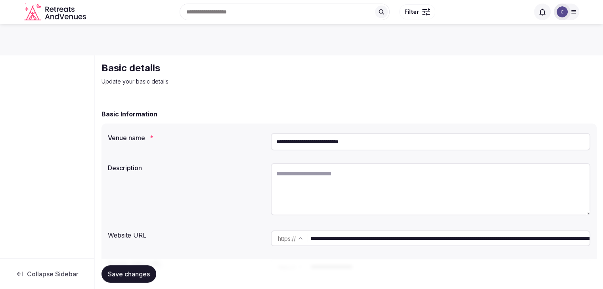
click at [366, 137] on input "**********" at bounding box center [430, 141] width 319 height 17
click at [367, 137] on input "**********" at bounding box center [430, 141] width 319 height 17
click at [367, 139] on input "**********" at bounding box center [430, 141] width 319 height 17
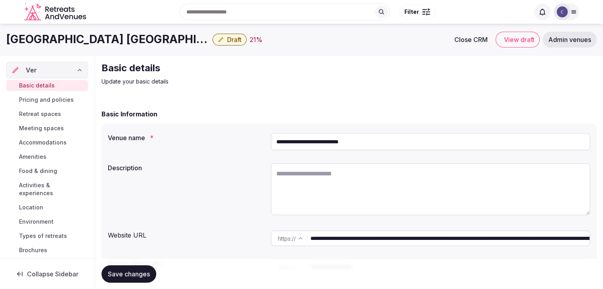
click at [367, 139] on input "**********" at bounding box center [430, 141] width 319 height 17
drag, startPoint x: 491, startPoint y: 239, endPoint x: 301, endPoint y: 235, distance: 189.4
click at [301, 235] on div "**********" at bounding box center [430, 239] width 319 height 16
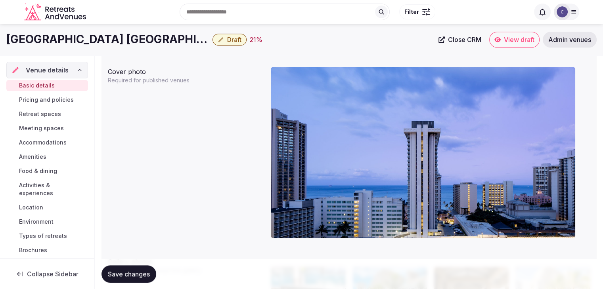
scroll to position [634, 0]
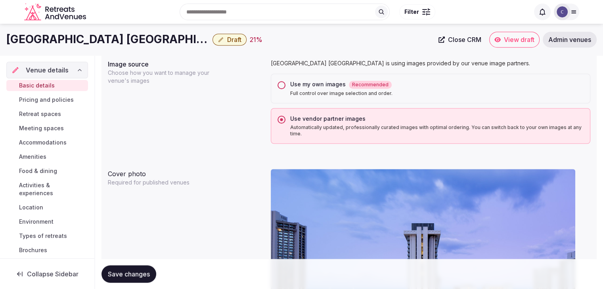
click at [157, 42] on h1 "[GEOGRAPHIC_DATA] [GEOGRAPHIC_DATA]" at bounding box center [107, 39] width 203 height 15
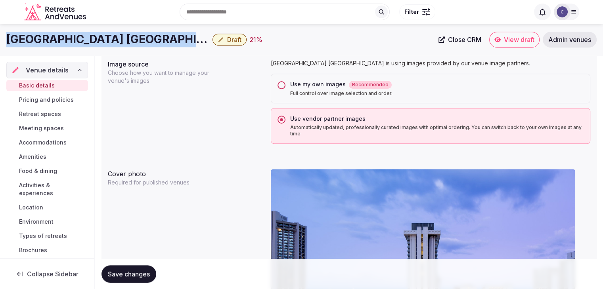
click at [157, 42] on h1 "[GEOGRAPHIC_DATA] [GEOGRAPHIC_DATA]" at bounding box center [107, 39] width 203 height 15
copy div "[GEOGRAPHIC_DATA] [GEOGRAPHIC_DATA]"
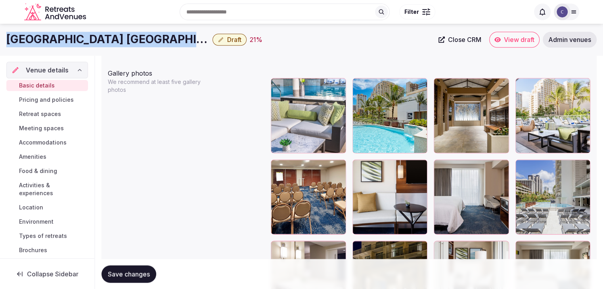
scroll to position [911, 0]
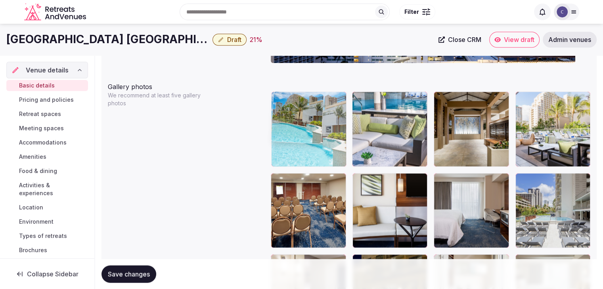
drag, startPoint x: 360, startPoint y: 100, endPoint x: 314, endPoint y: 102, distance: 45.6
click at [307, 102] on body "**********" at bounding box center [301, 146] width 603 height 2114
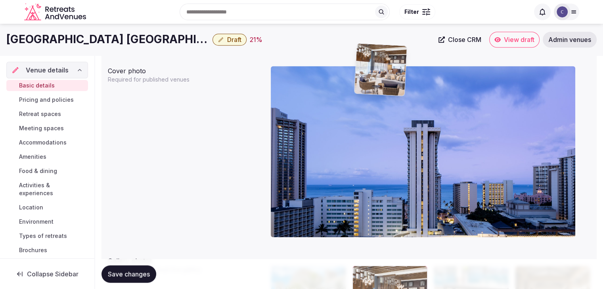
scroll to position [736, 0]
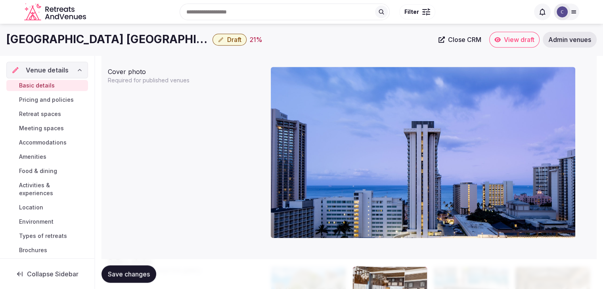
drag, startPoint x: 358, startPoint y: 241, endPoint x: 360, endPoint y: 224, distance: 16.8
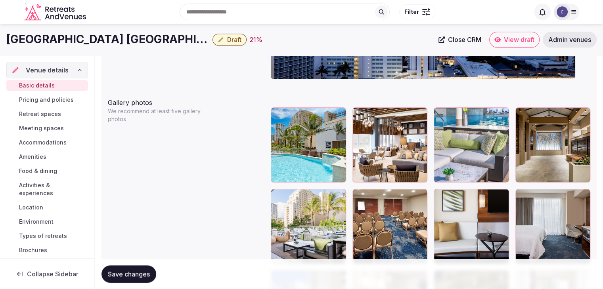
scroll to position [895, 0]
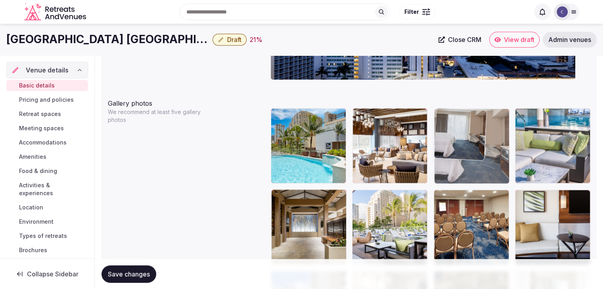
drag, startPoint x: 523, startPoint y: 198, endPoint x: 487, endPoint y: 137, distance: 71.4
click at [487, 137] on body "**********" at bounding box center [301, 162] width 603 height 2114
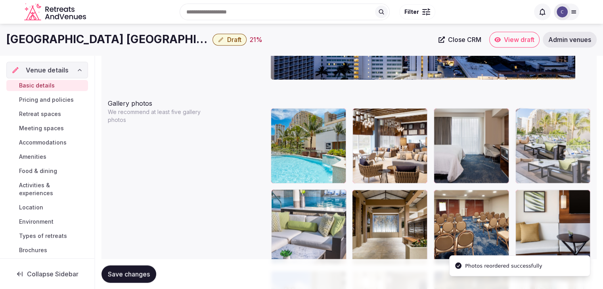
drag, startPoint x: 357, startPoint y: 195, endPoint x: 540, endPoint y: 141, distance: 190.6
click at [540, 141] on body "**********" at bounding box center [301, 162] width 603 height 2114
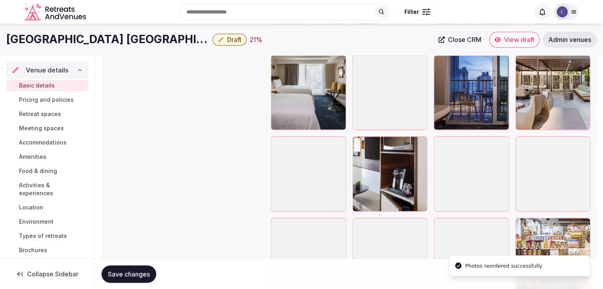
scroll to position [1132, 0]
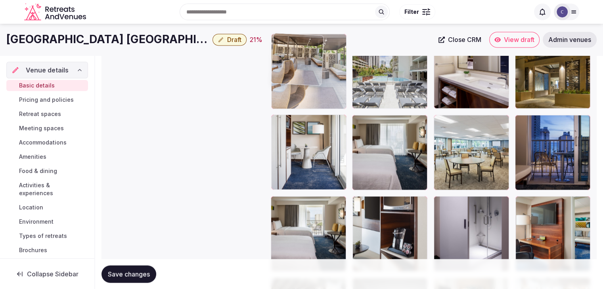
drag, startPoint x: 521, startPoint y: 124, endPoint x: 281, endPoint y: 70, distance: 246.4
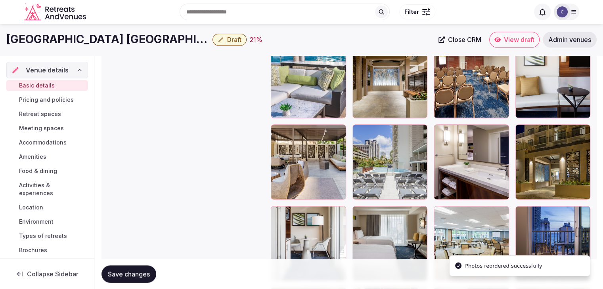
scroll to position [974, 0]
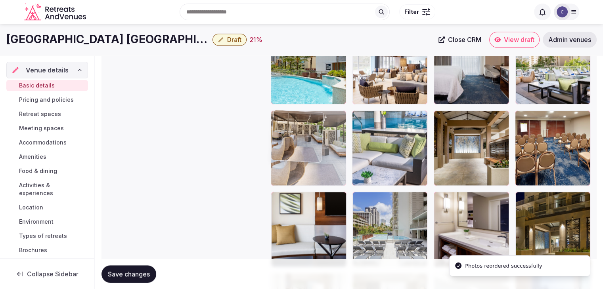
drag, startPoint x: 279, startPoint y: 200, endPoint x: 284, endPoint y: 147, distance: 53.8
click at [284, 147] on body "**********" at bounding box center [301, 83] width 603 height 2114
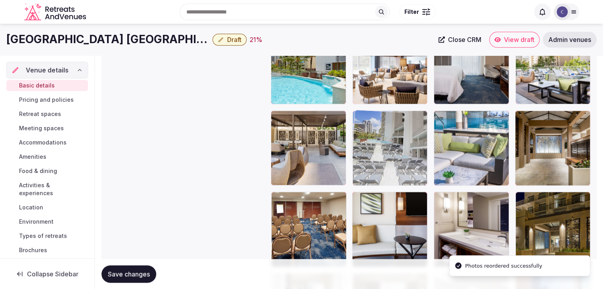
drag, startPoint x: 364, startPoint y: 196, endPoint x: 374, endPoint y: 159, distance: 37.7
click at [374, 159] on body "**********" at bounding box center [301, 83] width 603 height 2114
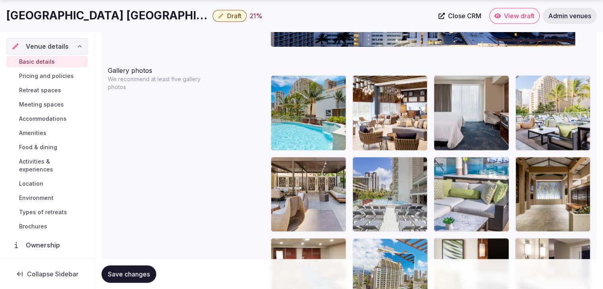
scroll to position [931, 0]
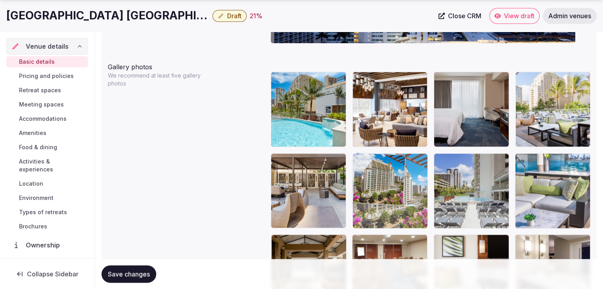
drag, startPoint x: 445, startPoint y: 80, endPoint x: 375, endPoint y: 177, distance: 118.9
click at [370, 178] on body "**********" at bounding box center [301, 126] width 603 height 2114
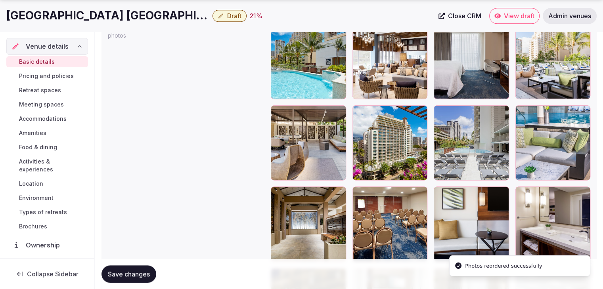
scroll to position [1010, 0]
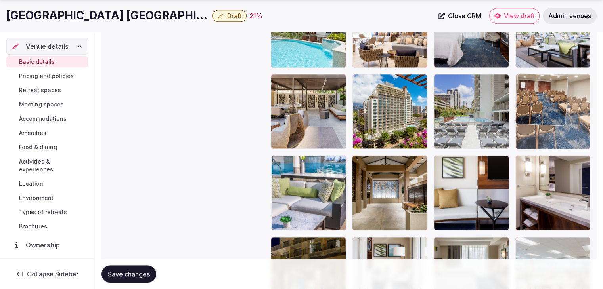
drag, startPoint x: 363, startPoint y: 165, endPoint x: 532, endPoint y: 104, distance: 179.6
click at [532, 104] on body "**********" at bounding box center [301, 47] width 603 height 2114
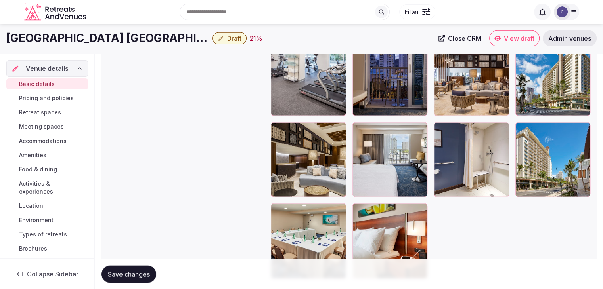
scroll to position [1745, 0]
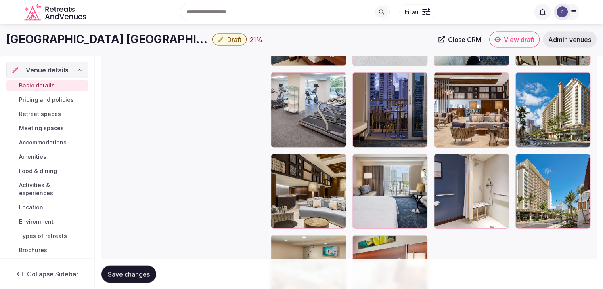
click at [144, 276] on span "Save changes" at bounding box center [129, 274] width 42 height 8
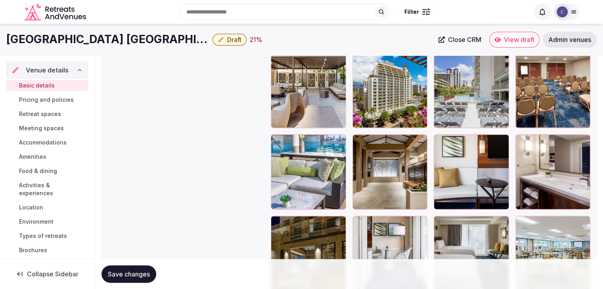
scroll to position [913, 0]
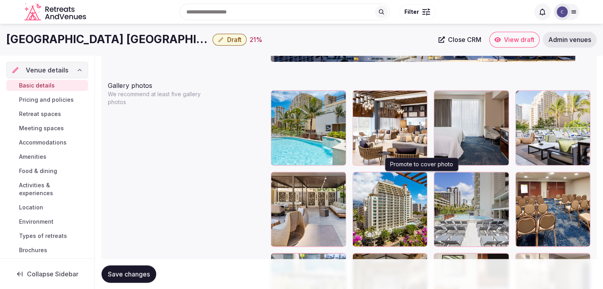
click at [422, 179] on icon "button" at bounding box center [419, 180] width 6 height 6
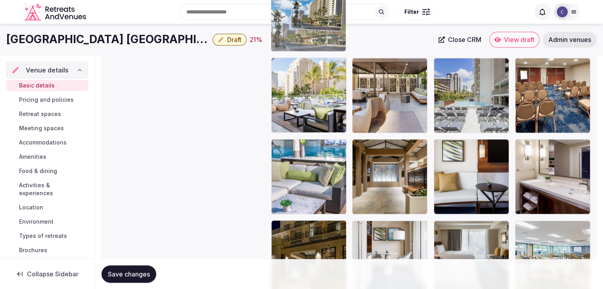
scroll to position [1018, 0]
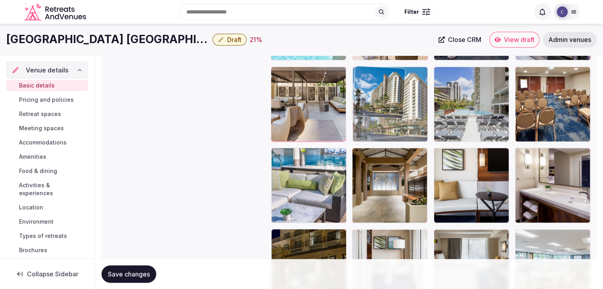
drag, startPoint x: 441, startPoint y: 81, endPoint x: 380, endPoint y: 104, distance: 64.5
click at [380, 104] on body "**********" at bounding box center [301, 39] width 603 height 2114
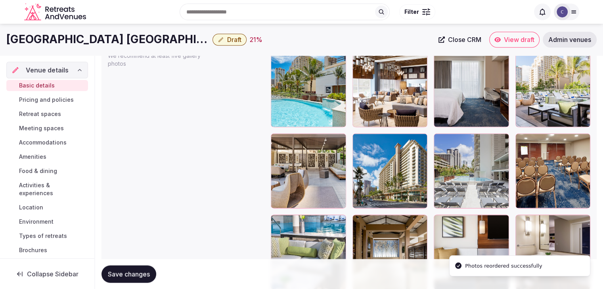
scroll to position [899, 0]
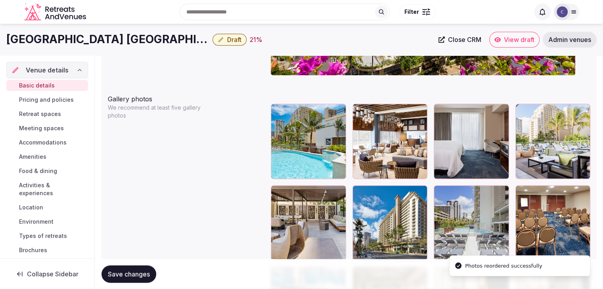
click at [144, 272] on span "Save changes" at bounding box center [129, 274] width 42 height 8
click at [137, 268] on button "Save changes" at bounding box center [128, 273] width 55 height 17
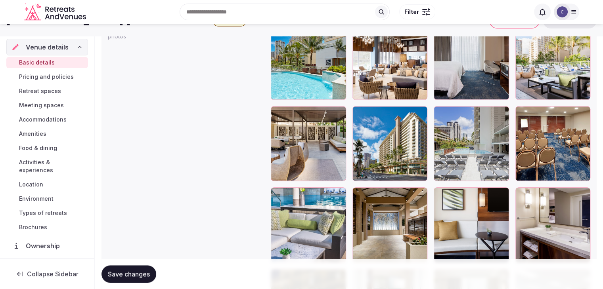
scroll to position [939, 0]
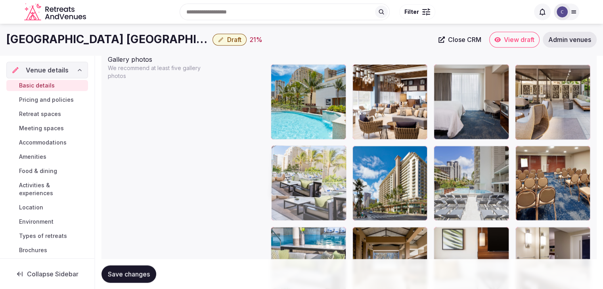
drag, startPoint x: 524, startPoint y: 67, endPoint x: 274, endPoint y: 164, distance: 268.2
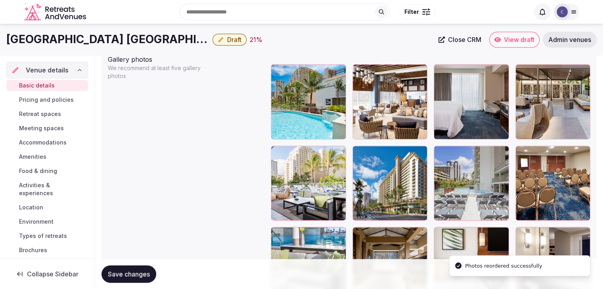
click at [138, 281] on button "Save changes" at bounding box center [128, 273] width 55 height 17
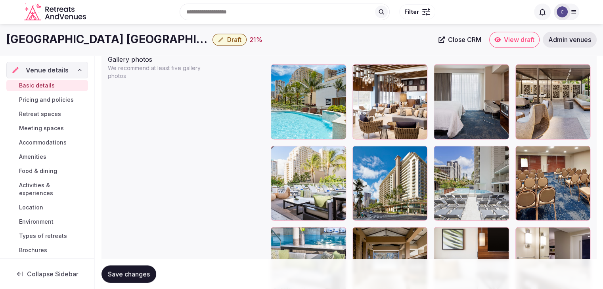
drag, startPoint x: 136, startPoint y: 275, endPoint x: 139, endPoint y: 273, distance: 4.5
click at [136, 276] on span "Save changes" at bounding box center [129, 274] width 42 height 8
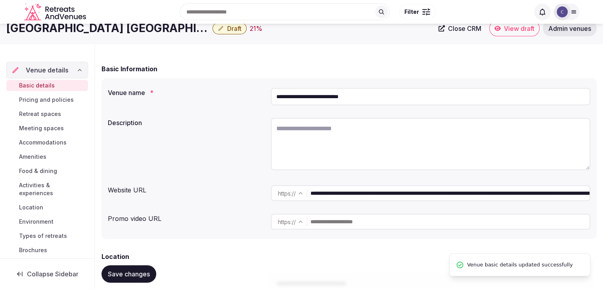
scroll to position [0, 0]
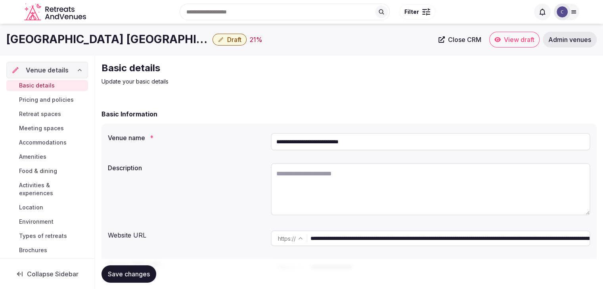
click at [319, 180] on textarea at bounding box center [430, 189] width 319 height 52
paste textarea "**********"
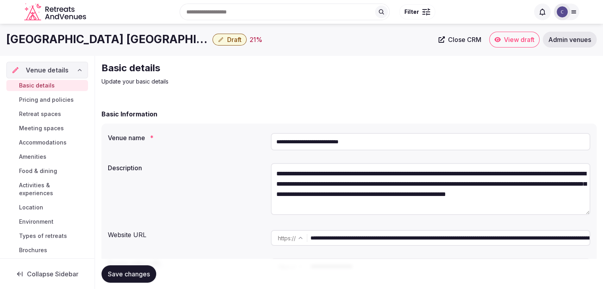
type textarea "**********"
click at [129, 279] on button "Save changes" at bounding box center [128, 273] width 55 height 17
click at [50, 101] on span "Pricing and policies" at bounding box center [46, 100] width 55 height 8
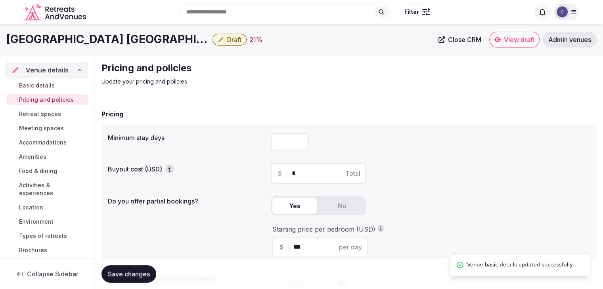
click at [284, 143] on input "number" at bounding box center [290, 141] width 38 height 17
type input "*"
click at [142, 280] on button "Save changes" at bounding box center [128, 273] width 55 height 17
click at [106, 36] on h1 "Hilton Garden Inn Waikiki Beach" at bounding box center [107, 39] width 203 height 15
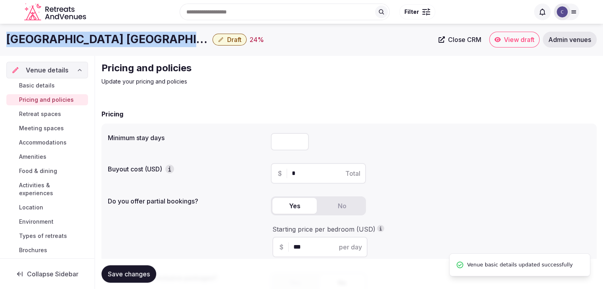
click at [106, 36] on h1 "Hilton Garden Inn Waikiki Beach" at bounding box center [107, 39] width 203 height 15
copy div "Hilton Garden Inn Waikiki Beach"
click at [39, 111] on span "Retreat spaces" at bounding box center [40, 114] width 42 height 8
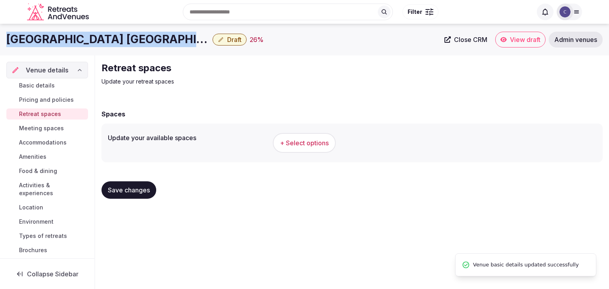
click at [322, 148] on button "+ Select options" at bounding box center [304, 143] width 63 height 20
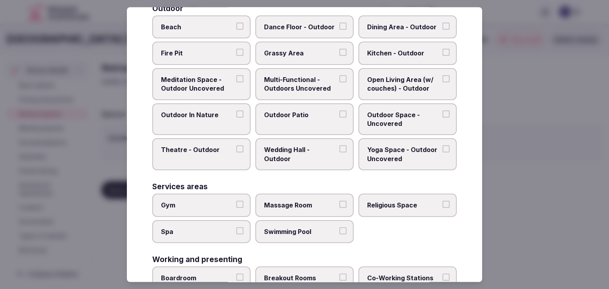
scroll to position [358, 0]
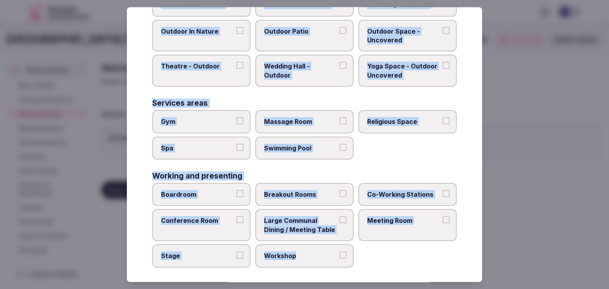
drag, startPoint x: 151, startPoint y: 54, endPoint x: 372, endPoint y: 262, distance: 303.9
click at [372, 262] on div "Select your retreat spaces Choose all applicable retreat spaces offered. Covere…" at bounding box center [304, 144] width 355 height 275
copy div "Choose all applicable retreat spaces offered. Covered outdoor spaces Meditation…"
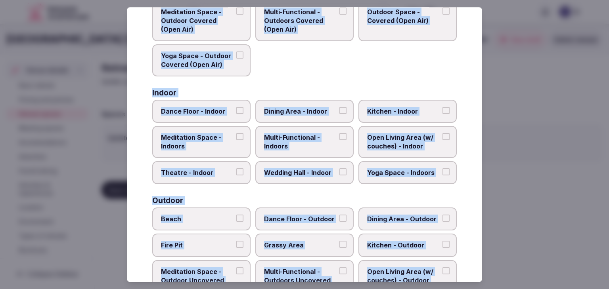
scroll to position [81, 0]
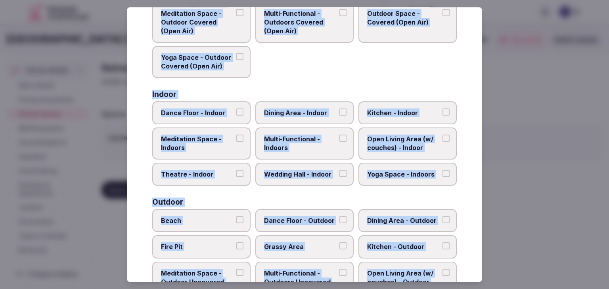
click at [313, 142] on span "Multi-Functional - Indoors" at bounding box center [300, 144] width 73 height 18
click at [339, 142] on button "Multi-Functional - Indoors" at bounding box center [342, 138] width 7 height 7
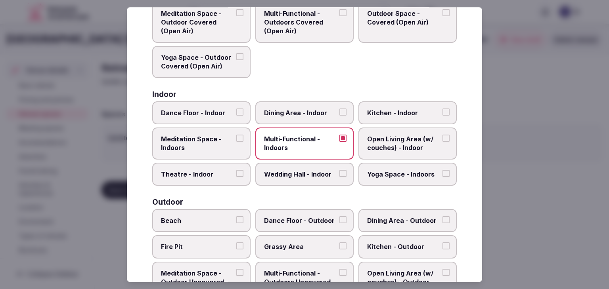
click at [306, 102] on label "Dining Area - Indoor" at bounding box center [304, 112] width 98 height 23
click at [339, 109] on button "Dining Area - Indoor" at bounding box center [342, 112] width 7 height 7
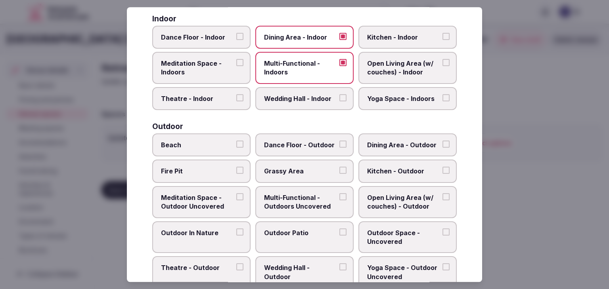
scroll to position [160, 0]
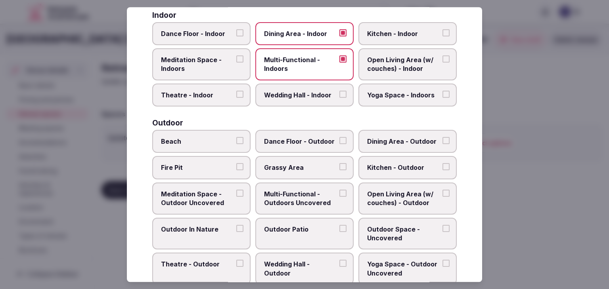
click at [223, 137] on span "Beach" at bounding box center [197, 141] width 73 height 9
click at [236, 137] on button "Beach" at bounding box center [239, 140] width 7 height 7
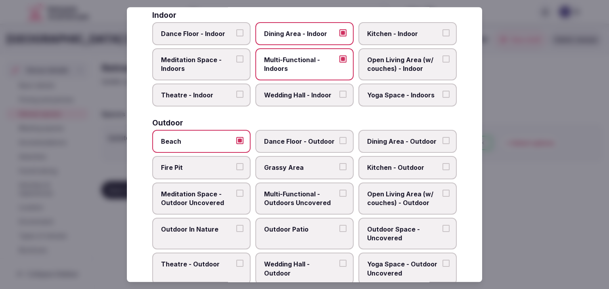
drag, startPoint x: 288, startPoint y: 187, endPoint x: 291, endPoint y: 199, distance: 12.5
click at [289, 187] on label "Multi-Functional - Outdoors Uncovered" at bounding box center [304, 199] width 98 height 32
click at [339, 190] on button "Multi-Functional - Outdoors Uncovered" at bounding box center [342, 193] width 7 height 7
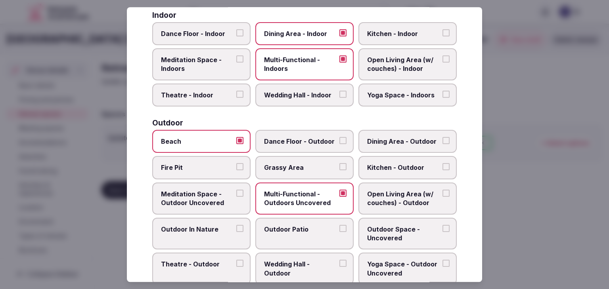
click at [297, 239] on label "Outdoor Patio" at bounding box center [304, 234] width 98 height 32
click at [339, 232] on button "Outdoor Patio" at bounding box center [342, 228] width 7 height 7
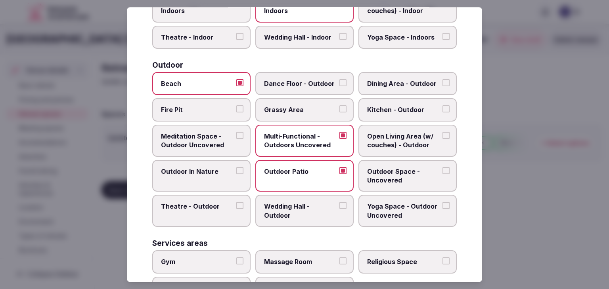
scroll to position [279, 0]
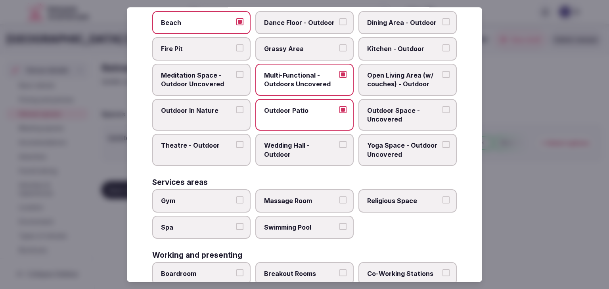
drag, startPoint x: 195, startPoint y: 200, endPoint x: 216, endPoint y: 203, distance: 22.1
click at [195, 200] on span "Gym" at bounding box center [197, 201] width 73 height 9
click at [236, 200] on button "Gym" at bounding box center [239, 200] width 7 height 7
click at [279, 223] on span "Swimming Pool" at bounding box center [300, 227] width 73 height 9
click at [339, 223] on button "Swimming Pool" at bounding box center [342, 226] width 7 height 7
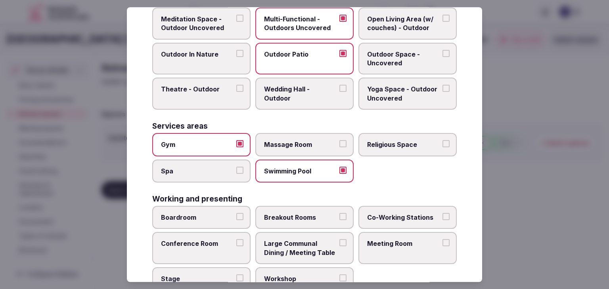
scroll to position [358, 0]
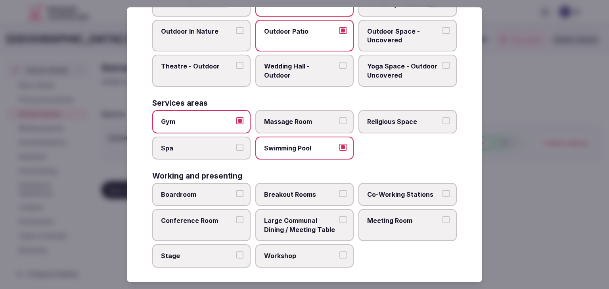
click at [367, 217] on span "Meeting Room" at bounding box center [403, 221] width 73 height 9
click at [442, 217] on button "Meeting Room" at bounding box center [445, 220] width 7 height 7
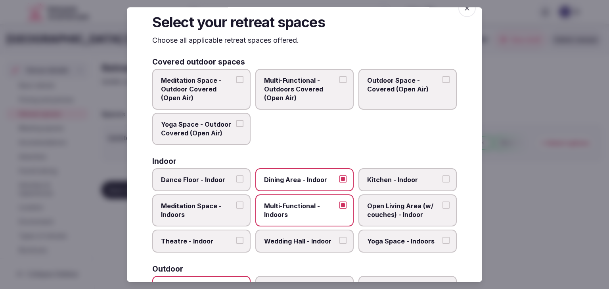
scroll to position [0, 0]
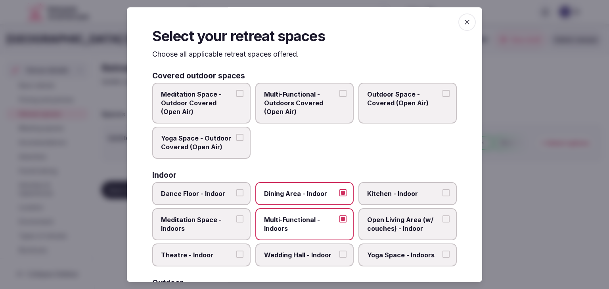
click at [467, 22] on span "button" at bounding box center [466, 21] width 17 height 17
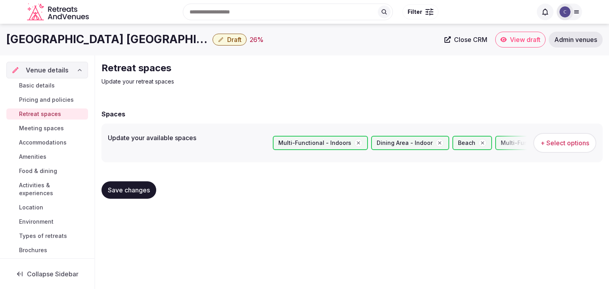
click at [125, 187] on span "Save changes" at bounding box center [129, 190] width 42 height 8
click at [51, 130] on span "Meeting spaces" at bounding box center [41, 128] width 45 height 8
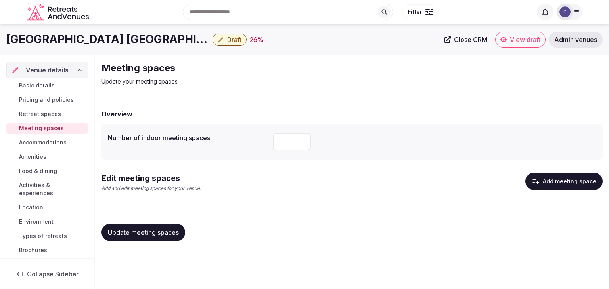
click at [290, 139] on input "number" at bounding box center [292, 141] width 38 height 17
type input "*"
click at [166, 234] on span "Update meeting spaces" at bounding box center [143, 233] width 71 height 8
click at [568, 175] on button "Add meeting space" at bounding box center [563, 181] width 77 height 17
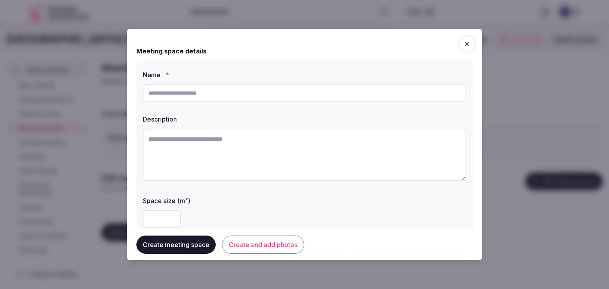
click at [268, 94] on input "text" at bounding box center [304, 92] width 323 height 17
paste input "**********"
type input "**********"
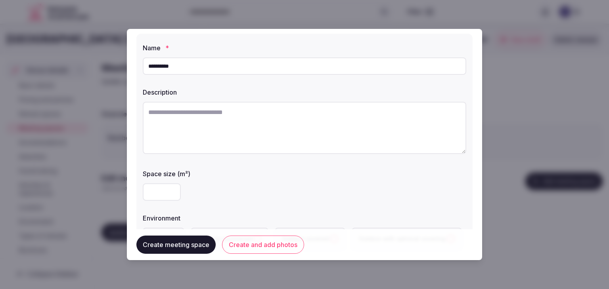
scroll to position [79, 0]
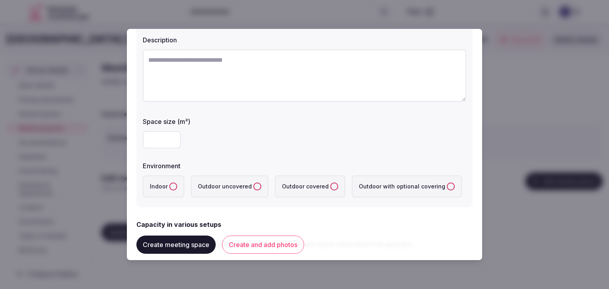
click at [164, 141] on input "number" at bounding box center [162, 139] width 38 height 17
click at [164, 140] on input "number" at bounding box center [162, 139] width 38 height 17
type input "***"
click at [171, 191] on label "Indoor" at bounding box center [164, 187] width 42 height 22
click at [171, 191] on button "Indoor" at bounding box center [173, 187] width 8 height 8
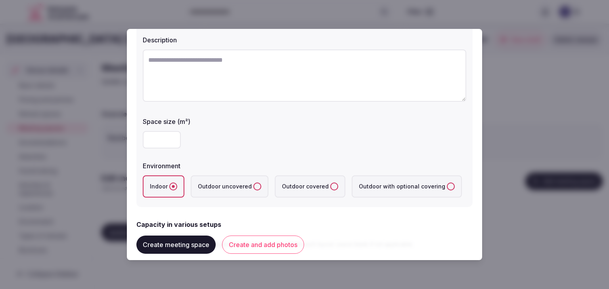
click at [241, 149] on div "***" at bounding box center [304, 140] width 323 height 24
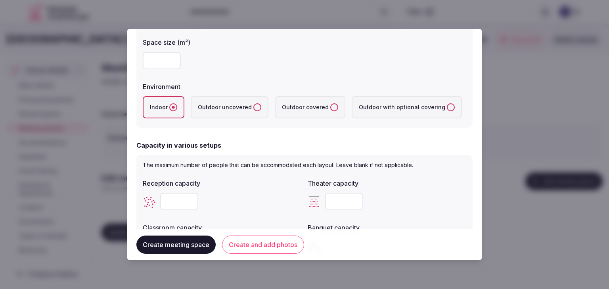
scroll to position [238, 0]
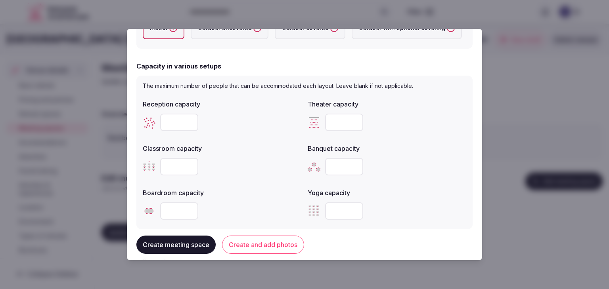
click at [170, 119] on input "number" at bounding box center [179, 122] width 38 height 17
paste input "***"
type input "***"
click at [329, 168] on input "number" at bounding box center [344, 166] width 38 height 17
click at [328, 163] on input "number" at bounding box center [344, 166] width 38 height 17
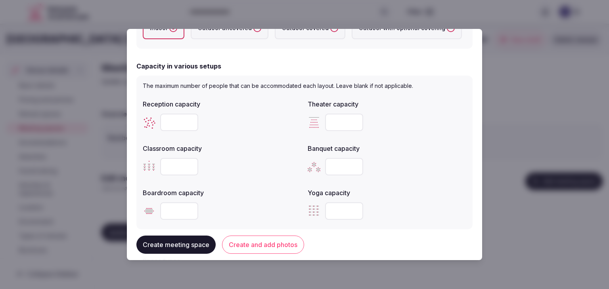
paste input "***"
type input "***"
click at [333, 123] on input "number" at bounding box center [344, 122] width 38 height 17
paste input "***"
type input "***"
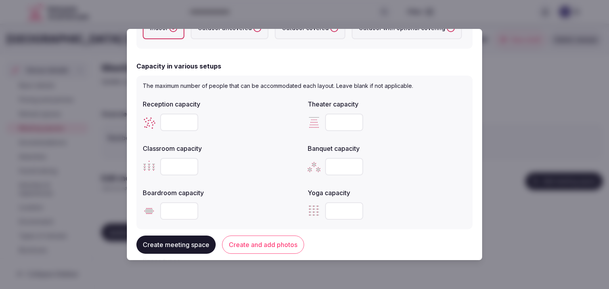
click at [171, 164] on input "number" at bounding box center [179, 166] width 38 height 17
type input "**"
click at [184, 216] on input "number" at bounding box center [179, 210] width 38 height 17
click at [180, 214] on input "number" at bounding box center [179, 210] width 38 height 17
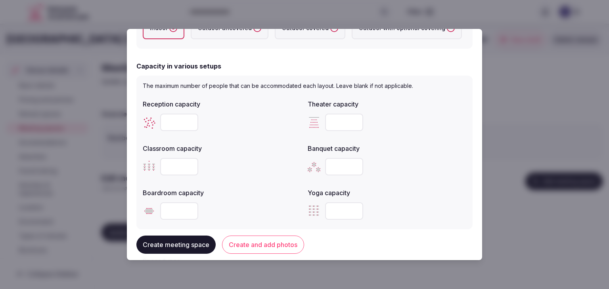
type input "**"
click at [275, 194] on label "Boardroom capacity" at bounding box center [222, 193] width 158 height 6
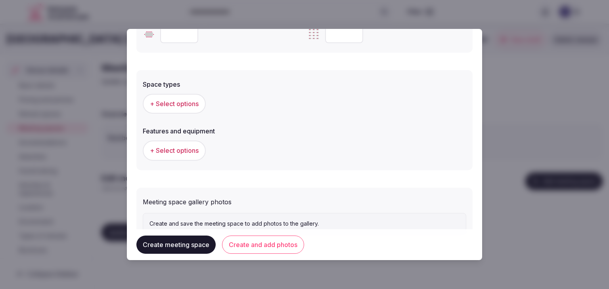
scroll to position [443, 0]
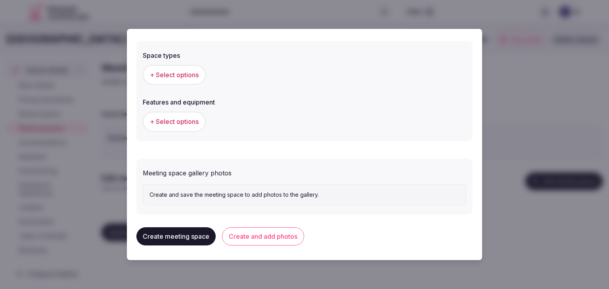
click at [185, 63] on div "+ Select options" at bounding box center [304, 75] width 323 height 26
click at [189, 74] on span "+ Select options" at bounding box center [174, 75] width 49 height 9
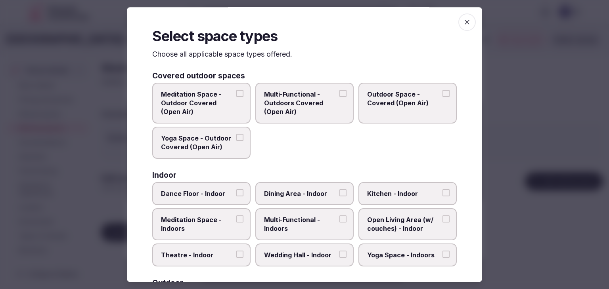
click at [315, 218] on span "Multi-Functional - Indoors" at bounding box center [300, 225] width 73 height 18
click at [339, 218] on button "Multi-Functional - Indoors" at bounding box center [342, 219] width 7 height 7
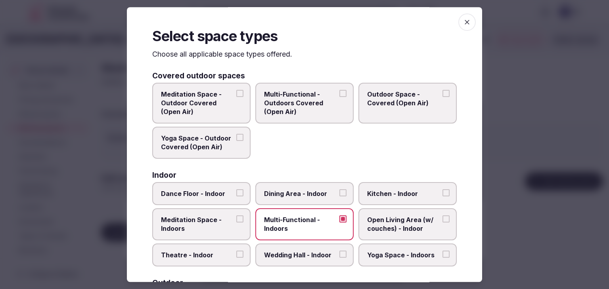
click at [312, 195] on span "Dining Area - Indoor" at bounding box center [300, 193] width 73 height 9
click at [339, 195] on button "Dining Area - Indoor" at bounding box center [342, 192] width 7 height 7
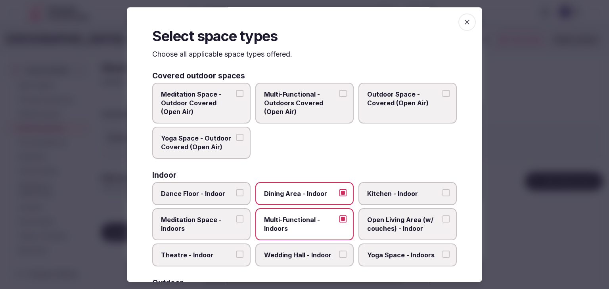
click at [310, 195] on span "Dining Area - Indoor" at bounding box center [300, 193] width 73 height 9
click at [339, 195] on button "Dining Area - Indoor" at bounding box center [342, 192] width 7 height 7
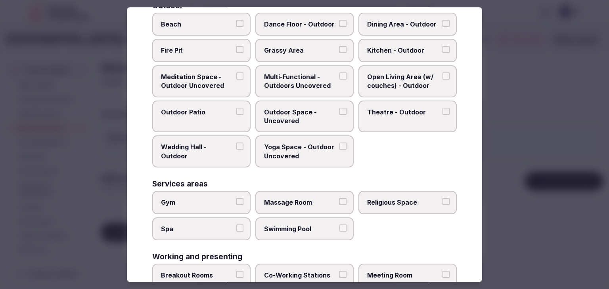
scroll to position [323, 0]
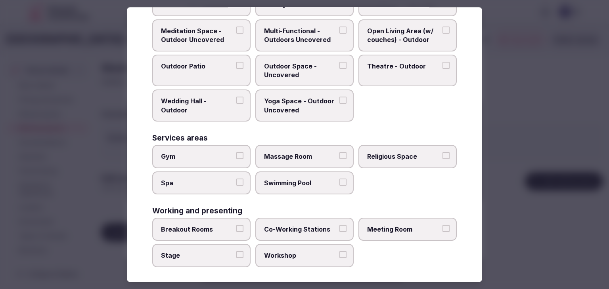
drag, startPoint x: 388, startPoint y: 227, endPoint x: 398, endPoint y: 225, distance: 10.1
click at [388, 227] on span "Meeting Room" at bounding box center [403, 229] width 73 height 9
click at [442, 227] on button "Meeting Room" at bounding box center [445, 228] width 7 height 7
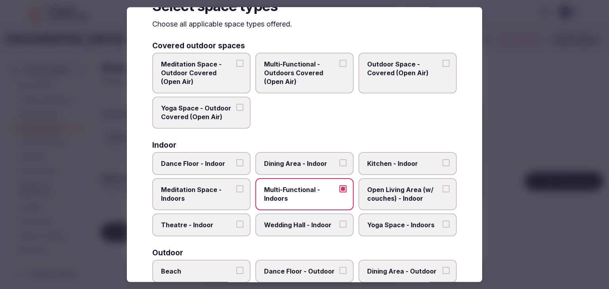
scroll to position [0, 0]
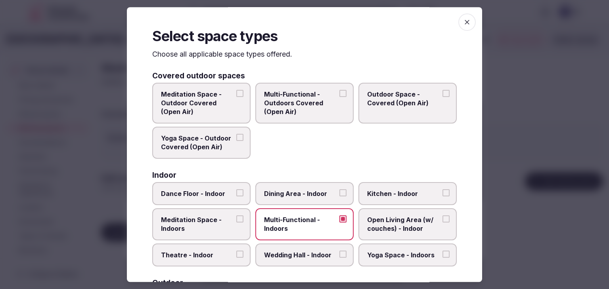
click at [464, 19] on icon "button" at bounding box center [467, 22] width 8 height 8
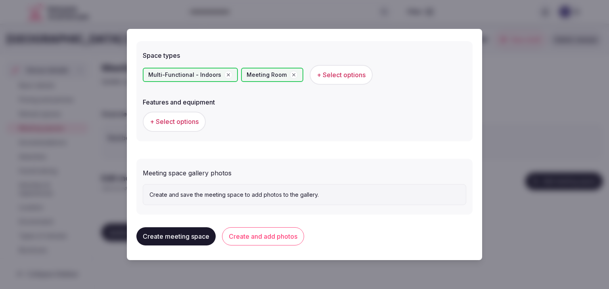
click at [190, 125] on button "+ Select options" at bounding box center [174, 122] width 63 height 20
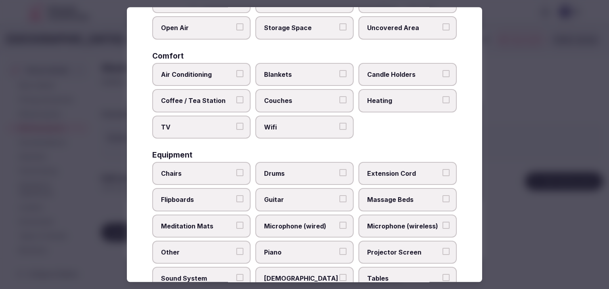
drag, startPoint x: 293, startPoint y: 131, endPoint x: 299, endPoint y: 159, distance: 28.8
click at [293, 131] on label "Wifi" at bounding box center [304, 127] width 98 height 23
click at [339, 130] on button "Wifi" at bounding box center [342, 126] width 7 height 7
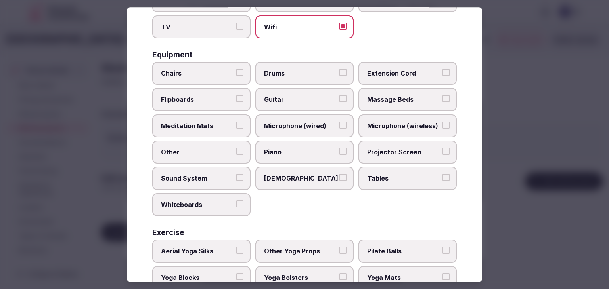
scroll to position [238, 0]
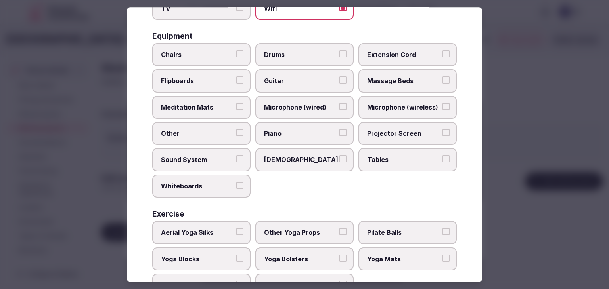
drag, startPoint x: 391, startPoint y: 161, endPoint x: 333, endPoint y: 131, distance: 65.6
click at [391, 160] on span "Tables" at bounding box center [403, 160] width 73 height 9
click at [442, 160] on button "Tables" at bounding box center [445, 159] width 7 height 7
click at [216, 54] on span "Chairs" at bounding box center [197, 54] width 73 height 9
click at [236, 54] on button "Chairs" at bounding box center [239, 53] width 7 height 7
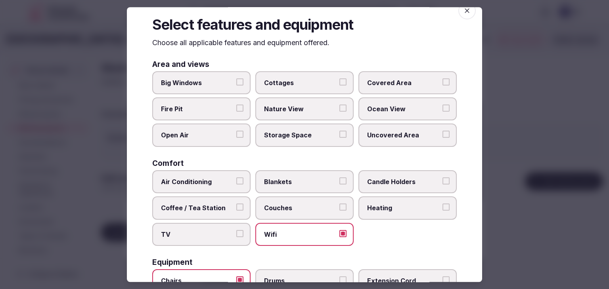
scroll to position [0, 0]
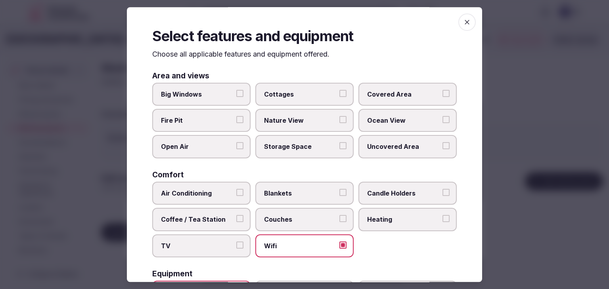
click at [463, 21] on icon "button" at bounding box center [467, 22] width 8 height 8
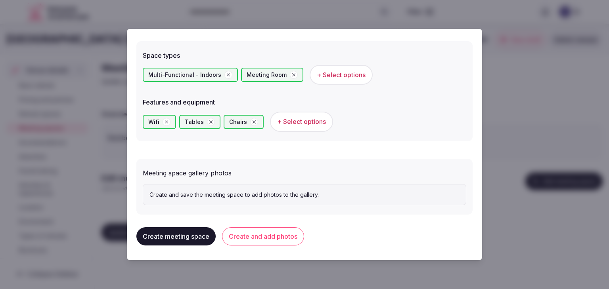
click at [274, 229] on button "Create and add photos" at bounding box center [263, 236] width 82 height 18
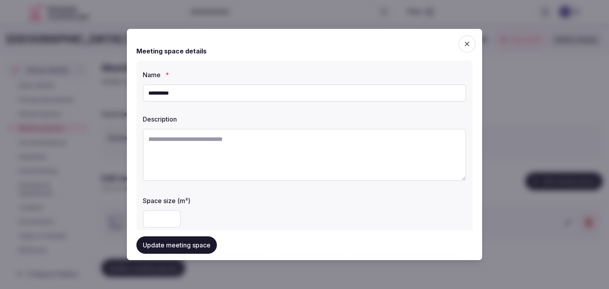
click at [255, 162] on textarea at bounding box center [304, 155] width 323 height 52
paste textarea "**********"
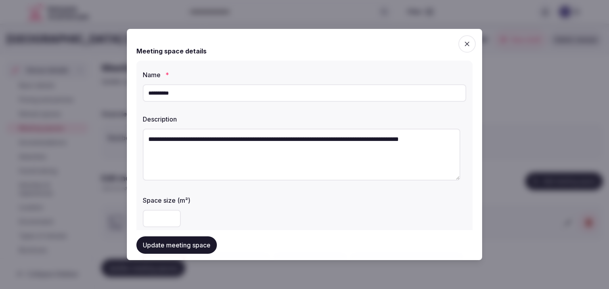
drag, startPoint x: 151, startPoint y: 140, endPoint x: 128, endPoint y: 139, distance: 22.6
click at [128, 139] on div "**********" at bounding box center [304, 144] width 355 height 231
type textarea "**********"
click at [251, 193] on div "Space size (m²)" at bounding box center [304, 198] width 323 height 11
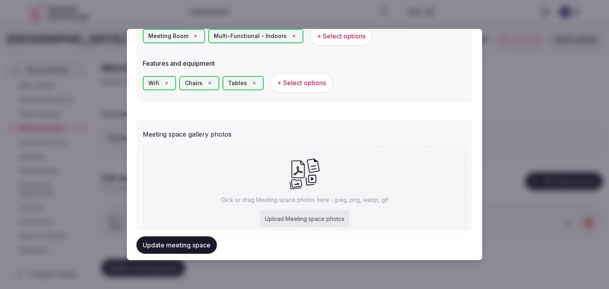
scroll to position [516, 0]
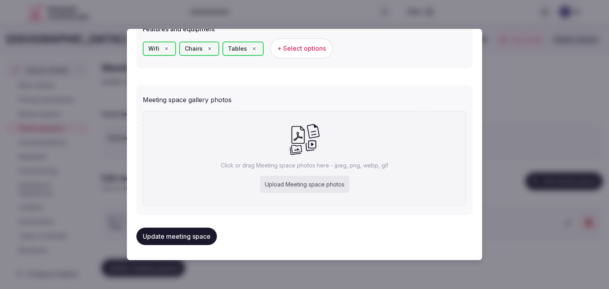
click at [278, 186] on div "Upload Meeting space photos" at bounding box center [304, 184] width 89 height 17
type input "**********"
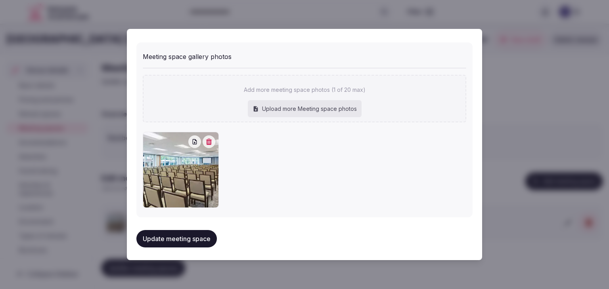
scroll to position [560, 0]
click at [168, 233] on button "Update meeting space" at bounding box center [176, 238] width 80 height 17
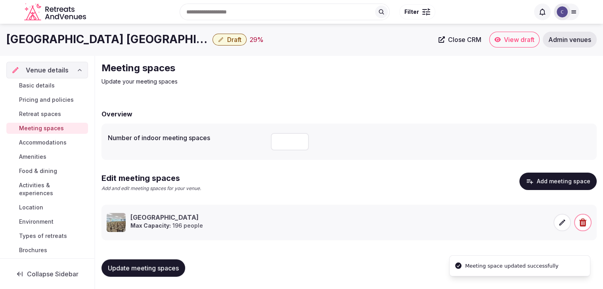
click at [126, 269] on span "Update meeting spaces" at bounding box center [143, 268] width 71 height 8
drag, startPoint x: 46, startPoint y: 144, endPoint x: 61, endPoint y: 162, distance: 23.6
click at [46, 144] on span "Accommodations" at bounding box center [43, 143] width 48 height 8
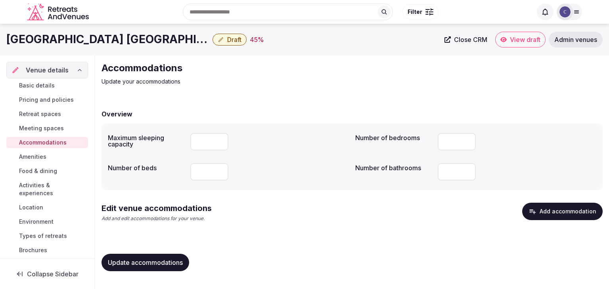
click at [574, 211] on button "Add accommodation" at bounding box center [562, 211] width 80 height 17
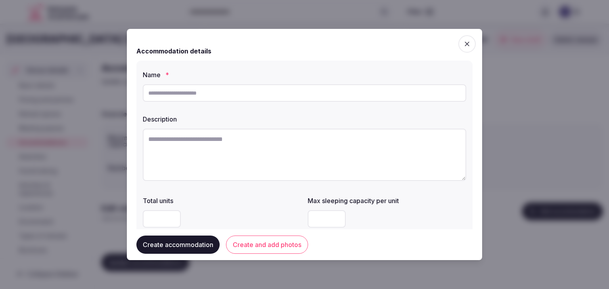
click at [309, 92] on input "text" at bounding box center [304, 92] width 323 height 17
type input "**********"
click at [304, 162] on textarea at bounding box center [304, 155] width 323 height 52
click at [271, 156] on textarea at bounding box center [304, 155] width 323 height 52
paste textarea "**********"
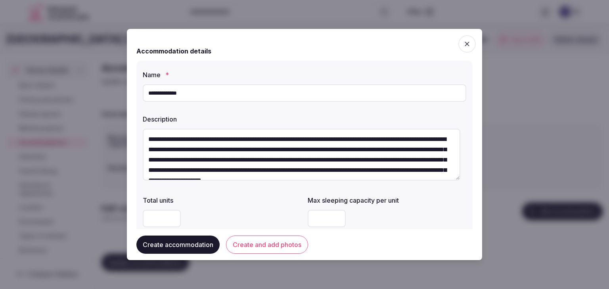
type textarea "**********"
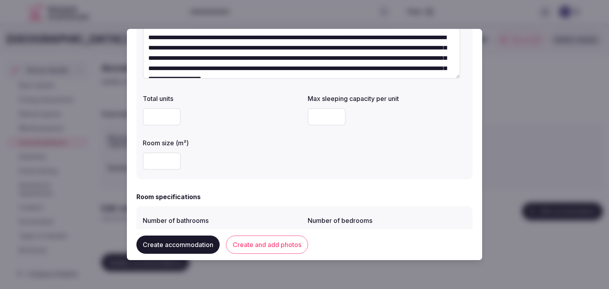
scroll to position [119, 0]
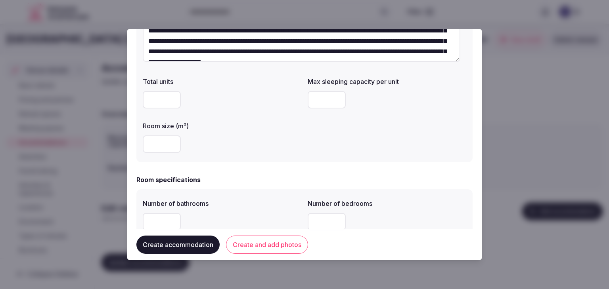
click at [320, 94] on input "number" at bounding box center [326, 99] width 38 height 17
type input "*"
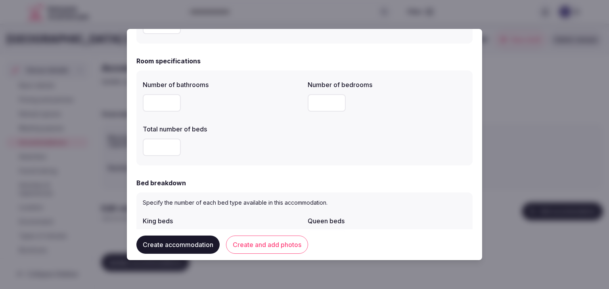
click at [160, 98] on input "number" at bounding box center [162, 102] width 38 height 17
type input "*"
click at [322, 100] on input "number" at bounding box center [326, 102] width 38 height 17
type input "*"
click at [161, 145] on input "number" at bounding box center [162, 147] width 38 height 17
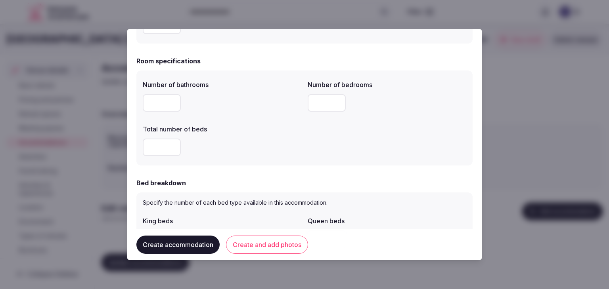
type input "*"
click at [255, 153] on div "*" at bounding box center [222, 147] width 158 height 17
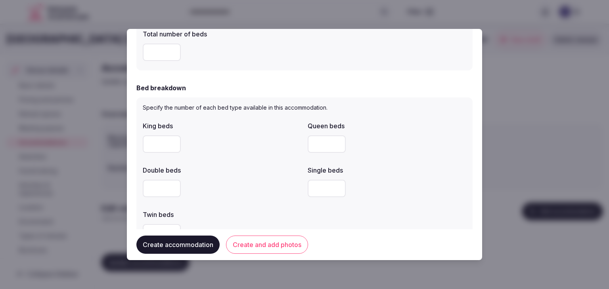
scroll to position [357, 0]
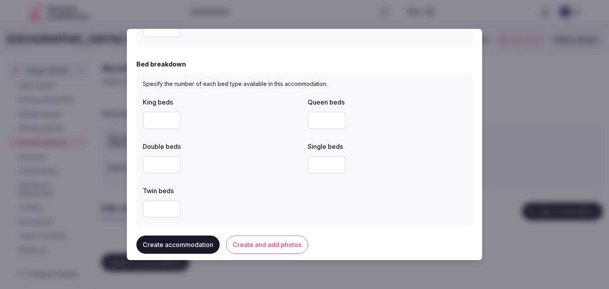
click at [160, 122] on input "number" at bounding box center [162, 120] width 38 height 17
type input "*"
click at [269, 167] on div at bounding box center [222, 164] width 158 height 17
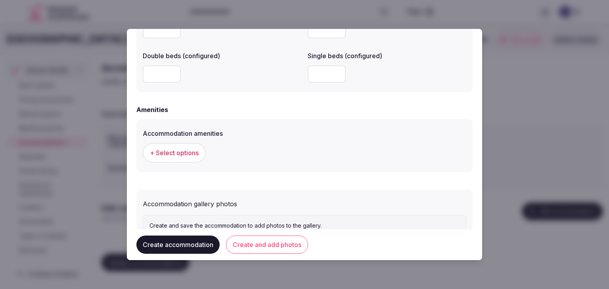
scroll to position [727, 0]
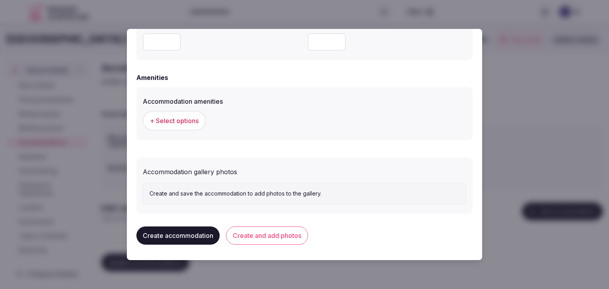
click at [168, 115] on button "+ Select options" at bounding box center [174, 121] width 63 height 20
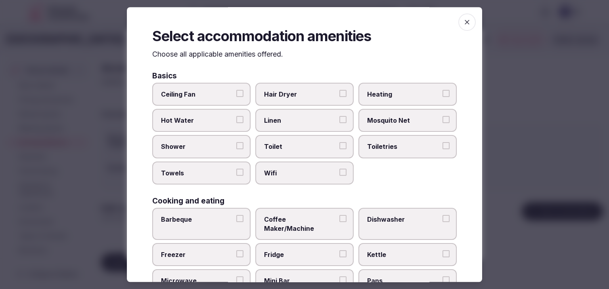
click at [294, 171] on span "Wifi" at bounding box center [300, 173] width 73 height 9
click at [339, 171] on button "Wifi" at bounding box center [342, 172] width 7 height 7
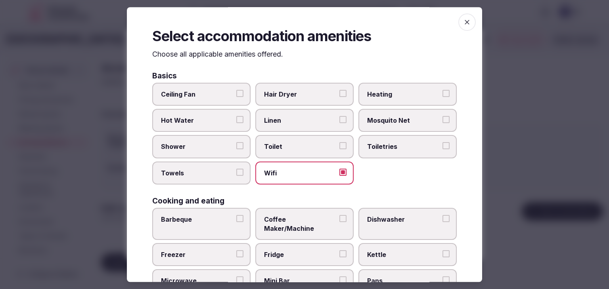
drag, startPoint x: 382, startPoint y: 146, endPoint x: 345, endPoint y: 107, distance: 53.8
click at [382, 145] on span "Toiletries" at bounding box center [403, 147] width 73 height 9
click at [442, 145] on button "Toiletries" at bounding box center [445, 146] width 7 height 7
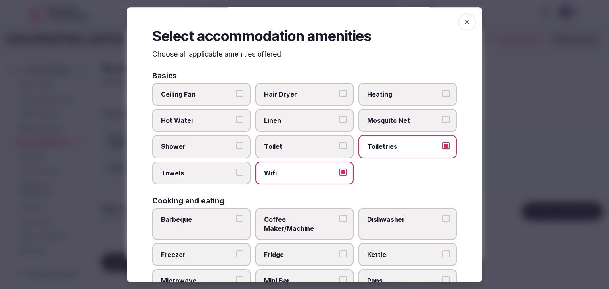
click at [318, 90] on span "Hair Dryer" at bounding box center [300, 94] width 73 height 9
click at [339, 90] on button "Hair Dryer" at bounding box center [342, 93] width 7 height 7
click at [208, 143] on span "Shower" at bounding box center [197, 147] width 73 height 9
click at [236, 143] on button "Shower" at bounding box center [239, 146] width 7 height 7
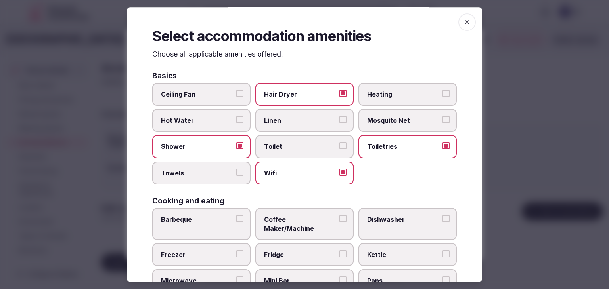
click at [208, 170] on span "Towels" at bounding box center [197, 173] width 73 height 9
click at [236, 170] on button "Towels" at bounding box center [239, 172] width 7 height 7
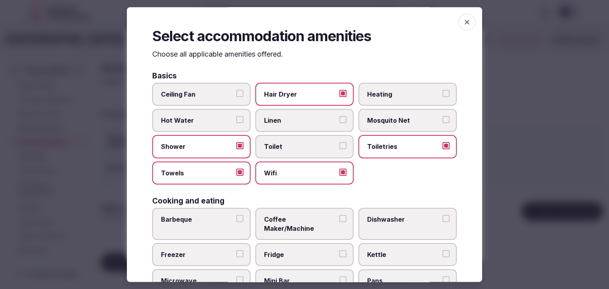
click at [292, 216] on span "Coffee Maker/Machine" at bounding box center [300, 224] width 73 height 18
click at [339, 216] on button "Coffee Maker/Machine" at bounding box center [342, 218] width 7 height 7
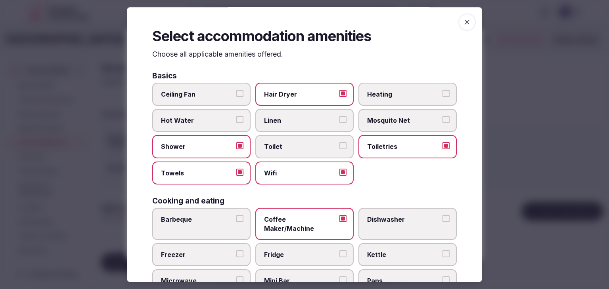
click at [291, 250] on span "Fridge" at bounding box center [300, 254] width 73 height 9
click at [339, 250] on button "Fridge" at bounding box center [342, 253] width 7 height 7
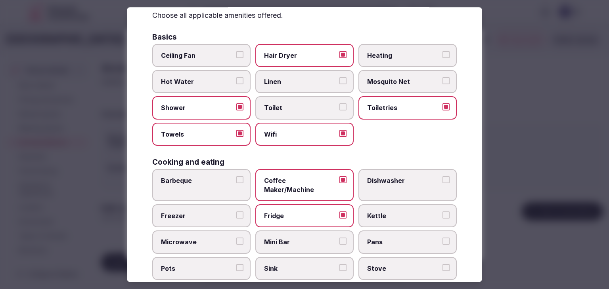
scroll to position [79, 0]
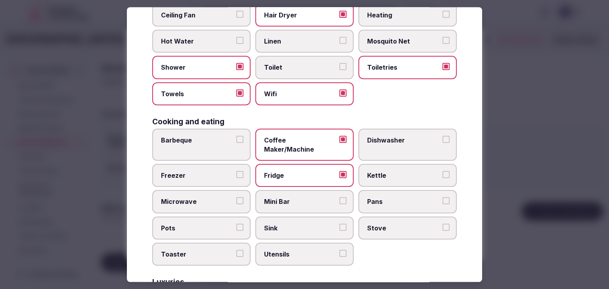
click at [212, 198] on span "Microwave" at bounding box center [197, 202] width 73 height 9
click at [236, 198] on button "Microwave" at bounding box center [239, 201] width 7 height 7
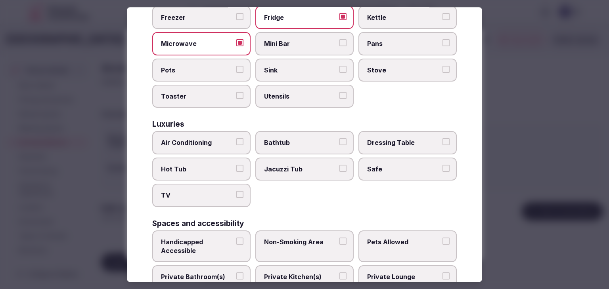
scroll to position [238, 0]
drag, startPoint x: 208, startPoint y: 194, endPoint x: 208, endPoint y: 188, distance: 5.5
click at [208, 194] on label "TV" at bounding box center [201, 195] width 98 height 23
click at [236, 194] on button "TV" at bounding box center [239, 194] width 7 height 7
click at [218, 138] on span "Air Conditioning" at bounding box center [197, 142] width 73 height 9
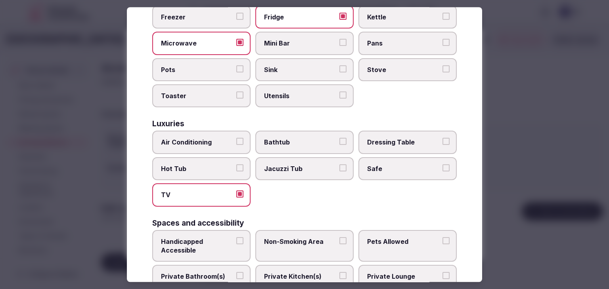
click at [236, 138] on button "Air Conditioning" at bounding box center [239, 141] width 7 height 7
click at [404, 165] on label "Safe" at bounding box center [407, 168] width 98 height 23
click at [442, 165] on button "Safe" at bounding box center [445, 167] width 7 height 7
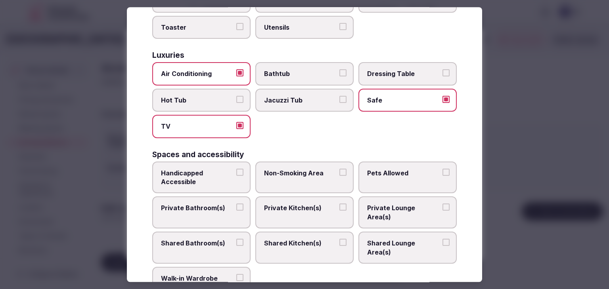
scroll to position [317, 0]
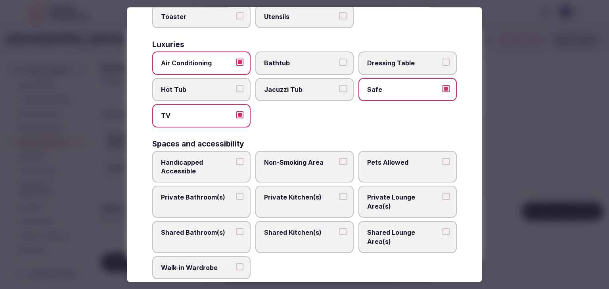
click at [206, 193] on span "Private Bathroom(s)" at bounding box center [197, 197] width 73 height 9
click at [236, 193] on button "Private Bathroom(s)" at bounding box center [239, 196] width 7 height 7
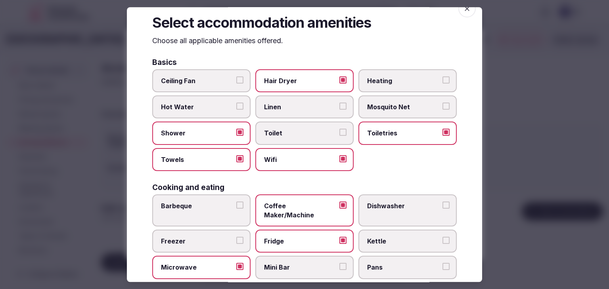
scroll to position [0, 0]
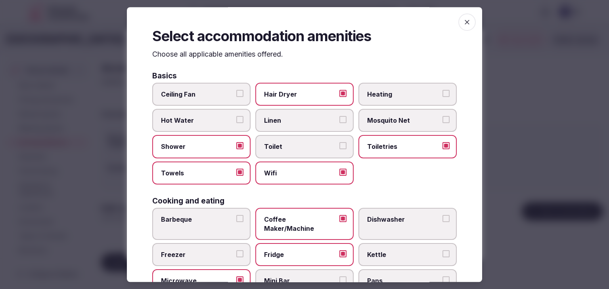
click at [460, 26] on span "button" at bounding box center [466, 21] width 17 height 17
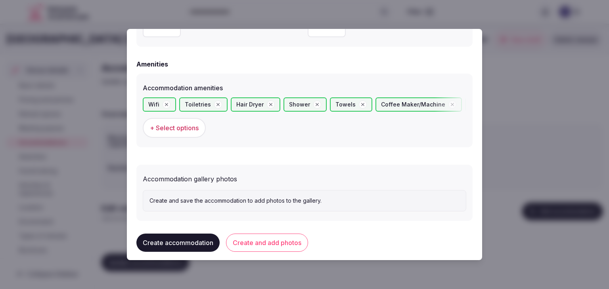
scroll to position [748, 0]
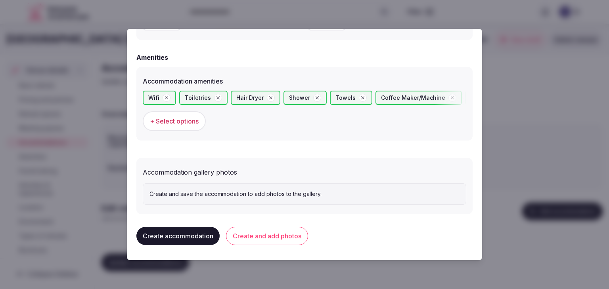
click at [285, 227] on button "Create and add photos" at bounding box center [267, 236] width 82 height 18
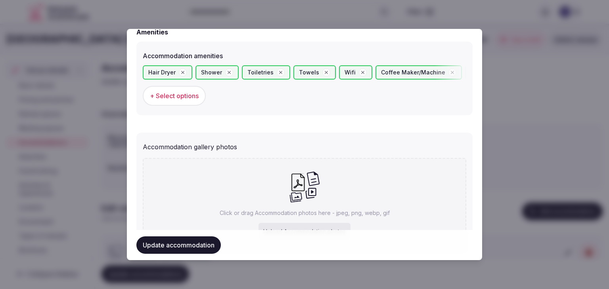
scroll to position [792, 0]
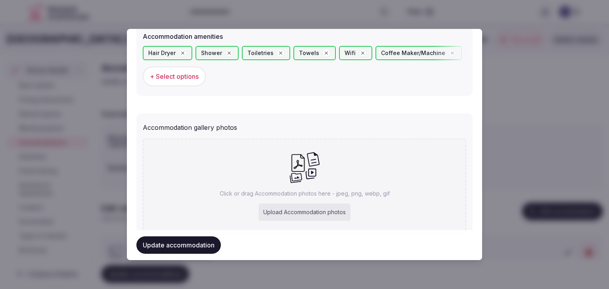
click at [328, 214] on div "Upload Accommodation photos" at bounding box center [304, 212] width 92 height 17
type input "**********"
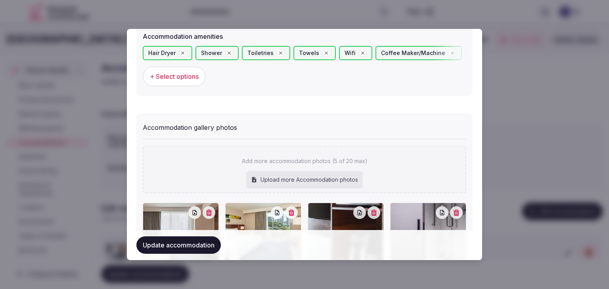
scroll to position [911, 0]
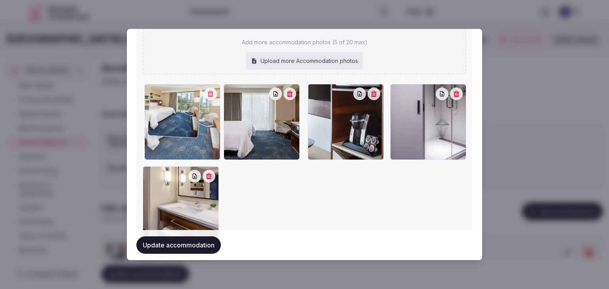
drag, startPoint x: 231, startPoint y: 92, endPoint x: 157, endPoint y: 95, distance: 74.9
click at [157, 95] on div at bounding box center [182, 122] width 76 height 76
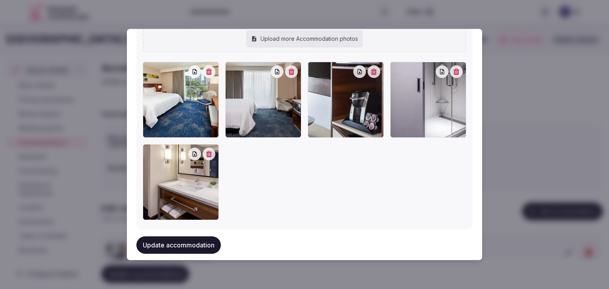
scroll to position [945, 0]
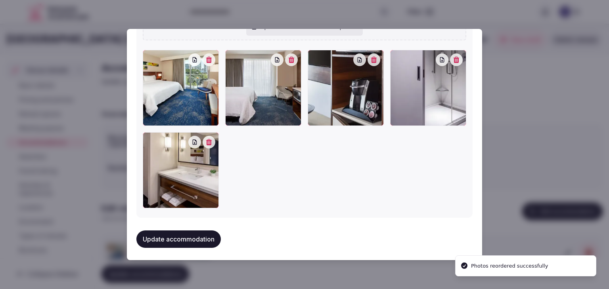
click at [212, 231] on button "Update accommodation" at bounding box center [178, 239] width 84 height 17
click at [212, 229] on div "Updating..." at bounding box center [304, 239] width 336 height 30
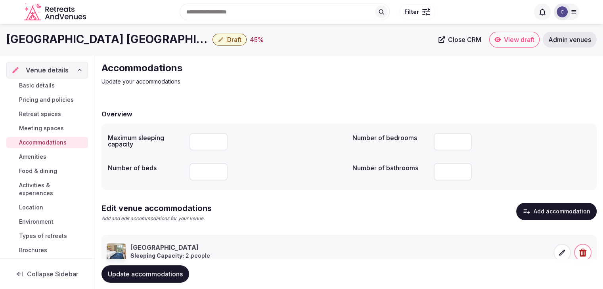
click at [183, 271] on span "Update accommodations" at bounding box center [145, 274] width 75 height 8
click at [45, 169] on span "Food & dining" at bounding box center [38, 171] width 38 height 8
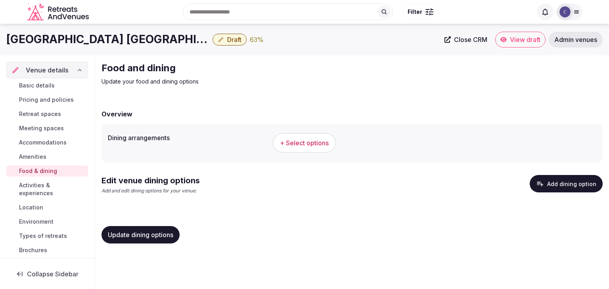
click at [319, 143] on span "+ Select options" at bounding box center [304, 143] width 49 height 9
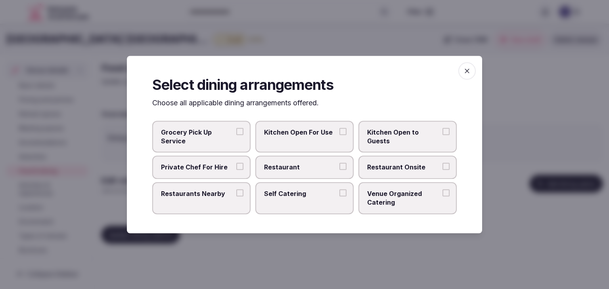
click at [329, 166] on span "Restaurant" at bounding box center [300, 167] width 73 height 9
click at [339, 166] on button "Restaurant" at bounding box center [342, 166] width 7 height 7
click at [391, 167] on span "Restaurant Onsite" at bounding box center [403, 167] width 73 height 9
click at [442, 167] on button "Restaurant Onsite" at bounding box center [445, 166] width 7 height 7
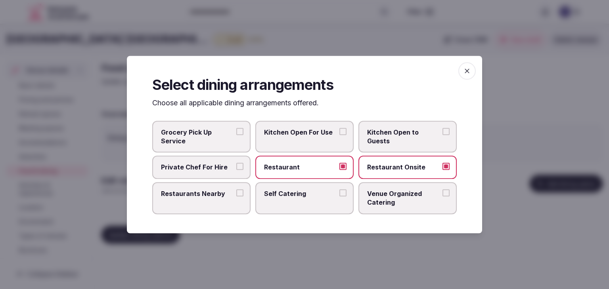
click at [470, 70] on icon "button" at bounding box center [467, 71] width 8 height 8
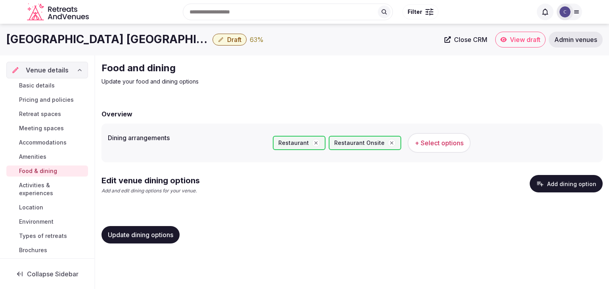
click at [141, 232] on span "Update dining options" at bounding box center [140, 235] width 65 height 8
click at [561, 187] on button "Add dining option" at bounding box center [565, 183] width 73 height 17
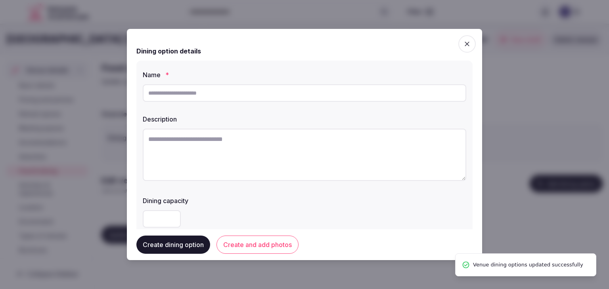
click at [241, 99] on input "text" at bounding box center [304, 92] width 323 height 17
paste input "**********"
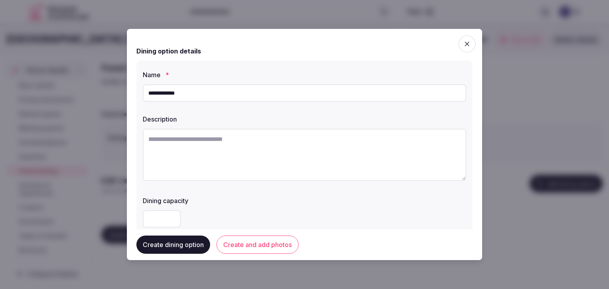
type input "**********"
click at [252, 154] on textarea at bounding box center [304, 155] width 323 height 52
paste textarea "**********"
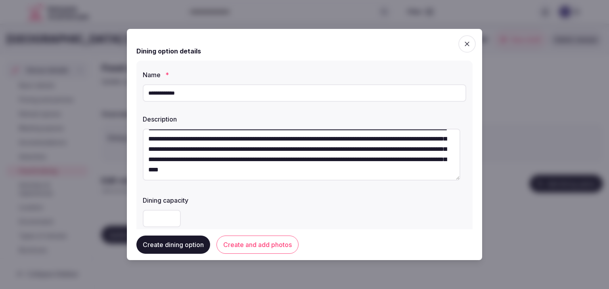
scroll to position [21, 0]
type textarea "**********"
click at [319, 208] on div at bounding box center [304, 219] width 323 height 24
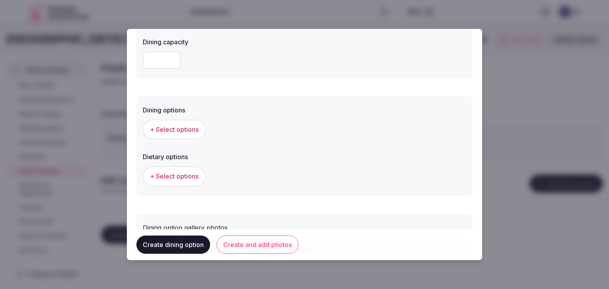
click at [179, 123] on button "+ Select options" at bounding box center [174, 130] width 63 height 20
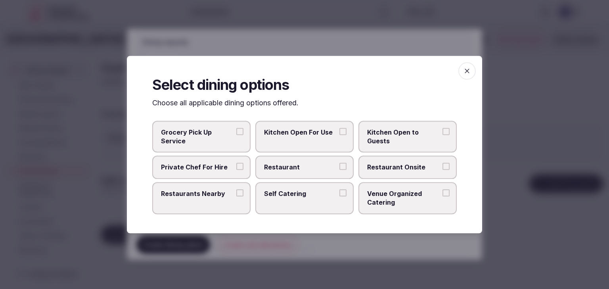
click at [304, 164] on span "Restaurant" at bounding box center [300, 167] width 73 height 9
click at [339, 164] on button "Restaurant" at bounding box center [342, 166] width 7 height 7
click at [362, 164] on label "Restaurant Onsite" at bounding box center [407, 167] width 98 height 23
click at [442, 164] on button "Restaurant Onsite" at bounding box center [445, 166] width 7 height 7
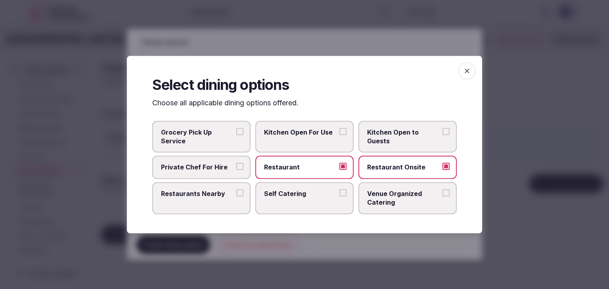
click at [469, 72] on icon "button" at bounding box center [467, 71] width 8 height 8
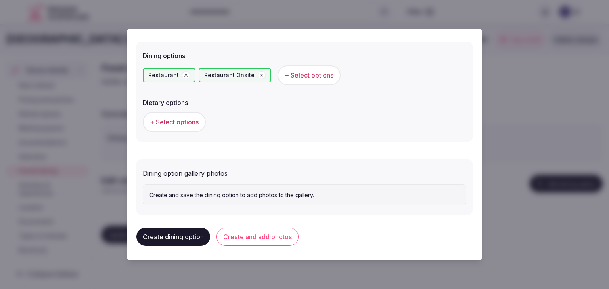
scroll to position [214, 0]
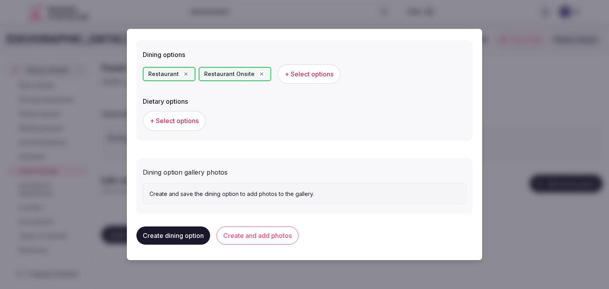
click at [277, 233] on button "Create and add photos" at bounding box center [257, 236] width 82 height 18
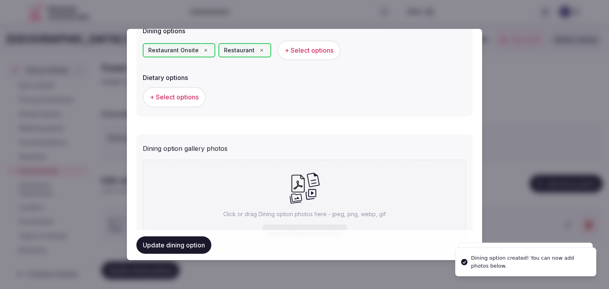
scroll to position [287, 0]
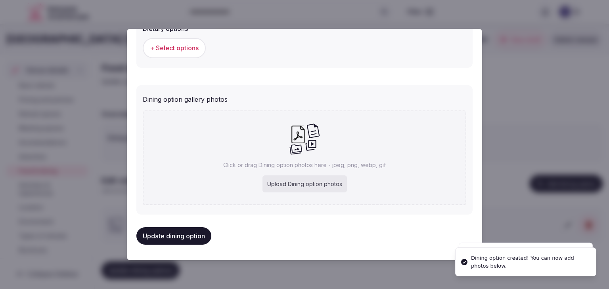
click at [287, 181] on div "Upload Dining option photos" at bounding box center [304, 184] width 84 height 17
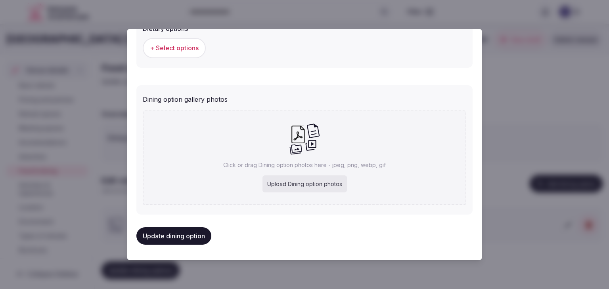
type input "**********"
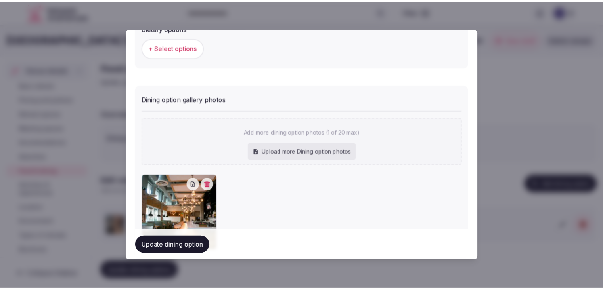
scroll to position [330, 0]
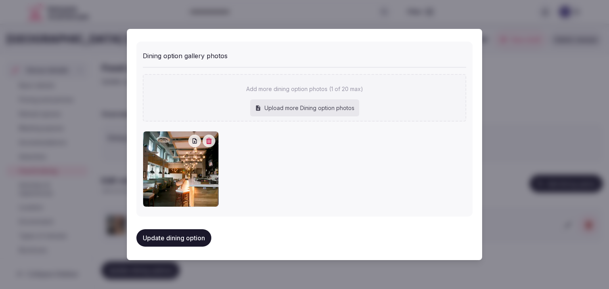
click at [189, 241] on button "Update dining option" at bounding box center [173, 237] width 75 height 17
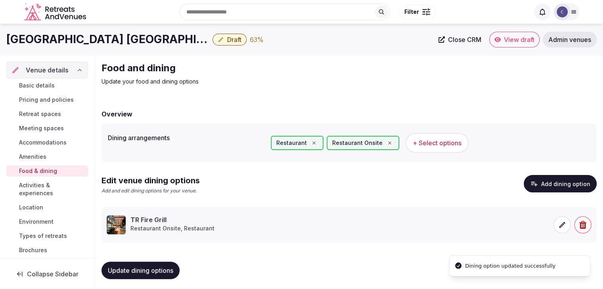
click at [170, 267] on span "Update dining options" at bounding box center [140, 271] width 65 height 8
click at [44, 191] on span "Activities & experiences" at bounding box center [52, 189] width 66 height 16
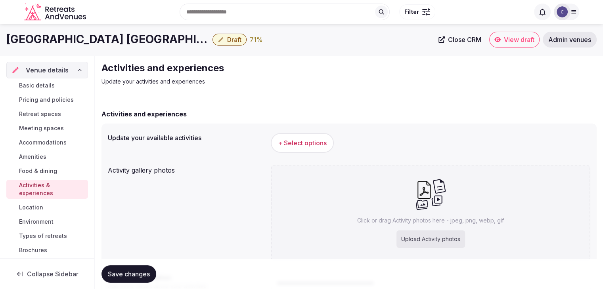
click at [84, 42] on h1 "Hilton Garden Inn Waikiki Beach" at bounding box center [107, 39] width 203 height 15
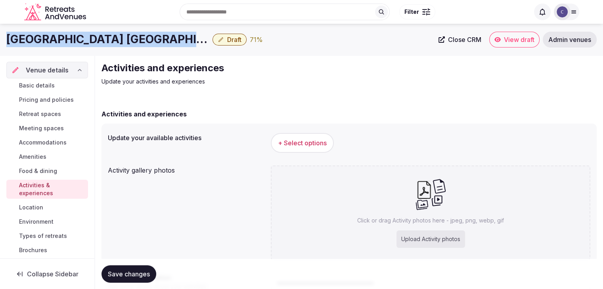
click at [84, 42] on h1 "Hilton Garden Inn Waikiki Beach" at bounding box center [107, 39] width 203 height 15
copy div "Hilton Garden Inn Waikiki Beach"
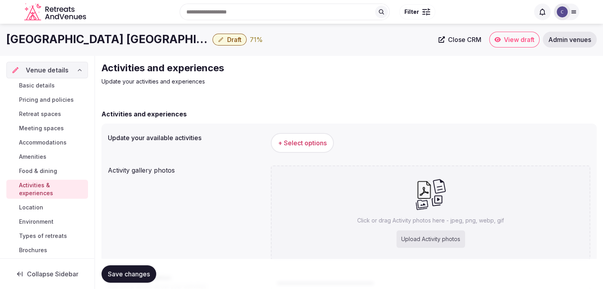
click at [427, 237] on div "Upload Activity photos" at bounding box center [430, 239] width 69 height 17
type input "**********"
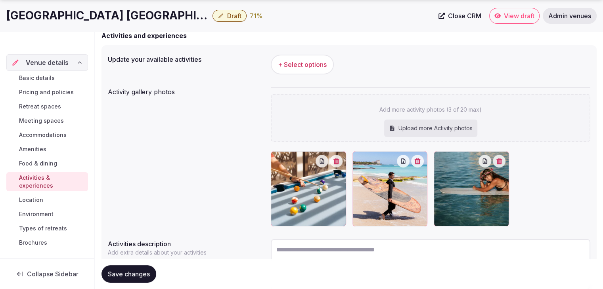
scroll to position [119, 0]
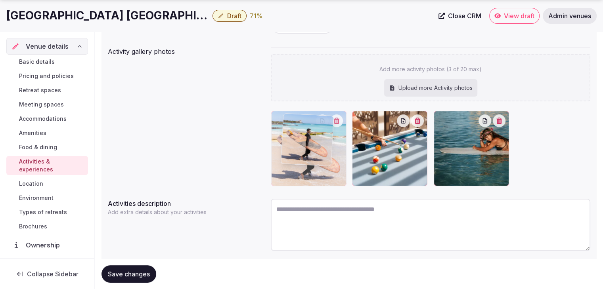
drag, startPoint x: 359, startPoint y: 115, endPoint x: 289, endPoint y: 118, distance: 70.2
click at [289, 118] on body "Search Popular Destinations Toscana, Italy Riviera Maya, Mexico Indonesia, Bali…" at bounding box center [301, 96] width 603 height 431
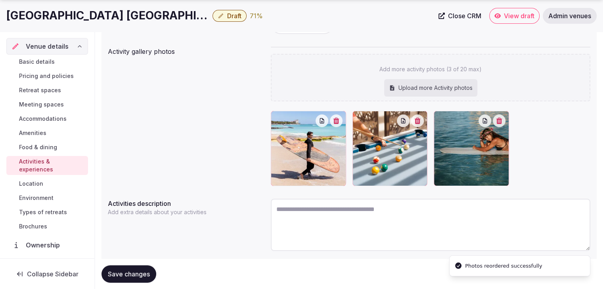
click at [138, 273] on span "Save changes" at bounding box center [129, 274] width 42 height 8
click at [114, 17] on h1 "Hilton Garden Inn Waikiki Beach" at bounding box center [107, 15] width 203 height 15
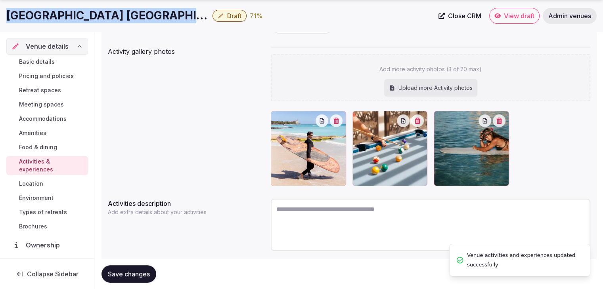
click at [114, 17] on h1 "Hilton Garden Inn Waikiki Beach" at bounding box center [107, 15] width 203 height 15
copy div "Hilton Garden Inn Waikiki Beach"
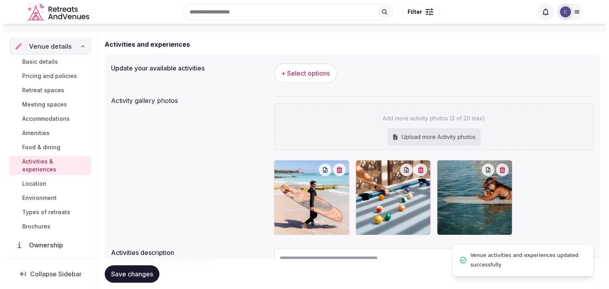
scroll to position [40, 0]
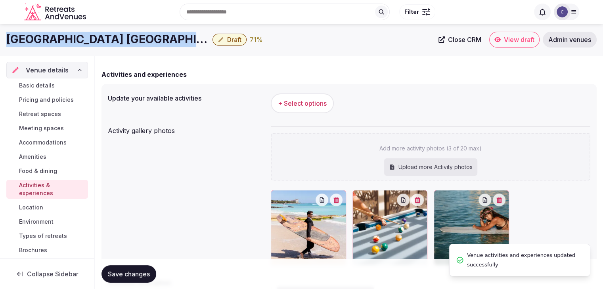
click at [285, 99] on span "+ Select options" at bounding box center [302, 103] width 49 height 9
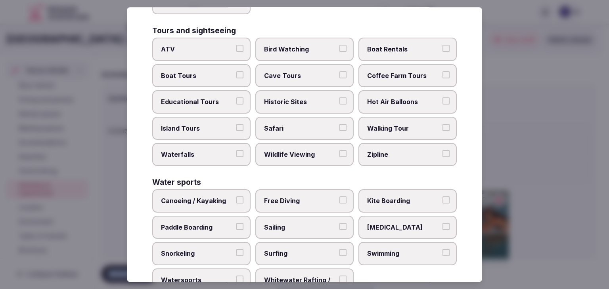
scroll to position [612, 0]
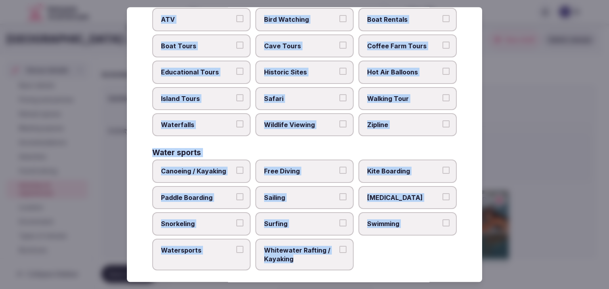
drag, startPoint x: 152, startPoint y: 55, endPoint x: 356, endPoint y: 276, distance: 300.6
click at [356, 276] on div "Select your activities Choose all applicable activities offered. Culture Dancin…" at bounding box center [304, 144] width 355 height 275
copy div "Choose all applicable activities offered. Culture Dancing Food and Culinary Cla…"
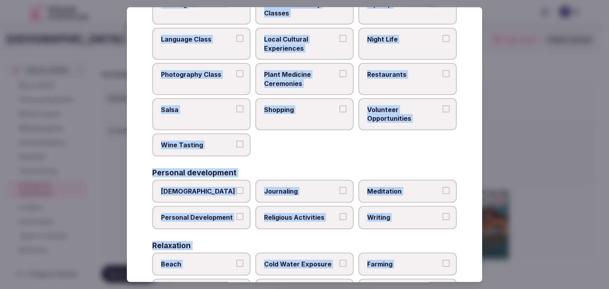
scroll to position [17, 0]
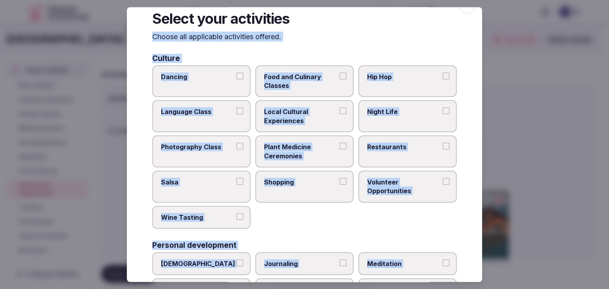
click at [323, 115] on span "Local Cultural Experiences" at bounding box center [300, 117] width 73 height 18
click at [339, 115] on button "Local Cultural Experiences" at bounding box center [342, 111] width 7 height 7
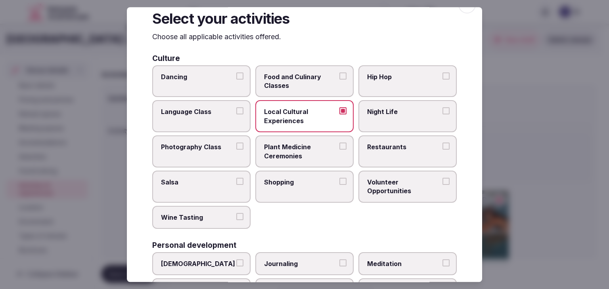
click at [395, 114] on span "Night Life" at bounding box center [403, 112] width 73 height 9
click at [442, 114] on button "Night Life" at bounding box center [445, 111] width 7 height 7
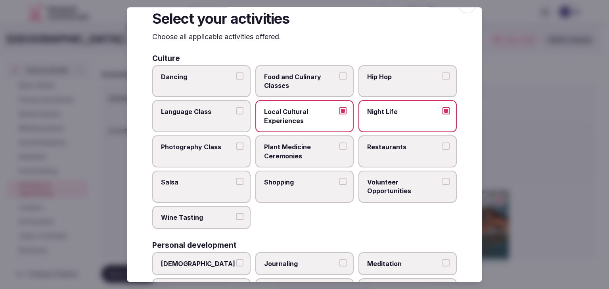
drag, startPoint x: 397, startPoint y: 144, endPoint x: 323, endPoint y: 180, distance: 82.2
click at [396, 145] on span "Restaurants" at bounding box center [403, 147] width 73 height 9
click at [442, 145] on button "Restaurants" at bounding box center [445, 146] width 7 height 7
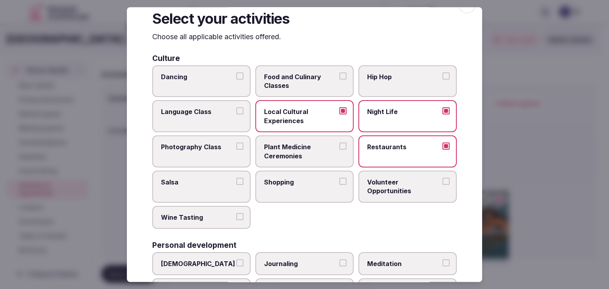
click at [288, 183] on span "Shopping" at bounding box center [300, 182] width 73 height 9
click at [339, 183] on button "Shopping" at bounding box center [342, 181] width 7 height 7
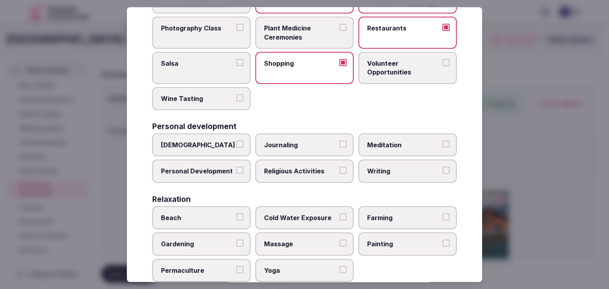
scroll to position [176, 0]
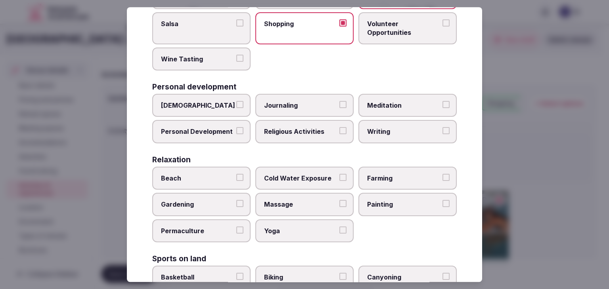
click at [386, 104] on span "Meditation" at bounding box center [403, 105] width 73 height 9
click at [442, 104] on button "Meditation" at bounding box center [445, 104] width 7 height 7
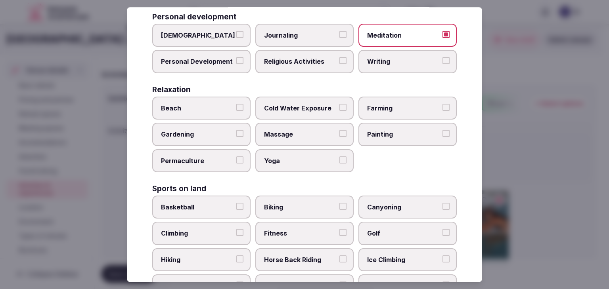
scroll to position [255, 0]
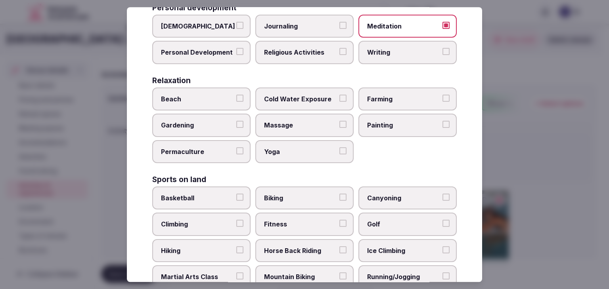
click at [204, 98] on span "Beach" at bounding box center [197, 99] width 73 height 9
click at [236, 98] on button "Beach" at bounding box center [239, 98] width 7 height 7
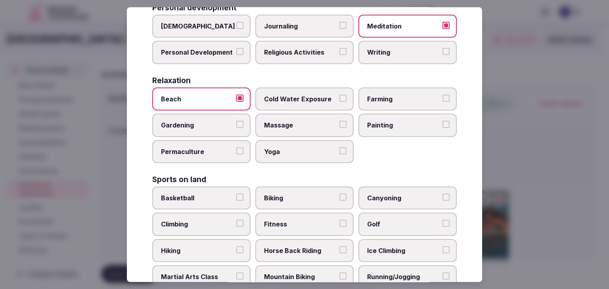
click at [306, 127] on label "Massage" at bounding box center [304, 125] width 98 height 23
click at [339, 127] on button "Massage" at bounding box center [342, 124] width 7 height 7
click at [301, 148] on span "Yoga" at bounding box center [300, 151] width 73 height 9
click at [339, 148] on button "Yoga" at bounding box center [342, 150] width 7 height 7
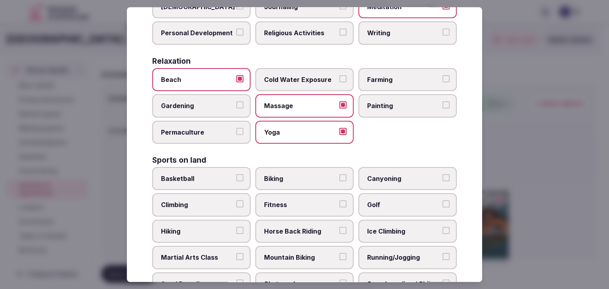
scroll to position [334, 0]
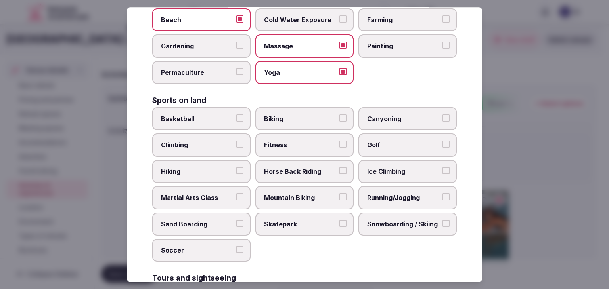
click at [309, 141] on span "Fitness" at bounding box center [300, 145] width 73 height 9
click at [339, 141] on button "Fitness" at bounding box center [342, 144] width 7 height 7
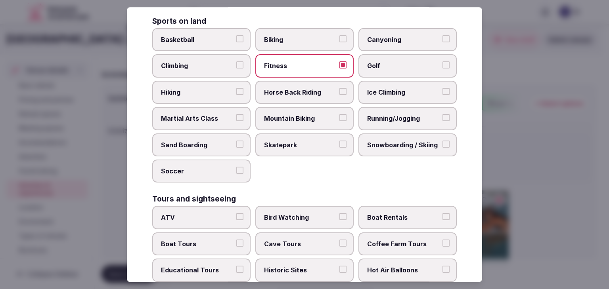
scroll to position [493, 0]
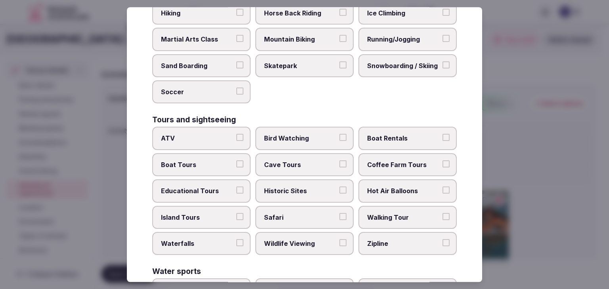
click at [303, 187] on span "Historic Sites" at bounding box center [300, 191] width 73 height 9
click at [339, 187] on button "Historic Sites" at bounding box center [342, 190] width 7 height 7
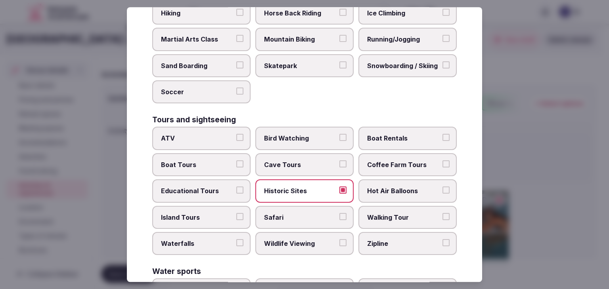
click at [186, 180] on label "Educational Tours" at bounding box center [201, 190] width 98 height 23
click at [236, 187] on button "Educational Tours" at bounding box center [239, 190] width 7 height 7
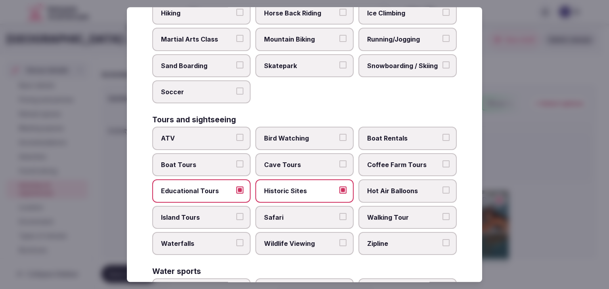
click at [410, 224] on div "ATV Bird Watching Boat Rentals Boat Tours Cave Tours Coffee Farm Tours Educatio…" at bounding box center [304, 191] width 304 height 128
click at [409, 216] on label "Walking Tour" at bounding box center [407, 217] width 98 height 23
click at [442, 216] on button "Walking Tour" at bounding box center [445, 216] width 7 height 7
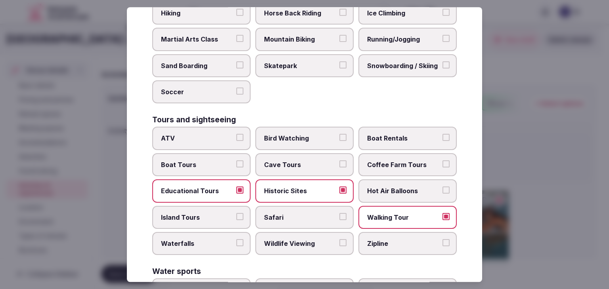
click at [237, 179] on label "Educational Tours" at bounding box center [201, 190] width 98 height 23
click at [237, 187] on button "Educational Tours" at bounding box center [239, 190] width 7 height 7
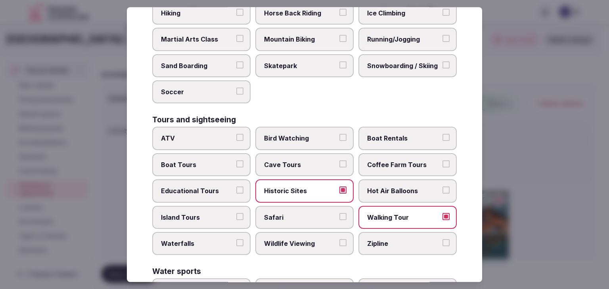
click at [203, 206] on label "Island Tours" at bounding box center [201, 217] width 98 height 23
click at [236, 213] on button "Island Tours" at bounding box center [239, 216] width 7 height 7
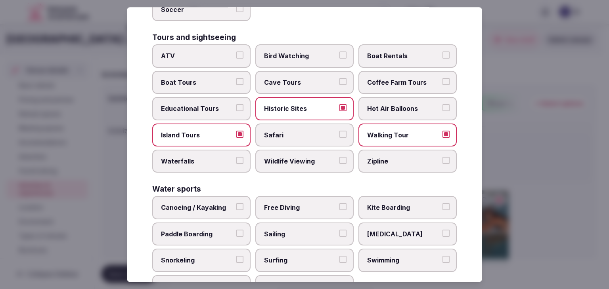
scroll to position [612, 0]
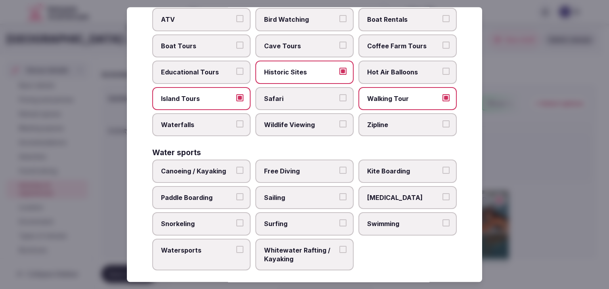
drag, startPoint x: 230, startPoint y: 214, endPoint x: 250, endPoint y: 216, distance: 20.3
click at [230, 220] on span "Snorkeling" at bounding box center [197, 224] width 73 height 9
click at [236, 220] on button "Snorkeling" at bounding box center [239, 223] width 7 height 7
drag, startPoint x: 270, startPoint y: 219, endPoint x: 318, endPoint y: 222, distance: 48.4
click at [270, 220] on span "Surfing" at bounding box center [300, 224] width 73 height 9
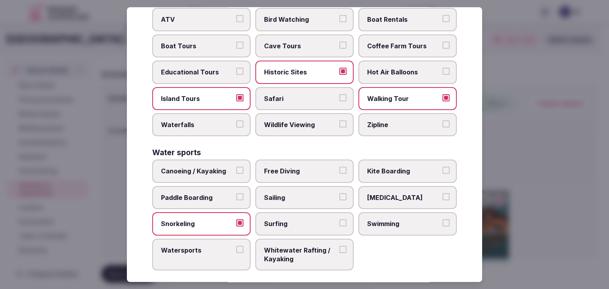
click at [339, 220] on button "Surfing" at bounding box center [342, 223] width 7 height 7
click at [377, 222] on label "Swimming" at bounding box center [407, 223] width 98 height 23
click at [442, 222] on button "Swimming" at bounding box center [445, 223] width 7 height 7
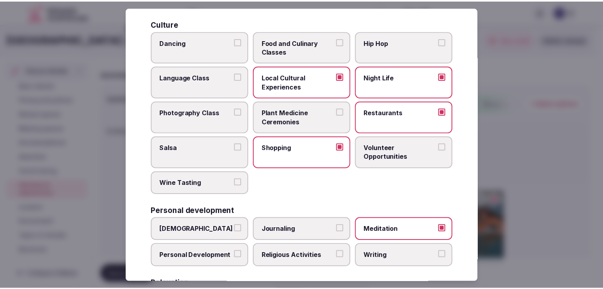
scroll to position [0, 0]
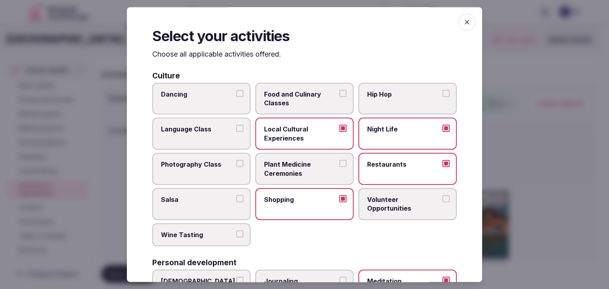
click at [466, 19] on span "button" at bounding box center [466, 21] width 17 height 17
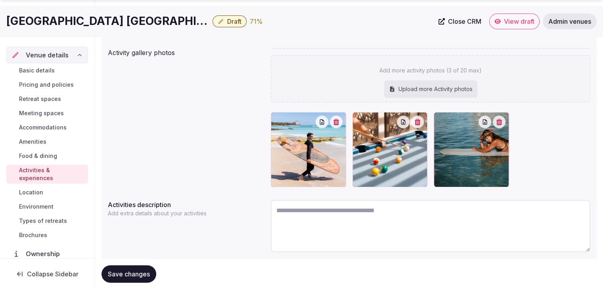
scroll to position [119, 0]
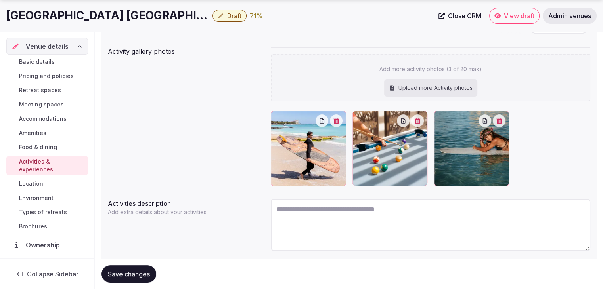
click at [146, 272] on span "Save changes" at bounding box center [129, 274] width 42 height 8
click at [45, 195] on span "Environment" at bounding box center [36, 198] width 34 height 8
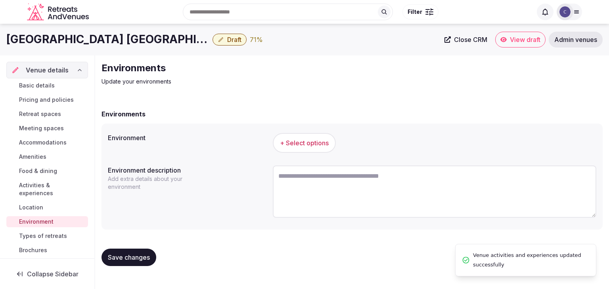
click at [310, 132] on div "+ Select options" at bounding box center [434, 143] width 323 height 26
click at [307, 145] on span "+ Select options" at bounding box center [304, 143] width 49 height 9
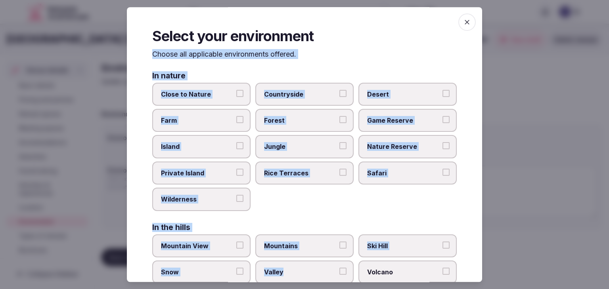
scroll to position [189, 0]
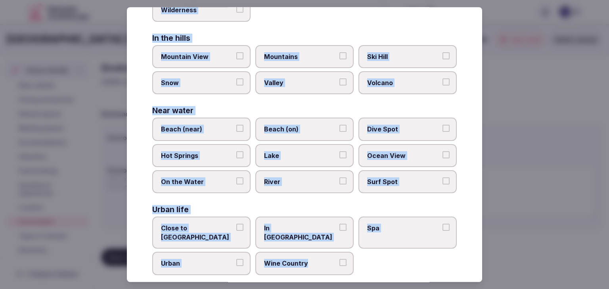
drag, startPoint x: 151, startPoint y: 53, endPoint x: 364, endPoint y: 268, distance: 302.3
click at [364, 268] on div "Select your environment Choose all applicable environments offered. In nature C…" at bounding box center [304, 144] width 355 height 275
copy div "Choose all applicable environments offered. In nature Close to Nature Countrysi…"
click at [227, 112] on div "Near water" at bounding box center [304, 111] width 304 height 8
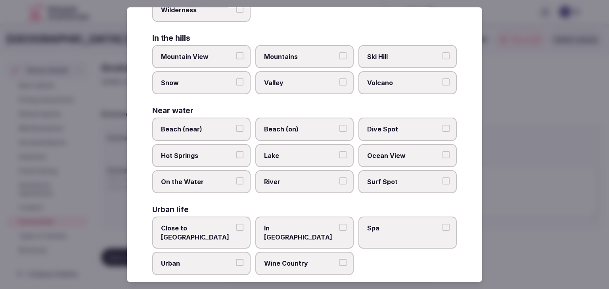
click at [227, 120] on label "Beach (near)" at bounding box center [201, 129] width 98 height 23
click at [236, 125] on button "Beach (near)" at bounding box center [239, 128] width 7 height 7
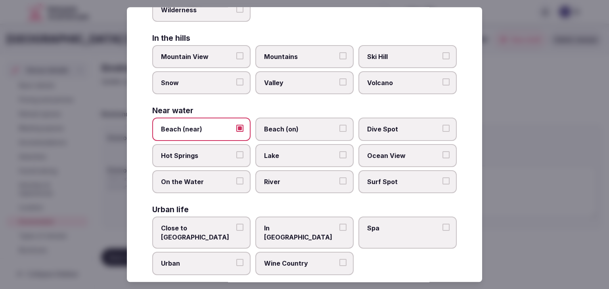
click at [391, 157] on span "Ocean View" at bounding box center [403, 155] width 73 height 9
click at [442, 157] on button "Ocean View" at bounding box center [445, 154] width 7 height 7
click at [405, 178] on span "Surf Spot" at bounding box center [403, 182] width 73 height 9
click at [442, 178] on button "Surf Spot" at bounding box center [445, 181] width 7 height 7
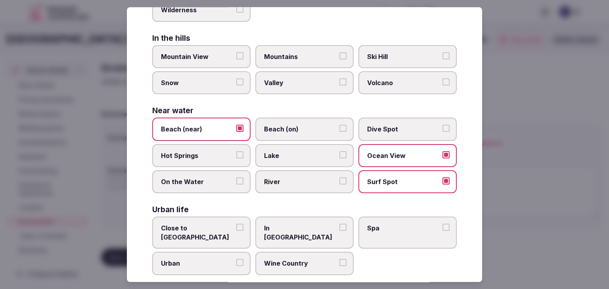
click at [217, 224] on label "Close to City Center" at bounding box center [201, 233] width 98 height 32
click at [236, 224] on button "Close to City Center" at bounding box center [239, 227] width 7 height 7
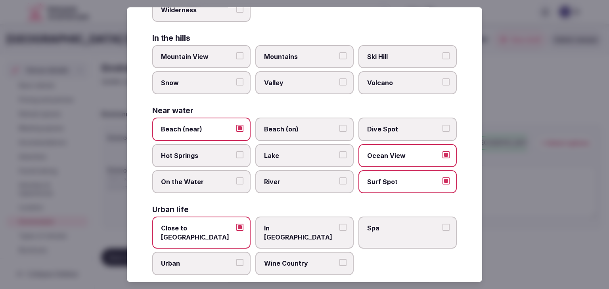
click at [208, 256] on label "Urban" at bounding box center [201, 263] width 98 height 23
click at [236, 260] on button "Urban" at bounding box center [239, 263] width 7 height 7
click at [306, 232] on label "In City Center" at bounding box center [304, 233] width 98 height 32
click at [339, 231] on button "In City Center" at bounding box center [342, 227] width 7 height 7
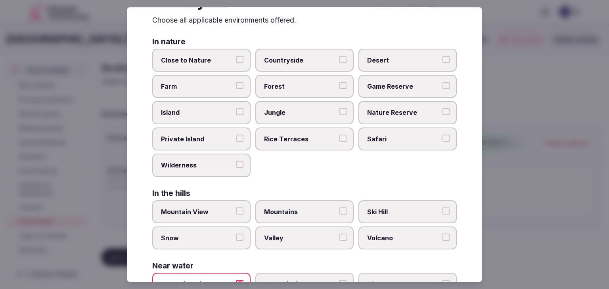
scroll to position [0, 0]
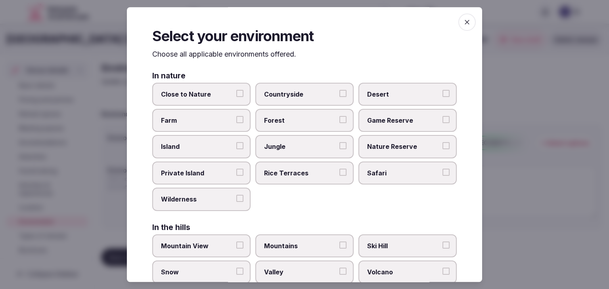
click at [464, 21] on icon "button" at bounding box center [466, 22] width 5 height 5
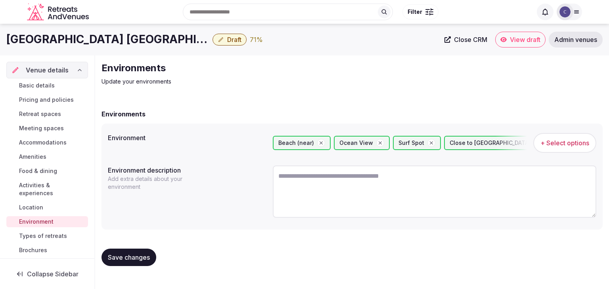
click at [145, 254] on span "Save changes" at bounding box center [129, 258] width 42 height 8
click at [308, 199] on textarea at bounding box center [434, 192] width 323 height 52
click at [333, 181] on textarea at bounding box center [434, 192] width 323 height 52
paste textarea "**********"
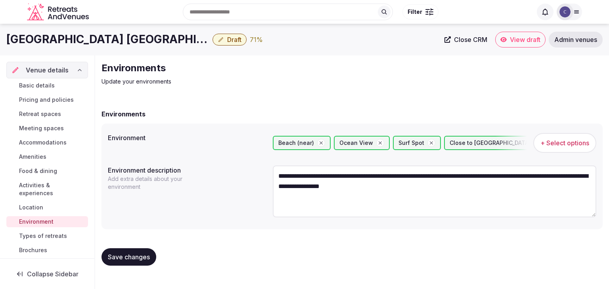
type textarea "**********"
click at [132, 258] on span "Save changes" at bounding box center [129, 257] width 42 height 8
click at [132, 253] on span "Save changes" at bounding box center [129, 257] width 42 height 8
click at [62, 235] on span "Types of retreats" at bounding box center [43, 236] width 48 height 8
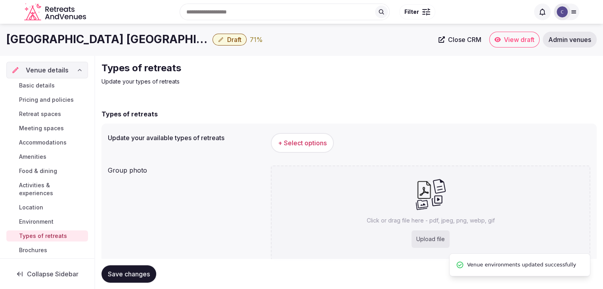
click at [308, 139] on span "+ Select options" at bounding box center [302, 143] width 49 height 9
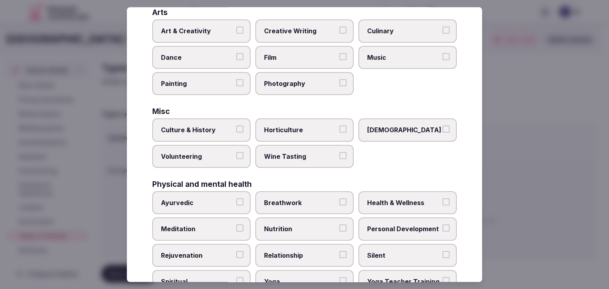
scroll to position [322, 0]
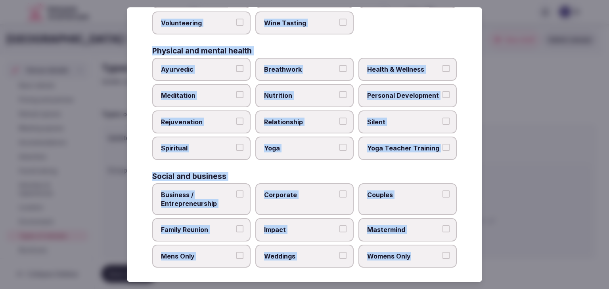
drag, startPoint x: 160, startPoint y: 65, endPoint x: 461, endPoint y: 267, distance: 361.9
click at [461, 267] on div "Select your types of retreats Choose all applicable types of retreats offered. …" at bounding box center [304, 144] width 355 height 275
copy div "Choose all applicable types of retreats offered. Active Adventure Cold Water Ex…"
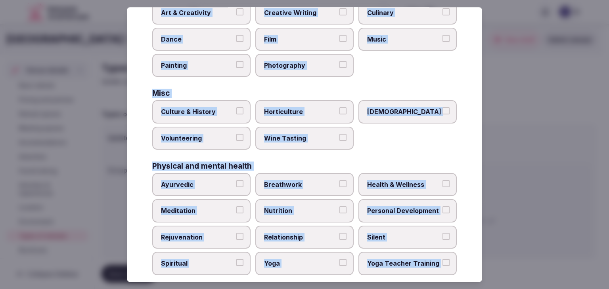
scroll to position [203, 0]
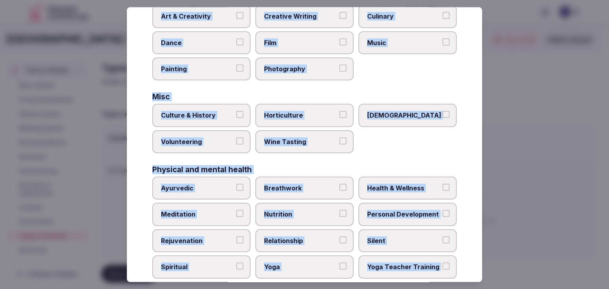
click at [218, 98] on div "Misc" at bounding box center [304, 98] width 304 height 8
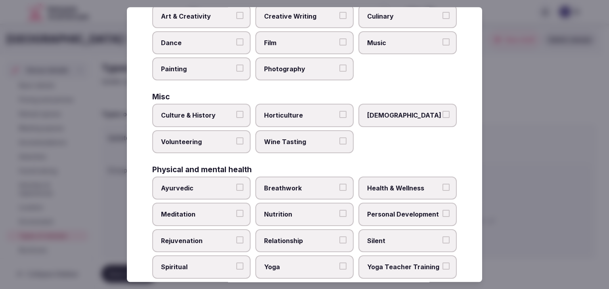
click at [219, 113] on span "Culture & History" at bounding box center [197, 115] width 73 height 9
click at [236, 113] on button "Culture & History" at bounding box center [239, 114] width 7 height 7
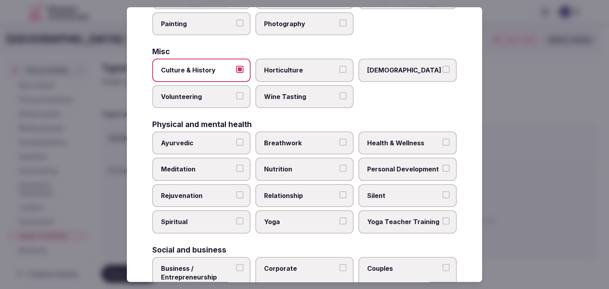
scroll to position [283, 0]
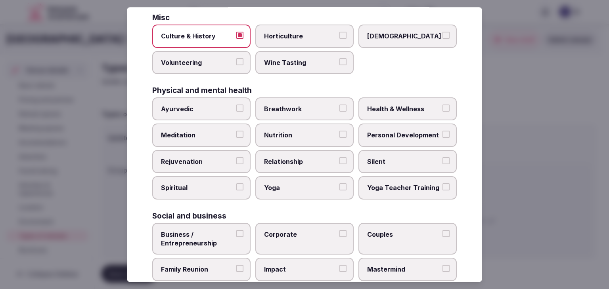
click at [431, 105] on span "Health & Wellness" at bounding box center [403, 109] width 73 height 9
click at [442, 105] on button "Health & Wellness" at bounding box center [445, 108] width 7 height 7
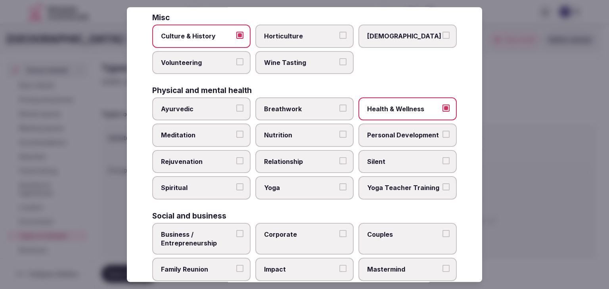
drag, startPoint x: 414, startPoint y: 123, endPoint x: 404, endPoint y: 127, distance: 11.0
click at [413, 124] on label "Personal Development" at bounding box center [407, 135] width 98 height 23
click at [442, 131] on button "Personal Development" at bounding box center [445, 134] width 7 height 7
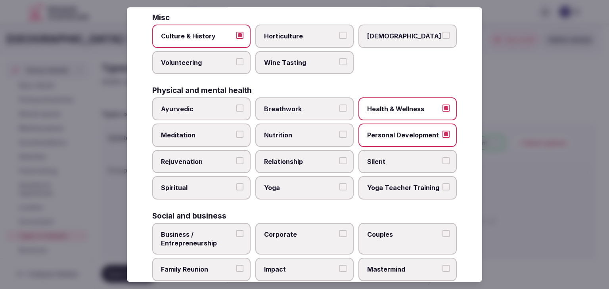
drag, startPoint x: 192, startPoint y: 137, endPoint x: 192, endPoint y: 155, distance: 18.2
click at [192, 137] on label "Meditation" at bounding box center [201, 135] width 98 height 23
drag, startPoint x: 192, startPoint y: 164, endPoint x: 197, endPoint y: 164, distance: 4.8
click at [193, 164] on label "Rejuvenation" at bounding box center [201, 161] width 98 height 23
click at [273, 185] on span "Yoga" at bounding box center [300, 188] width 73 height 9
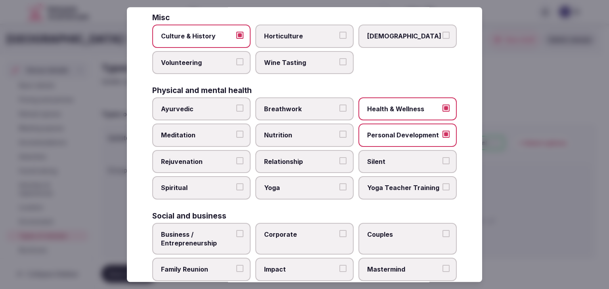
click at [339, 185] on button "Yoga" at bounding box center [342, 187] width 7 height 7
click at [238, 157] on button "Rejuvenation" at bounding box center [239, 160] width 7 height 7
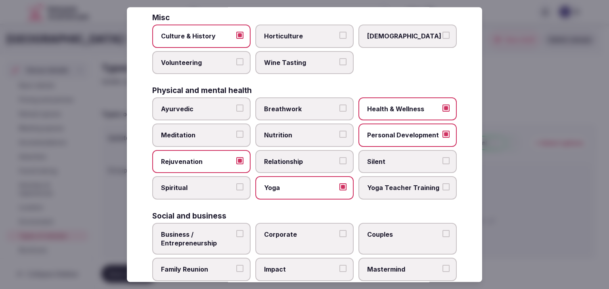
click at [206, 134] on span "Meditation" at bounding box center [197, 135] width 73 height 9
click at [236, 134] on button "Meditation" at bounding box center [239, 134] width 7 height 7
click at [200, 190] on label "Spiritual" at bounding box center [201, 188] width 98 height 23
click at [236, 190] on button "Spiritual" at bounding box center [239, 187] width 7 height 7
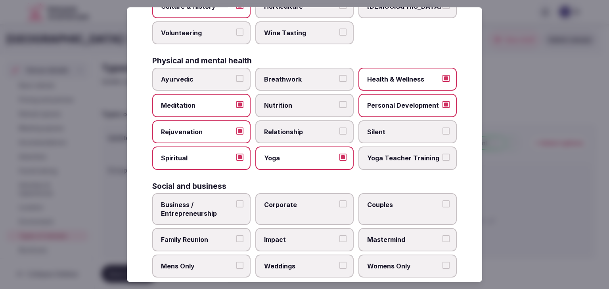
scroll to position [322, 0]
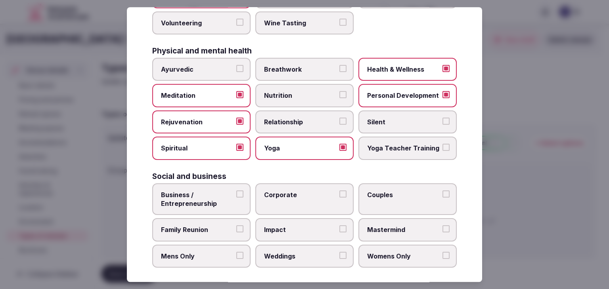
drag, startPoint x: 233, startPoint y: 192, endPoint x: 219, endPoint y: 225, distance: 35.7
click at [232, 194] on label "Business / Entrepreneurship" at bounding box center [201, 199] width 98 height 32
click at [236, 194] on button "Business / Entrepreneurship" at bounding box center [239, 194] width 7 height 7
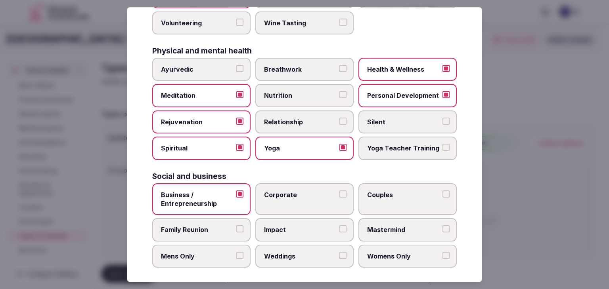
drag, startPoint x: 218, startPoint y: 226, endPoint x: 258, endPoint y: 243, distance: 43.5
click at [218, 227] on span "Family Reunion" at bounding box center [197, 230] width 73 height 9
click at [236, 227] on button "Family Reunion" at bounding box center [239, 229] width 7 height 7
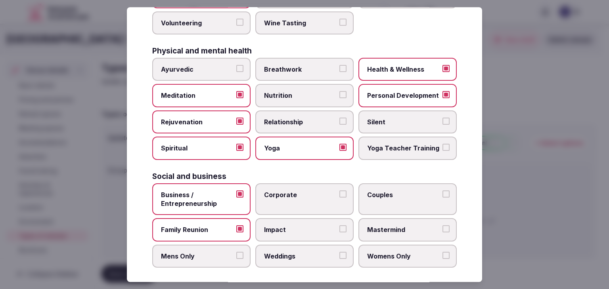
click at [286, 252] on span "Weddings" at bounding box center [300, 256] width 73 height 9
click at [339, 252] on button "Weddings" at bounding box center [342, 255] width 7 height 7
click at [296, 191] on span "Corporate" at bounding box center [300, 195] width 73 height 9
click at [339, 191] on button "Corporate" at bounding box center [342, 194] width 7 height 7
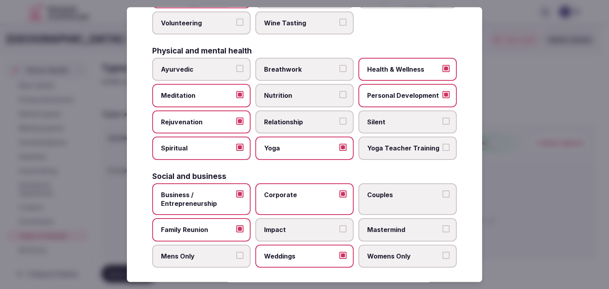
click at [424, 205] on label "Couples" at bounding box center [407, 199] width 98 height 32
click at [442, 198] on button "Couples" at bounding box center [445, 194] width 7 height 7
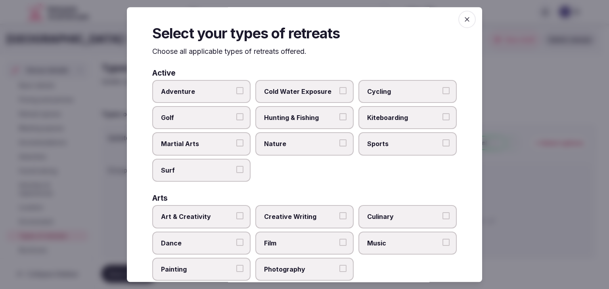
scroll to position [0, 0]
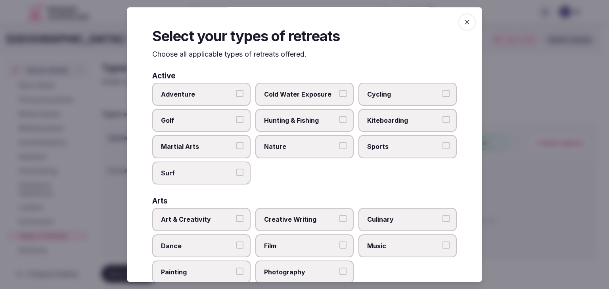
click at [460, 27] on span "button" at bounding box center [466, 21] width 17 height 17
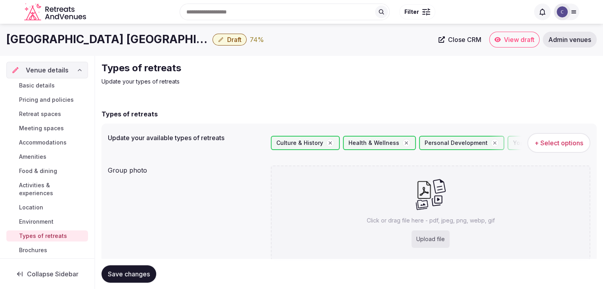
click at [430, 239] on div "Upload file" at bounding box center [430, 239] width 38 height 17
type input "**********"
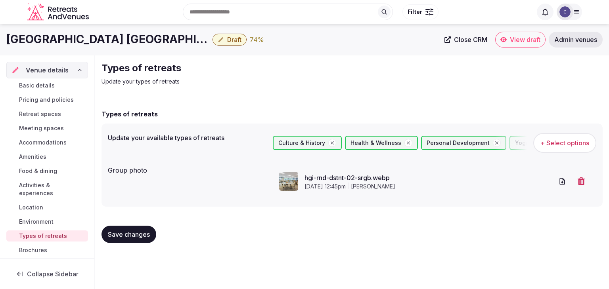
click at [149, 237] on span "Save changes" at bounding box center [129, 235] width 42 height 8
click at [144, 233] on span "Save changes" at bounding box center [129, 235] width 42 height 8
click at [55, 86] on link "Basic details" at bounding box center [47, 85] width 82 height 11
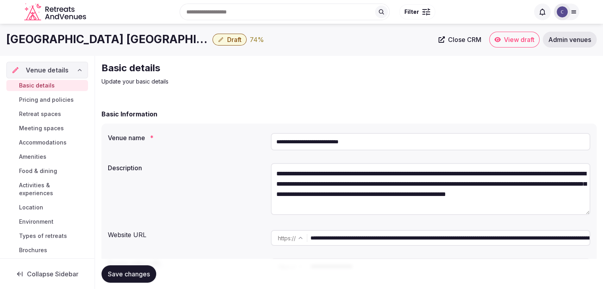
click at [60, 96] on span "Pricing and policies" at bounding box center [46, 100] width 55 height 8
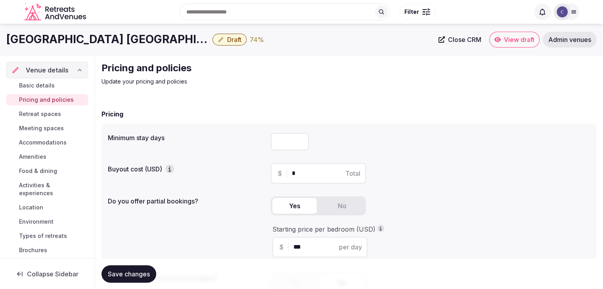
click at [55, 111] on span "Retreat spaces" at bounding box center [40, 114] width 42 height 8
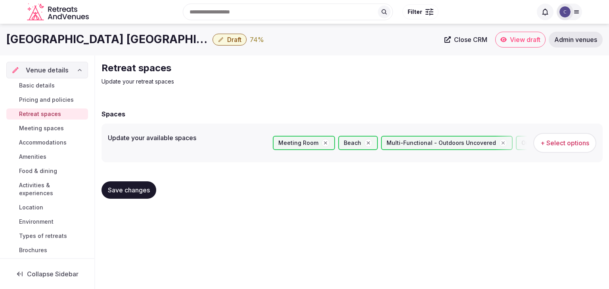
click at [50, 130] on span "Meeting spaces" at bounding box center [41, 128] width 45 height 8
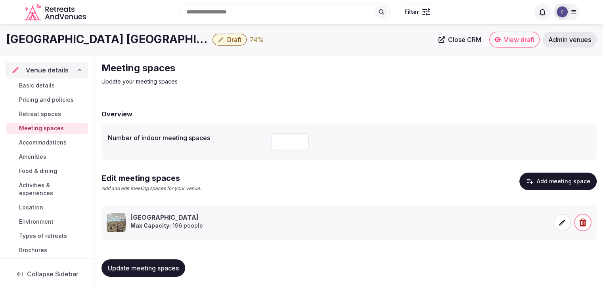
click at [52, 142] on span "Accommodations" at bounding box center [43, 143] width 48 height 8
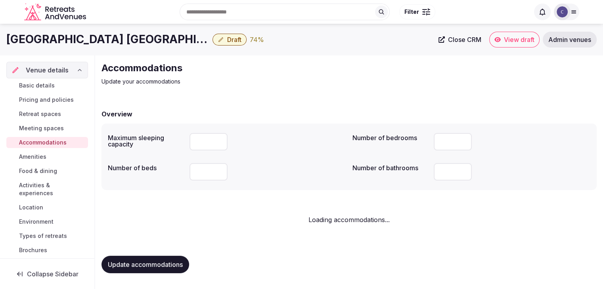
click at [51, 158] on link "Amenities" at bounding box center [47, 156] width 82 height 11
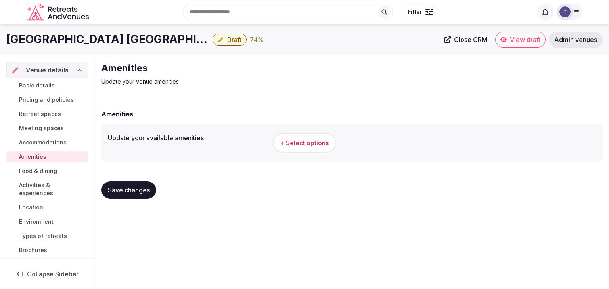
click at [124, 44] on h1 "Hilton Garden Inn Waikiki Beach" at bounding box center [107, 39] width 203 height 15
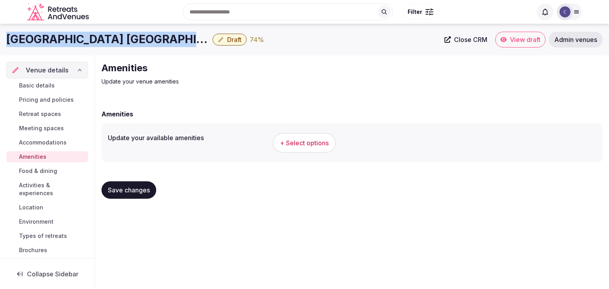
click at [124, 44] on h1 "Hilton Garden Inn Waikiki Beach" at bounding box center [107, 39] width 203 height 15
copy div "Hilton Garden Inn Waikiki Beach"
click at [306, 141] on span "+ Select options" at bounding box center [304, 143] width 49 height 9
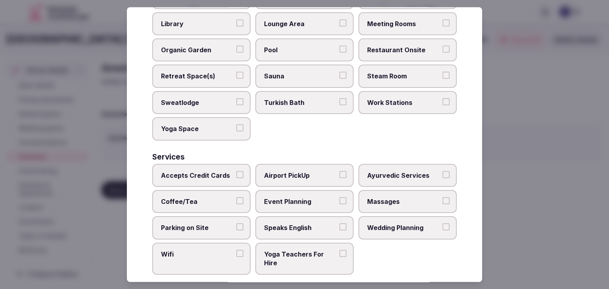
scroll to position [427, 0]
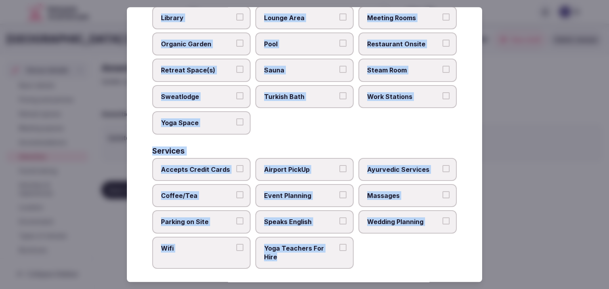
drag, startPoint x: 151, startPoint y: 55, endPoint x: 368, endPoint y: 268, distance: 304.0
click at [368, 268] on div "Select your venue amenities Choose all applicable amenities offered. Activities…" at bounding box center [304, 144] width 355 height 275
copy div "Choose all applicable amenities offered. Activities Bicycles Camping Allowed On…"
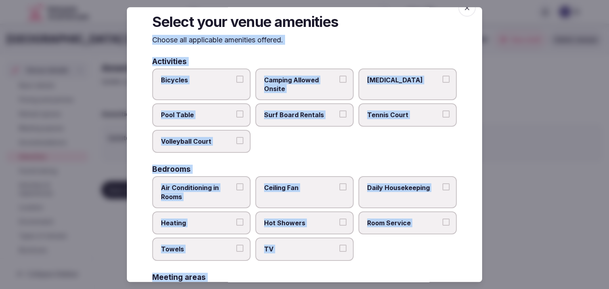
scroll to position [0, 0]
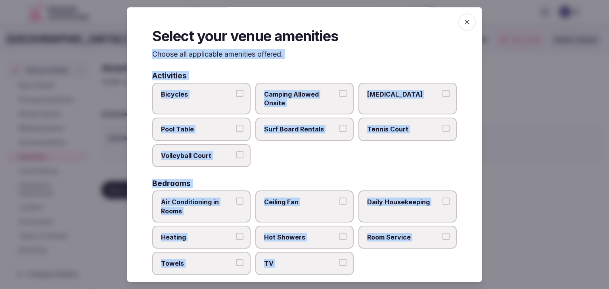
click at [306, 123] on label "Surf Board Rentals" at bounding box center [304, 129] width 98 height 23
click at [339, 125] on button "Surf Board Rentals" at bounding box center [342, 128] width 7 height 7
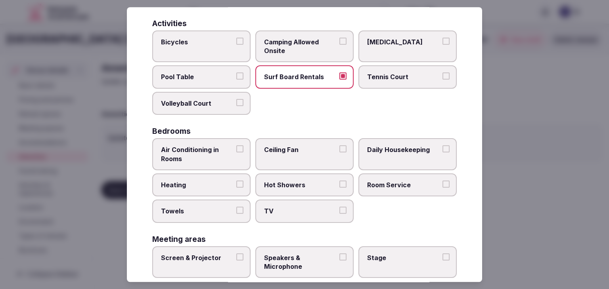
scroll to position [79, 0]
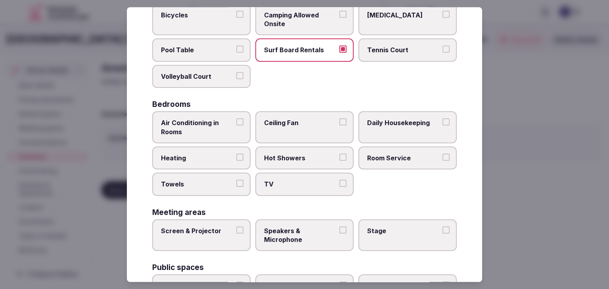
click at [197, 129] on span "Air Conditioning in Rooms" at bounding box center [197, 127] width 73 height 18
click at [236, 126] on button "Air Conditioning in Rooms" at bounding box center [239, 121] width 7 height 7
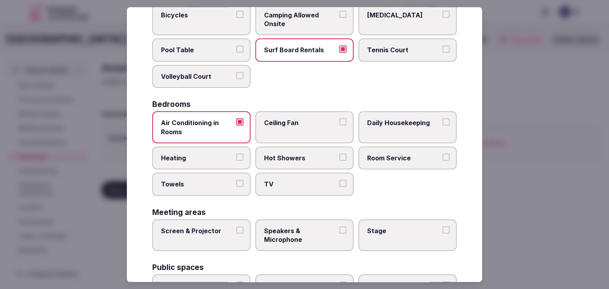
click at [374, 126] on span "Daily Housekeeping" at bounding box center [403, 122] width 73 height 9
click at [442, 126] on button "Daily Housekeeping" at bounding box center [445, 121] width 7 height 7
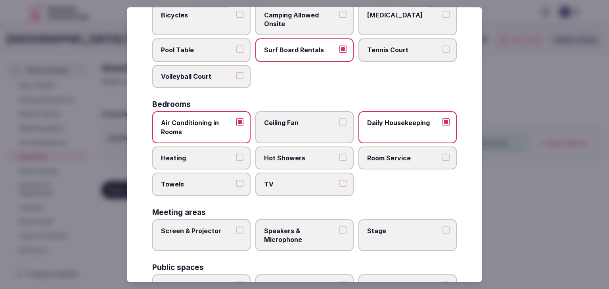
click at [388, 158] on span "Room Service" at bounding box center [403, 158] width 73 height 9
click at [442, 158] on button "Room Service" at bounding box center [445, 157] width 7 height 7
click at [203, 181] on span "Towels" at bounding box center [197, 184] width 73 height 9
click at [236, 181] on button "Towels" at bounding box center [239, 183] width 7 height 7
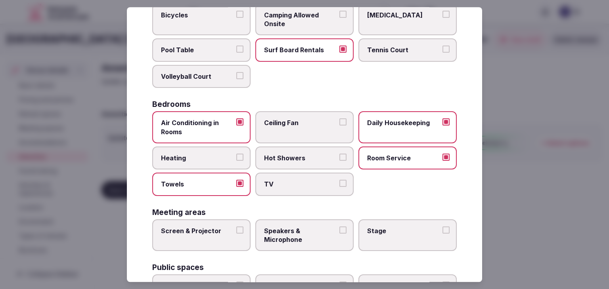
click at [288, 186] on span "TV" at bounding box center [300, 184] width 73 height 9
click at [339, 186] on button "TV" at bounding box center [342, 183] width 7 height 7
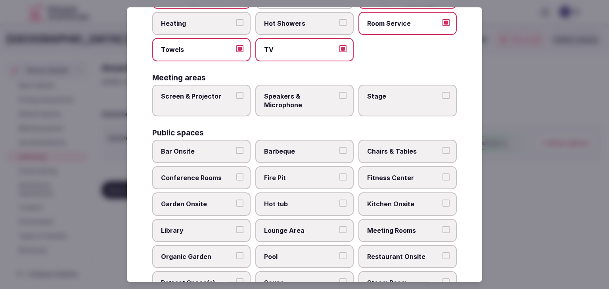
scroll to position [238, 0]
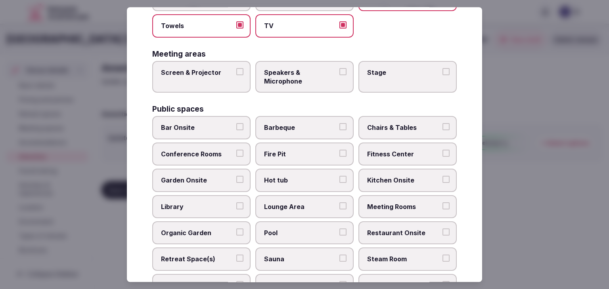
click at [387, 206] on span "Meeting Rooms" at bounding box center [403, 206] width 73 height 9
click at [442, 206] on button "Meeting Rooms" at bounding box center [445, 205] width 7 height 7
click at [388, 231] on span "Restaurant Onsite" at bounding box center [403, 233] width 73 height 9
click at [442, 231] on button "Restaurant Onsite" at bounding box center [445, 232] width 7 height 7
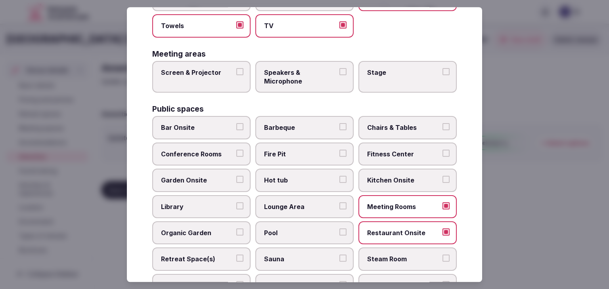
drag, startPoint x: 197, startPoint y: 151, endPoint x: 203, endPoint y: 146, distance: 7.9
click at [197, 151] on span "Conference Rooms" at bounding box center [197, 154] width 73 height 9
click at [236, 151] on button "Conference Rooms" at bounding box center [239, 153] width 7 height 7
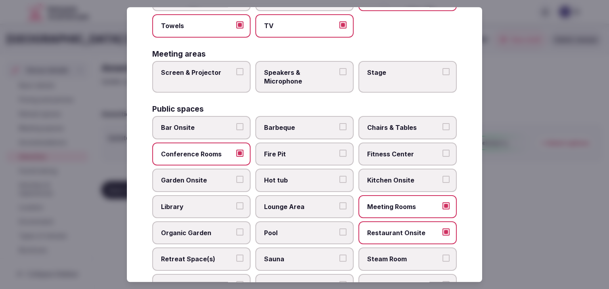
click at [389, 124] on span "Chairs & Tables" at bounding box center [403, 128] width 73 height 9
click at [442, 124] on button "Chairs & Tables" at bounding box center [445, 127] width 7 height 7
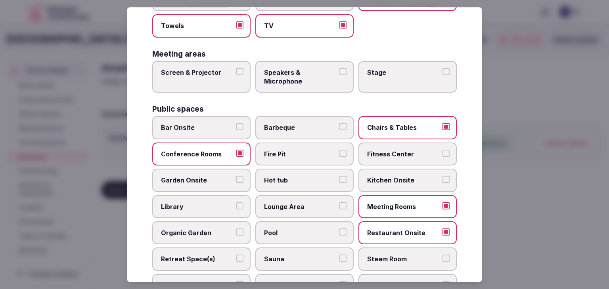
click at [166, 130] on span "Bar Onsite" at bounding box center [197, 128] width 73 height 9
click at [236, 130] on button "Bar Onsite" at bounding box center [239, 127] width 7 height 7
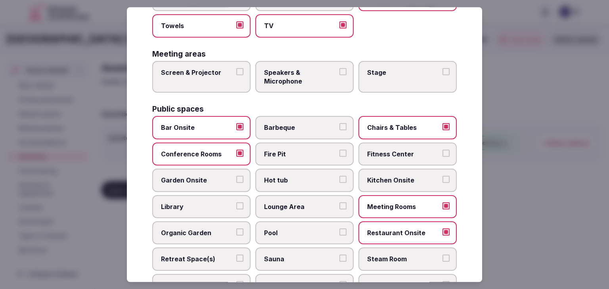
click at [403, 150] on span "Fitness Center" at bounding box center [403, 154] width 73 height 9
click at [442, 150] on button "Fitness Center" at bounding box center [445, 153] width 7 height 7
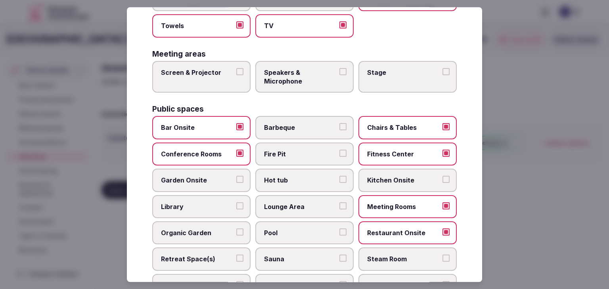
drag, startPoint x: 297, startPoint y: 203, endPoint x: 298, endPoint y: 222, distance: 18.7
click at [297, 205] on span "Lounge Area" at bounding box center [300, 206] width 73 height 9
click at [339, 205] on button "Lounge Area" at bounding box center [342, 205] width 7 height 7
click at [297, 229] on span "Pool" at bounding box center [300, 233] width 73 height 9
click at [339, 229] on button "Pool" at bounding box center [342, 232] width 7 height 7
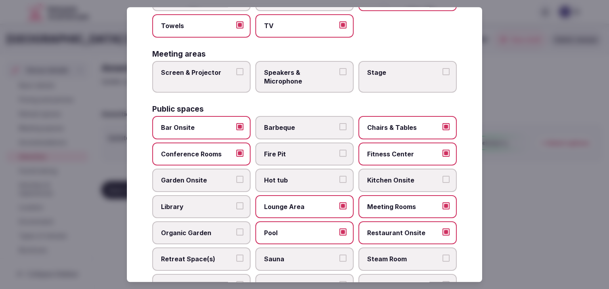
scroll to position [317, 0]
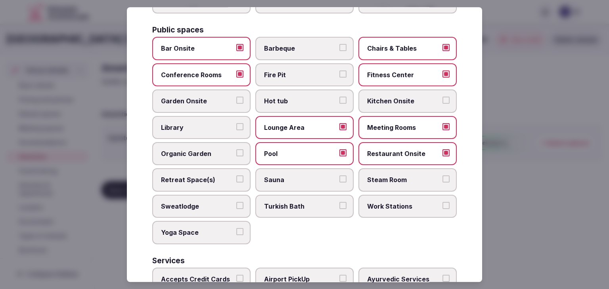
click at [210, 180] on span "Retreat Space(s)" at bounding box center [197, 180] width 73 height 9
click at [236, 180] on button "Retreat Space(s)" at bounding box center [239, 179] width 7 height 7
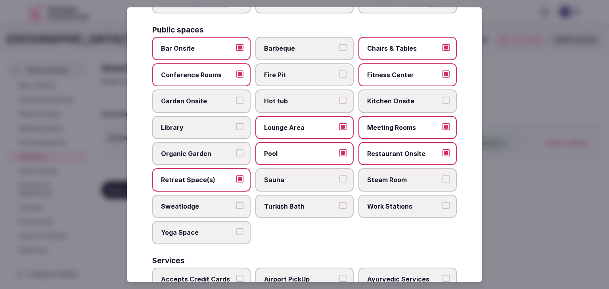
click at [372, 207] on label "Work Stations" at bounding box center [407, 206] width 98 height 23
click at [442, 207] on button "Work Stations" at bounding box center [445, 205] width 7 height 7
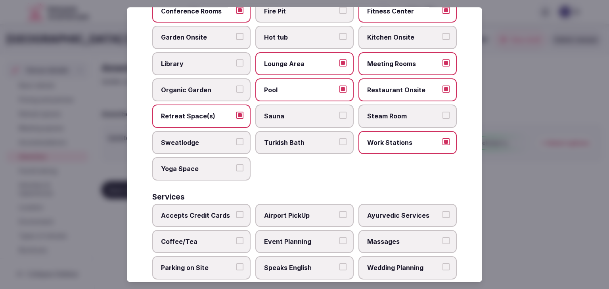
scroll to position [427, 0]
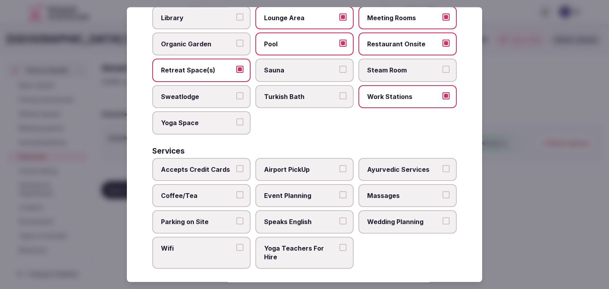
click at [211, 174] on label "Accepts Credit Cards" at bounding box center [201, 169] width 98 height 23
click at [236, 172] on button "Accepts Credit Cards" at bounding box center [239, 168] width 7 height 7
click at [211, 191] on span "Coffee/Tea" at bounding box center [197, 195] width 73 height 9
click at [236, 191] on button "Coffee/Tea" at bounding box center [239, 194] width 7 height 7
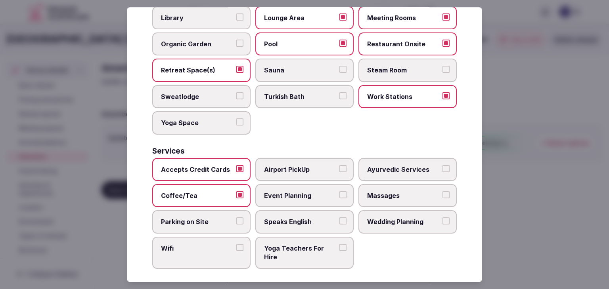
drag, startPoint x: 212, startPoint y: 217, endPoint x: 212, endPoint y: 248, distance: 30.9
click at [212, 218] on span "Parking on Site" at bounding box center [197, 222] width 73 height 9
click at [236, 218] on button "Parking on Site" at bounding box center [239, 221] width 7 height 7
click at [212, 250] on label "Wifi" at bounding box center [201, 253] width 98 height 32
click at [236, 250] on button "Wifi" at bounding box center [239, 247] width 7 height 7
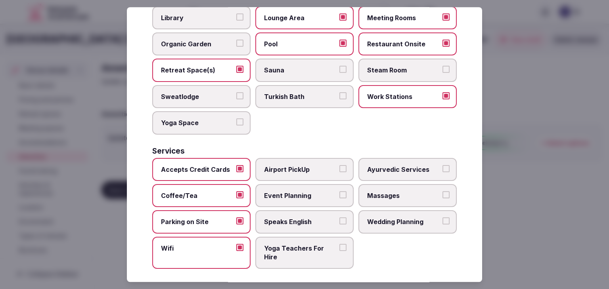
drag, startPoint x: 285, startPoint y: 229, endPoint x: 289, endPoint y: 224, distance: 6.5
click at [285, 228] on div "Accepts Credit Cards Airport PickUp Ayurvedic Services Coffee/Tea Event Plannin…" at bounding box center [304, 213] width 304 height 111
click at [292, 218] on span "Speaks English" at bounding box center [300, 222] width 73 height 9
click at [339, 218] on button "Speaks English" at bounding box center [342, 221] width 7 height 7
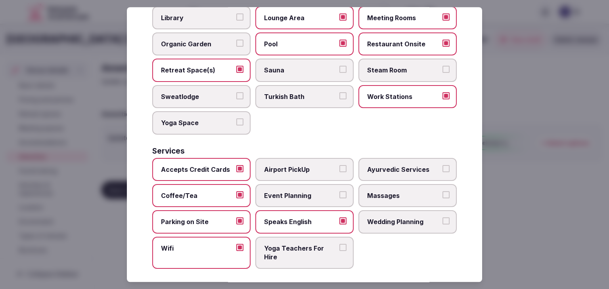
click at [298, 195] on label "Event Planning" at bounding box center [304, 195] width 98 height 23
click at [339, 195] on button "Event Planning" at bounding box center [342, 194] width 7 height 7
click at [407, 194] on span "Massages" at bounding box center [403, 195] width 73 height 9
click at [442, 194] on button "Massages" at bounding box center [445, 194] width 7 height 7
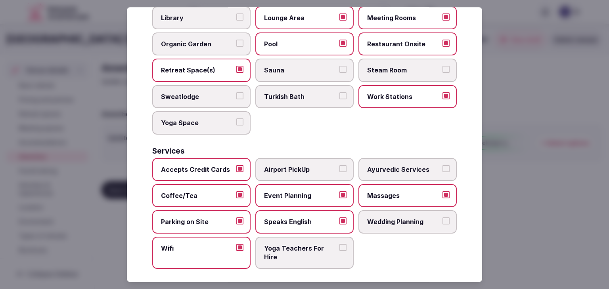
click at [401, 218] on span "Wedding Planning" at bounding box center [403, 222] width 73 height 9
click at [442, 218] on button "Wedding Planning" at bounding box center [445, 221] width 7 height 7
click at [418, 191] on span "Massages" at bounding box center [403, 195] width 73 height 9
click at [442, 191] on button "Massages" at bounding box center [445, 194] width 7 height 7
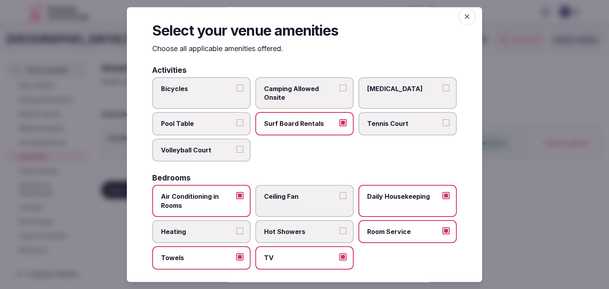
scroll to position [0, 0]
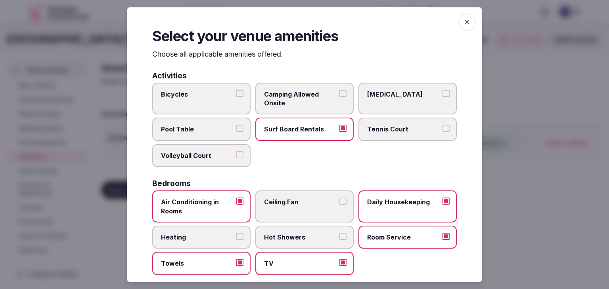
click at [466, 16] on span "button" at bounding box center [466, 21] width 17 height 17
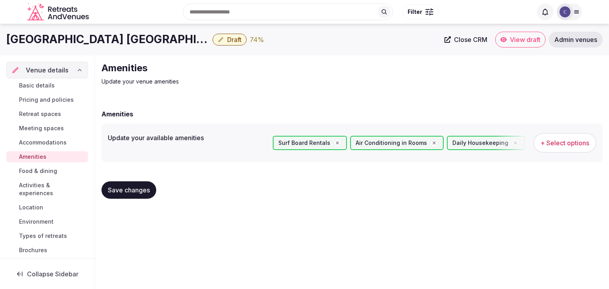
click at [146, 191] on span "Save changes" at bounding box center [129, 190] width 42 height 8
click at [44, 172] on span "Food & dining" at bounding box center [38, 171] width 38 height 8
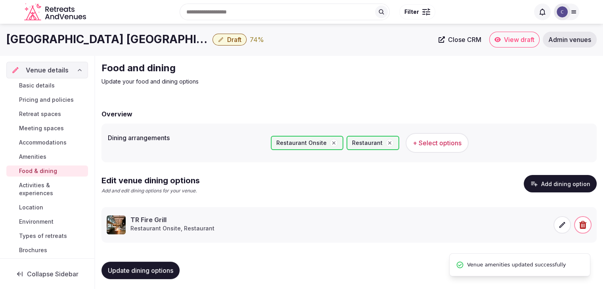
drag, startPoint x: 44, startPoint y: 185, endPoint x: 42, endPoint y: 200, distance: 15.5
click at [44, 185] on span "Activities & experiences" at bounding box center [52, 189] width 66 height 16
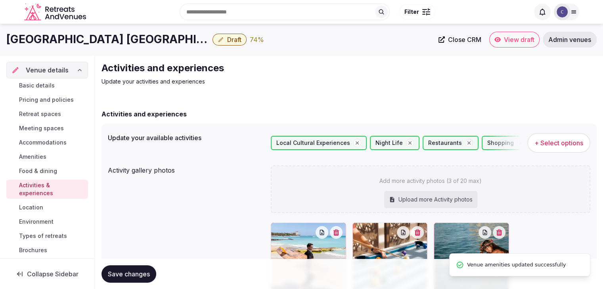
drag, startPoint x: 41, startPoint y: 208, endPoint x: 42, endPoint y: 216, distance: 7.9
click at [41, 208] on span "Location" at bounding box center [31, 208] width 24 height 8
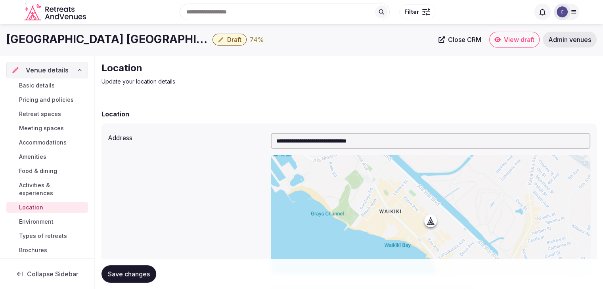
click at [46, 223] on span "Environment" at bounding box center [36, 222] width 34 height 8
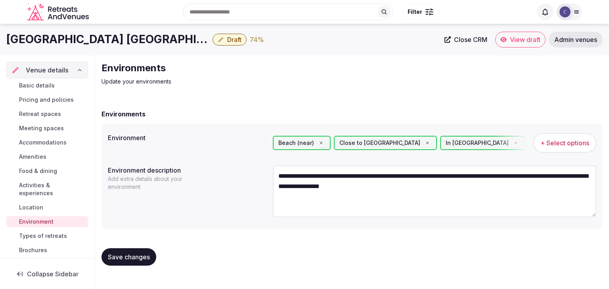
click at [227, 36] on span "Draft" at bounding box center [234, 40] width 14 height 8
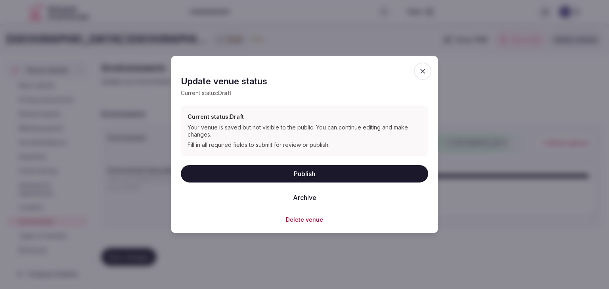
click at [299, 172] on button "Publish" at bounding box center [304, 173] width 247 height 17
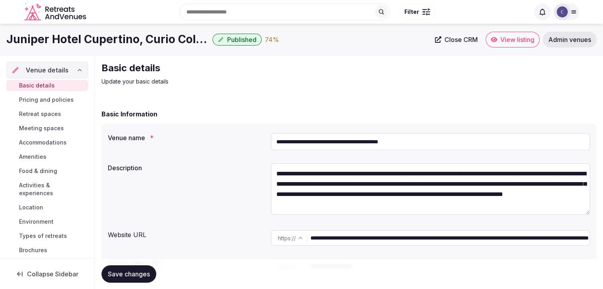
click at [518, 40] on span "View listing" at bounding box center [517, 40] width 34 height 8
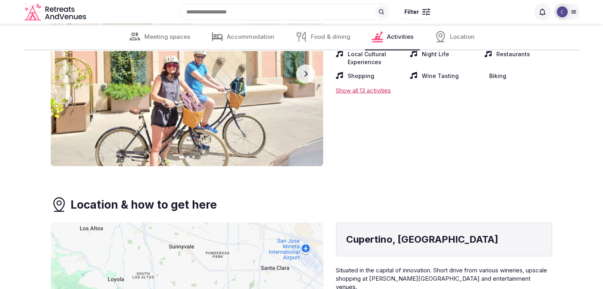
scroll to position [1664, 0]
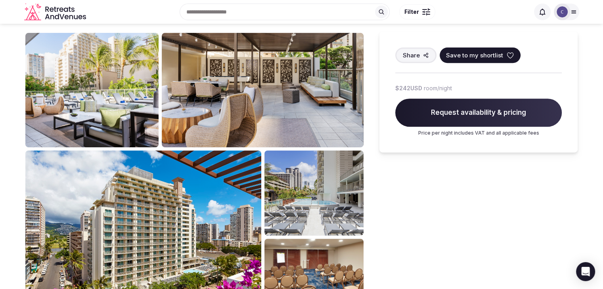
scroll to position [317, 0]
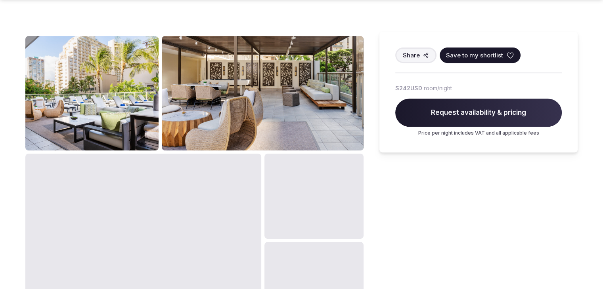
scroll to position [357, 0]
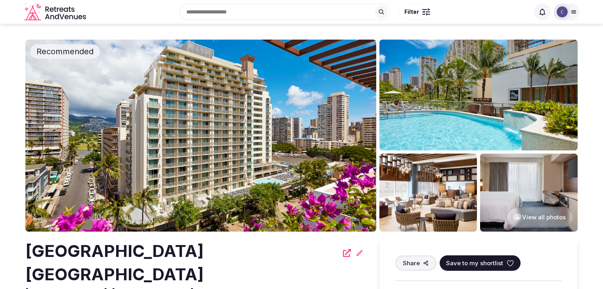
scroll to position [357, 0]
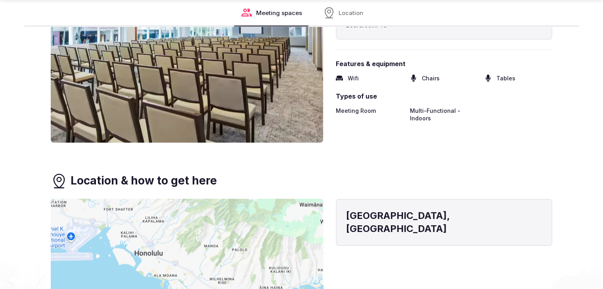
scroll to position [911, 0]
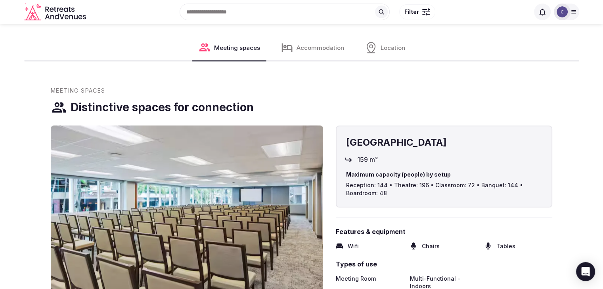
scroll to position [628, 0]
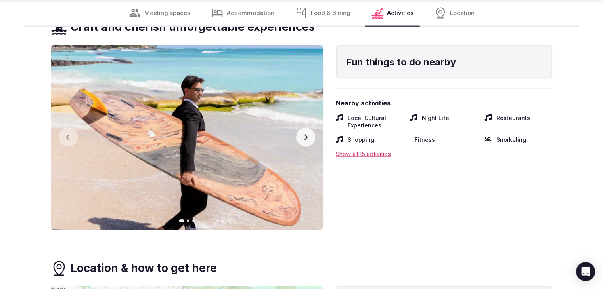
scroll to position [1704, 0]
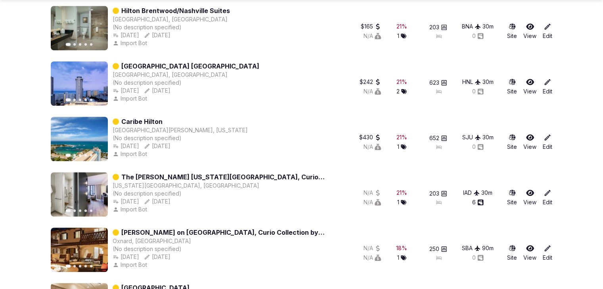
scroll to position [607, 0]
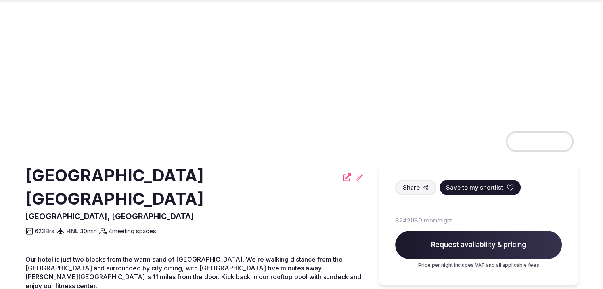
scroll to position [79, 0]
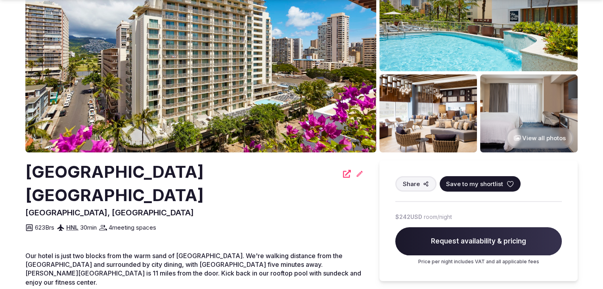
click at [203, 168] on h2 "[GEOGRAPHIC_DATA] [GEOGRAPHIC_DATA]" at bounding box center [181, 183] width 313 height 47
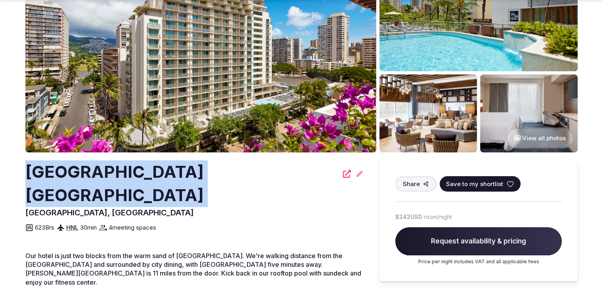
click at [203, 168] on h2 "[GEOGRAPHIC_DATA] [GEOGRAPHIC_DATA]" at bounding box center [181, 183] width 313 height 47
copy div "[GEOGRAPHIC_DATA] [GEOGRAPHIC_DATA]"
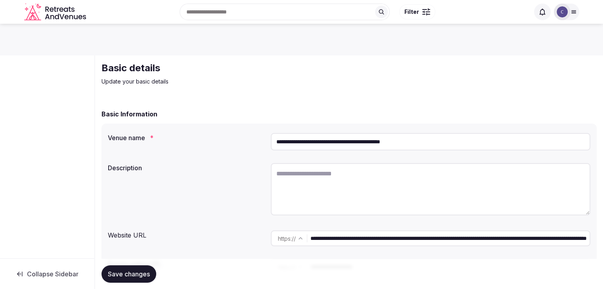
click at [442, 141] on input "**********" at bounding box center [430, 141] width 319 height 17
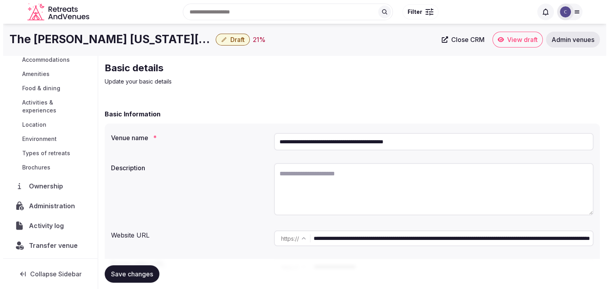
scroll to position [84, 0]
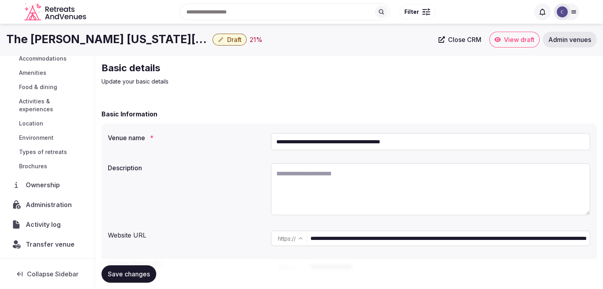
click at [65, 200] on span "Administration" at bounding box center [50, 205] width 49 height 10
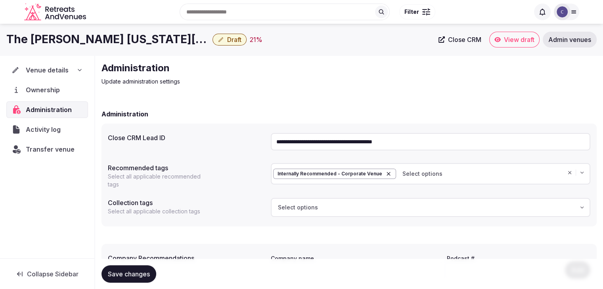
click at [80, 66] on div "Venue details" at bounding box center [46, 70] width 71 height 10
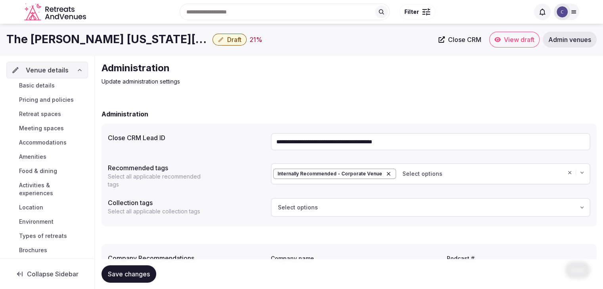
click at [61, 85] on link "Basic details" at bounding box center [47, 85] width 82 height 11
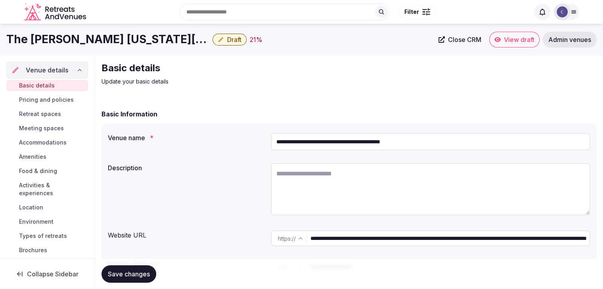
drag, startPoint x: 482, startPoint y: 242, endPoint x: 291, endPoint y: 241, distance: 191.0
click at [291, 241] on div "**********" at bounding box center [430, 239] width 319 height 16
click at [94, 38] on h1 "The [PERSON_NAME] [US_STATE][GEOGRAPHIC_DATA], Curio Collection by [PERSON_NAME]" at bounding box center [107, 39] width 203 height 15
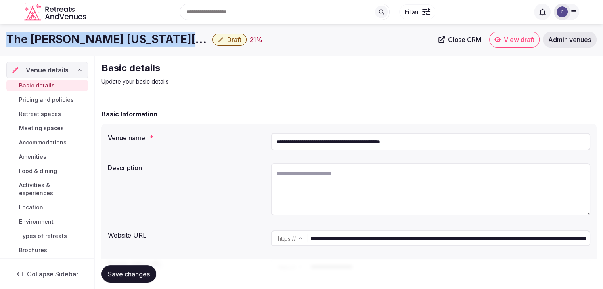
click at [94, 38] on h1 "The [PERSON_NAME] [US_STATE][GEOGRAPHIC_DATA], Curio Collection by [PERSON_NAME]" at bounding box center [107, 39] width 203 height 15
copy div "The [PERSON_NAME] [US_STATE][GEOGRAPHIC_DATA], Curio Collection by [PERSON_NAME]"
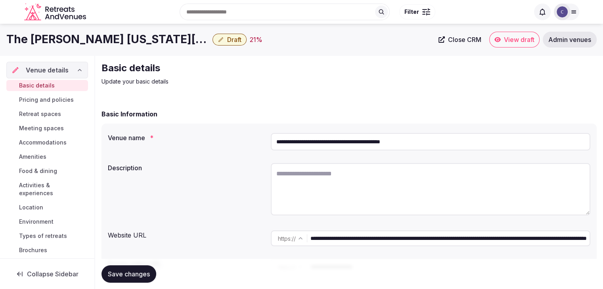
drag, startPoint x: 482, startPoint y: 239, endPoint x: 239, endPoint y: 238, distance: 243.7
click at [239, 238] on div "**********" at bounding box center [349, 238] width 482 height 22
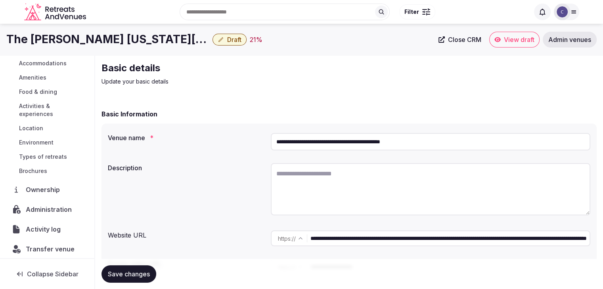
scroll to position [84, 0]
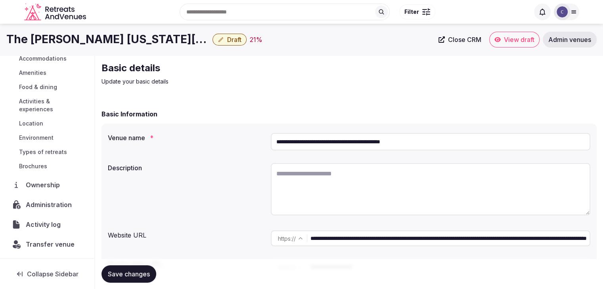
click at [51, 243] on span "Transfer venue" at bounding box center [50, 245] width 49 height 10
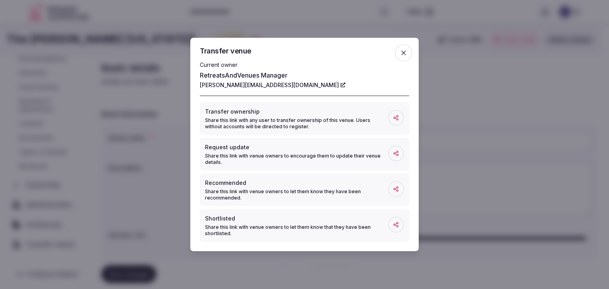
click at [404, 53] on icon "button" at bounding box center [403, 53] width 5 height 5
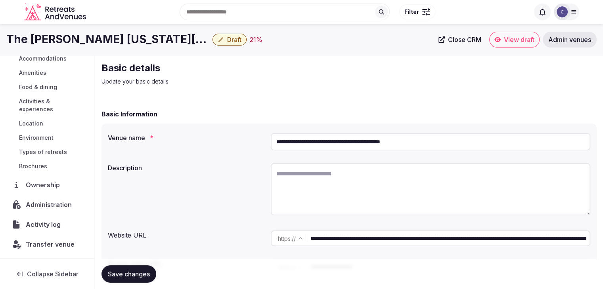
click at [48, 204] on span "Administration" at bounding box center [50, 205] width 49 height 10
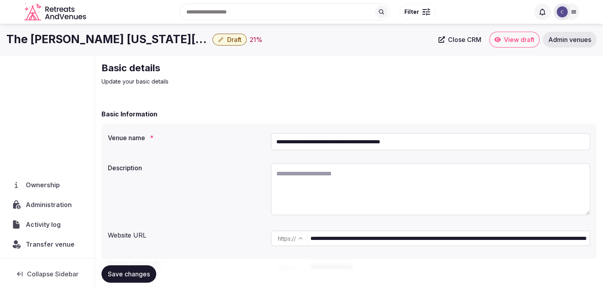
click at [51, 202] on span "Administration" at bounding box center [50, 205] width 49 height 10
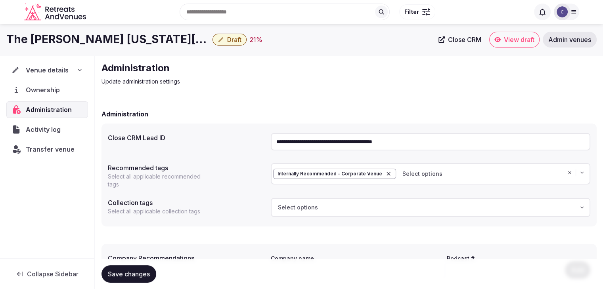
click at [303, 139] on input "**********" at bounding box center [430, 141] width 319 height 17
click at [77, 69] on icon at bounding box center [79, 70] width 6 height 6
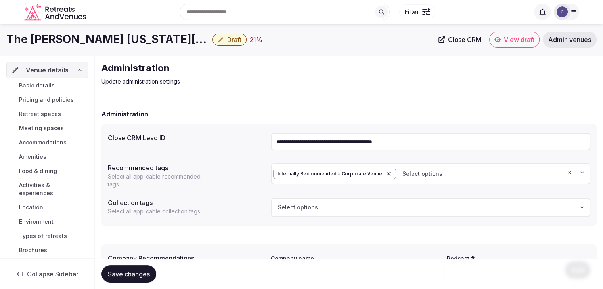
click at [52, 85] on span "Basic details" at bounding box center [37, 86] width 36 height 8
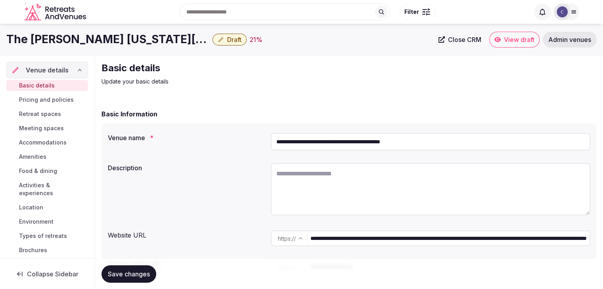
click at [37, 170] on span "Food & dining" at bounding box center [38, 171] width 38 height 8
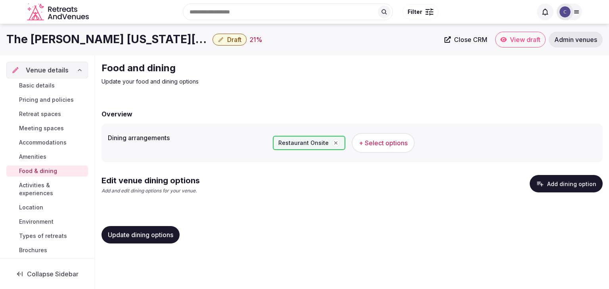
click at [561, 187] on button "Add dining option" at bounding box center [565, 183] width 73 height 17
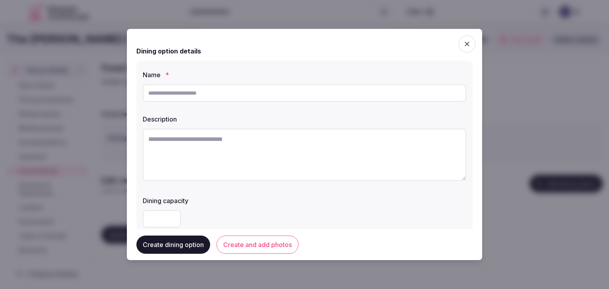
click at [212, 95] on input "text" at bounding box center [304, 92] width 323 height 17
paste input "*********"
type input "*********"
click at [301, 157] on textarea at bounding box center [304, 155] width 323 height 52
paste textarea "**********"
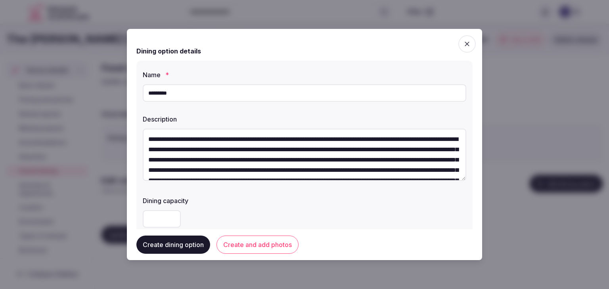
scroll to position [46, 0]
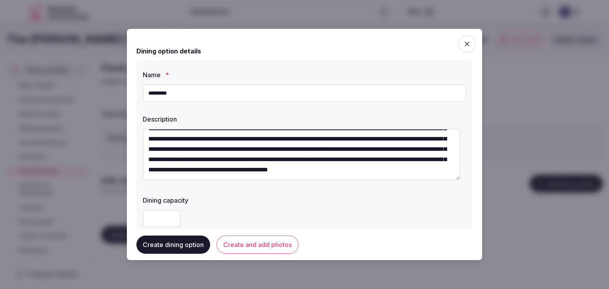
type textarea "**********"
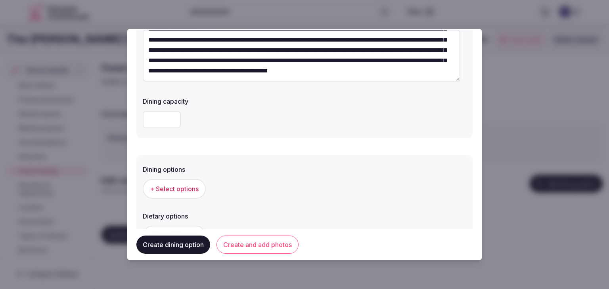
scroll to position [119, 0]
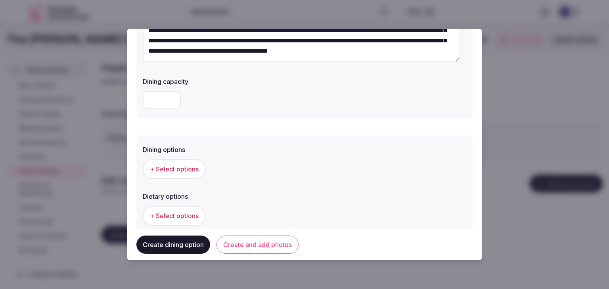
click at [175, 164] on button "+ Select options" at bounding box center [174, 169] width 63 height 20
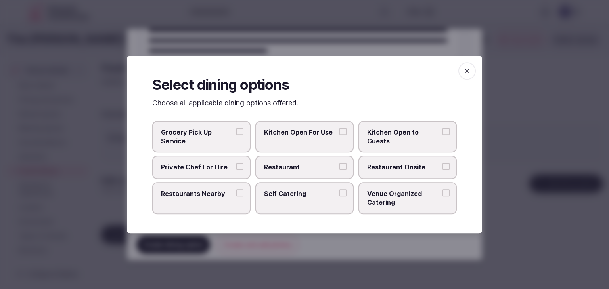
click at [316, 168] on span "Restaurant" at bounding box center [300, 167] width 73 height 9
click at [339, 168] on button "Restaurant" at bounding box center [342, 166] width 7 height 7
click at [387, 167] on span "Restaurant Onsite" at bounding box center [403, 167] width 73 height 9
click at [442, 167] on button "Restaurant Onsite" at bounding box center [445, 166] width 7 height 7
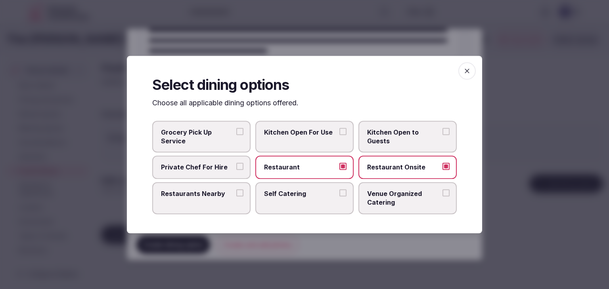
click at [472, 73] on span "button" at bounding box center [466, 70] width 17 height 17
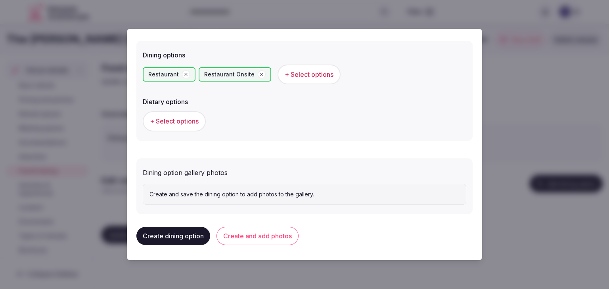
scroll to position [214, 0]
click at [283, 229] on button "Create and add photos" at bounding box center [257, 236] width 82 height 18
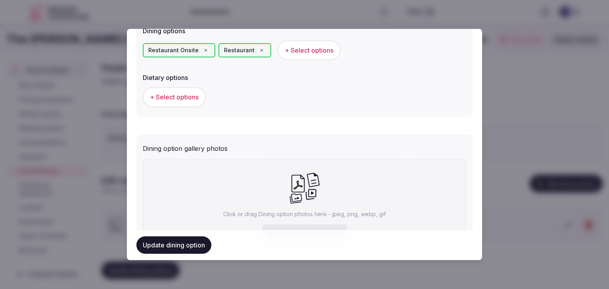
scroll to position [287, 0]
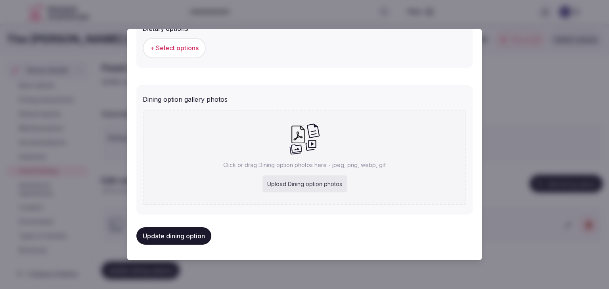
click at [283, 188] on div "Upload Dining option photos" at bounding box center [304, 184] width 84 height 17
type input "**********"
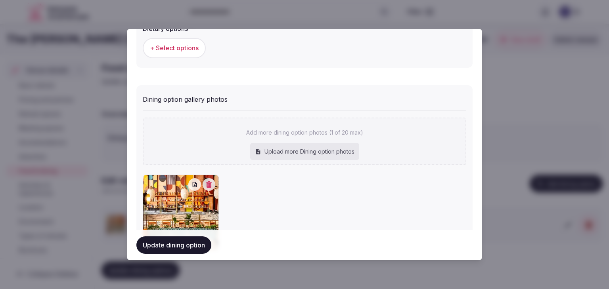
click at [183, 243] on button "Update dining option" at bounding box center [173, 245] width 75 height 17
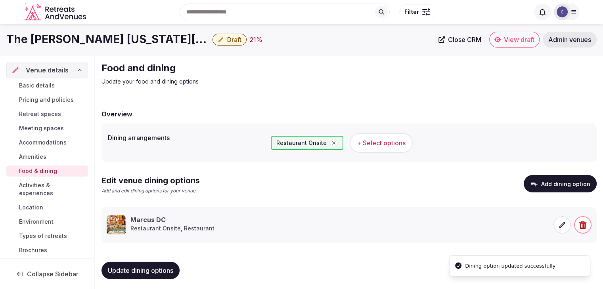
click at [170, 267] on span "Update dining options" at bounding box center [140, 271] width 65 height 8
drag, startPoint x: 57, startPoint y: 139, endPoint x: 79, endPoint y: 154, distance: 27.4
click at [57, 139] on span "Accommodations" at bounding box center [43, 143] width 48 height 8
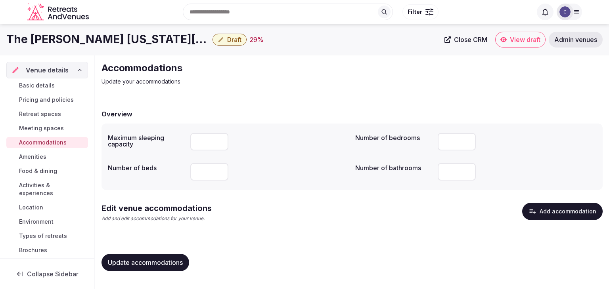
click at [536, 212] on icon "button" at bounding box center [532, 212] width 8 height 8
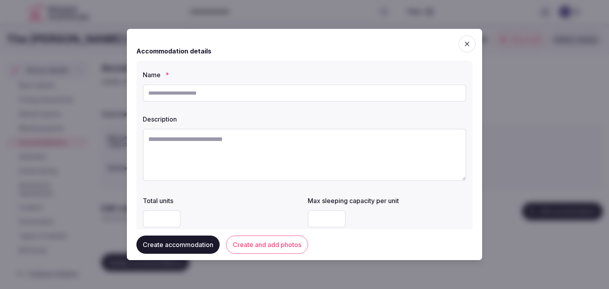
click at [264, 93] on input "text" at bounding box center [304, 92] width 323 height 17
type input "**********"
click at [230, 150] on textarea at bounding box center [304, 155] width 323 height 52
paste textarea "**********"
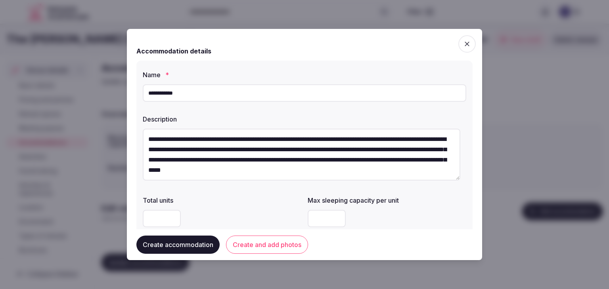
type textarea "**********"
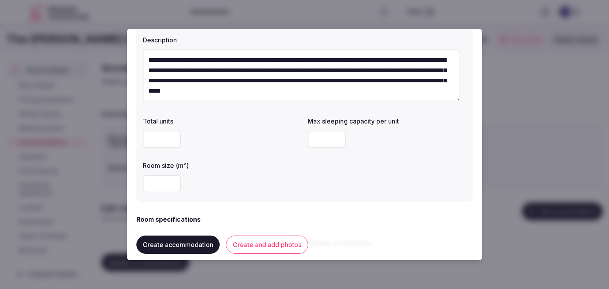
click at [159, 184] on input "number" at bounding box center [162, 183] width 38 height 17
type input "**"
click at [331, 141] on input "*" at bounding box center [326, 139] width 38 height 17
click at [336, 136] on input "*" at bounding box center [326, 139] width 38 height 17
type input "*"
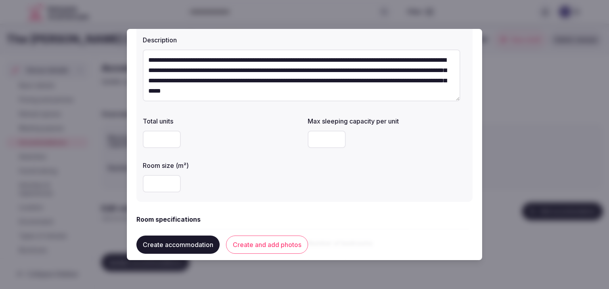
click at [332, 137] on input "*" at bounding box center [326, 139] width 38 height 17
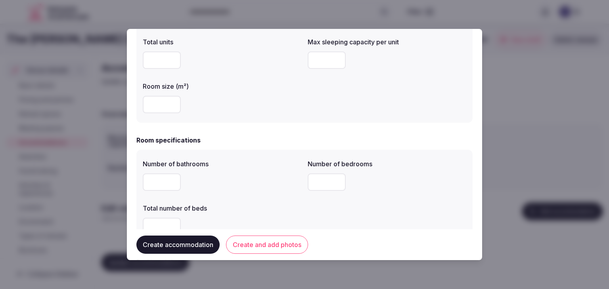
click at [288, 116] on div "**" at bounding box center [222, 105] width 158 height 24
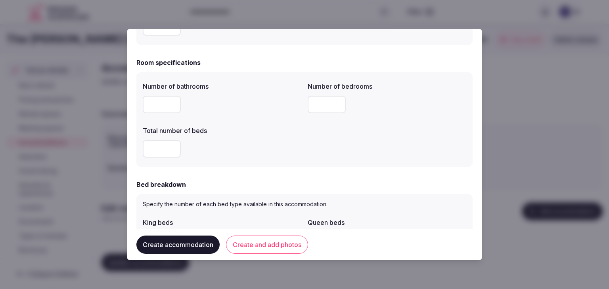
scroll to position [238, 0]
click at [160, 102] on input "number" at bounding box center [162, 102] width 38 height 17
type input "*"
click at [158, 155] on input "number" at bounding box center [162, 147] width 38 height 17
type input "*"
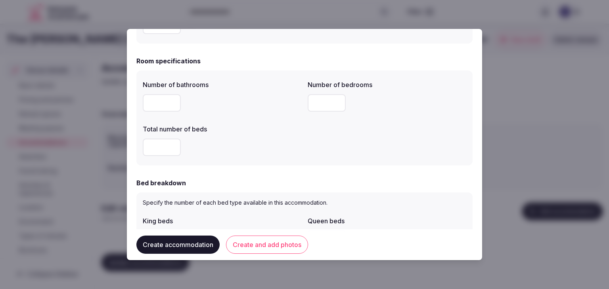
click at [319, 107] on input "number" at bounding box center [326, 102] width 38 height 17
type input "*"
click at [294, 157] on div "*" at bounding box center [222, 148] width 158 height 24
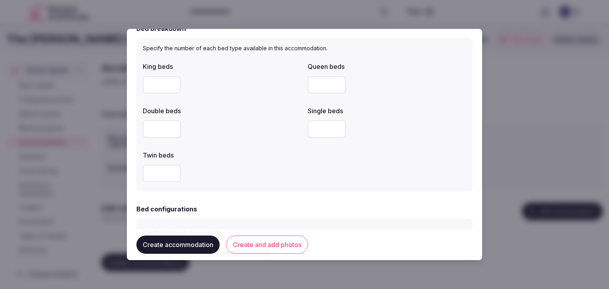
scroll to position [396, 0]
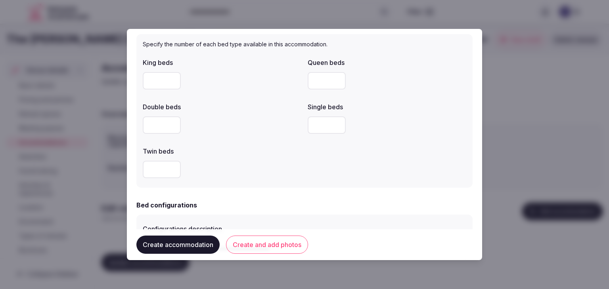
click at [155, 83] on input "number" at bounding box center [162, 80] width 38 height 17
type input "*"
drag, startPoint x: 259, startPoint y: 118, endPoint x: 260, endPoint y: 114, distance: 4.6
click at [260, 115] on div at bounding box center [222, 125] width 158 height 24
click at [287, 167] on div at bounding box center [222, 169] width 158 height 17
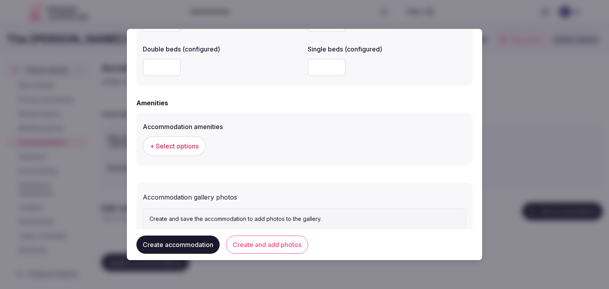
scroll to position [727, 0]
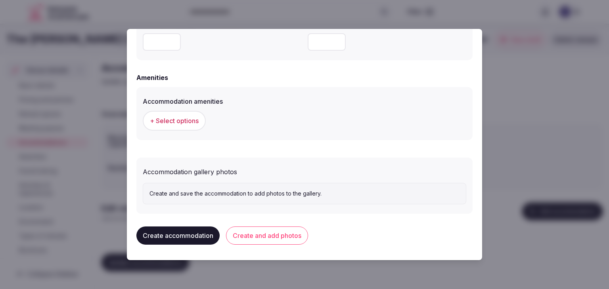
click at [183, 122] on span "+ Select options" at bounding box center [174, 120] width 49 height 9
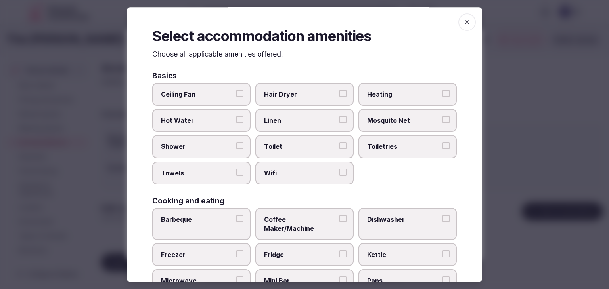
click at [298, 171] on span "Wifi" at bounding box center [300, 173] width 73 height 9
click at [339, 171] on button "Wifi" at bounding box center [342, 172] width 7 height 7
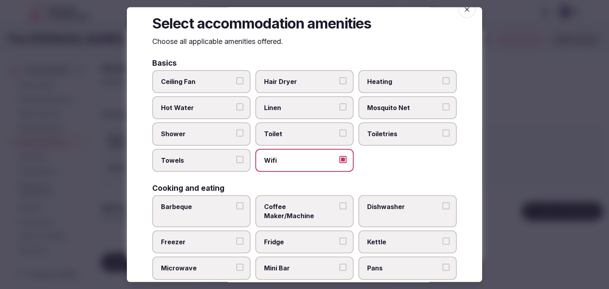
scroll to position [0, 0]
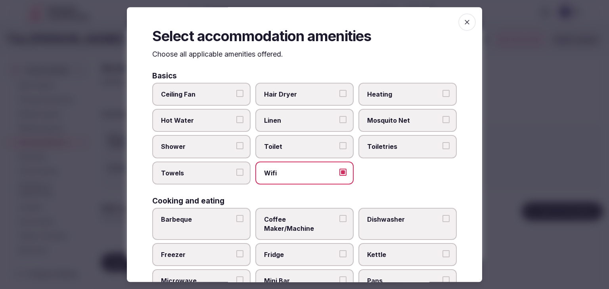
drag, startPoint x: 386, startPoint y: 140, endPoint x: 303, endPoint y: 98, distance: 93.2
click at [386, 139] on label "Toiletries" at bounding box center [407, 147] width 98 height 23
click at [442, 143] on button "Toiletries" at bounding box center [445, 146] width 7 height 7
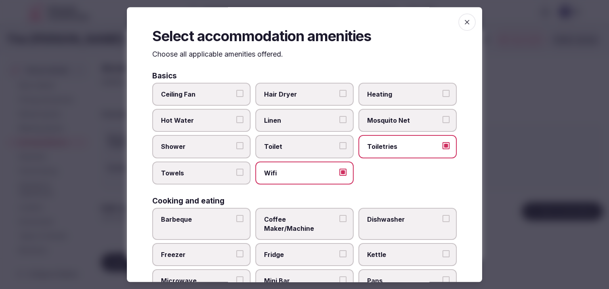
drag, startPoint x: 300, startPoint y: 95, endPoint x: 291, endPoint y: 99, distance: 9.8
click at [298, 95] on span "Hair Dryer" at bounding box center [300, 94] width 73 height 9
click at [339, 95] on button "Hair Dryer" at bounding box center [342, 93] width 7 height 7
click at [214, 141] on label "Shower" at bounding box center [201, 147] width 98 height 23
click at [236, 143] on button "Shower" at bounding box center [239, 146] width 7 height 7
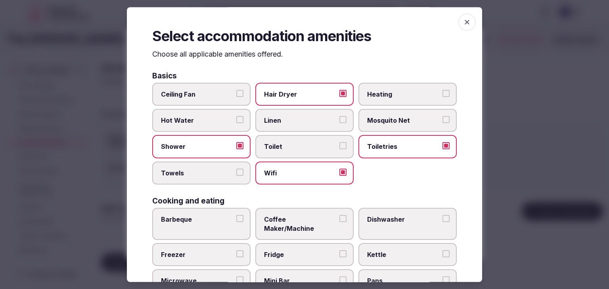
click at [210, 170] on span "Towels" at bounding box center [197, 173] width 73 height 9
click at [236, 170] on button "Towels" at bounding box center [239, 172] width 7 height 7
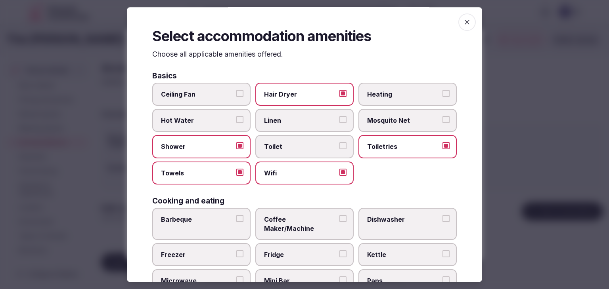
scroll to position [40, 0]
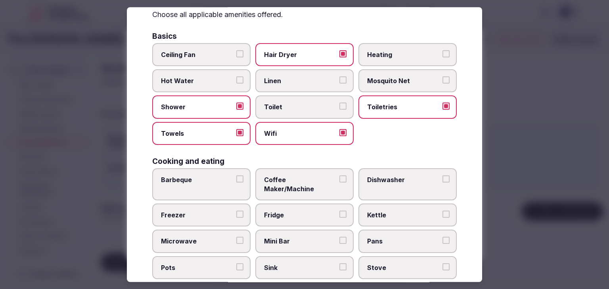
click at [282, 172] on label "Coffee Maker/Machine" at bounding box center [304, 184] width 98 height 32
click at [339, 176] on button "Coffee Maker/Machine" at bounding box center [342, 179] width 7 height 7
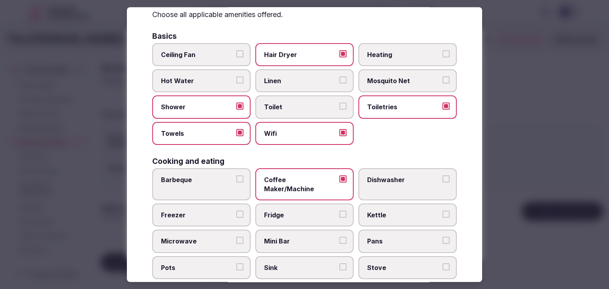
click at [281, 237] on span "Mini Bar" at bounding box center [300, 241] width 73 height 9
click at [339, 237] on button "Mini Bar" at bounding box center [342, 240] width 7 height 7
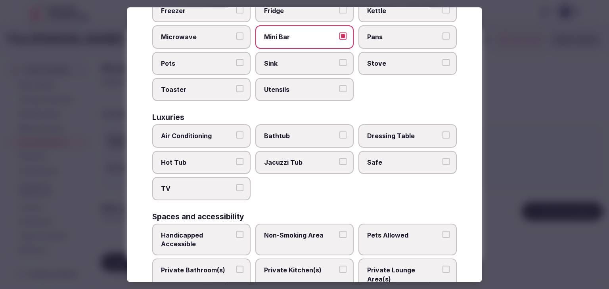
scroll to position [277, 0]
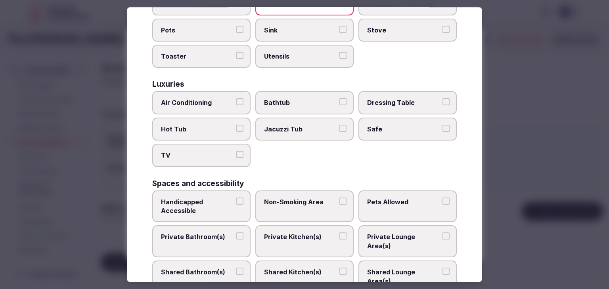
click at [228, 96] on label "Air Conditioning" at bounding box center [201, 103] width 98 height 23
click at [236, 99] on button "Air Conditioning" at bounding box center [239, 102] width 7 height 7
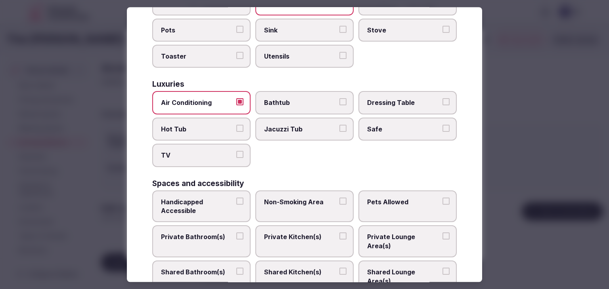
click at [227, 151] on span "TV" at bounding box center [197, 155] width 73 height 9
click at [236, 151] on button "TV" at bounding box center [239, 154] width 7 height 7
click at [389, 103] on div "Air Conditioning Bathtub Dressing Table Hot Tub Jacuzzi Tub Safe TV" at bounding box center [304, 130] width 304 height 76
click at [388, 124] on label "Safe" at bounding box center [407, 129] width 98 height 23
click at [442, 125] on button "Safe" at bounding box center [445, 128] width 7 height 7
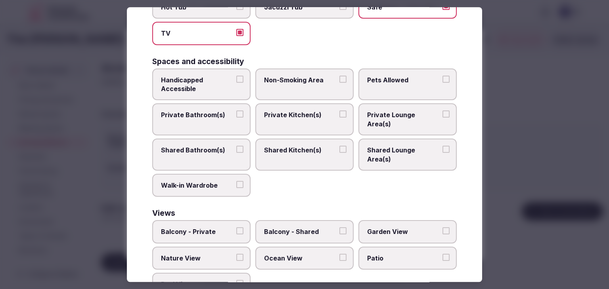
scroll to position [400, 0]
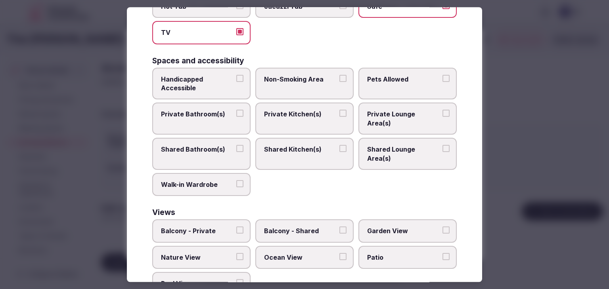
click at [198, 253] on span "Nature View" at bounding box center [197, 257] width 73 height 9
click at [236, 253] on button "Nature View" at bounding box center [239, 256] width 7 height 7
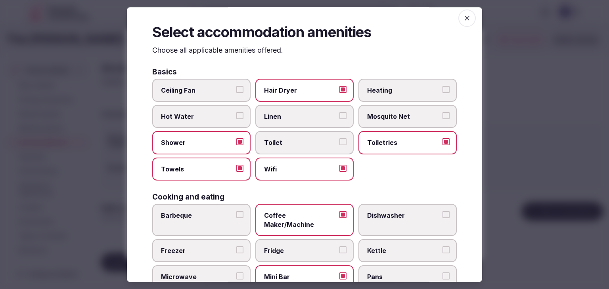
scroll to position [0, 0]
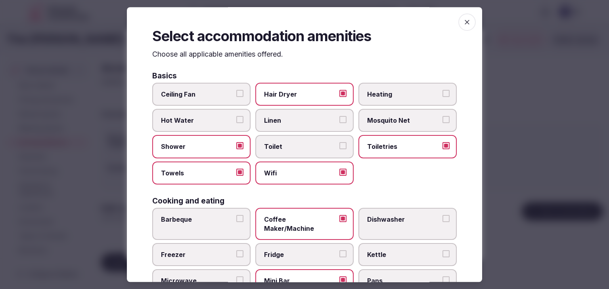
click at [464, 22] on span "button" at bounding box center [466, 21] width 17 height 17
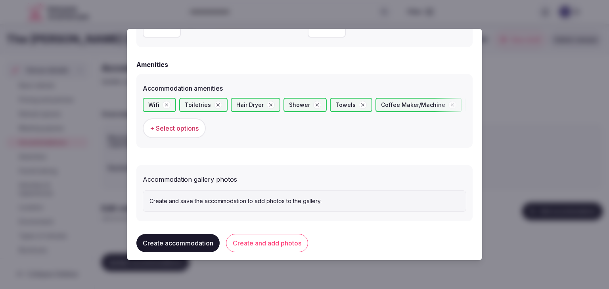
scroll to position [748, 0]
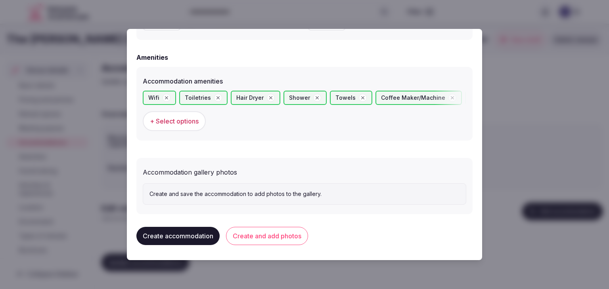
click at [249, 238] on button "Create and add photos" at bounding box center [267, 236] width 82 height 18
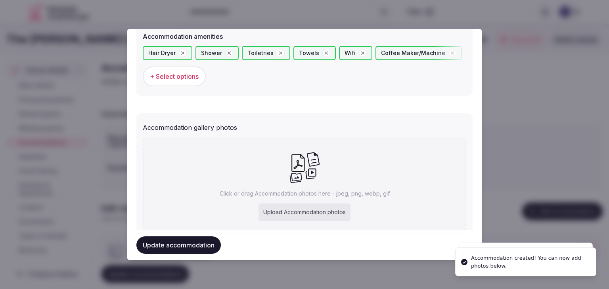
scroll to position [821, 0]
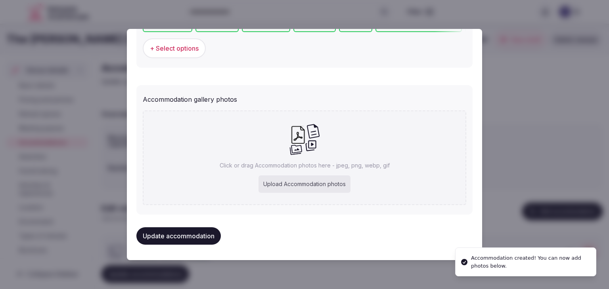
click at [287, 179] on div "Upload Accommodation photos" at bounding box center [304, 184] width 92 height 17
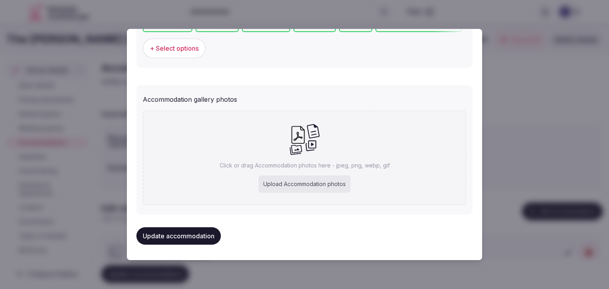
type input "**********"
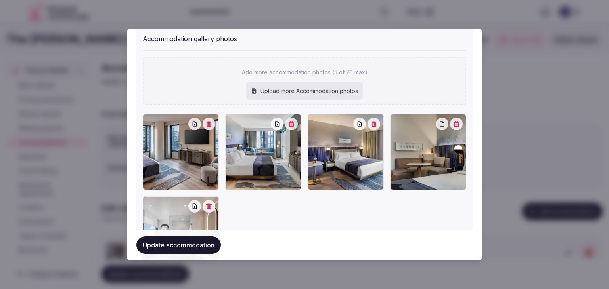
scroll to position [900, 0]
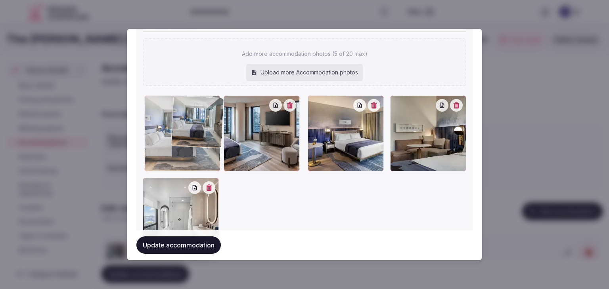
drag, startPoint x: 231, startPoint y: 99, endPoint x: 180, endPoint y: 101, distance: 51.5
click at [180, 101] on div at bounding box center [182, 133] width 76 height 76
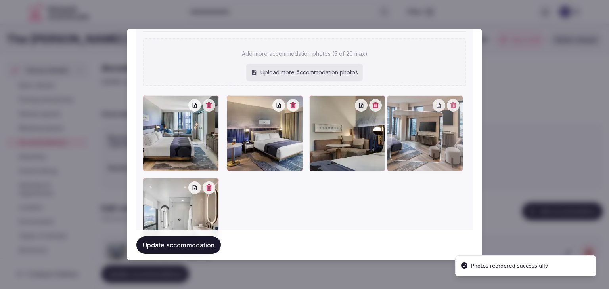
drag, startPoint x: 227, startPoint y: 98, endPoint x: 395, endPoint y: 114, distance: 168.8
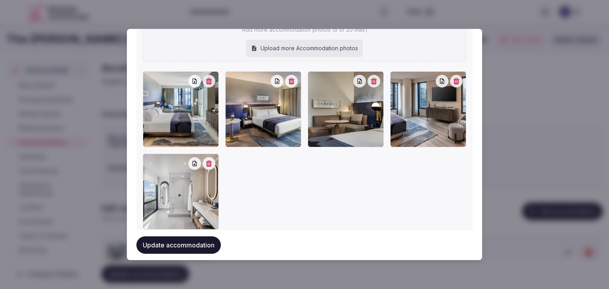
scroll to position [945, 0]
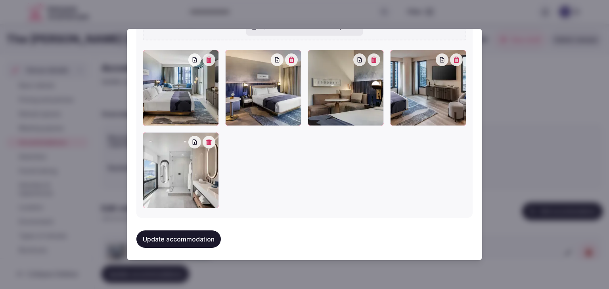
click at [198, 239] on button "Update accommodation" at bounding box center [178, 239] width 84 height 17
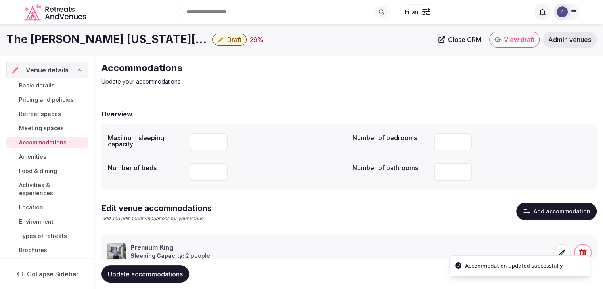
click at [162, 271] on span "Update accommodations" at bounding box center [145, 274] width 75 height 8
click at [34, 126] on span "Meeting spaces" at bounding box center [41, 128] width 45 height 8
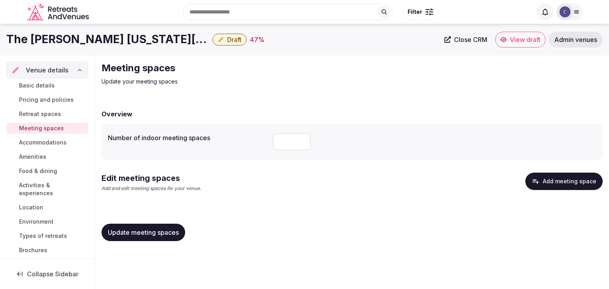
drag, startPoint x: 284, startPoint y: 142, endPoint x: 272, endPoint y: 141, distance: 11.5
click at [272, 141] on div "Number of indoor meeting spaces *" at bounding box center [352, 142] width 488 height 24
type input "*"
click at [174, 231] on span "Update meeting spaces" at bounding box center [143, 233] width 71 height 8
click at [565, 178] on button "Add meeting space" at bounding box center [563, 181] width 77 height 17
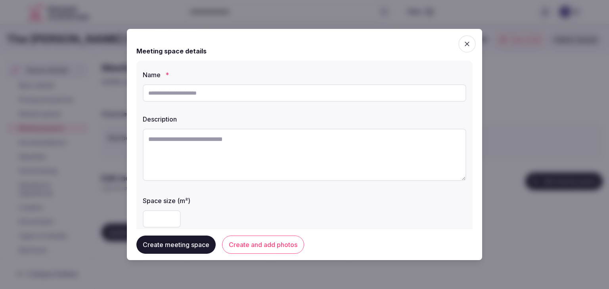
click at [246, 94] on input "text" at bounding box center [304, 92] width 323 height 17
paste input "**********"
type input "**********"
click at [290, 164] on textarea at bounding box center [304, 155] width 323 height 52
paste textarea "**********"
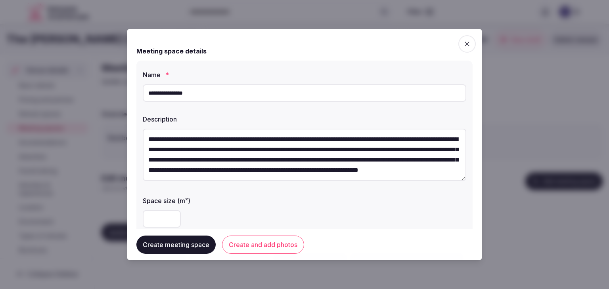
scroll to position [4, 0]
type textarea "**********"
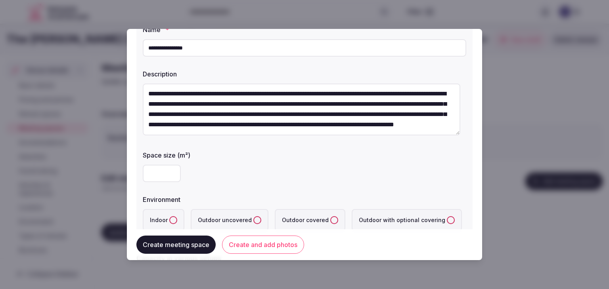
scroll to position [79, 0]
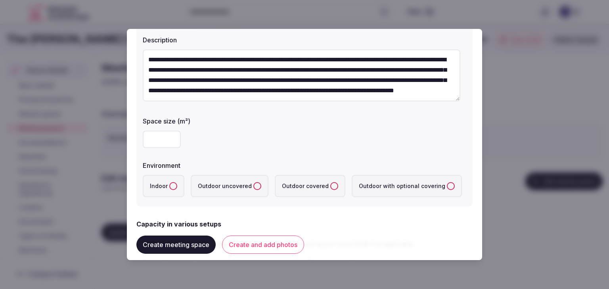
click at [158, 141] on input "number" at bounding box center [162, 139] width 38 height 17
type input "***"
click at [168, 184] on label "Indoor" at bounding box center [164, 186] width 42 height 22
click at [169, 184] on button "Indoor" at bounding box center [173, 186] width 8 height 8
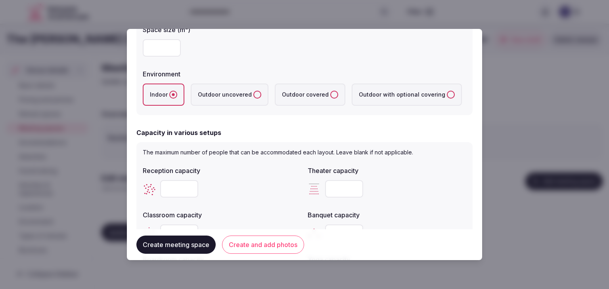
scroll to position [238, 0]
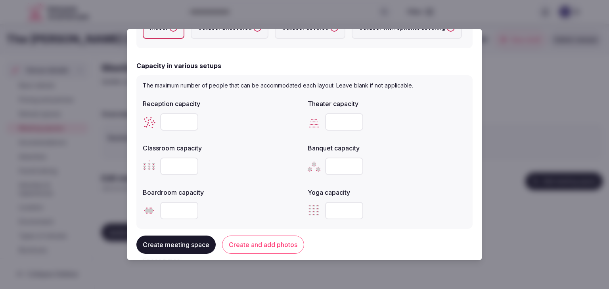
click at [328, 171] on input "number" at bounding box center [344, 166] width 38 height 17
type input "***"
drag, startPoint x: 151, startPoint y: 160, endPoint x: 161, endPoint y: 162, distance: 10.0
click at [151, 161] on icon at bounding box center [149, 166] width 13 height 13
click at [162, 162] on input "number" at bounding box center [179, 166] width 38 height 17
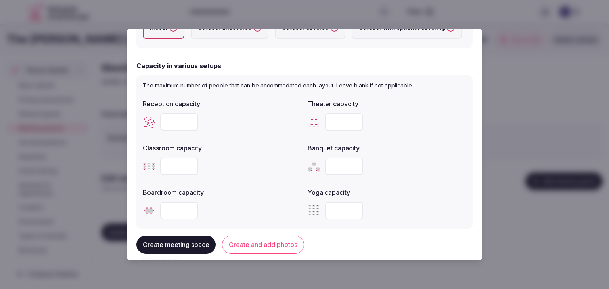
type input "***"
click at [176, 124] on input "number" at bounding box center [179, 121] width 38 height 17
click at [176, 125] on input "number" at bounding box center [179, 121] width 38 height 17
type input "***"
click at [336, 122] on input "number" at bounding box center [344, 121] width 38 height 17
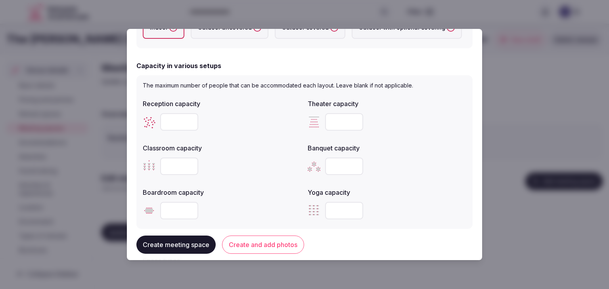
type input "***"
click at [399, 113] on div "***" at bounding box center [386, 121] width 158 height 17
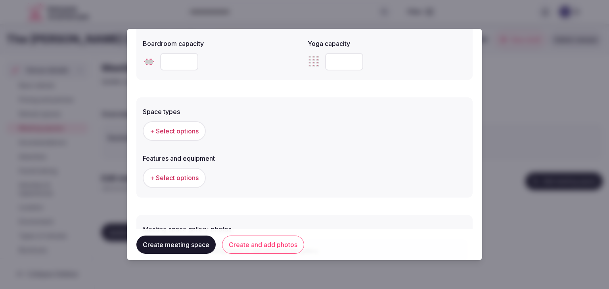
scroll to position [396, 0]
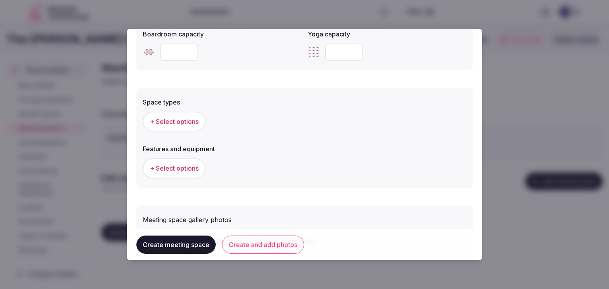
click at [186, 118] on span "+ Select options" at bounding box center [174, 121] width 49 height 9
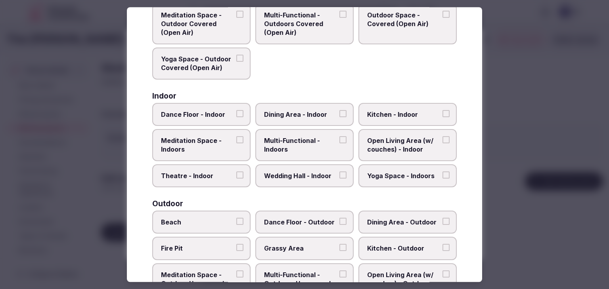
click at [298, 136] on span "Multi-Functional - Indoors" at bounding box center [300, 145] width 73 height 18
click at [339, 136] on button "Multi-Functional - Indoors" at bounding box center [342, 139] width 7 height 7
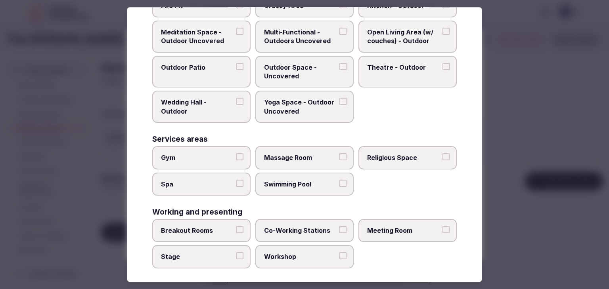
scroll to position [323, 0]
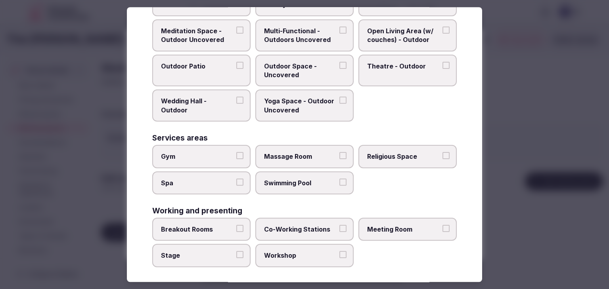
click at [390, 228] on span "Meeting Room" at bounding box center [403, 229] width 73 height 9
click at [442, 228] on button "Meeting Room" at bounding box center [445, 228] width 7 height 7
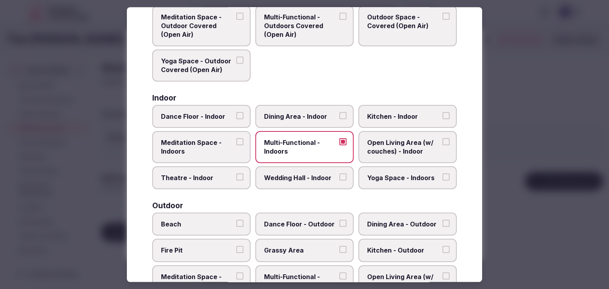
scroll to position [0, 0]
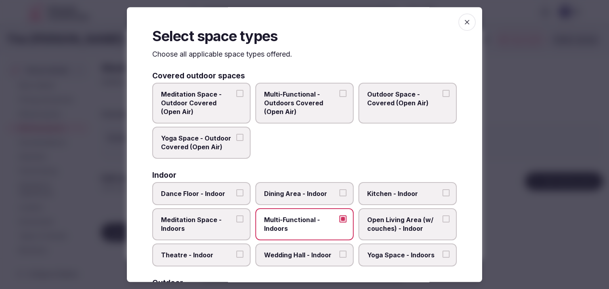
click at [464, 22] on icon "button" at bounding box center [467, 22] width 8 height 8
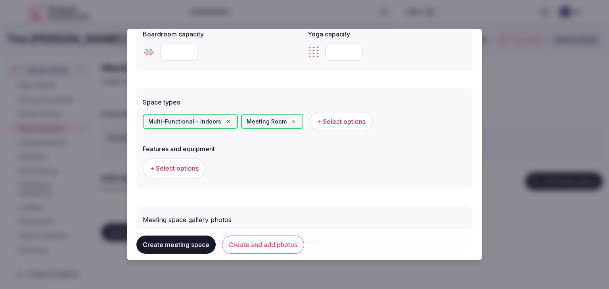
click at [168, 172] on span "+ Select options" at bounding box center [174, 168] width 49 height 9
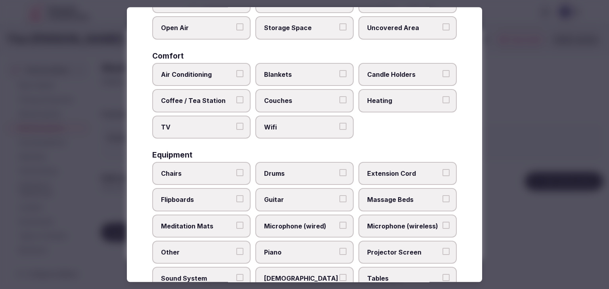
click at [285, 131] on label "Wifi" at bounding box center [304, 127] width 98 height 23
click at [339, 130] on button "Wifi" at bounding box center [342, 126] width 7 height 7
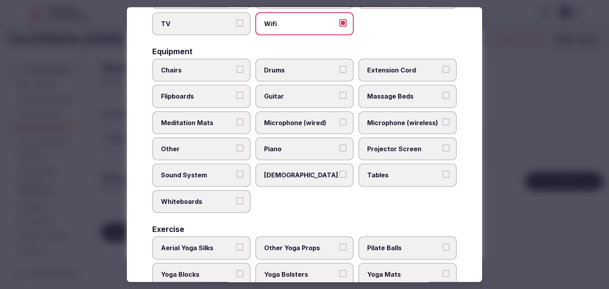
scroll to position [267, 0]
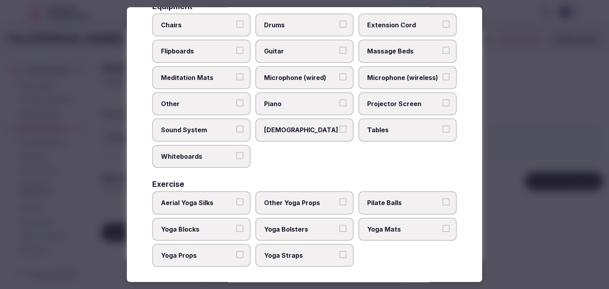
drag, startPoint x: 372, startPoint y: 128, endPoint x: 377, endPoint y: 102, distance: 25.8
click at [372, 127] on span "Tables" at bounding box center [403, 130] width 73 height 9
click at [442, 127] on button "Tables" at bounding box center [445, 129] width 7 height 7
click at [377, 101] on span "Projector Screen" at bounding box center [403, 103] width 73 height 9
click at [442, 101] on button "Projector Screen" at bounding box center [445, 102] width 7 height 7
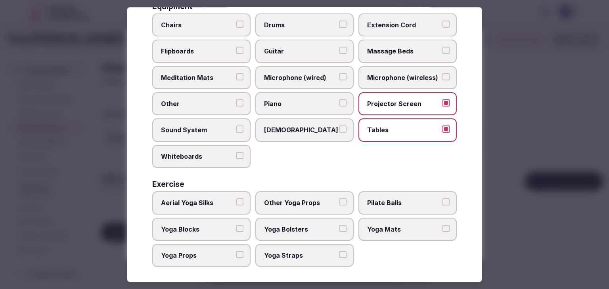
drag, startPoint x: 376, startPoint y: 78, endPoint x: 364, endPoint y: 73, distance: 13.0
click at [376, 77] on span "Microphone (wireless)" at bounding box center [403, 77] width 73 height 9
click at [442, 77] on button "Microphone (wireless)" at bounding box center [445, 76] width 7 height 7
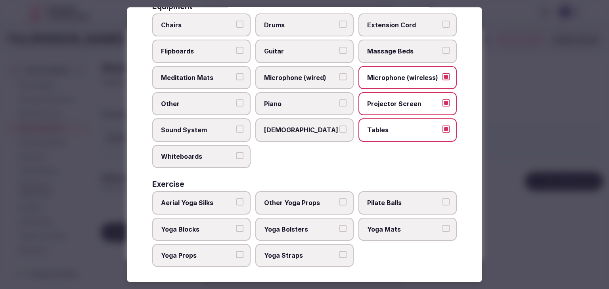
click at [191, 27] on span "Chairs" at bounding box center [197, 25] width 73 height 9
click at [236, 27] on button "Chairs" at bounding box center [239, 24] width 7 height 7
click at [189, 47] on span "Flipboards" at bounding box center [197, 51] width 73 height 9
click at [236, 47] on button "Flipboards" at bounding box center [239, 50] width 7 height 7
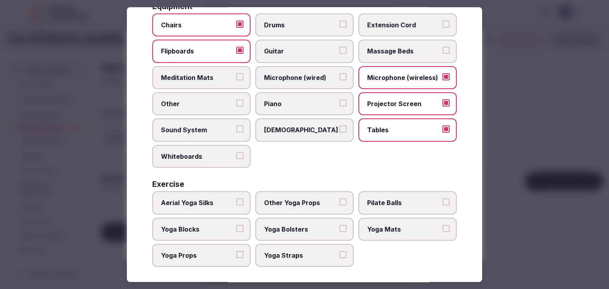
click at [189, 129] on span "Sound System" at bounding box center [197, 130] width 73 height 9
click at [236, 129] on button "Sound System" at bounding box center [239, 129] width 7 height 7
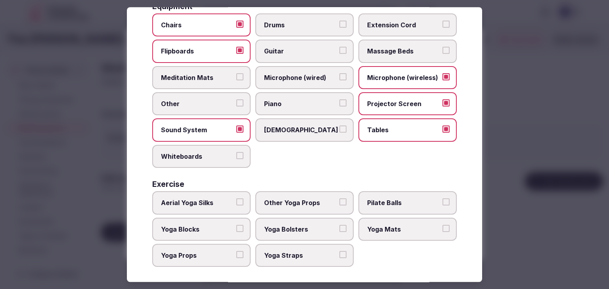
click at [190, 152] on span "Whiteboards" at bounding box center [197, 156] width 73 height 9
click at [236, 152] on button "Whiteboards" at bounding box center [239, 155] width 7 height 7
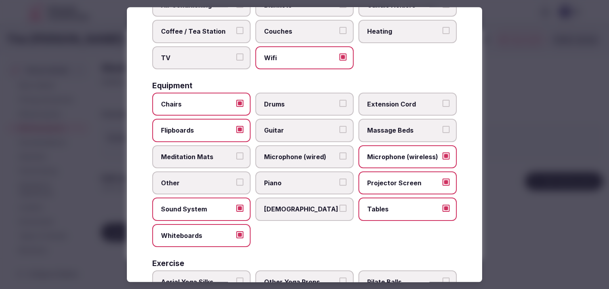
click at [199, 49] on label "TV" at bounding box center [201, 57] width 98 height 23
click at [236, 53] on button "TV" at bounding box center [239, 56] width 7 height 7
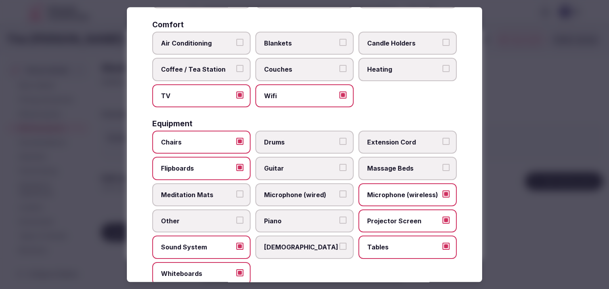
scroll to position [109, 0]
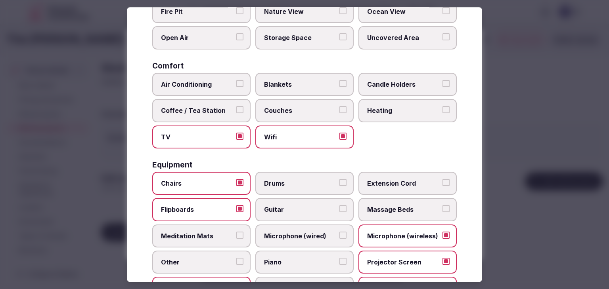
click at [197, 90] on label "Air Conditioning" at bounding box center [201, 84] width 98 height 23
click at [236, 87] on button "Air Conditioning" at bounding box center [239, 83] width 7 height 7
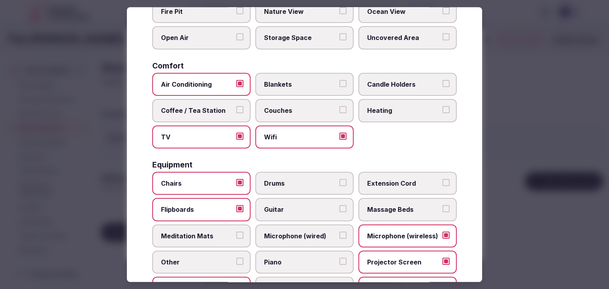
click at [194, 116] on label "Coffee / Tea Station" at bounding box center [201, 110] width 98 height 23
click at [236, 113] on button "Coffee / Tea Station" at bounding box center [239, 109] width 7 height 7
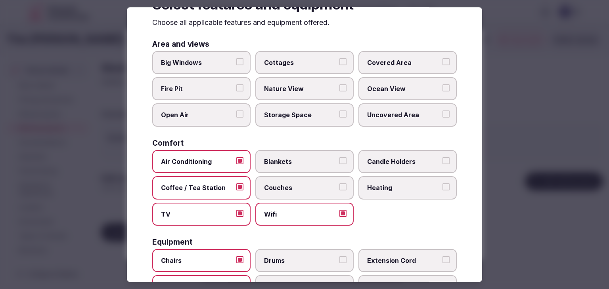
scroll to position [0, 0]
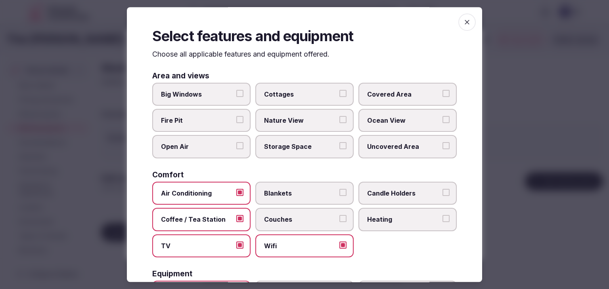
click at [464, 27] on span "button" at bounding box center [466, 21] width 17 height 17
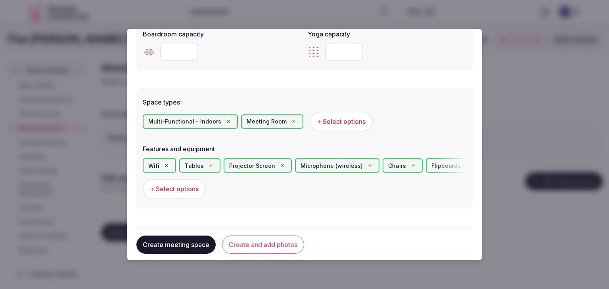
click at [275, 246] on button "Create and add photos" at bounding box center [263, 245] width 82 height 18
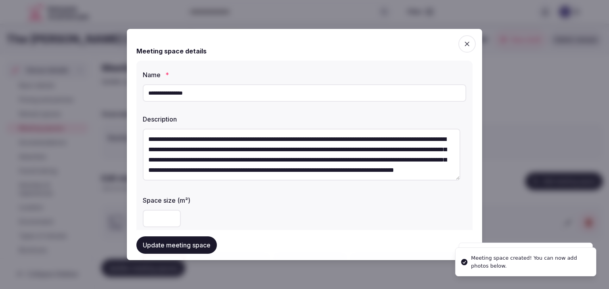
click at [174, 246] on button "Update meeting space" at bounding box center [176, 245] width 80 height 17
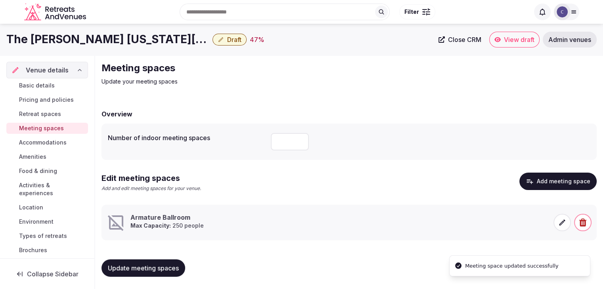
click at [67, 47] on h1 "The [PERSON_NAME] [US_STATE][GEOGRAPHIC_DATA], Curio Collection by [PERSON_NAME]" at bounding box center [107, 39] width 203 height 15
click at [68, 45] on h1 "The [PERSON_NAME] [US_STATE][GEOGRAPHIC_DATA], Curio Collection by [PERSON_NAME]" at bounding box center [107, 39] width 203 height 15
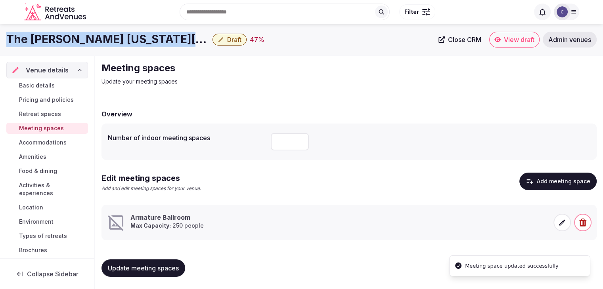
click at [68, 45] on h1 "The [PERSON_NAME] [US_STATE][GEOGRAPHIC_DATA], Curio Collection by [PERSON_NAME]" at bounding box center [107, 39] width 203 height 15
copy div "The [PERSON_NAME] [US_STATE][GEOGRAPHIC_DATA], Curio Collection by [PERSON_NAME]"
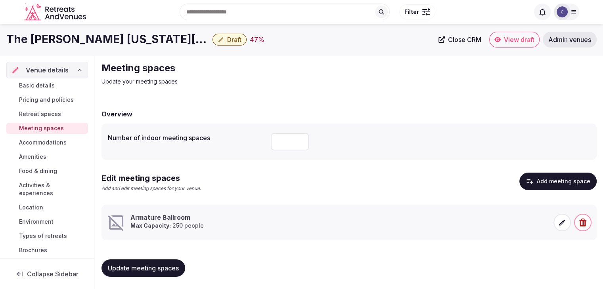
click at [559, 219] on icon at bounding box center [562, 223] width 8 height 8
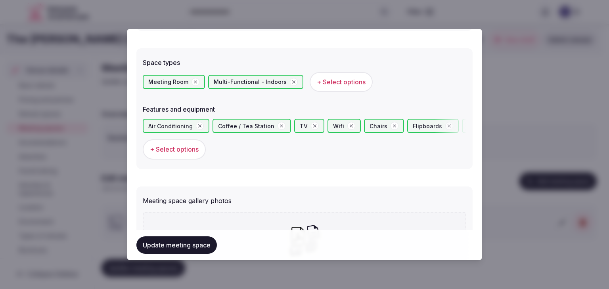
scroll to position [536, 0]
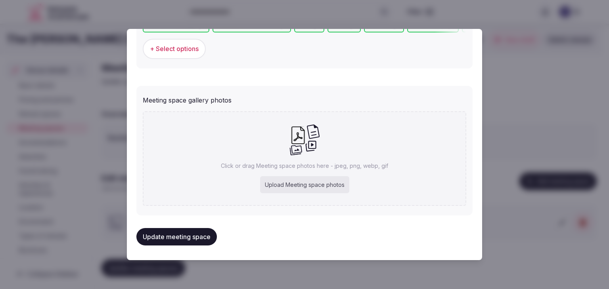
click at [305, 185] on div "Upload Meeting space photos" at bounding box center [304, 184] width 89 height 17
type input "**********"
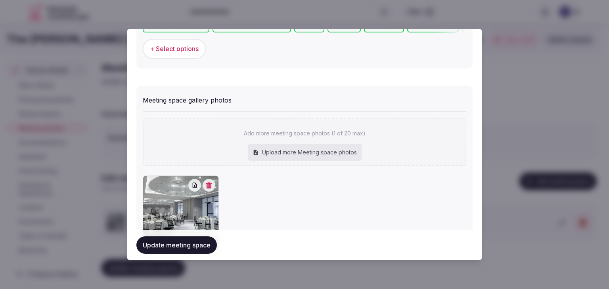
click at [196, 246] on button "Update meeting space" at bounding box center [176, 245] width 80 height 17
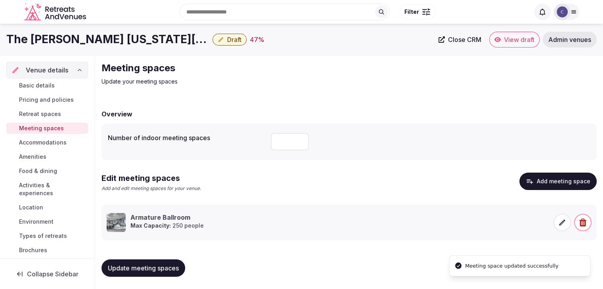
click at [168, 271] on span "Update meeting spaces" at bounding box center [143, 268] width 71 height 8
click at [49, 82] on span "Basic details" at bounding box center [37, 86] width 36 height 8
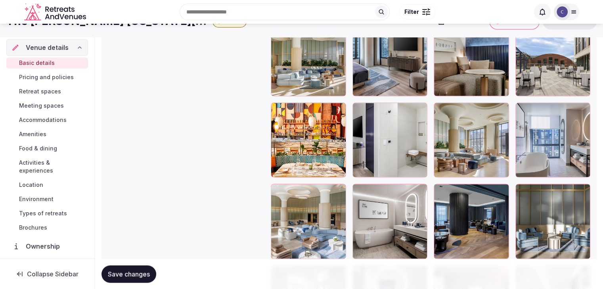
scroll to position [872, 0]
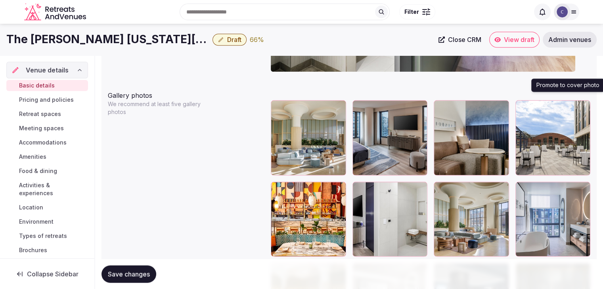
click at [585, 105] on icon "button" at bounding box center [582, 108] width 6 height 6
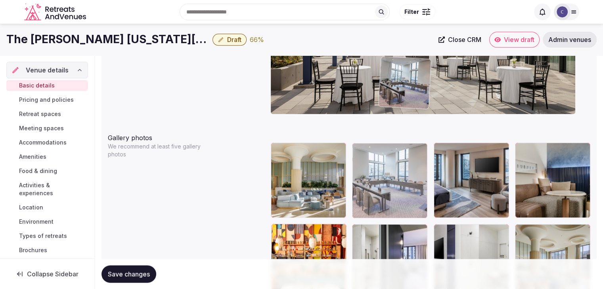
scroll to position [824, 0]
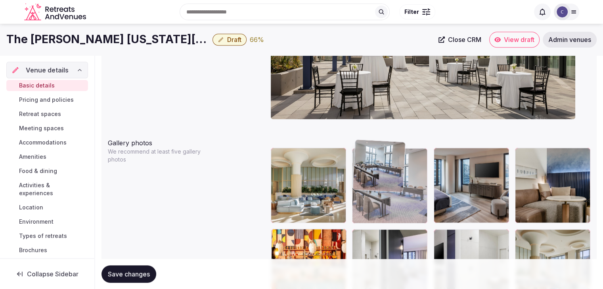
drag, startPoint x: 282, startPoint y: 183, endPoint x: 375, endPoint y: 157, distance: 96.3
click at [375, 157] on body "**********" at bounding box center [301, 217] width 603 height 2083
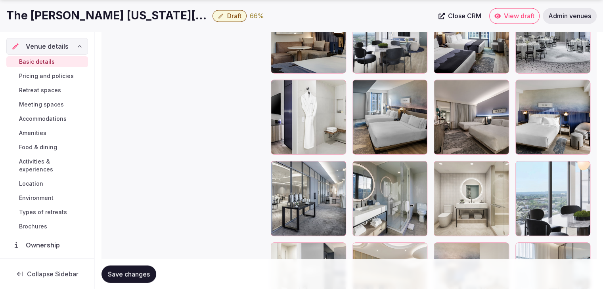
scroll to position [1419, 0]
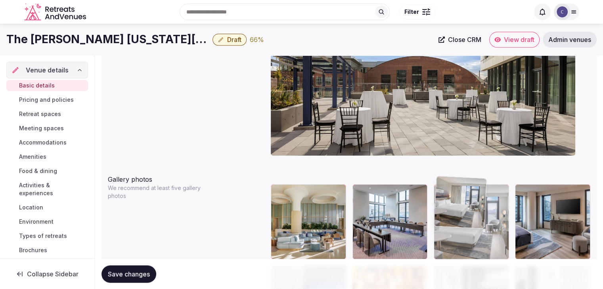
drag, startPoint x: 282, startPoint y: 200, endPoint x: 464, endPoint y: 154, distance: 188.0
click at [464, 154] on body "**********" at bounding box center [301, 253] width 603 height 2083
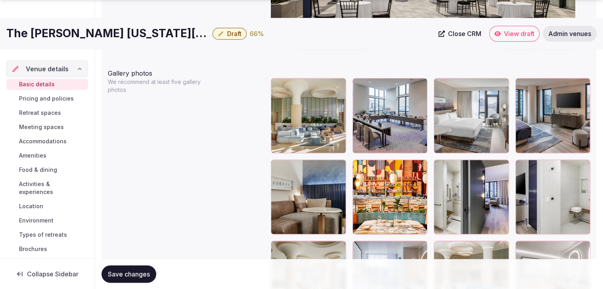
scroll to position [946, 0]
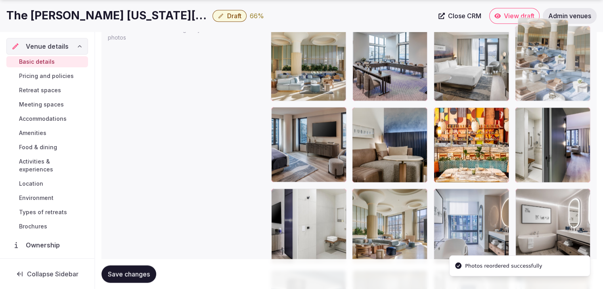
drag, startPoint x: 437, startPoint y: 190, endPoint x: 522, endPoint y: 64, distance: 152.4
click at [522, 59] on body "**********" at bounding box center [301, 95] width 603 height 2083
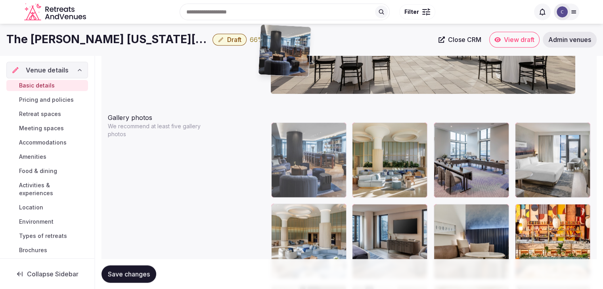
scroll to position [833, 0]
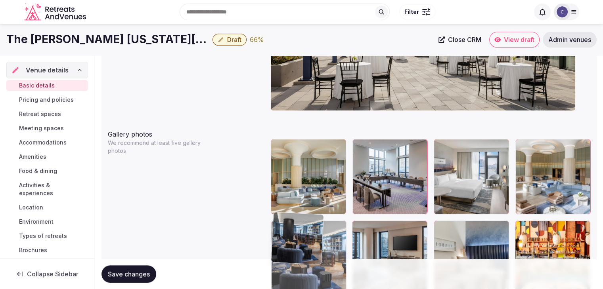
drag, startPoint x: 358, startPoint y: 127, endPoint x: 297, endPoint y: 220, distance: 110.7
click at [297, 220] on body "**********" at bounding box center [301, 208] width 603 height 2083
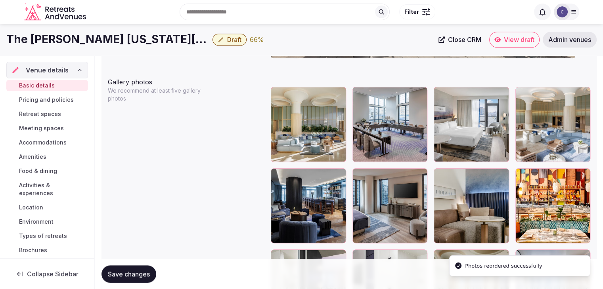
scroll to position [872, 0]
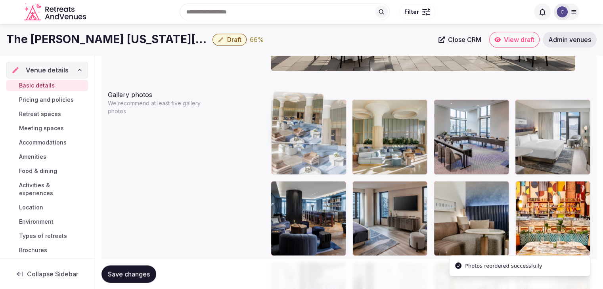
drag, startPoint x: 526, startPoint y: 108, endPoint x: 299, endPoint y: 99, distance: 227.2
click at [299, 99] on body "**********" at bounding box center [301, 169] width 603 height 2083
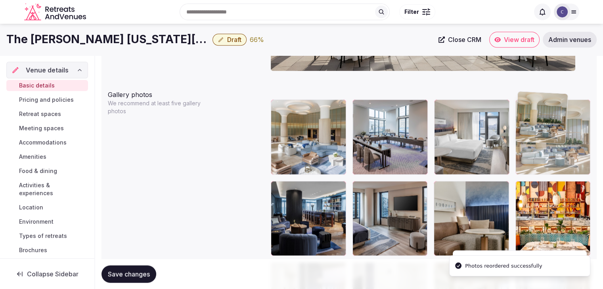
drag, startPoint x: 357, startPoint y: 95, endPoint x: 517, endPoint y: 99, distance: 160.5
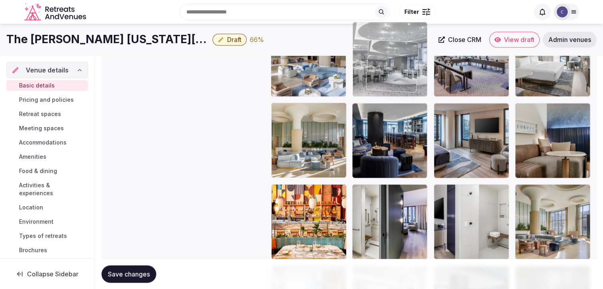
scroll to position [942, 0]
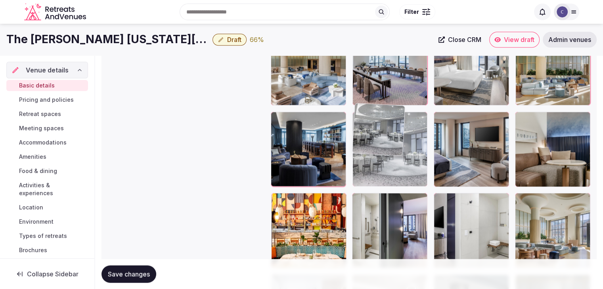
drag, startPoint x: 362, startPoint y: 186, endPoint x: 378, endPoint y: 113, distance: 75.0
click at [378, 113] on body "**********" at bounding box center [301, 99] width 603 height 2083
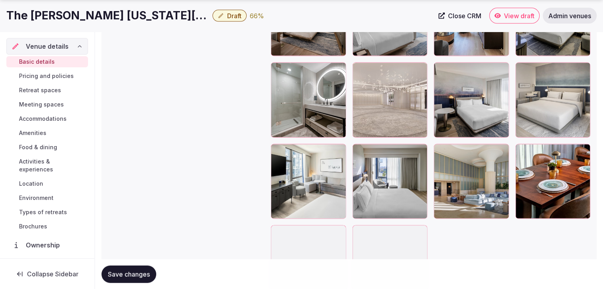
scroll to position [1774, 0]
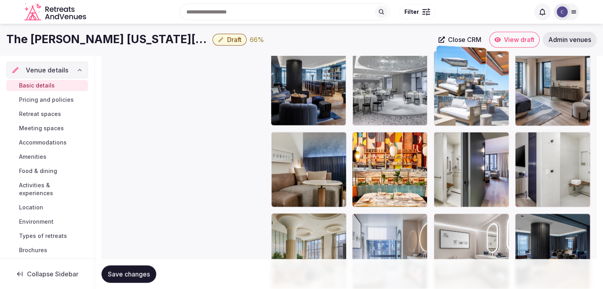
drag, startPoint x: 279, startPoint y: 173, endPoint x: 447, endPoint y: 52, distance: 207.0
click at [447, 52] on body "**********" at bounding box center [301, 38] width 603 height 2083
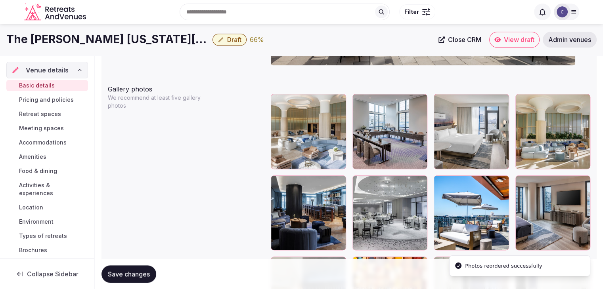
scroll to position [921, 0]
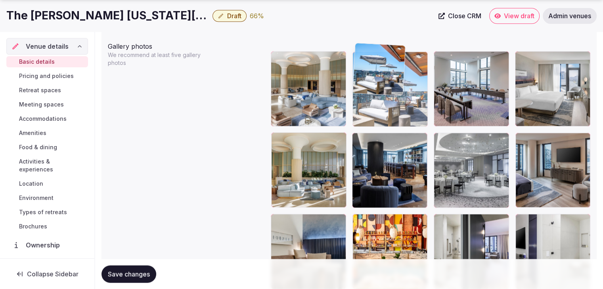
drag, startPoint x: 439, startPoint y: 129, endPoint x: 357, endPoint y: 76, distance: 97.8
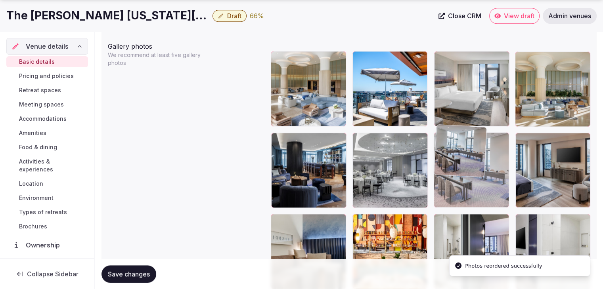
drag, startPoint x: 447, startPoint y: 48, endPoint x: 458, endPoint y: 141, distance: 94.2
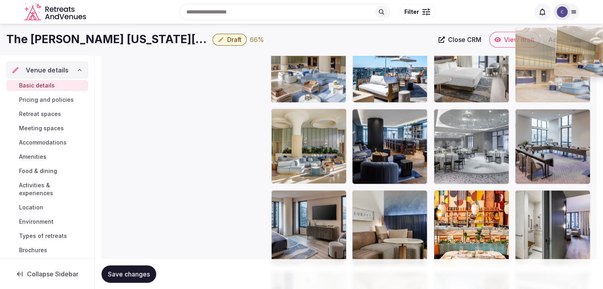
scroll to position [897, 0]
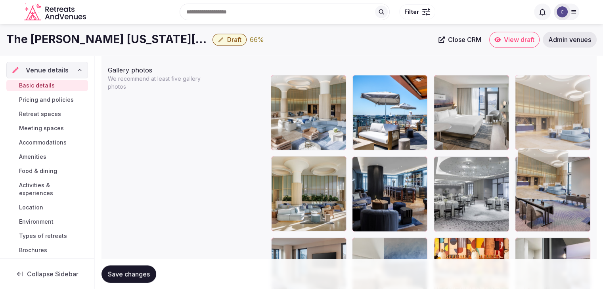
drag, startPoint x: 273, startPoint y: 143, endPoint x: 558, endPoint y: 133, distance: 285.5
click at [559, 131] on body "**********" at bounding box center [301, 144] width 603 height 2083
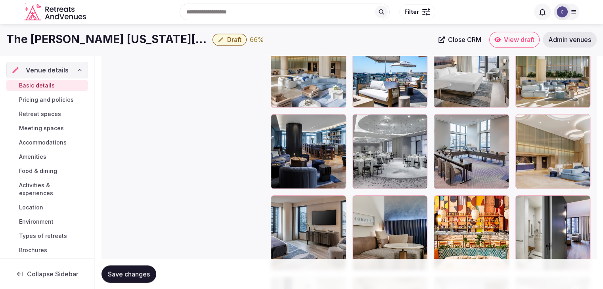
scroll to position [976, 0]
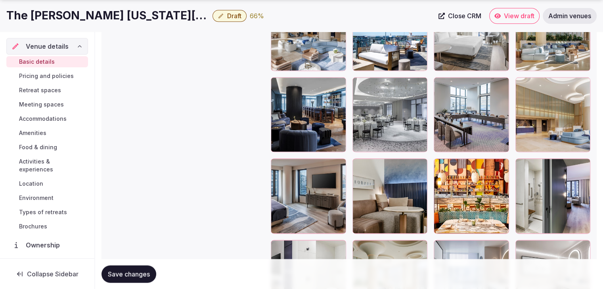
click at [130, 278] on button "Save changes" at bounding box center [128, 273] width 55 height 17
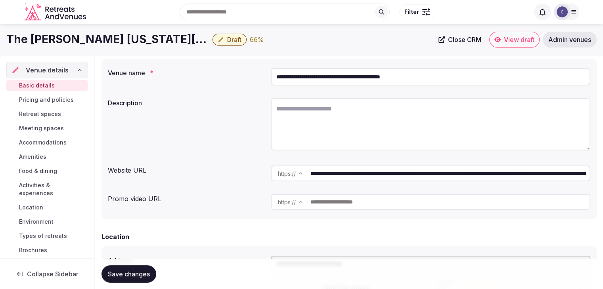
scroll to position [0, 0]
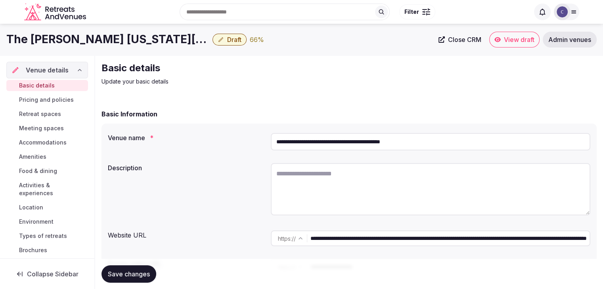
click at [392, 180] on textarea at bounding box center [430, 189] width 319 height 52
paste textarea "**********"
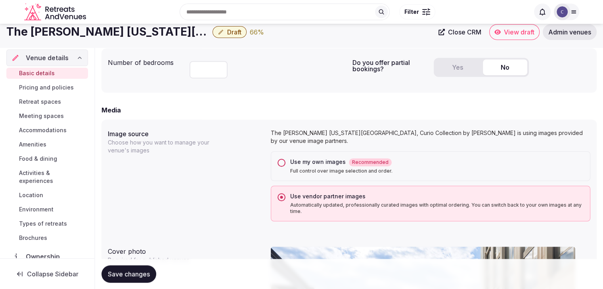
scroll to position [475, 0]
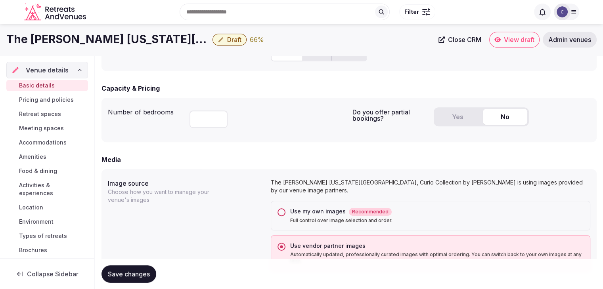
type textarea "**********"
click at [140, 277] on span "Save changes" at bounding box center [129, 274] width 42 height 8
click at [126, 34] on h1 "The [PERSON_NAME] [US_STATE][GEOGRAPHIC_DATA], Curio Collection by [PERSON_NAME]" at bounding box center [107, 39] width 203 height 15
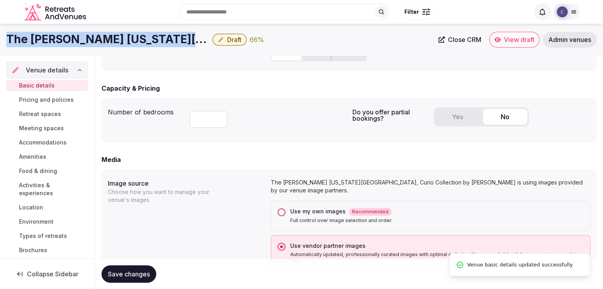
click at [126, 34] on h1 "The [PERSON_NAME] [US_STATE][GEOGRAPHIC_DATA], Curio Collection by [PERSON_NAME]" at bounding box center [107, 39] width 203 height 15
copy div "The [PERSON_NAME] [US_STATE][GEOGRAPHIC_DATA], Curio Collection by [PERSON_NAME]"
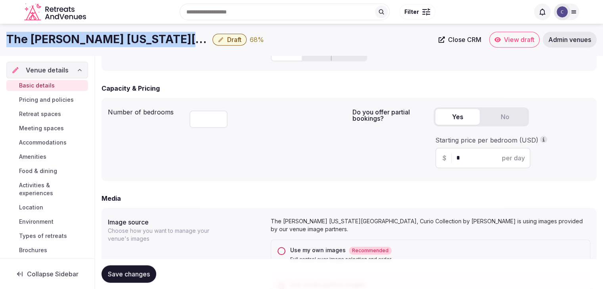
click at [450, 118] on button "Yes" at bounding box center [457, 117] width 44 height 16
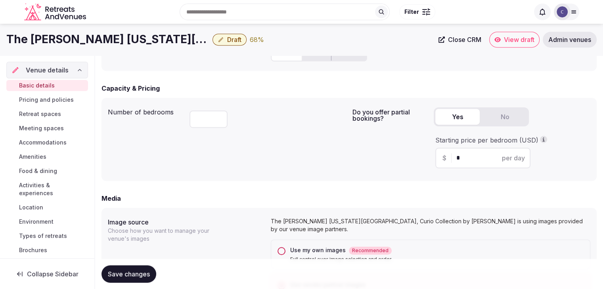
drag, startPoint x: 476, startPoint y: 158, endPoint x: 448, endPoint y: 157, distance: 28.2
click at [450, 157] on div "$ * per day" at bounding box center [482, 158] width 95 height 21
type input "***"
click at [382, 180] on div "Number of bedrooms *** Do you offer partial bookings? Yes No Starting price per…" at bounding box center [348, 139] width 495 height 83
click at [141, 271] on span "Save changes" at bounding box center [129, 274] width 42 height 8
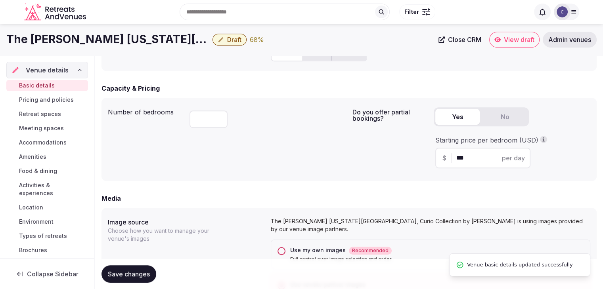
click at [46, 99] on span "Pricing and policies" at bounding box center [46, 100] width 55 height 8
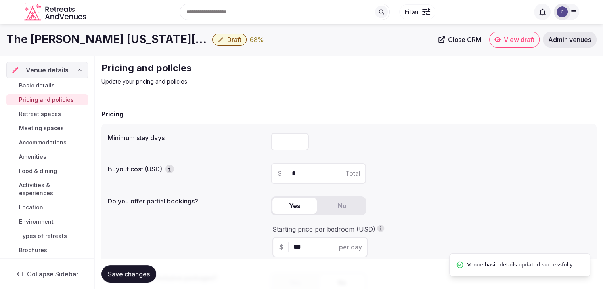
click at [286, 147] on input "number" at bounding box center [290, 141] width 38 height 17
type input "*"
click at [143, 271] on span "Save changes" at bounding box center [129, 274] width 42 height 8
click at [141, 284] on div "Save changes" at bounding box center [348, 274] width 495 height 30
click at [146, 273] on span "Save changes" at bounding box center [129, 274] width 42 height 8
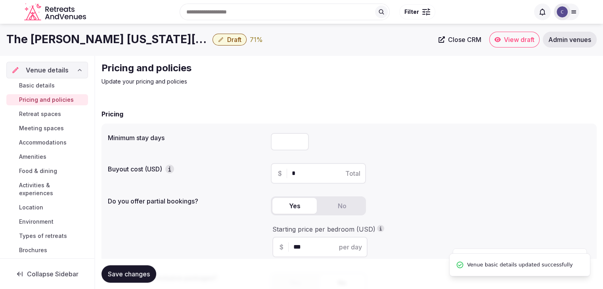
click at [59, 112] on span "Retreat spaces" at bounding box center [40, 114] width 42 height 8
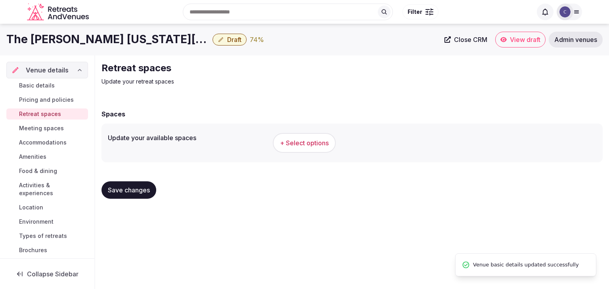
click at [114, 41] on h1 "The [PERSON_NAME] [US_STATE][GEOGRAPHIC_DATA], Curio Collection by [PERSON_NAME]" at bounding box center [107, 39] width 203 height 15
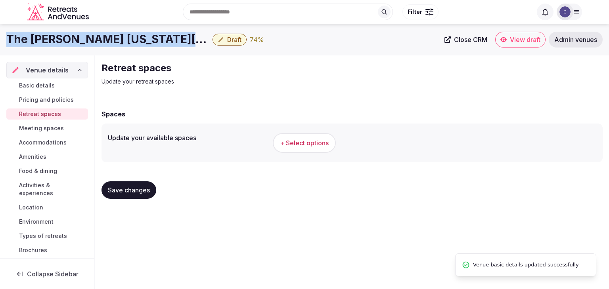
click at [114, 41] on h1 "The [PERSON_NAME] [US_STATE][GEOGRAPHIC_DATA], Curio Collection by [PERSON_NAME]" at bounding box center [107, 39] width 203 height 15
copy div "The [PERSON_NAME] [US_STATE][GEOGRAPHIC_DATA], Curio Collection by [PERSON_NAME]"
click at [282, 146] on span "+ Select options" at bounding box center [304, 143] width 49 height 9
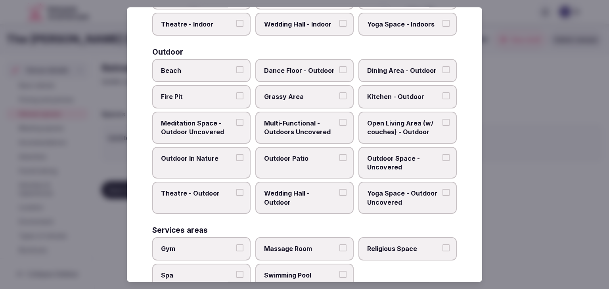
scroll to position [358, 0]
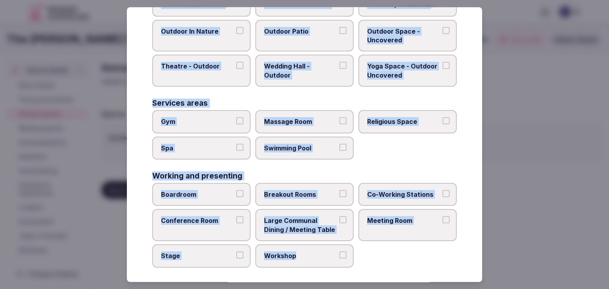
drag, startPoint x: 152, startPoint y: 56, endPoint x: 361, endPoint y: 268, distance: 297.8
click at [361, 268] on div "Select your retreat spaces Choose all applicable retreat spaces offered. Covere…" at bounding box center [304, 144] width 355 height 275
copy div "Choose all applicable retreat spaces offered. Covered outdoor spaces Meditation…"
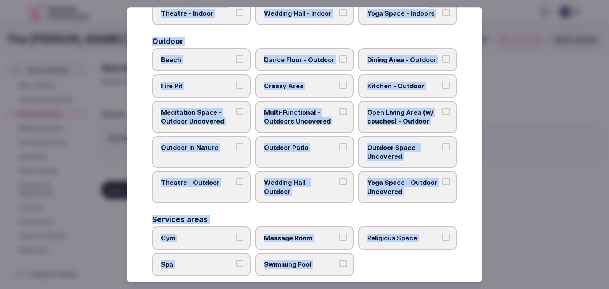
scroll to position [200, 0]
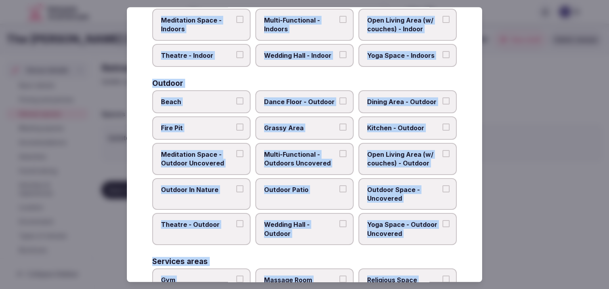
click at [296, 154] on span "Multi-Functional - Outdoors Uncovered" at bounding box center [300, 159] width 73 height 18
click at [339, 154] on button "Multi-Functional - Outdoors Uncovered" at bounding box center [342, 153] width 7 height 7
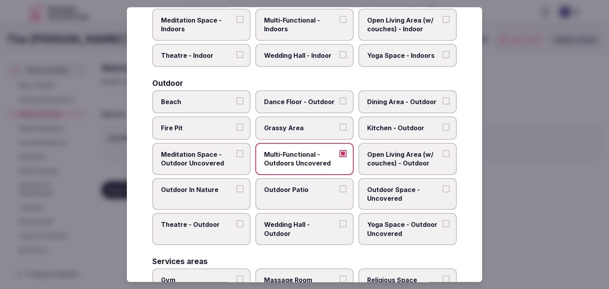
click at [292, 187] on span "Outdoor Patio" at bounding box center [300, 189] width 73 height 9
click at [339, 187] on button "Outdoor Patio" at bounding box center [342, 188] width 7 height 7
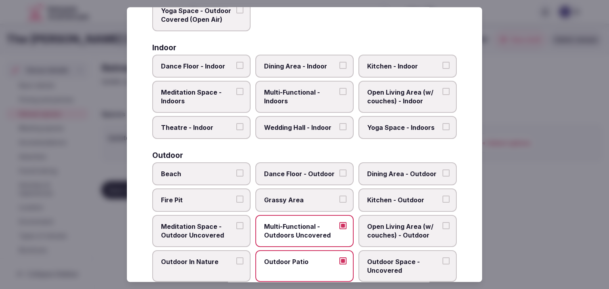
scroll to position [81, 0]
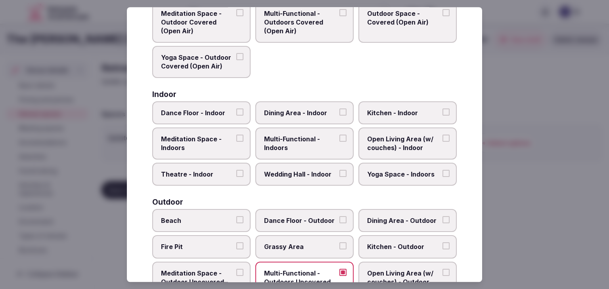
click at [295, 132] on label "Multi-Functional - Indoors" at bounding box center [304, 144] width 98 height 32
click at [339, 135] on button "Multi-Functional - Indoors" at bounding box center [342, 138] width 7 height 7
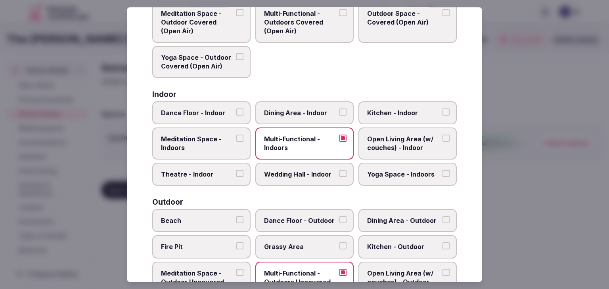
click at [301, 105] on label "Dining Area - Indoor" at bounding box center [304, 112] width 98 height 23
click at [339, 109] on button "Dining Area - Indoor" at bounding box center [342, 112] width 7 height 7
click at [302, 178] on label "Wedding Hall - Indoor" at bounding box center [304, 174] width 98 height 23
click at [339, 177] on button "Wedding Hall - Indoor" at bounding box center [342, 173] width 7 height 7
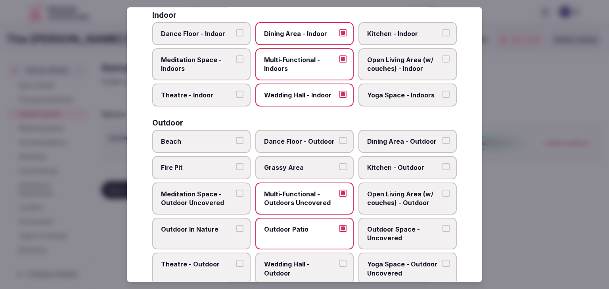
scroll to position [200, 0]
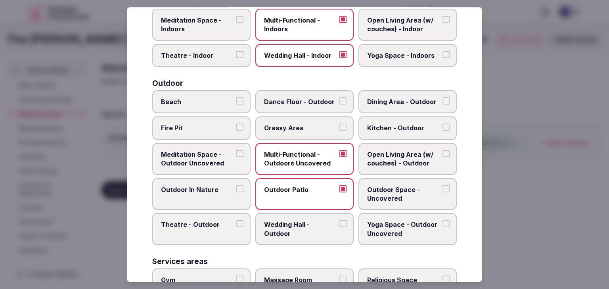
click at [383, 195] on span "Outdoor Space - Uncovered" at bounding box center [403, 194] width 73 height 18
click at [442, 193] on button "Outdoor Space - Uncovered" at bounding box center [445, 188] width 7 height 7
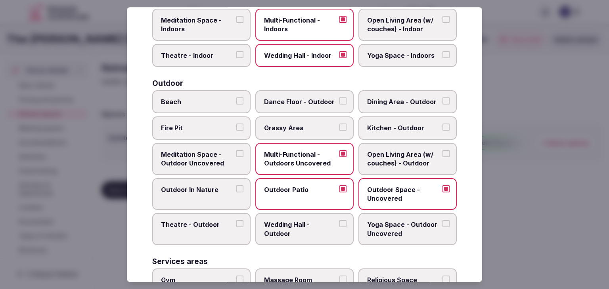
click at [403, 101] on span "Dining Area - Outdoor" at bounding box center [403, 101] width 73 height 9
click at [442, 101] on button "Dining Area - Outdoor" at bounding box center [445, 100] width 7 height 7
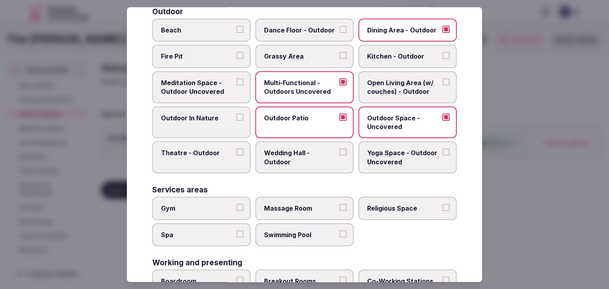
scroll to position [319, 0]
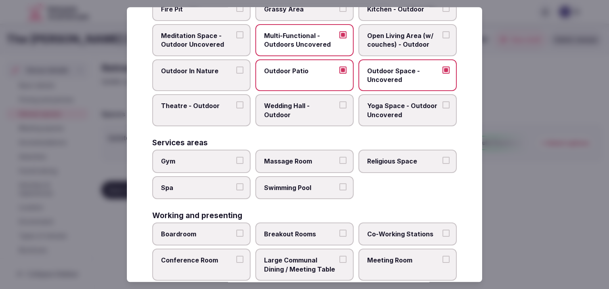
click at [209, 158] on span "Gym" at bounding box center [197, 161] width 73 height 9
click at [236, 158] on button "Gym" at bounding box center [239, 160] width 7 height 7
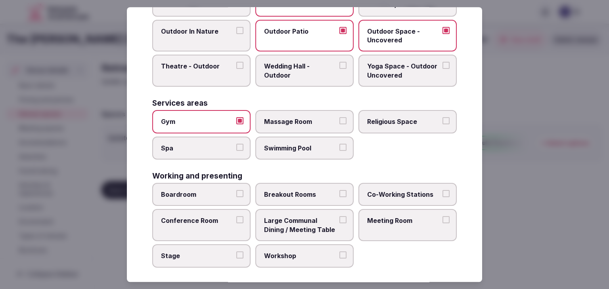
click at [220, 191] on span "Boardroom" at bounding box center [197, 194] width 73 height 9
click at [236, 191] on button "Boardroom" at bounding box center [239, 193] width 7 height 7
click at [258, 186] on label "Breakout Rooms" at bounding box center [304, 194] width 98 height 23
click at [339, 190] on button "Breakout Rooms" at bounding box center [342, 193] width 7 height 7
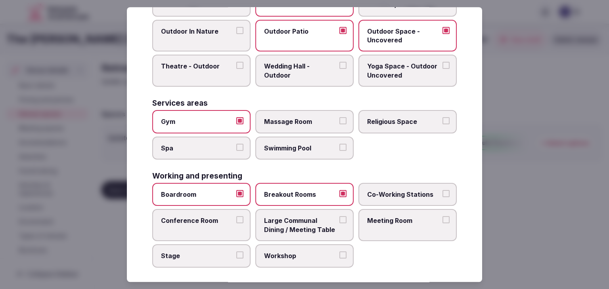
click at [241, 218] on button "Conference Room" at bounding box center [239, 220] width 7 height 7
click at [385, 224] on label "Meeting Room" at bounding box center [407, 226] width 98 height 32
click at [442, 224] on button "Meeting Room" at bounding box center [445, 220] width 7 height 7
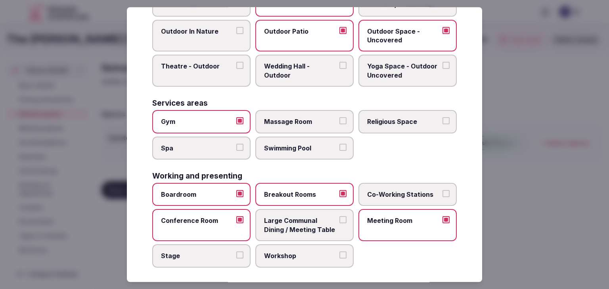
click at [301, 256] on label "Workshop" at bounding box center [304, 255] width 98 height 23
click at [339, 256] on button "Workshop" at bounding box center [342, 255] width 7 height 7
click at [194, 256] on span "Stage" at bounding box center [197, 256] width 73 height 9
click at [236, 256] on button "Stage" at bounding box center [239, 255] width 7 height 7
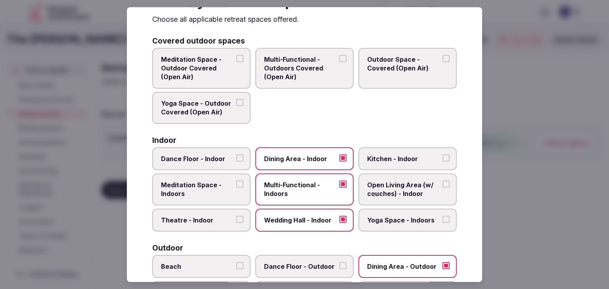
scroll to position [0, 0]
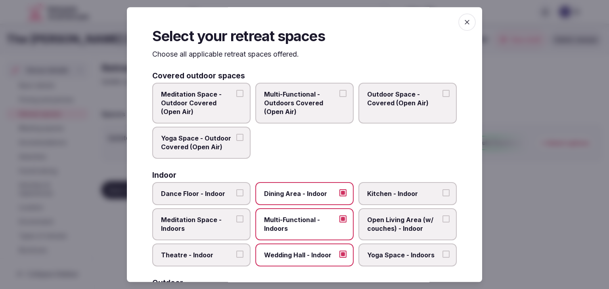
click at [468, 20] on span "button" at bounding box center [466, 21] width 17 height 17
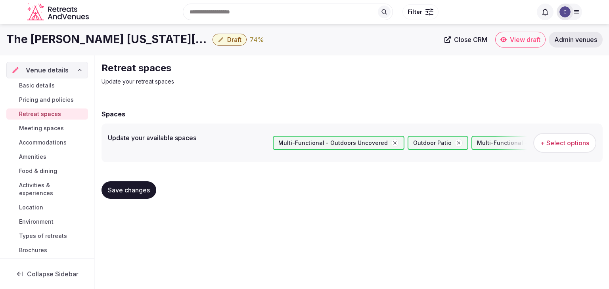
click at [133, 188] on span "Save changes" at bounding box center [129, 190] width 42 height 8
click at [55, 127] on span "Meeting spaces" at bounding box center [41, 128] width 45 height 8
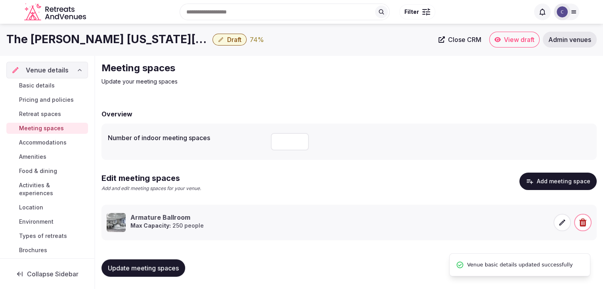
click at [53, 141] on span "Accommodations" at bounding box center [43, 143] width 48 height 8
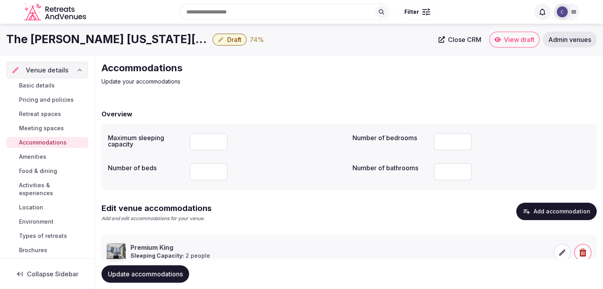
click at [61, 158] on link "Amenities" at bounding box center [47, 156] width 82 height 11
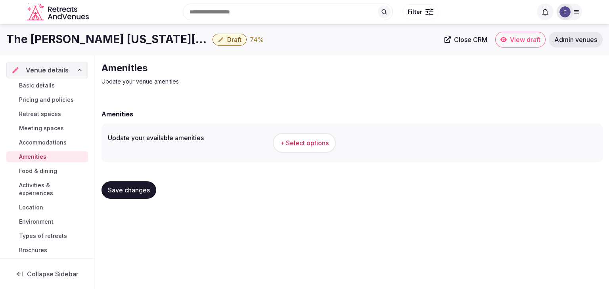
click at [304, 147] on button "+ Select options" at bounding box center [304, 143] width 63 height 20
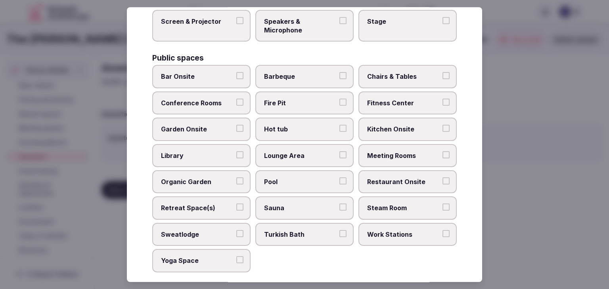
scroll to position [427, 0]
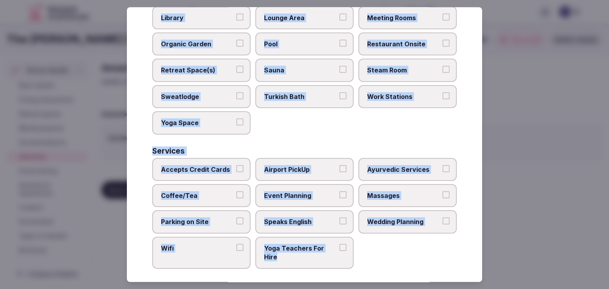
drag, startPoint x: 143, startPoint y: 54, endPoint x: 348, endPoint y: 272, distance: 299.7
click at [348, 272] on div "Select your venue amenities Choose all applicable amenities offered. Activities…" at bounding box center [304, 144] width 355 height 275
copy div "Choose all applicable amenities offered. Activities Bicycles Camping Allowed On…"
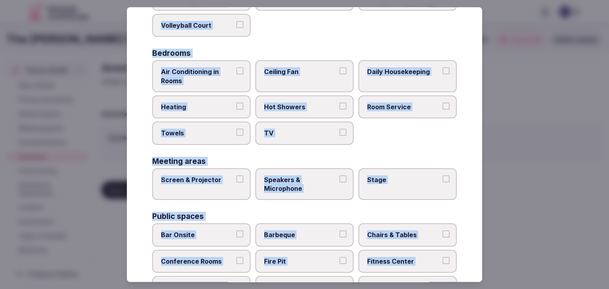
scroll to position [70, 0]
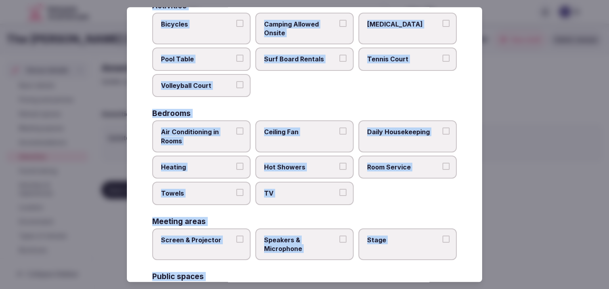
drag, startPoint x: 203, startPoint y: 136, endPoint x: 207, endPoint y: 164, distance: 28.4
click at [203, 136] on span "Air Conditioning in Rooms" at bounding box center [197, 137] width 73 height 18
click at [236, 135] on button "Air Conditioning in Rooms" at bounding box center [239, 131] width 7 height 7
drag, startPoint x: 207, startPoint y: 164, endPoint x: 208, endPoint y: 179, distance: 15.5
click at [207, 165] on span "Heating" at bounding box center [197, 167] width 73 height 9
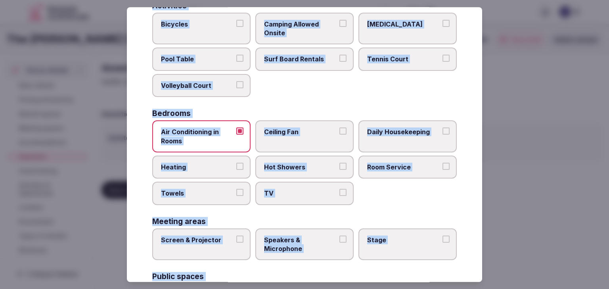
click at [236, 165] on button "Heating" at bounding box center [239, 166] width 7 height 7
click at [214, 195] on span "Towels" at bounding box center [197, 193] width 73 height 9
click at [236, 195] on button "Towels" at bounding box center [239, 192] width 7 height 7
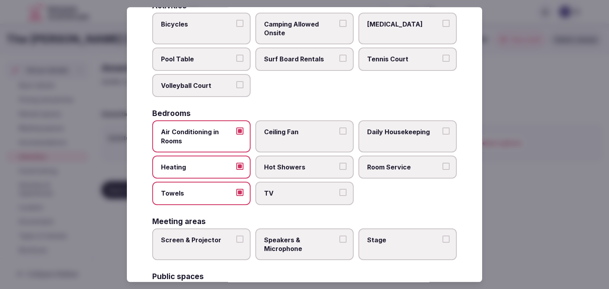
drag, startPoint x: 282, startPoint y: 195, endPoint x: 292, endPoint y: 165, distance: 31.2
click at [282, 195] on span "TV" at bounding box center [300, 193] width 73 height 9
click at [339, 195] on button "TV" at bounding box center [342, 192] width 7 height 7
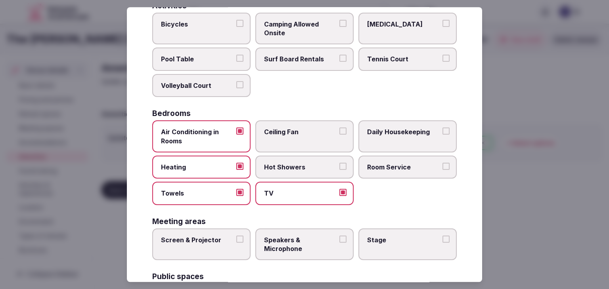
click at [293, 163] on span "Hot Showers" at bounding box center [300, 167] width 73 height 9
click at [339, 163] on button "Hot Showers" at bounding box center [342, 166] width 7 height 7
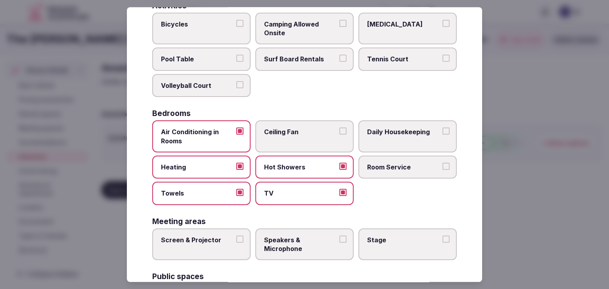
click at [393, 163] on span "Room Service" at bounding box center [403, 167] width 73 height 9
click at [442, 163] on button "Room Service" at bounding box center [445, 166] width 7 height 7
click at [399, 130] on span "Daily Housekeeping" at bounding box center [403, 132] width 73 height 9
click at [442, 130] on button "Daily Housekeeping" at bounding box center [445, 131] width 7 height 7
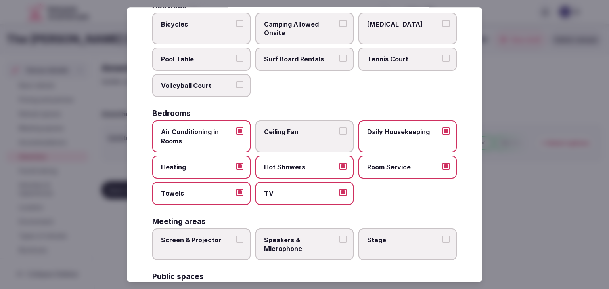
scroll to position [149, 0]
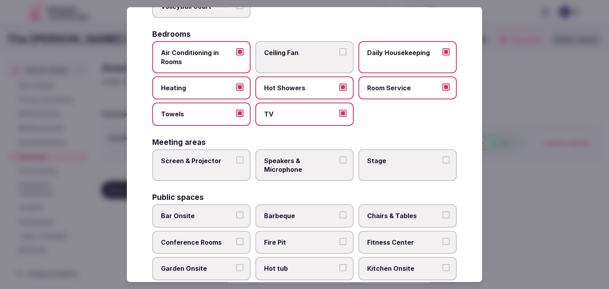
drag, startPoint x: 214, startPoint y: 158, endPoint x: 290, endPoint y: 159, distance: 76.1
click at [214, 158] on span "Screen & Projector" at bounding box center [197, 161] width 73 height 9
click at [236, 158] on button "Screen & Projector" at bounding box center [239, 160] width 7 height 7
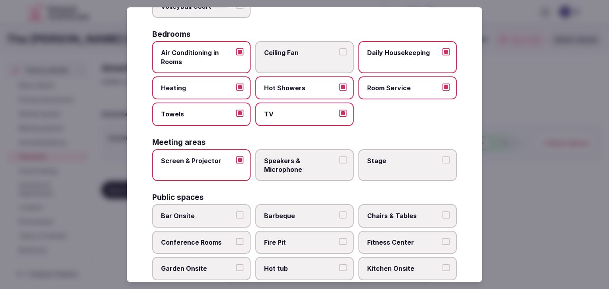
click at [290, 159] on span "Speakers & Microphone" at bounding box center [300, 166] width 73 height 18
click at [339, 159] on button "Speakers & Microphone" at bounding box center [342, 160] width 7 height 7
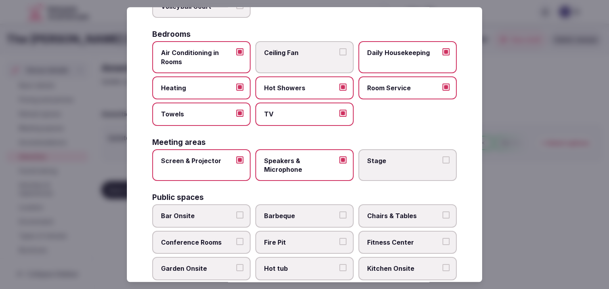
click at [387, 160] on span "Stage" at bounding box center [403, 161] width 73 height 9
click at [442, 160] on button "Stage" at bounding box center [445, 160] width 7 height 7
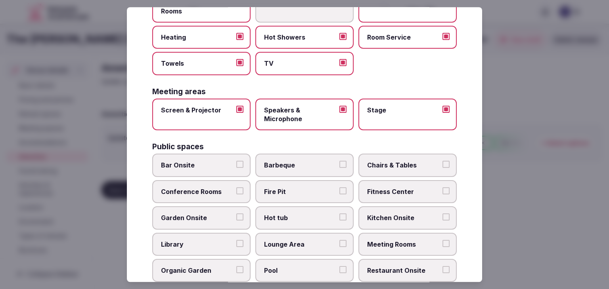
scroll to position [229, 0]
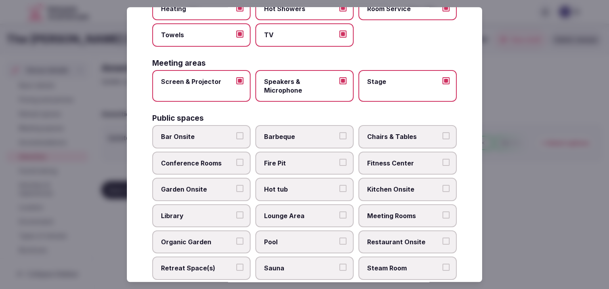
click at [213, 143] on label "Bar Onsite" at bounding box center [201, 137] width 98 height 23
click at [236, 140] on button "Bar Onsite" at bounding box center [239, 136] width 7 height 7
drag, startPoint x: 388, startPoint y: 139, endPoint x: 389, endPoint y: 164, distance: 25.8
click at [388, 140] on label "Chairs & Tables" at bounding box center [407, 137] width 98 height 23
click at [442, 140] on button "Chairs & Tables" at bounding box center [445, 136] width 7 height 7
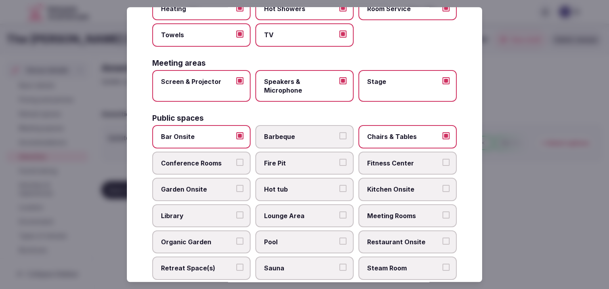
click at [389, 164] on span "Fitness Center" at bounding box center [403, 163] width 73 height 9
click at [442, 164] on button "Fitness Center" at bounding box center [445, 162] width 7 height 7
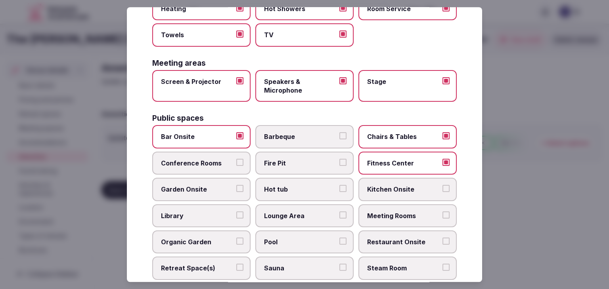
drag, startPoint x: 384, startPoint y: 208, endPoint x: 385, endPoint y: 214, distance: 5.6
click at [385, 212] on span "Meeting Rooms" at bounding box center [403, 216] width 73 height 9
click at [442, 212] on button "Meeting Rooms" at bounding box center [445, 215] width 7 height 7
click at [392, 247] on label "Restaurant Onsite" at bounding box center [407, 242] width 98 height 23
click at [442, 245] on button "Restaurant Onsite" at bounding box center [445, 241] width 7 height 7
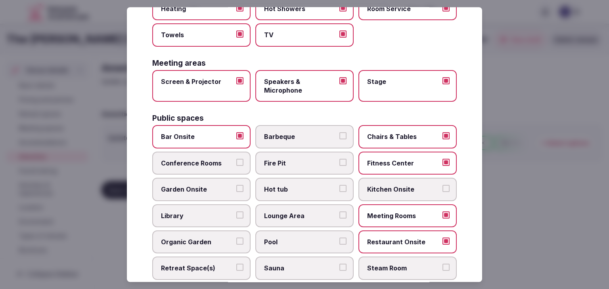
click at [322, 218] on label "Lounge Area" at bounding box center [304, 215] width 98 height 23
click at [339, 218] on button "Lounge Area" at bounding box center [342, 215] width 7 height 7
click at [312, 239] on span "Pool" at bounding box center [300, 242] width 73 height 9
click at [339, 239] on button "Pool" at bounding box center [342, 241] width 7 height 7
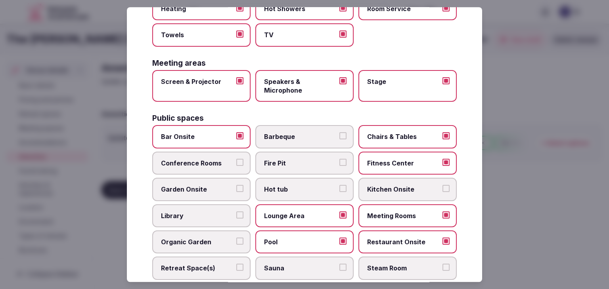
click at [312, 238] on span "Pool" at bounding box center [300, 242] width 73 height 9
click at [339, 238] on button "Pool" at bounding box center [342, 241] width 7 height 7
click at [212, 160] on span "Conference Rooms" at bounding box center [197, 163] width 73 height 9
click at [236, 160] on button "Conference Rooms" at bounding box center [239, 162] width 7 height 7
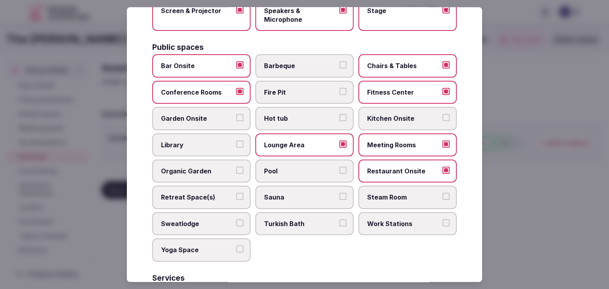
scroll to position [347, 0]
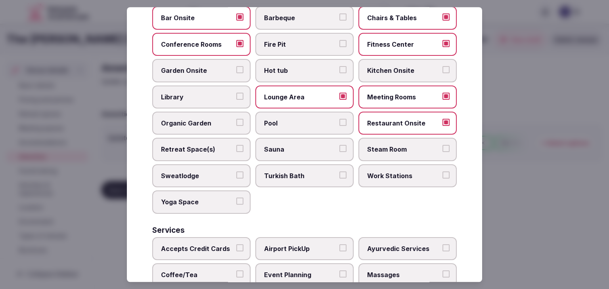
click at [208, 145] on span "Retreat Space(s)" at bounding box center [197, 149] width 73 height 9
click at [236, 145] on button "Retreat Space(s)" at bounding box center [239, 148] width 7 height 7
click at [374, 172] on span "Work Stations" at bounding box center [403, 176] width 73 height 9
click at [442, 172] on button "Work Stations" at bounding box center [445, 175] width 7 height 7
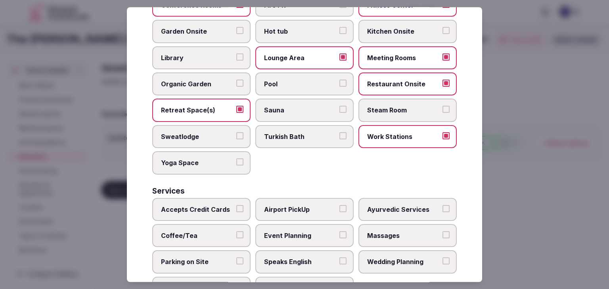
scroll to position [427, 0]
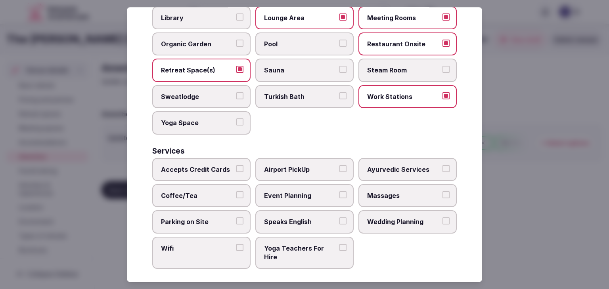
drag, startPoint x: 218, startPoint y: 161, endPoint x: 214, endPoint y: 190, distance: 28.9
click at [218, 165] on span "Accepts Credit Cards" at bounding box center [197, 169] width 73 height 9
click at [236, 165] on button "Accepts Credit Cards" at bounding box center [239, 168] width 7 height 7
click at [213, 193] on span "Coffee/Tea" at bounding box center [197, 195] width 73 height 9
click at [236, 193] on button "Coffee/Tea" at bounding box center [239, 194] width 7 height 7
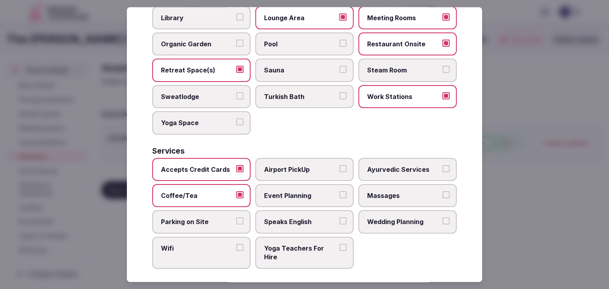
drag, startPoint x: 212, startPoint y: 213, endPoint x: 203, endPoint y: 241, distance: 29.8
click at [211, 218] on span "Parking on Site" at bounding box center [197, 222] width 73 height 9
click at [236, 218] on button "Parking on Site" at bounding box center [239, 221] width 7 height 7
click at [201, 246] on span "Wifi" at bounding box center [197, 248] width 73 height 9
click at [236, 246] on button "Wifi" at bounding box center [239, 247] width 7 height 7
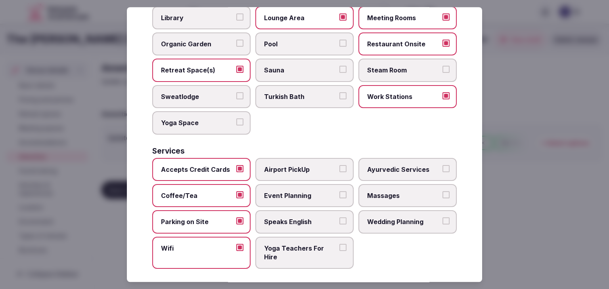
click at [279, 218] on span "Speaks English" at bounding box center [300, 222] width 73 height 9
click at [339, 218] on button "Speaks English" at bounding box center [342, 221] width 7 height 7
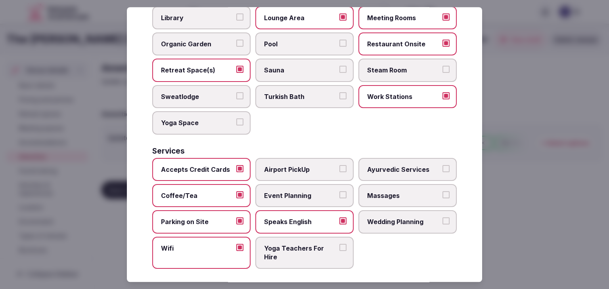
drag, startPoint x: 296, startPoint y: 188, endPoint x: 362, endPoint y: 214, distance: 71.2
click at [296, 191] on span "Event Planning" at bounding box center [300, 195] width 73 height 9
click at [339, 191] on button "Event Planning" at bounding box center [342, 194] width 7 height 7
click at [423, 227] on label "Wedding Planning" at bounding box center [407, 222] width 98 height 23
click at [442, 225] on button "Wedding Planning" at bounding box center [445, 221] width 7 height 7
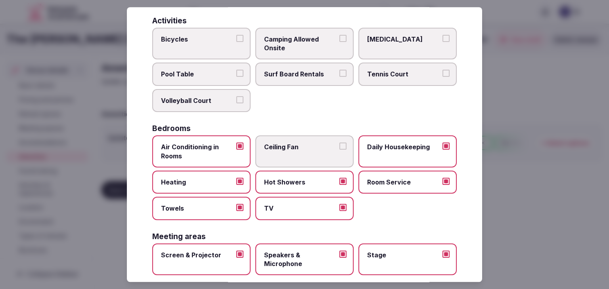
scroll to position [0, 0]
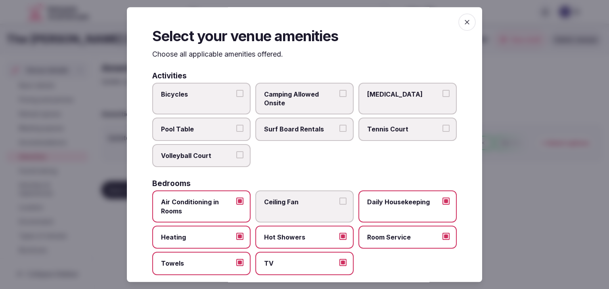
click at [463, 24] on icon "button" at bounding box center [467, 22] width 8 height 8
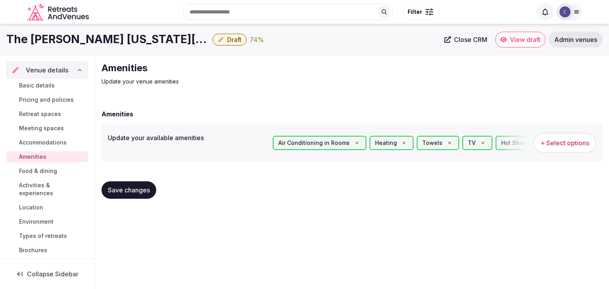
click at [132, 183] on button "Save changes" at bounding box center [128, 189] width 55 height 17
click at [32, 173] on span "Food & dining" at bounding box center [38, 171] width 38 height 8
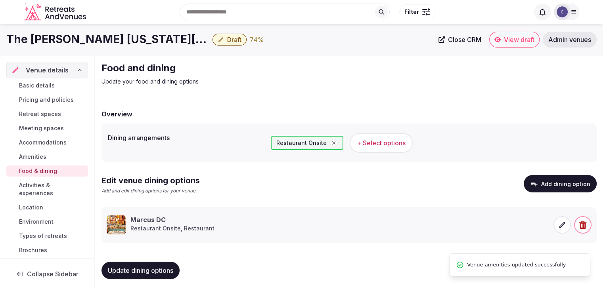
click at [48, 185] on span "Activities & experiences" at bounding box center [52, 189] width 66 height 16
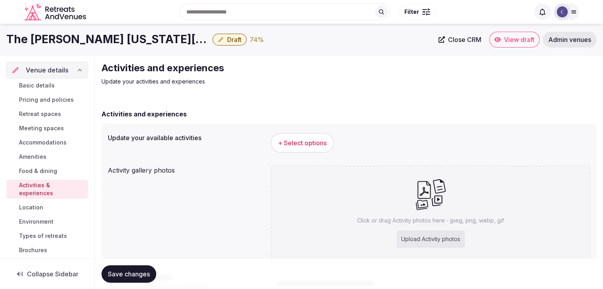
click at [152, 36] on h1 "The [PERSON_NAME] [US_STATE][GEOGRAPHIC_DATA], Curio Collection by [PERSON_NAME]" at bounding box center [107, 39] width 203 height 15
click at [153, 35] on h1 "The [PERSON_NAME] [US_STATE][GEOGRAPHIC_DATA], Curio Collection by [PERSON_NAME]" at bounding box center [107, 39] width 203 height 15
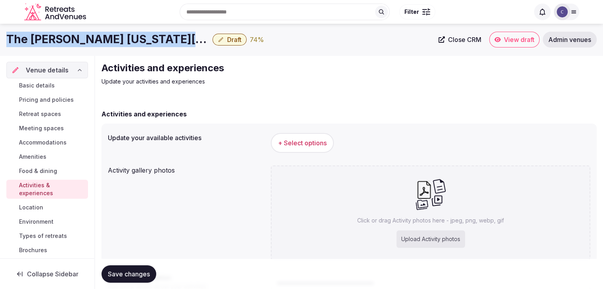
click at [153, 35] on h1 "The [PERSON_NAME] [US_STATE][GEOGRAPHIC_DATA], Curio Collection by [PERSON_NAME]" at bounding box center [107, 39] width 203 height 15
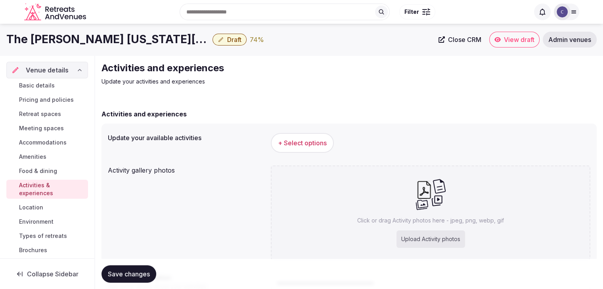
click at [423, 238] on div "Upload Activity photos" at bounding box center [430, 239] width 69 height 17
type input "**********"
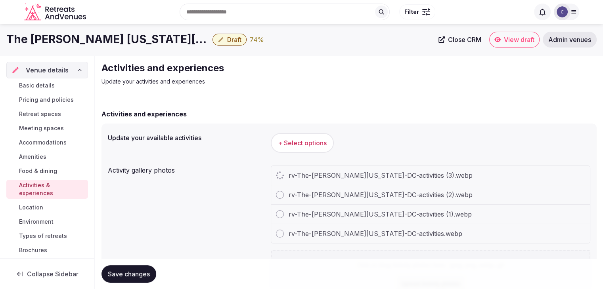
click at [132, 42] on h1 "The [PERSON_NAME] [US_STATE][GEOGRAPHIC_DATA], Curio Collection by [PERSON_NAME]" at bounding box center [107, 39] width 203 height 15
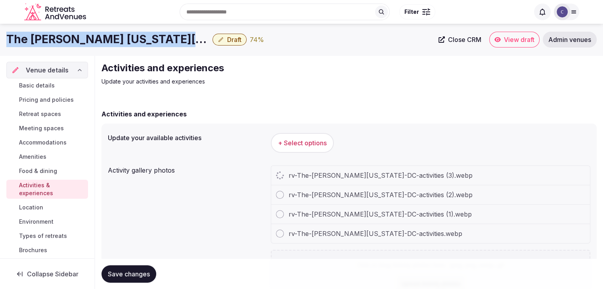
click at [132, 42] on h1 "The [PERSON_NAME] [US_STATE][GEOGRAPHIC_DATA], Curio Collection by [PERSON_NAME]" at bounding box center [107, 39] width 203 height 15
copy div "The [PERSON_NAME] [US_STATE][GEOGRAPHIC_DATA], Curio Collection by [PERSON_NAME]"
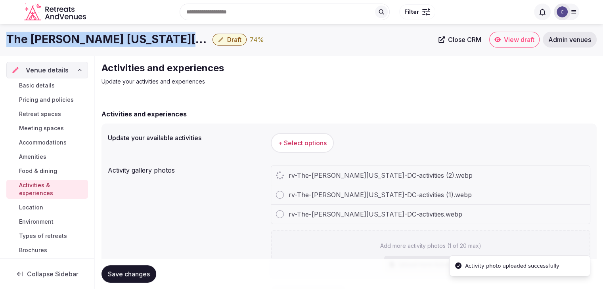
click at [312, 143] on span "+ Select options" at bounding box center [302, 143] width 49 height 9
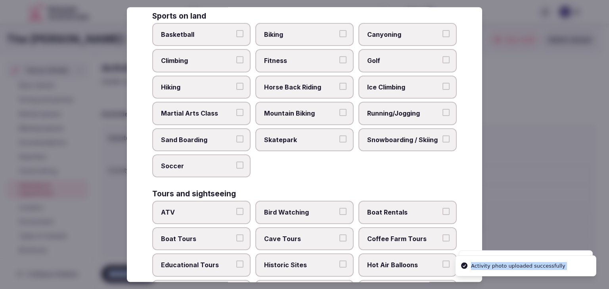
scroll to position [612, 0]
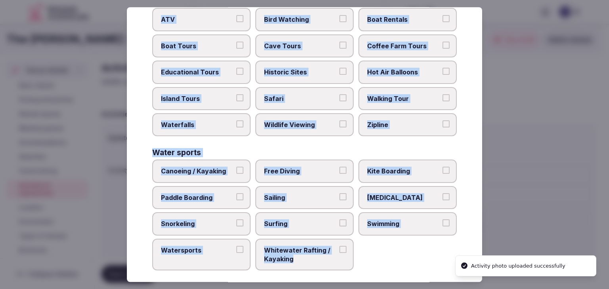
drag, startPoint x: 153, startPoint y: 54, endPoint x: 359, endPoint y: 277, distance: 303.1
click at [359, 277] on div "Select your activities Choose all applicable activities offered. Culture Dancin…" at bounding box center [304, 144] width 355 height 275
copy div "Choose all applicable activities offered. Culture Dancing Food and Culinary Cla…"
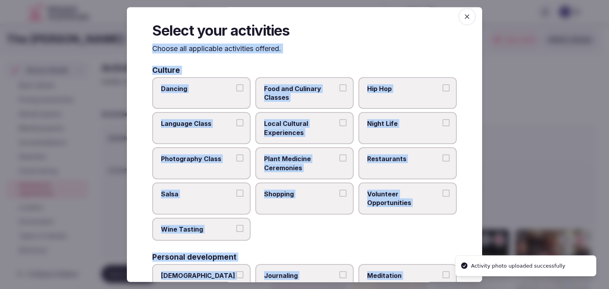
scroll to position [0, 0]
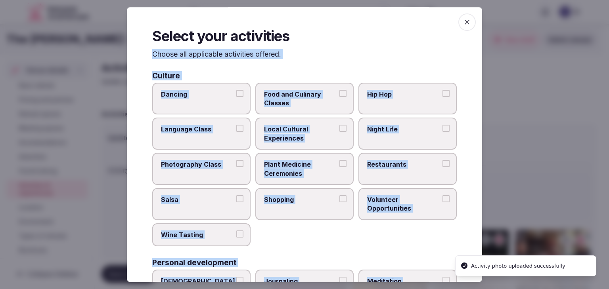
drag, startPoint x: 311, startPoint y: 134, endPoint x: 327, endPoint y: 132, distance: 16.8
click at [311, 133] on span "Local Cultural Experiences" at bounding box center [300, 134] width 73 height 18
click at [339, 132] on button "Local Cultural Experiences" at bounding box center [342, 128] width 7 height 7
click at [388, 132] on span "Night Life" at bounding box center [403, 129] width 73 height 9
click at [442, 132] on button "Night Life" at bounding box center [445, 128] width 7 height 7
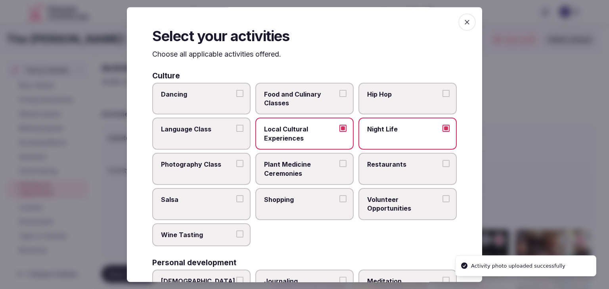
click at [386, 169] on label "Restaurants" at bounding box center [407, 169] width 98 height 32
click at [442, 167] on button "Restaurants" at bounding box center [445, 163] width 7 height 7
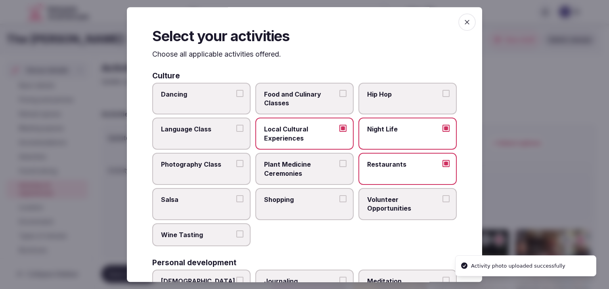
click at [309, 204] on label "Shopping" at bounding box center [304, 204] width 98 height 32
click at [339, 202] on button "Shopping" at bounding box center [342, 198] width 7 height 7
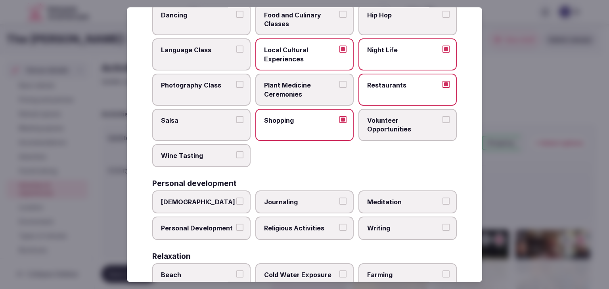
scroll to position [158, 0]
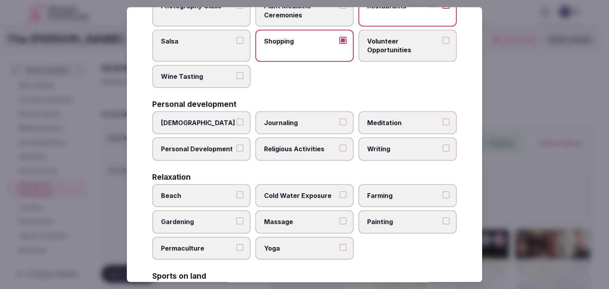
click at [192, 147] on span "Personal Development" at bounding box center [197, 149] width 73 height 9
click at [236, 147] on button "Personal Development" at bounding box center [239, 148] width 7 height 7
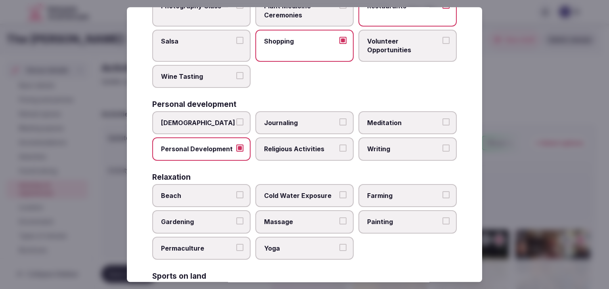
click at [396, 145] on span "Writing" at bounding box center [403, 149] width 73 height 9
click at [442, 145] on button "Writing" at bounding box center [445, 148] width 7 height 7
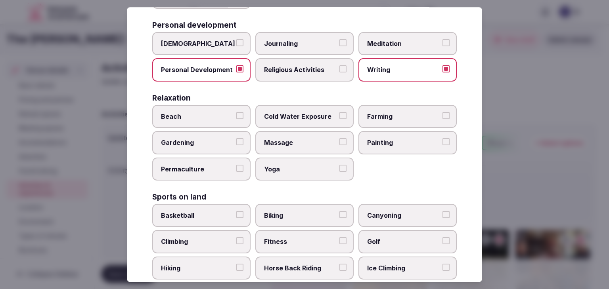
click at [294, 132] on label "Massage" at bounding box center [304, 143] width 98 height 23
click at [339, 139] on button "Massage" at bounding box center [342, 142] width 7 height 7
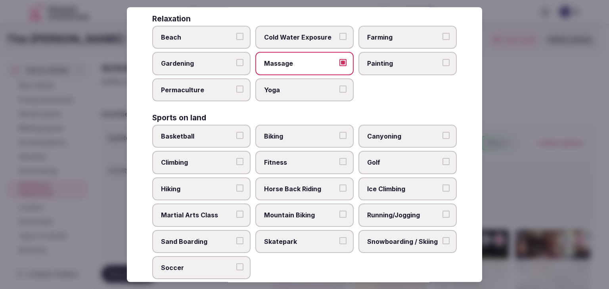
click at [277, 166] on label "Fitness" at bounding box center [304, 162] width 98 height 23
click at [339, 166] on button "Fitness" at bounding box center [342, 161] width 7 height 7
click at [418, 211] on span "Running/Jogging" at bounding box center [403, 215] width 73 height 9
click at [442, 211] on button "Running/Jogging" at bounding box center [445, 214] width 7 height 7
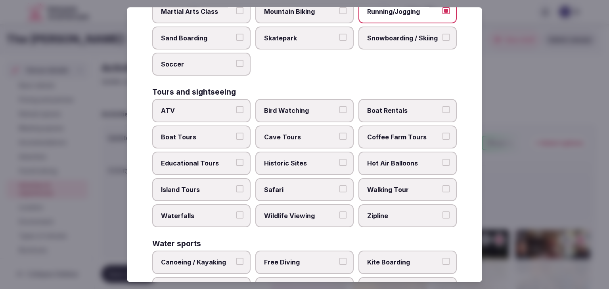
scroll to position [555, 0]
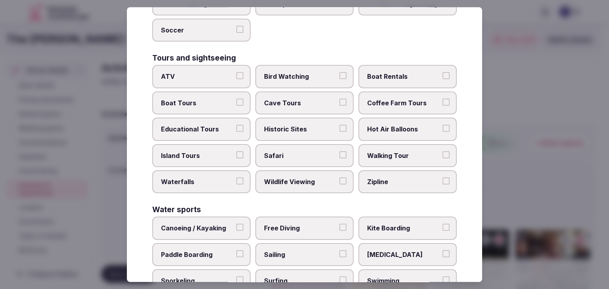
drag, startPoint x: 294, startPoint y: 119, endPoint x: 302, endPoint y: 120, distance: 8.4
click at [294, 118] on label "Historic Sites" at bounding box center [304, 129] width 98 height 23
click at [339, 125] on button "Historic Sites" at bounding box center [342, 128] width 7 height 7
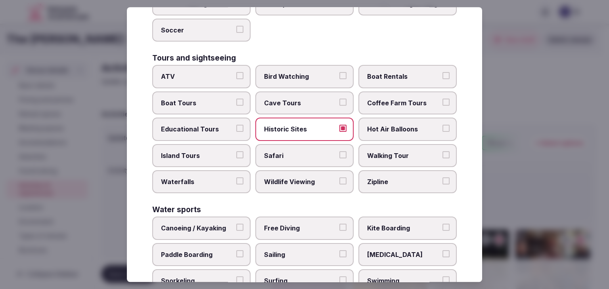
click at [391, 151] on span "Walking Tour" at bounding box center [403, 155] width 73 height 9
click at [442, 151] on button "Walking Tour" at bounding box center [445, 154] width 7 height 7
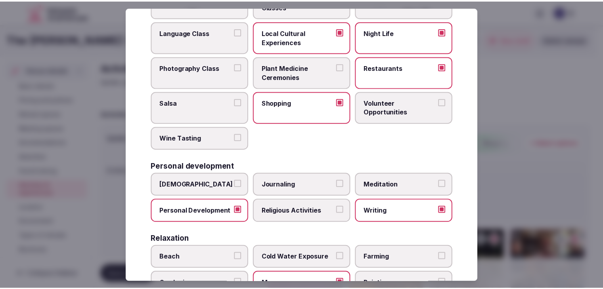
scroll to position [0, 0]
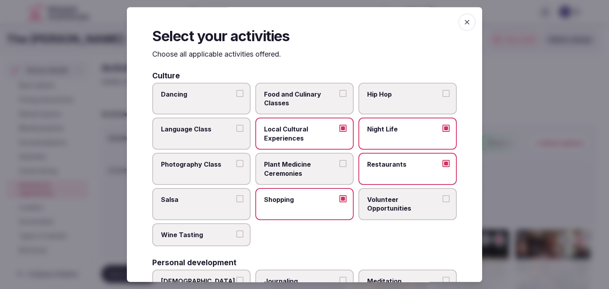
click at [463, 22] on icon "button" at bounding box center [467, 22] width 8 height 8
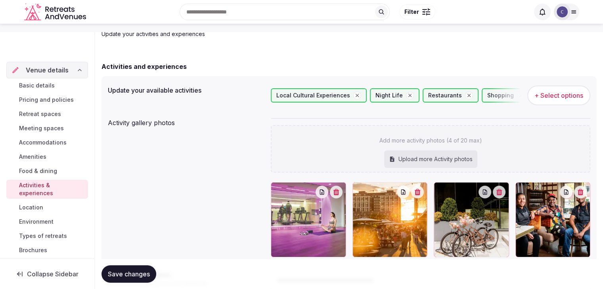
scroll to position [79, 0]
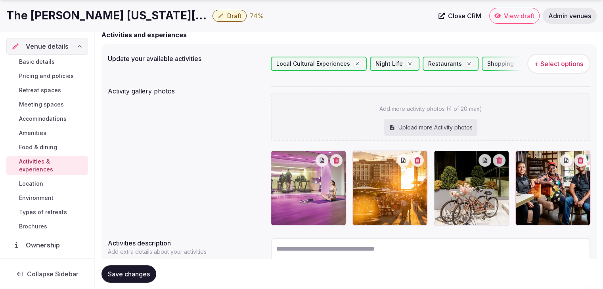
click at [133, 271] on span "Save changes" at bounding box center [129, 274] width 42 height 8
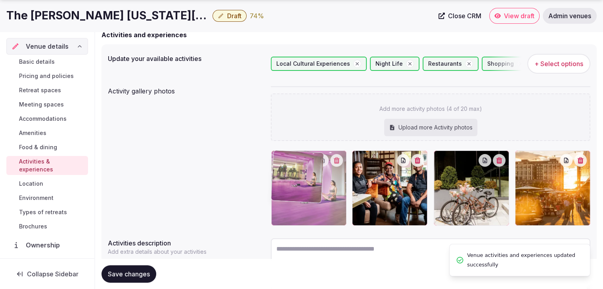
drag, startPoint x: 524, startPoint y: 162, endPoint x: 305, endPoint y: 164, distance: 219.1
click at [305, 164] on body "Search Popular Destinations Toscana, Italy Riviera Maya, Mexico Indonesia, Bali…" at bounding box center [301, 136] width 603 height 431
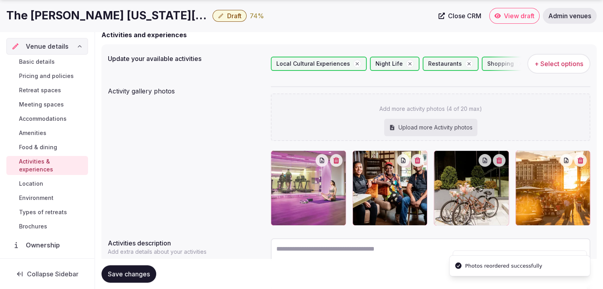
click at [131, 265] on div "Save changes" at bounding box center [348, 274] width 495 height 30
click at [133, 276] on span "Save changes" at bounding box center [129, 274] width 42 height 8
click at [42, 194] on span "Environment" at bounding box center [36, 198] width 34 height 8
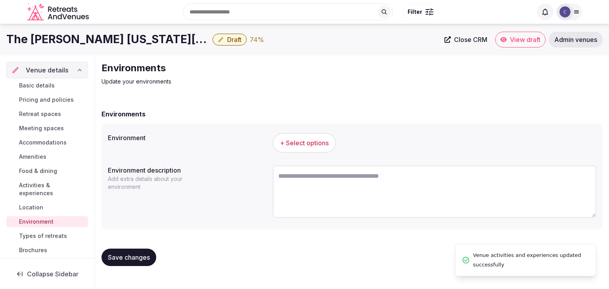
click at [301, 141] on span "+ Select options" at bounding box center [304, 143] width 49 height 9
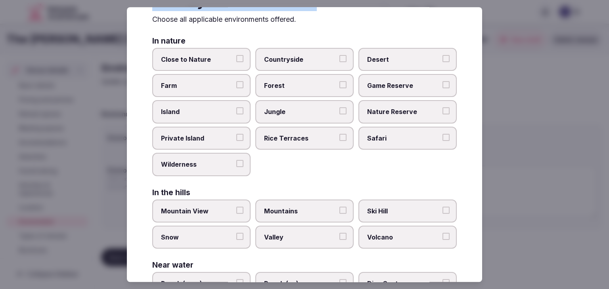
scroll to position [189, 0]
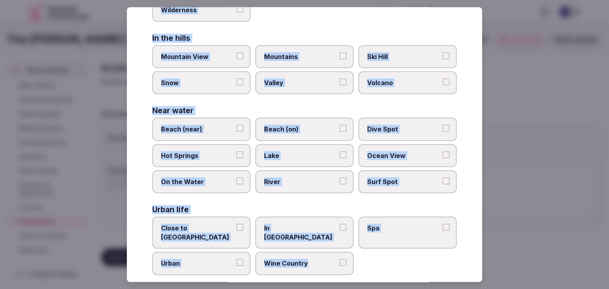
drag, startPoint x: 151, startPoint y: 54, endPoint x: 336, endPoint y: 275, distance: 288.3
click at [336, 275] on div "Select your environment Choose all applicable environments offered. In nature C…" at bounding box center [304, 144] width 355 height 275
copy div "Choose all applicable environments offered. In nature Close to Nature Countrysi…"
click at [218, 224] on span "Close to City Center" at bounding box center [197, 233] width 73 height 18
click at [236, 224] on button "Close to City Center" at bounding box center [239, 227] width 7 height 7
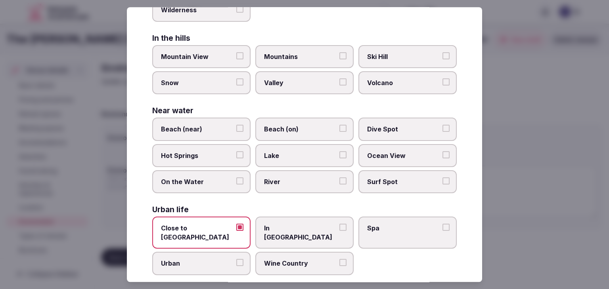
click at [212, 260] on span "Urban" at bounding box center [197, 264] width 73 height 9
click at [236, 260] on button "Urban" at bounding box center [239, 263] width 7 height 7
click at [322, 227] on span "In City Center" at bounding box center [300, 233] width 73 height 18
click at [339, 227] on button "In City Center" at bounding box center [342, 227] width 7 height 7
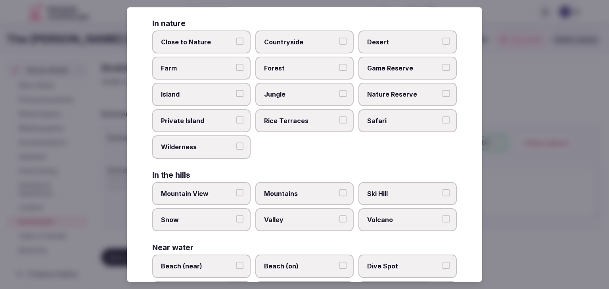
scroll to position [0, 0]
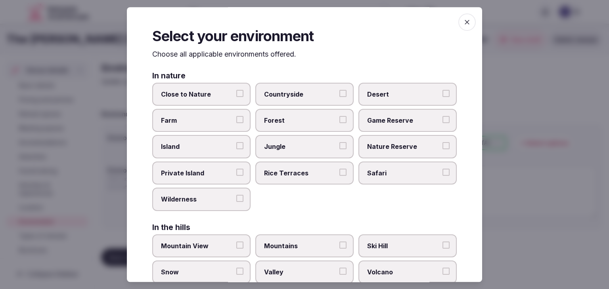
drag, startPoint x: 462, startPoint y: 21, endPoint x: 454, endPoint y: 37, distance: 18.3
click at [463, 21] on icon "button" at bounding box center [467, 22] width 8 height 8
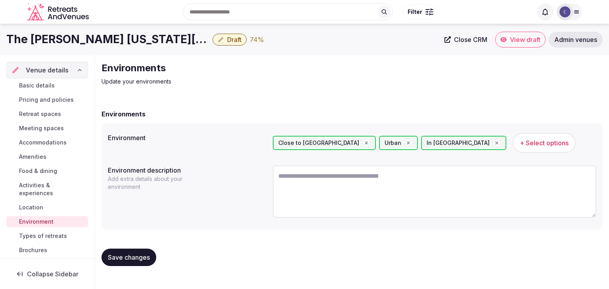
click at [326, 202] on textarea at bounding box center [434, 192] width 323 height 52
paste textarea "**********"
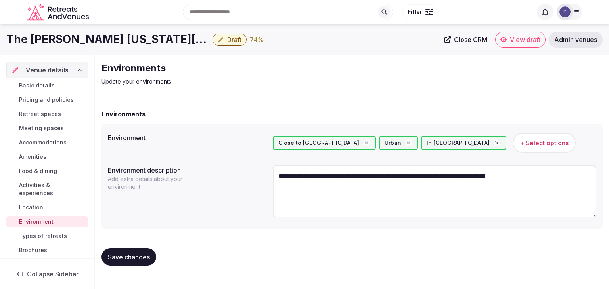
type textarea "**********"
click at [151, 254] on button "Save changes" at bounding box center [128, 256] width 55 height 17
click at [48, 232] on span "Types of retreats" at bounding box center [43, 236] width 48 height 8
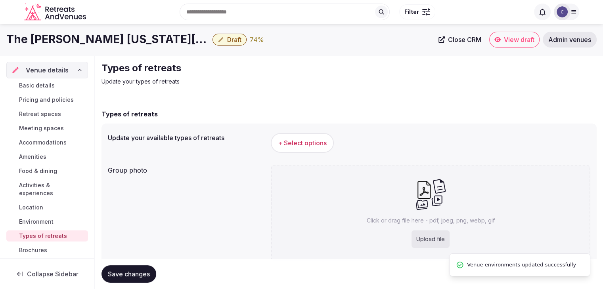
click at [298, 150] on button "+ Select options" at bounding box center [302, 143] width 63 height 20
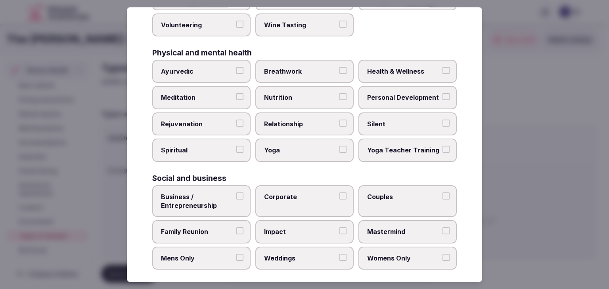
scroll to position [322, 0]
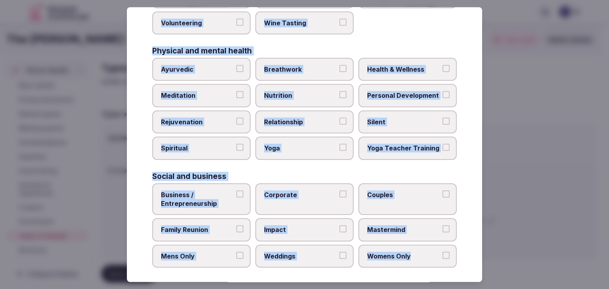
drag, startPoint x: 153, startPoint y: 65, endPoint x: 461, endPoint y: 265, distance: 367.5
click at [461, 265] on div "Select your types of retreats Choose all applicable types of retreats offered. …" at bounding box center [304, 144] width 355 height 275
copy div "Choose all applicable types of retreats offered. Active Adventure Cold Water Ex…"
click at [393, 61] on label "Health & Wellness" at bounding box center [407, 69] width 98 height 23
click at [442, 65] on button "Health & Wellness" at bounding box center [445, 68] width 7 height 7
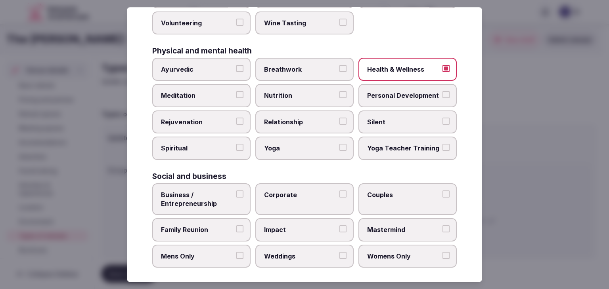
click at [391, 85] on label "Personal Development" at bounding box center [407, 95] width 98 height 23
click at [442, 92] on button "Personal Development" at bounding box center [445, 95] width 7 height 7
click at [211, 118] on span "Rejuvenation" at bounding box center [197, 122] width 73 height 9
click at [236, 118] on button "Rejuvenation" at bounding box center [239, 121] width 7 height 7
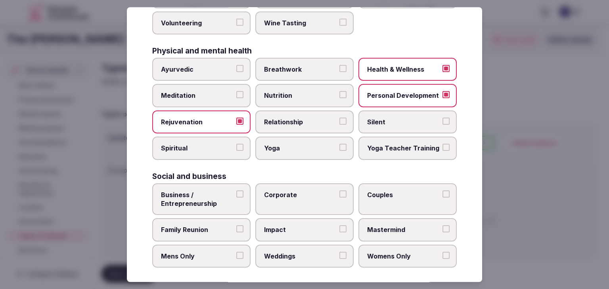
click at [214, 94] on span "Meditation" at bounding box center [197, 96] width 73 height 9
click at [236, 94] on button "Meditation" at bounding box center [239, 95] width 7 height 7
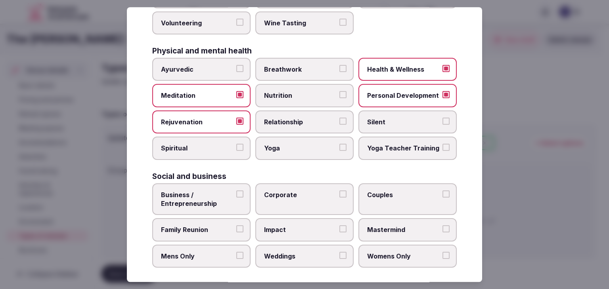
click at [281, 146] on span "Yoga" at bounding box center [300, 148] width 73 height 9
click at [339, 146] on button "Yoga" at bounding box center [342, 147] width 7 height 7
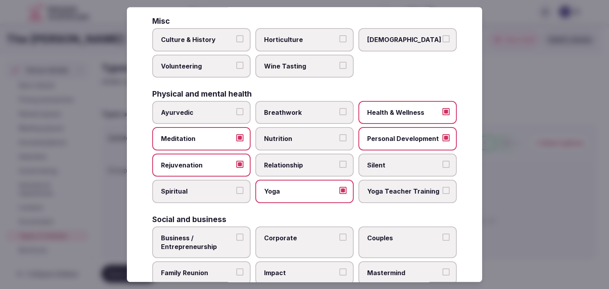
scroll to position [243, 0]
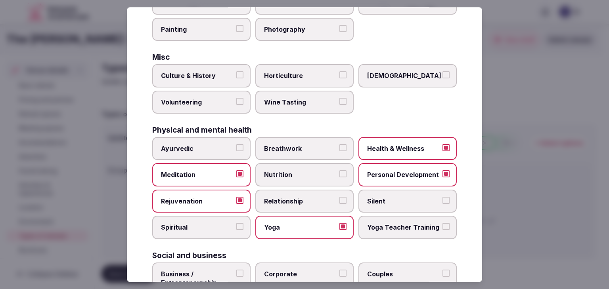
click at [218, 72] on span "Culture & History" at bounding box center [197, 76] width 73 height 9
click at [236, 72] on button "Culture & History" at bounding box center [239, 75] width 7 height 7
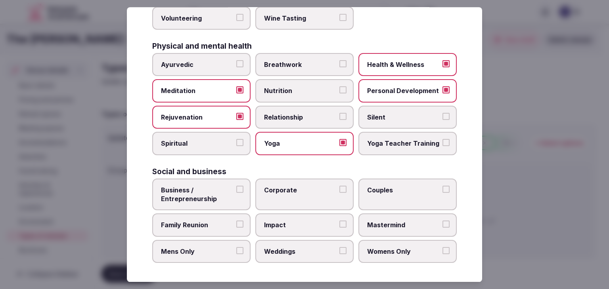
scroll to position [322, 0]
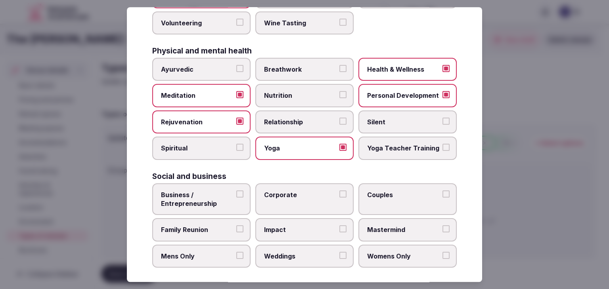
click at [212, 199] on span "Business / Entrepreneurship" at bounding box center [197, 200] width 73 height 18
click at [236, 198] on button "Business / Entrepreneurship" at bounding box center [239, 194] width 7 height 7
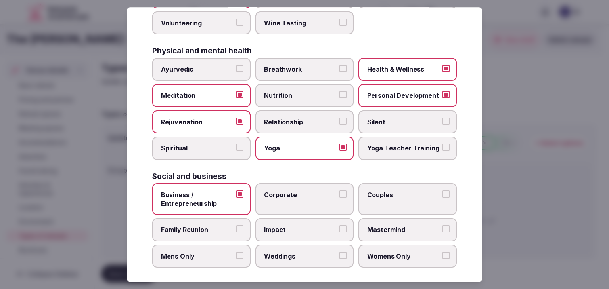
click at [214, 226] on span "Family Reunion" at bounding box center [197, 230] width 73 height 9
click at [236, 226] on button "Family Reunion" at bounding box center [239, 229] width 7 height 7
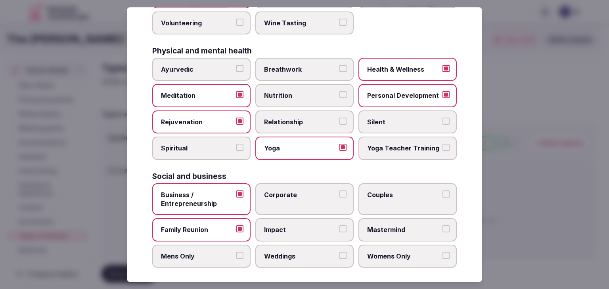
click at [300, 198] on label "Corporate" at bounding box center [304, 199] width 98 height 32
click at [339, 198] on button "Corporate" at bounding box center [342, 194] width 7 height 7
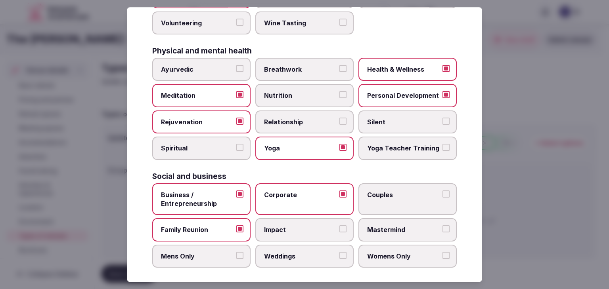
click at [283, 252] on span "Weddings" at bounding box center [300, 256] width 73 height 9
click at [339, 252] on button "Weddings" at bounding box center [342, 255] width 7 height 7
drag, startPoint x: 375, startPoint y: 229, endPoint x: 384, endPoint y: 195, distance: 34.9
click at [376, 229] on span "Mastermind" at bounding box center [403, 230] width 73 height 9
click at [442, 229] on button "Mastermind" at bounding box center [445, 229] width 7 height 7
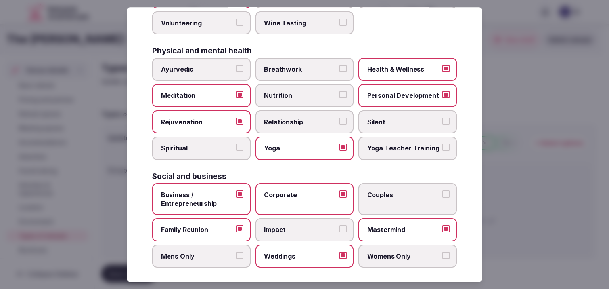
click at [385, 194] on span "Couples" at bounding box center [403, 195] width 73 height 9
click at [442, 194] on button "Couples" at bounding box center [445, 194] width 7 height 7
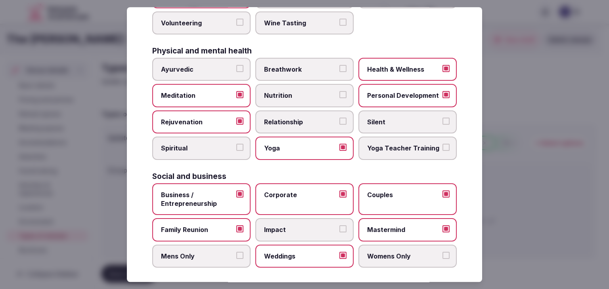
click at [379, 252] on span "Womens Only" at bounding box center [403, 256] width 73 height 9
click at [442, 252] on button "Womens Only" at bounding box center [445, 255] width 7 height 7
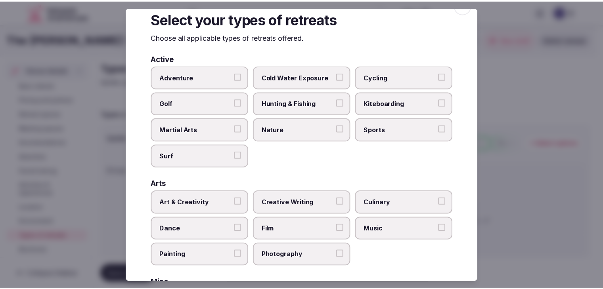
scroll to position [0, 0]
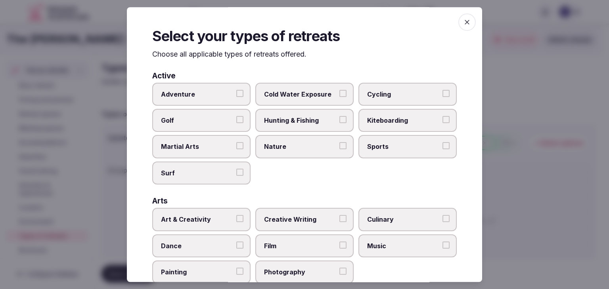
click at [458, 26] on span "button" at bounding box center [466, 21] width 17 height 17
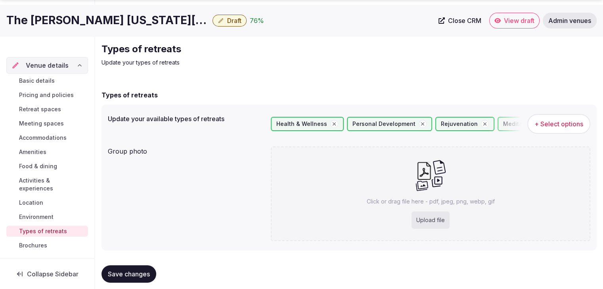
scroll to position [30, 0]
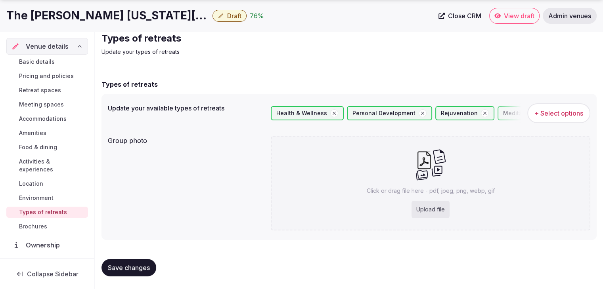
click at [424, 205] on div "Upload file" at bounding box center [430, 209] width 38 height 17
type input "**********"
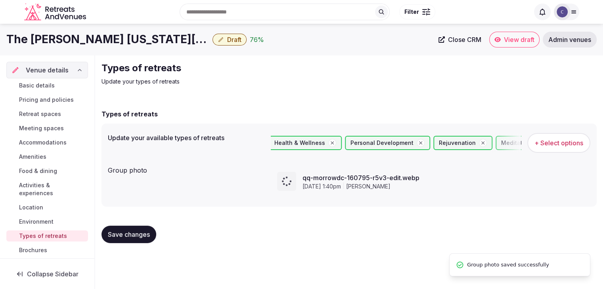
scroll to position [0, 0]
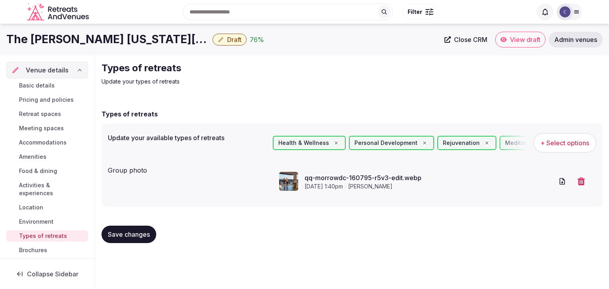
click at [132, 236] on span "Save changes" at bounding box center [129, 235] width 42 height 8
click at [44, 220] on span "Environment" at bounding box center [36, 222] width 34 height 8
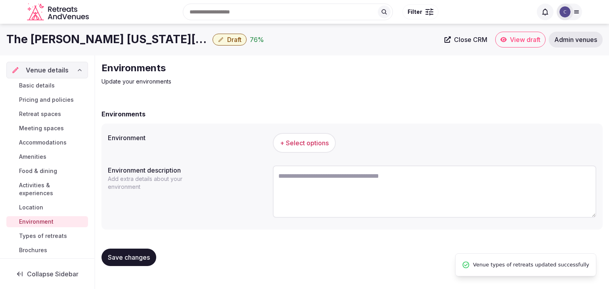
click at [50, 205] on link "Location" at bounding box center [47, 207] width 82 height 11
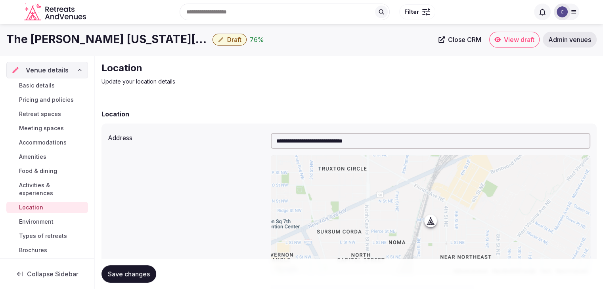
click at [55, 190] on span "Activities & experiences" at bounding box center [52, 189] width 66 height 16
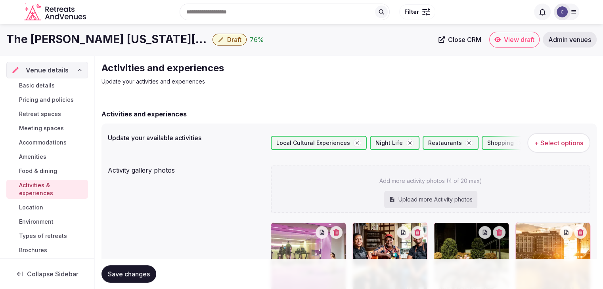
click at [59, 172] on link "Food & dining" at bounding box center [47, 171] width 82 height 11
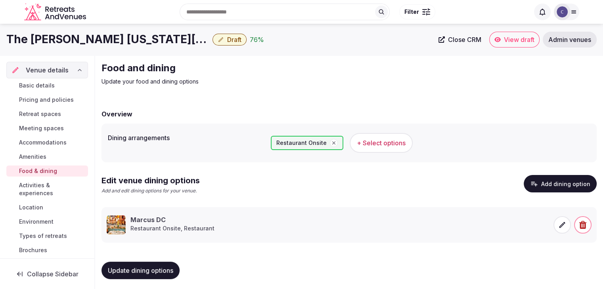
click at [65, 153] on link "Amenities" at bounding box center [47, 156] width 82 height 11
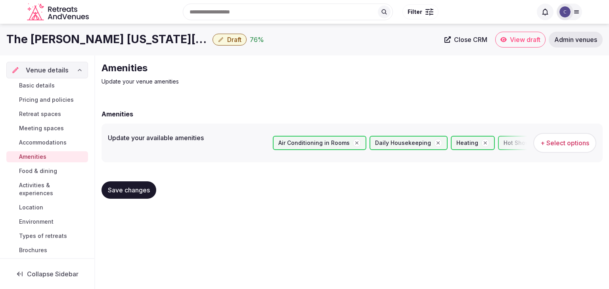
click at [69, 141] on link "Accommodations" at bounding box center [47, 142] width 82 height 11
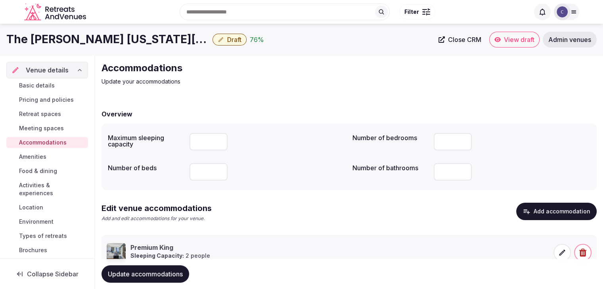
click at [70, 129] on link "Meeting spaces" at bounding box center [47, 128] width 82 height 11
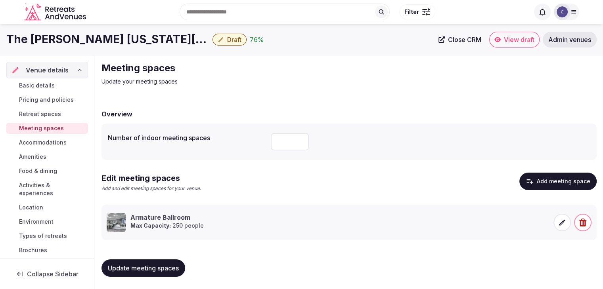
click at [70, 118] on link "Retreat spaces" at bounding box center [47, 114] width 82 height 11
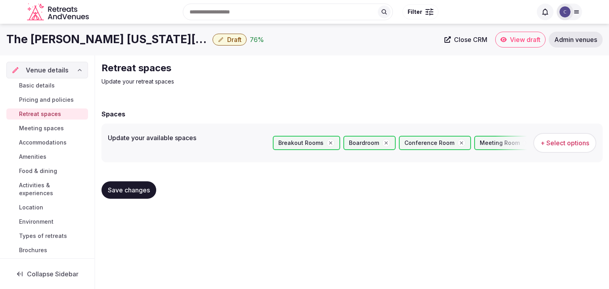
click at [71, 101] on span "Pricing and policies" at bounding box center [46, 100] width 55 height 8
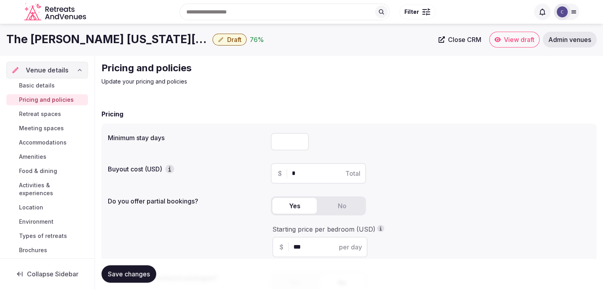
click at [71, 85] on link "Basic details" at bounding box center [47, 85] width 82 height 11
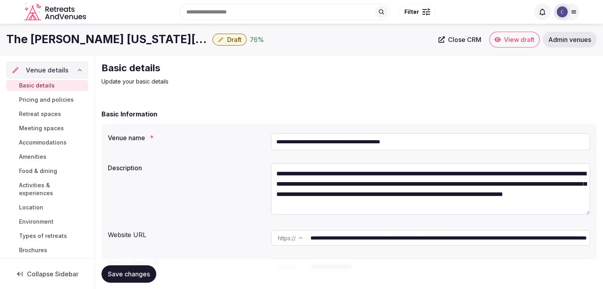
click at [231, 38] on span "Draft" at bounding box center [234, 40] width 14 height 8
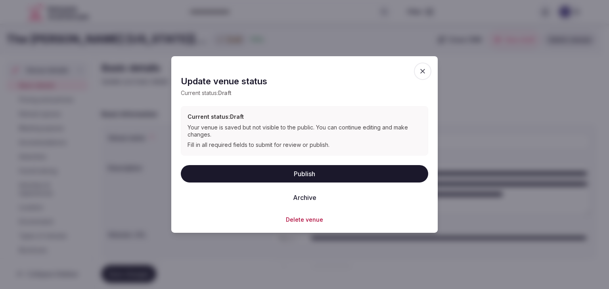
click at [296, 174] on button "Publish" at bounding box center [304, 173] width 247 height 17
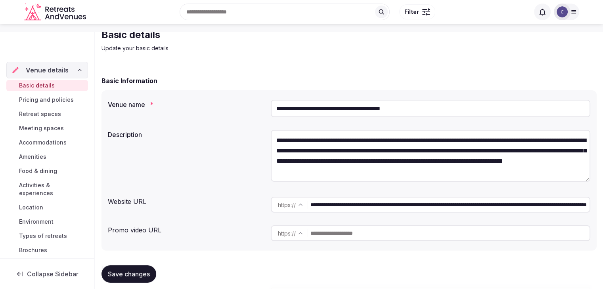
scroll to position [79, 0]
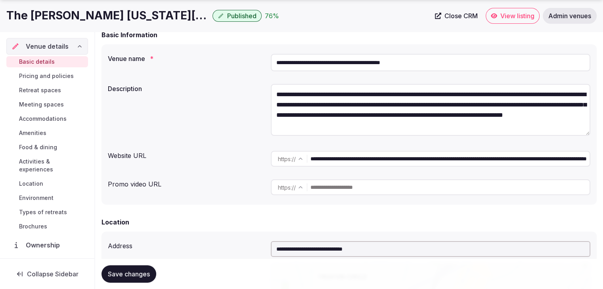
click at [48, 108] on link "Meeting spaces" at bounding box center [47, 104] width 82 height 11
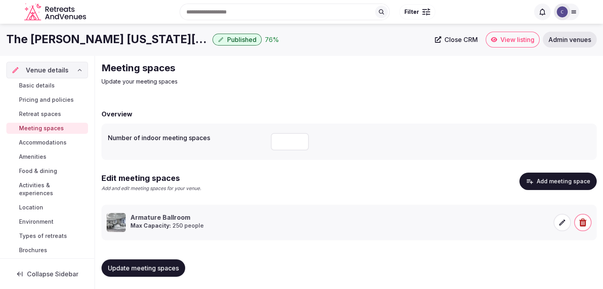
click at [561, 218] on span at bounding box center [561, 222] width 17 height 17
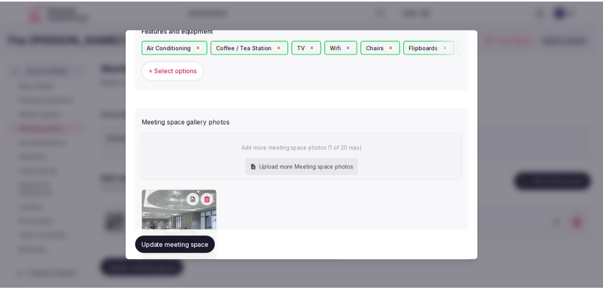
scroll to position [573, 0]
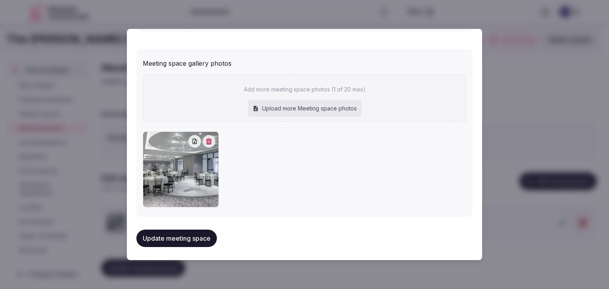
click at [318, 110] on div "Upload more Meeting space photos" at bounding box center [305, 108] width 114 height 17
type input "**********"
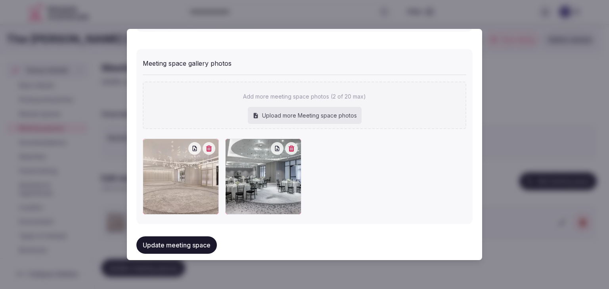
click at [198, 238] on button "Update meeting space" at bounding box center [176, 245] width 80 height 17
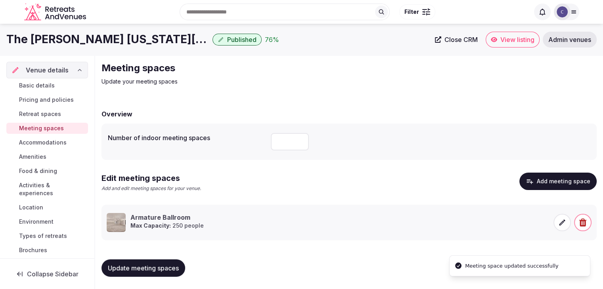
click at [155, 264] on span "Update meeting spaces" at bounding box center [143, 268] width 71 height 8
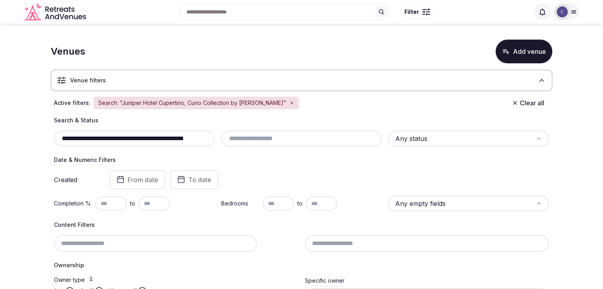
click at [192, 138] on input "**********" at bounding box center [134, 139] width 155 height 10
paste input "*"
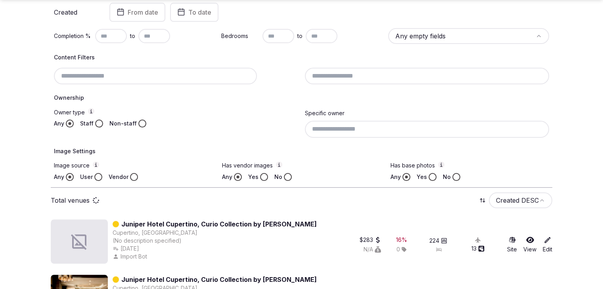
scroll to position [209, 0]
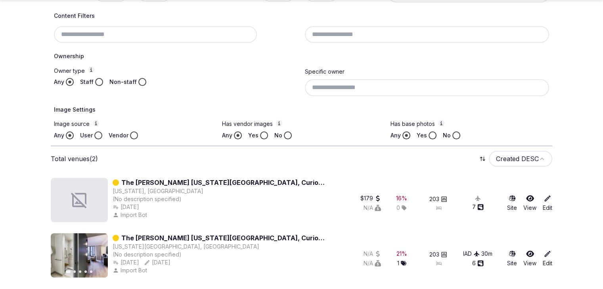
type input "**********"
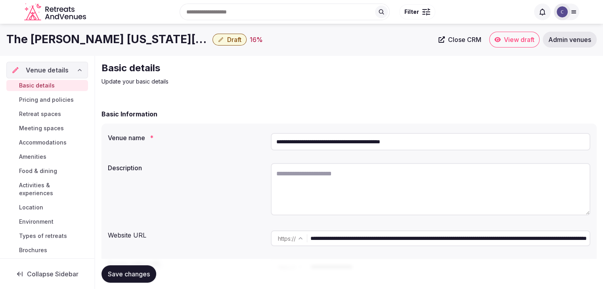
click at [221, 42] on icon "button" at bounding box center [221, 39] width 6 height 6
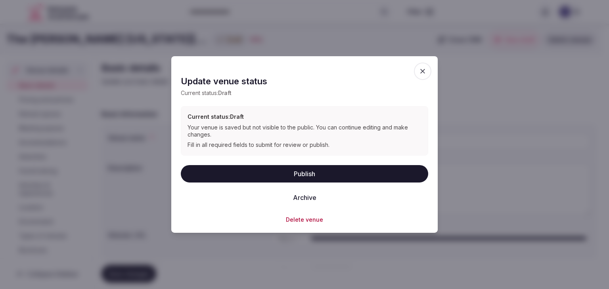
click at [298, 220] on button "Delete venue" at bounding box center [304, 220] width 37 height 8
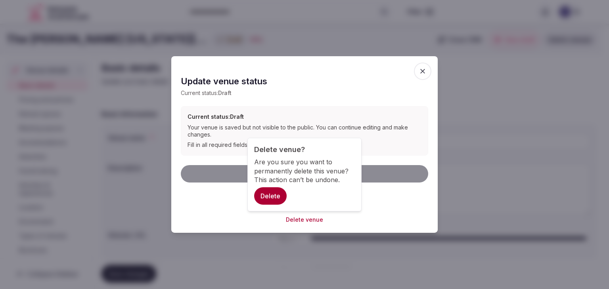
click at [268, 199] on button "Delete" at bounding box center [270, 195] width 32 height 17
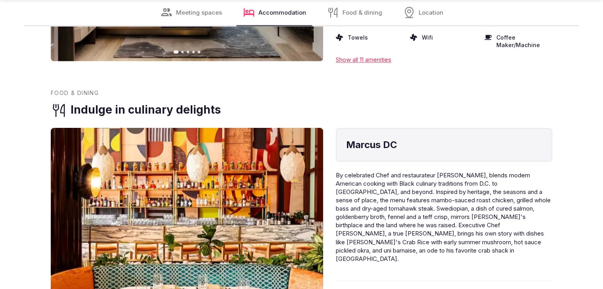
scroll to position [1308, 0]
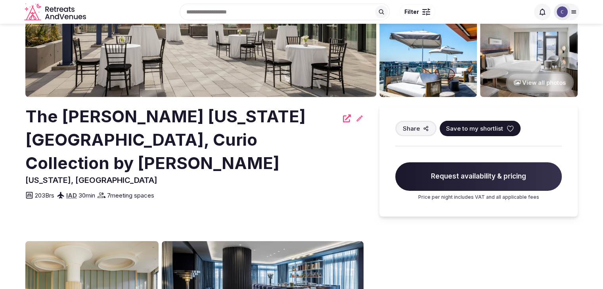
scroll to position [238, 0]
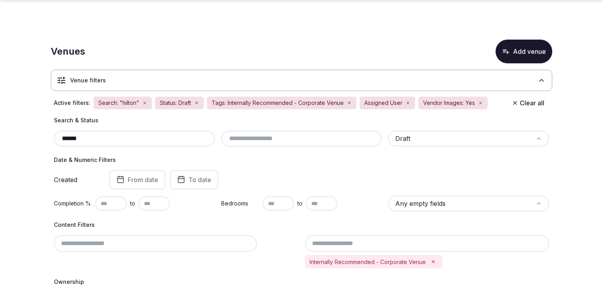
scroll to position [686, 0]
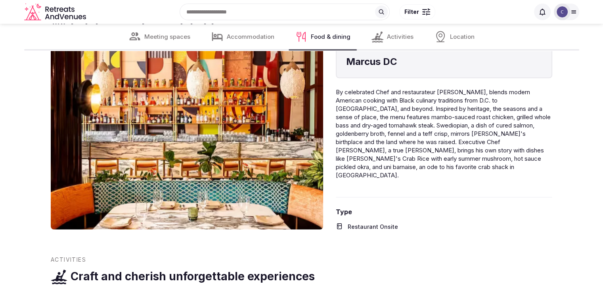
scroll to position [1466, 0]
